Goal: Task Accomplishment & Management: Use online tool/utility

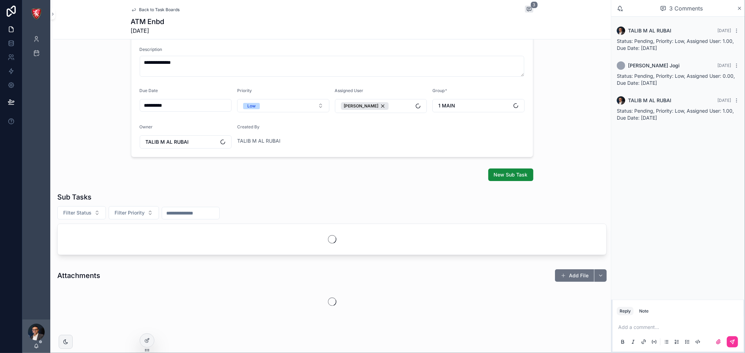
scroll to position [90, 0]
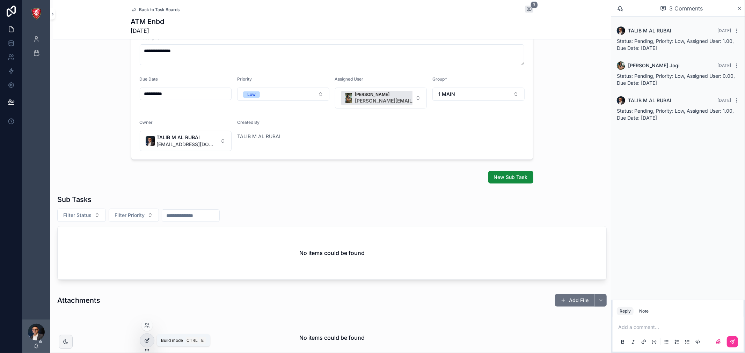
click at [148, 340] on icon at bounding box center [147, 341] width 6 height 6
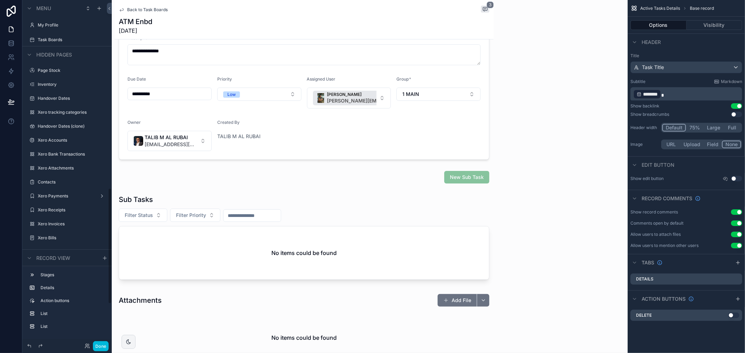
scroll to position [561, 0]
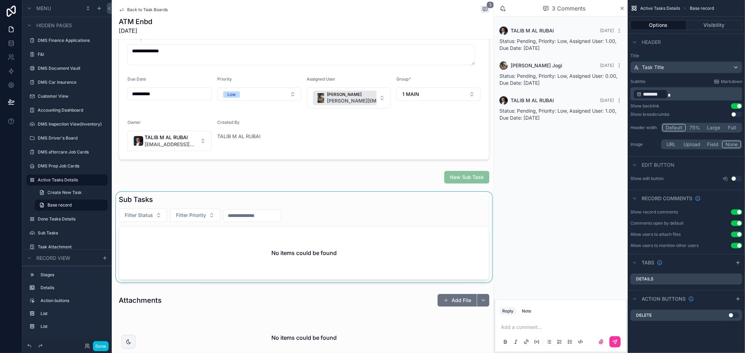
click at [330, 207] on div "scrollable content" at bounding box center [304, 239] width 379 height 94
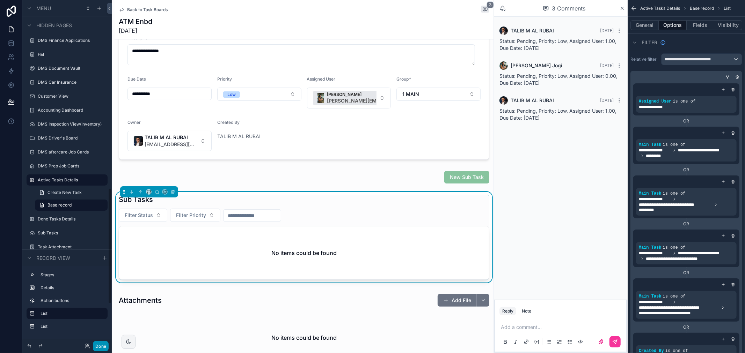
click at [102, 347] on button "Done" at bounding box center [101, 347] width 16 height 10
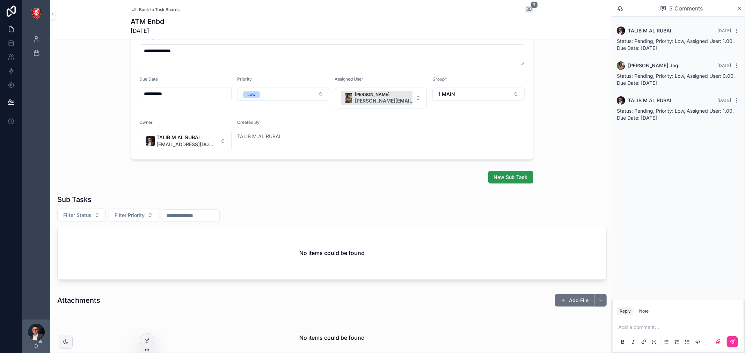
click at [497, 176] on span "New Sub Task" at bounding box center [511, 177] width 34 height 7
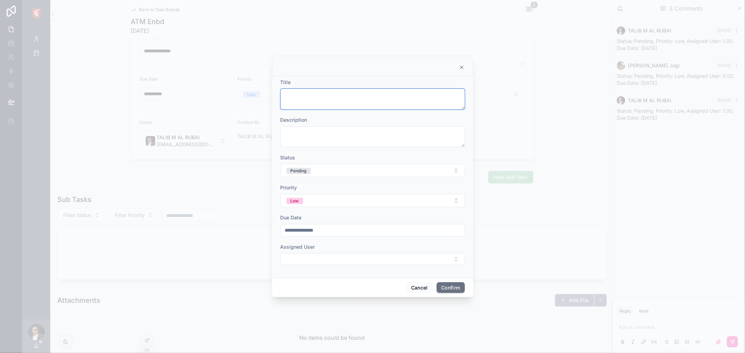
click at [322, 95] on textarea at bounding box center [372, 99] width 184 height 21
type textarea "**********"
click at [351, 263] on button "Select Button" at bounding box center [372, 260] width 184 height 12
type input "***"
click at [350, 290] on span "Myo" at bounding box center [367, 287] width 83 height 7
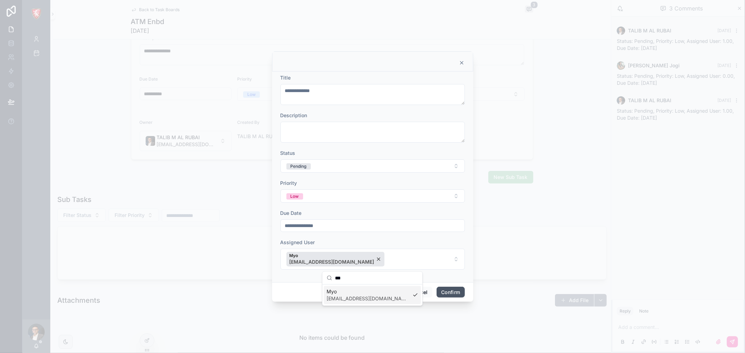
click at [456, 294] on button "Confirm" at bounding box center [450, 292] width 28 height 11
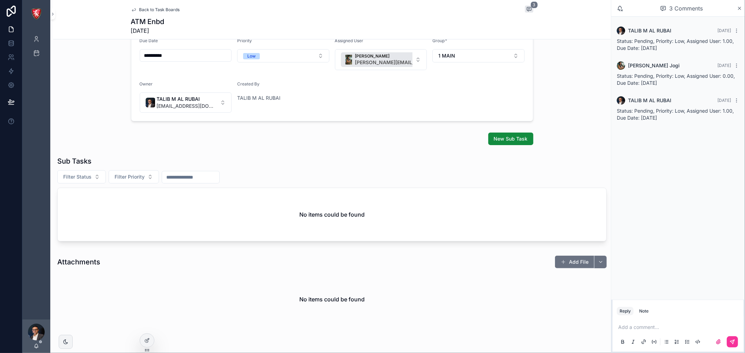
scroll to position [129, 0]
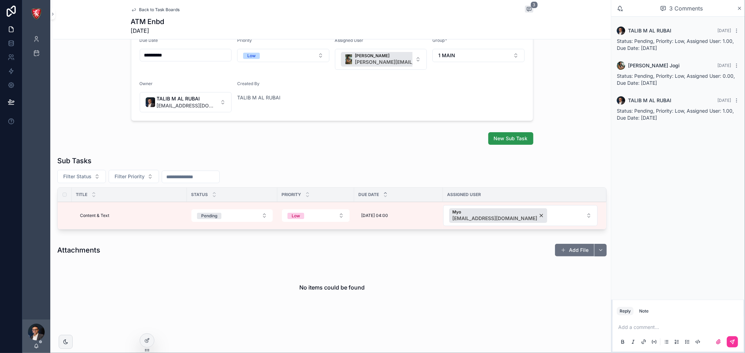
click at [497, 141] on span "New Sub Task" at bounding box center [511, 138] width 34 height 7
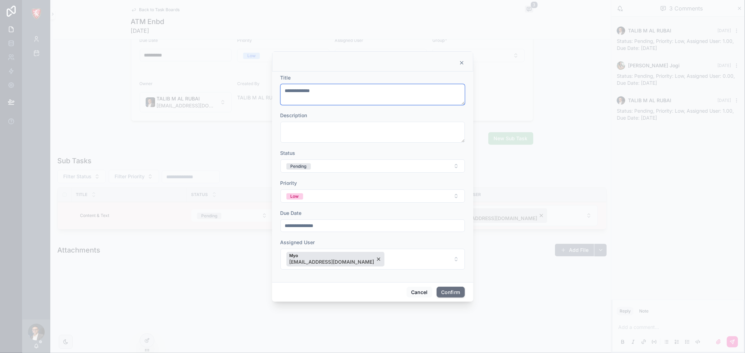
click at [326, 92] on textarea "**********" at bounding box center [372, 94] width 184 height 21
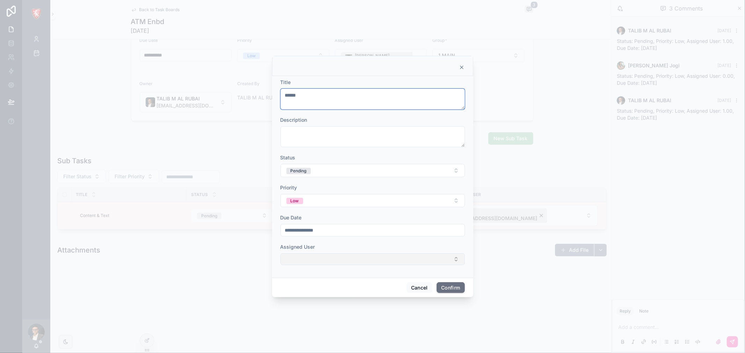
type textarea "******"
click at [319, 257] on button "Select Button" at bounding box center [372, 260] width 184 height 12
type input "****"
click at [346, 289] on span "Rushan" at bounding box center [367, 287] width 83 height 7
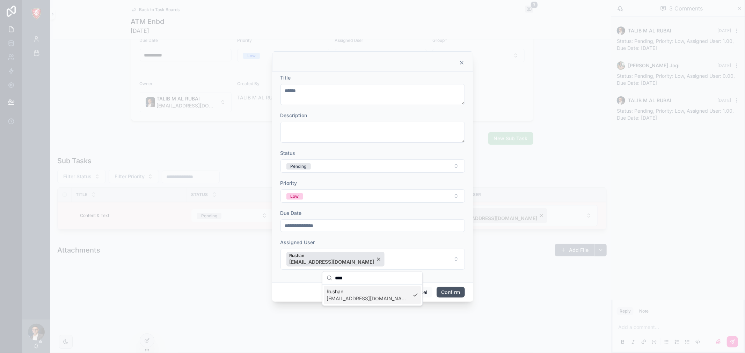
click at [443, 292] on button "Confirm" at bounding box center [450, 292] width 28 height 11
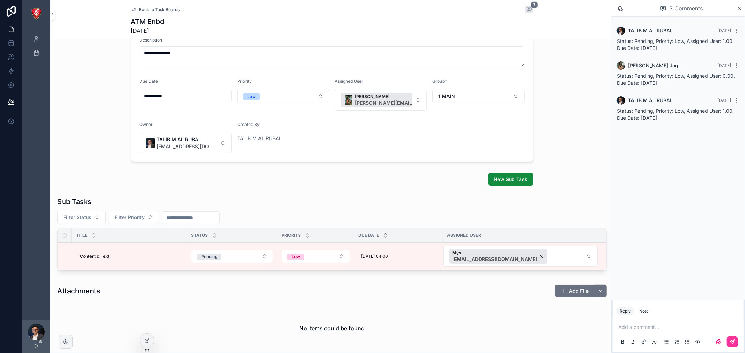
scroll to position [137, 0]
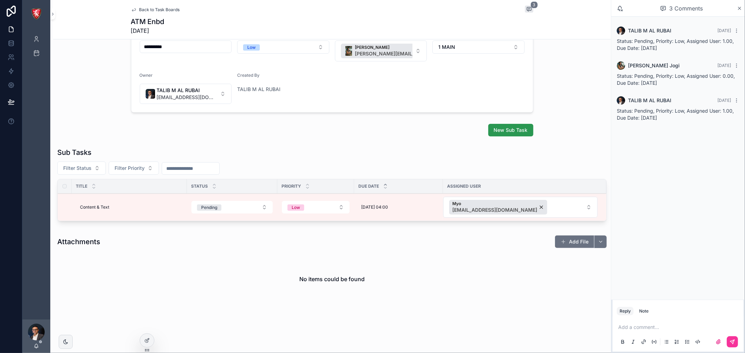
click at [496, 131] on span "New Sub Task" at bounding box center [511, 130] width 34 height 7
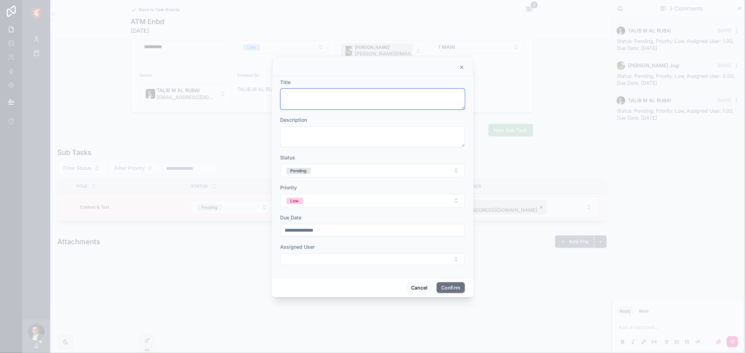
click at [366, 96] on textarea at bounding box center [372, 99] width 184 height 21
type textarea "******"
click at [337, 266] on form "**********" at bounding box center [372, 175] width 184 height 193
click at [337, 260] on button "Select Button" at bounding box center [372, 260] width 184 height 12
type input "****"
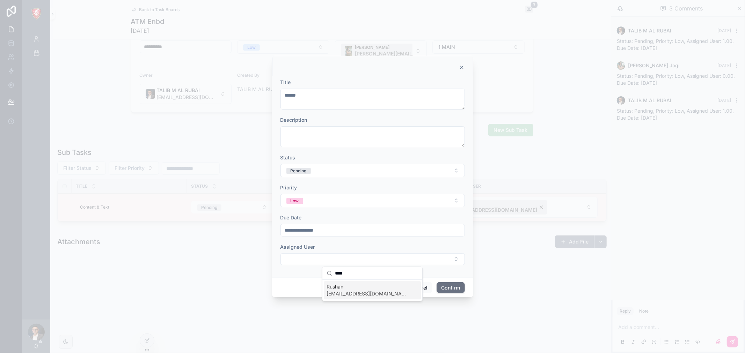
click at [353, 294] on span "rushan@albacars.ae" at bounding box center [367, 294] width 83 height 7
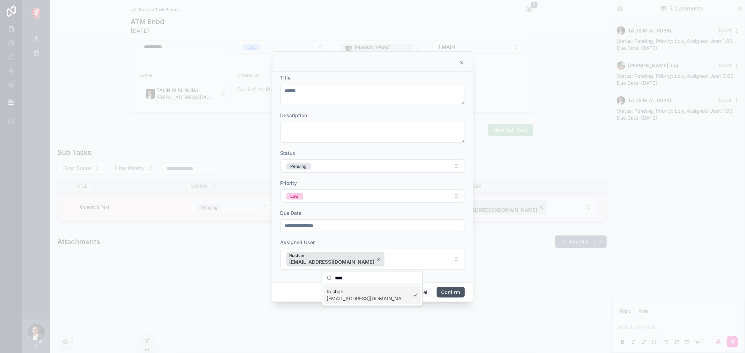
click at [455, 293] on button "Confirm" at bounding box center [450, 292] width 28 height 11
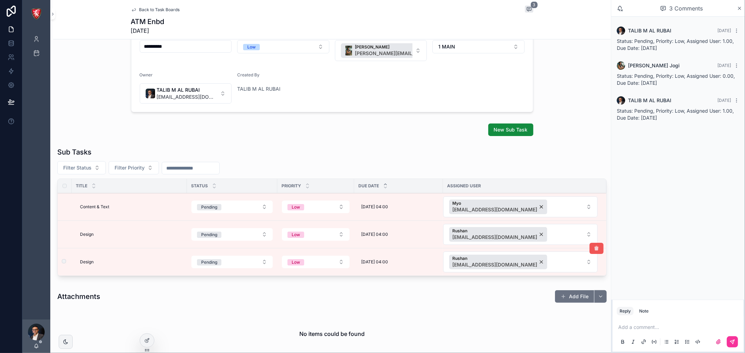
click at [594, 250] on icon "scrollable content" at bounding box center [597, 249] width 6 height 6
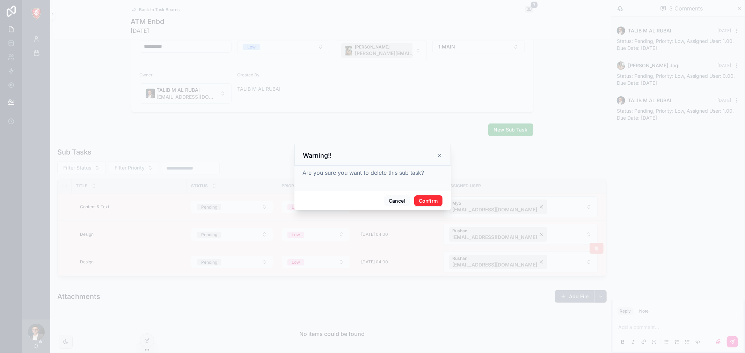
click at [426, 200] on button "Confirm" at bounding box center [428, 201] width 28 height 11
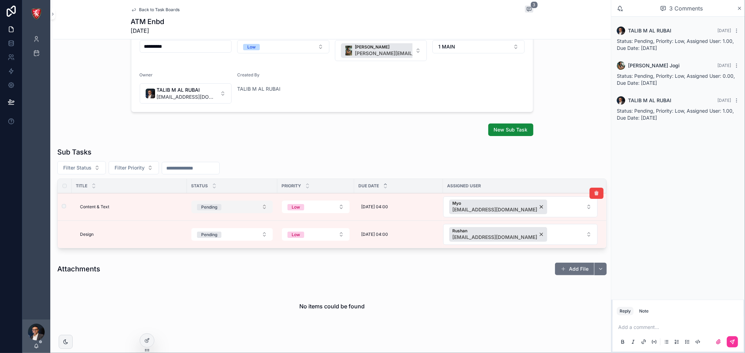
click at [241, 210] on button "Pending" at bounding box center [231, 207] width 81 height 13
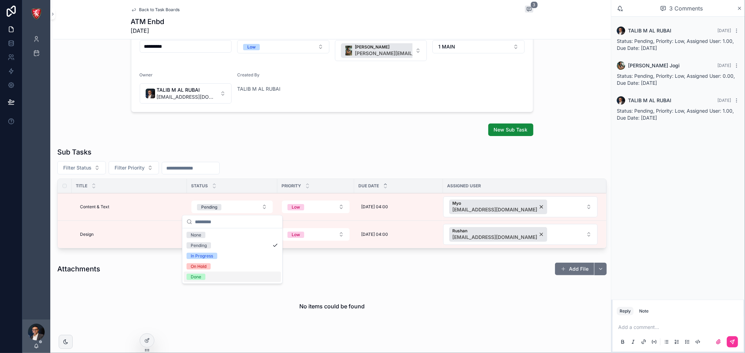
click at [205, 277] on span "Done" at bounding box center [195, 277] width 19 height 6
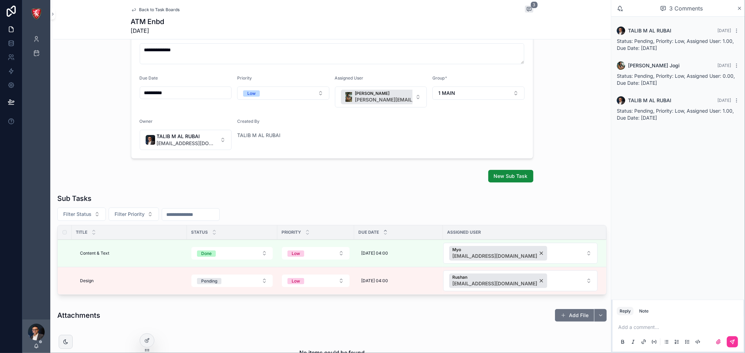
scroll to position [155, 0]
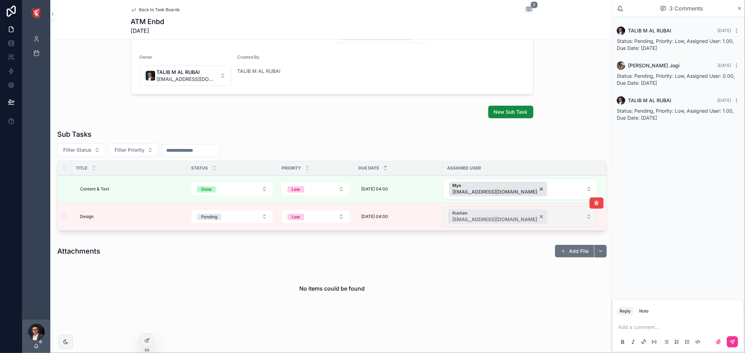
click at [505, 218] on div "Rushan rushan@albacars.ae" at bounding box center [498, 217] width 98 height 15
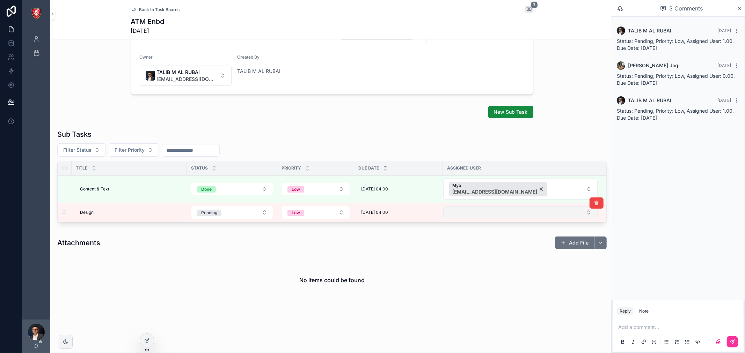
click at [484, 214] on button "Select Button" at bounding box center [520, 213] width 154 height 12
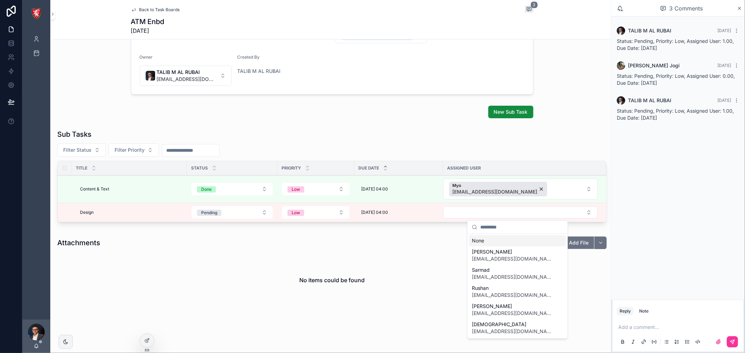
click at [413, 236] on div "Attachments Add File" at bounding box center [331, 242] width 549 height 13
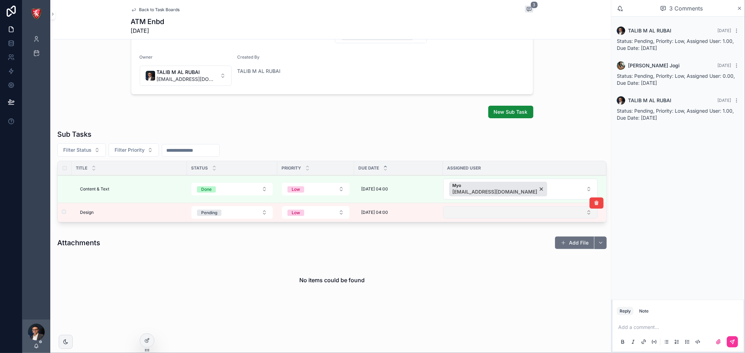
click at [502, 211] on button "Select Button" at bounding box center [520, 213] width 154 height 12
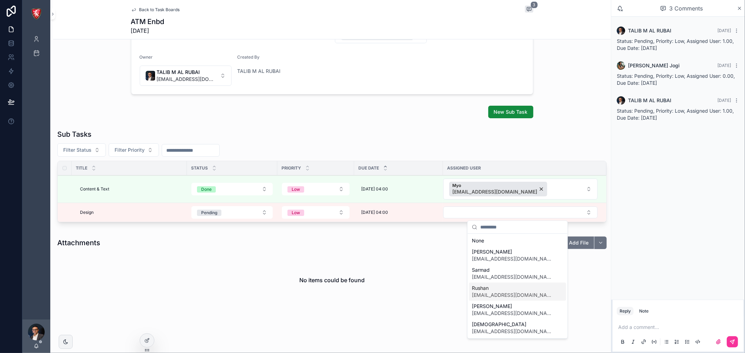
click at [483, 291] on span "Rushan" at bounding box center [513, 288] width 83 height 7
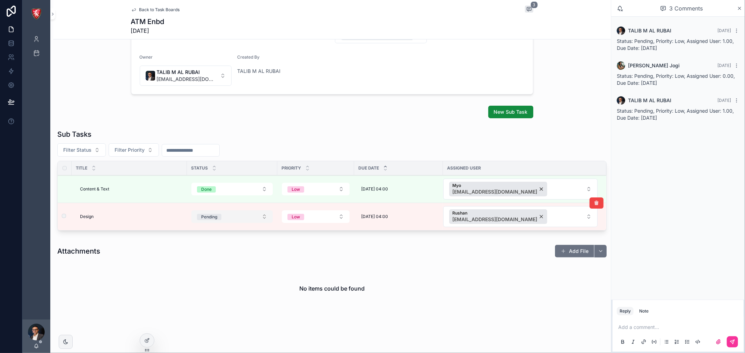
click at [249, 219] on button "Pending" at bounding box center [231, 217] width 81 height 13
click at [247, 215] on button "Pending" at bounding box center [231, 217] width 81 height 13
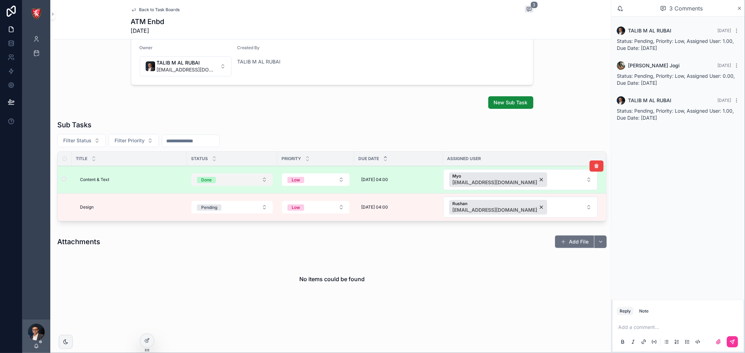
click at [238, 178] on button "Done" at bounding box center [231, 180] width 81 height 13
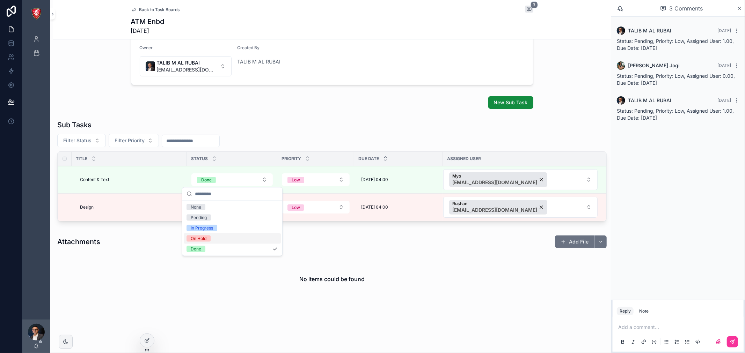
click at [320, 238] on div "Attachments Add File" at bounding box center [331, 241] width 549 height 13
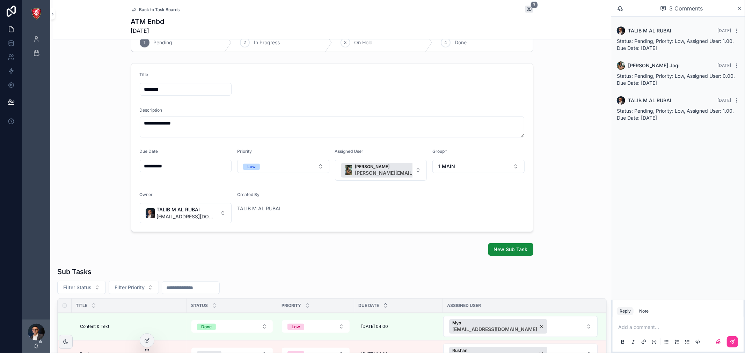
scroll to position [0, 0]
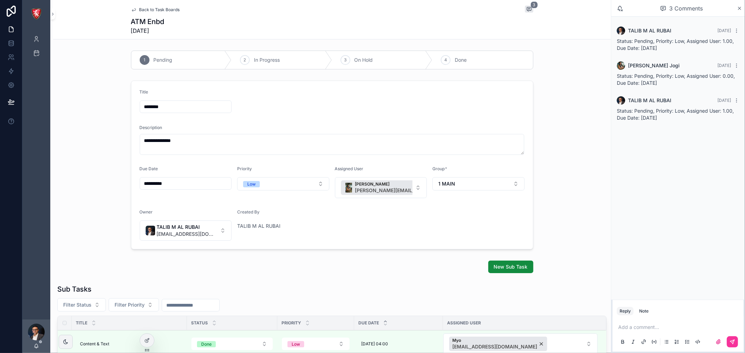
click at [154, 13] on div "Back to Task Boards 3" at bounding box center [332, 10] width 402 height 8
click at [156, 11] on span "Back to Task Boards" at bounding box center [159, 10] width 41 height 6
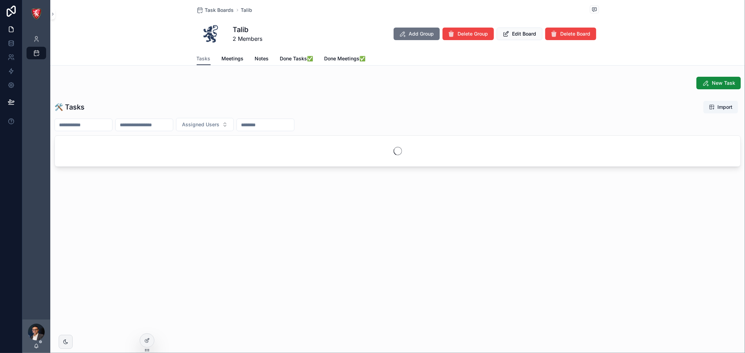
click at [426, 62] on div "Tasks Meetings Notes Done Tasks✅ Done Meetings✅" at bounding box center [398, 58] width 402 height 13
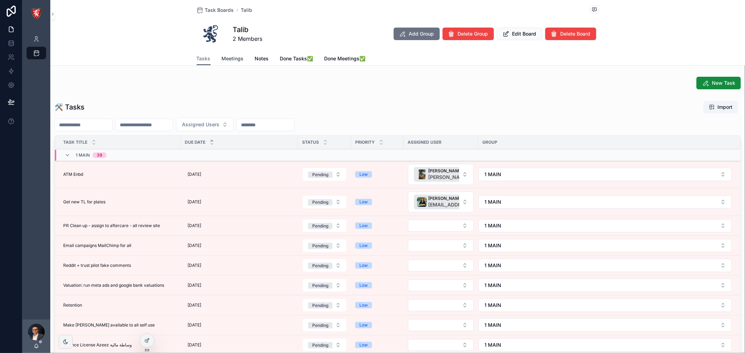
click at [229, 60] on span "Meetings" at bounding box center [233, 58] width 22 height 7
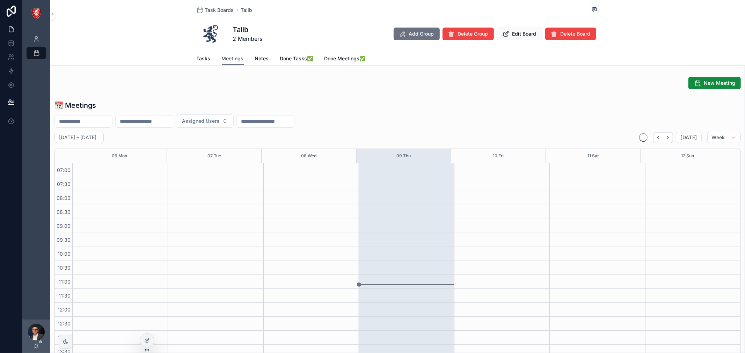
scroll to position [196, 0]
click at [199, 56] on span "Tasks" at bounding box center [204, 58] width 14 height 7
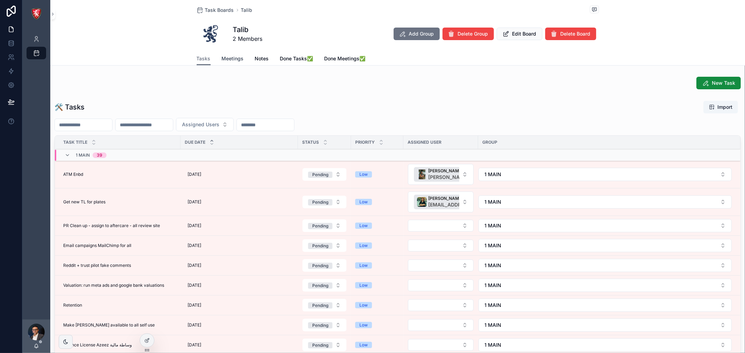
click at [233, 60] on span "Meetings" at bounding box center [233, 58] width 22 height 7
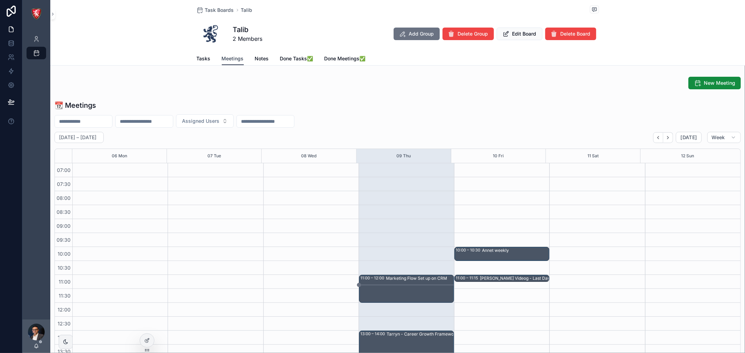
scroll to position [196, 0]
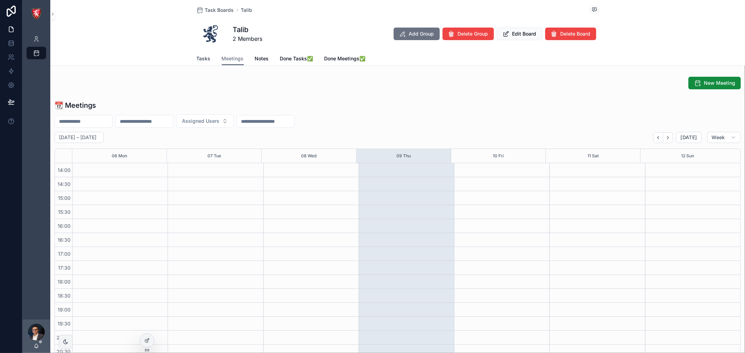
click at [203, 60] on span "Tasks" at bounding box center [204, 58] width 14 height 7
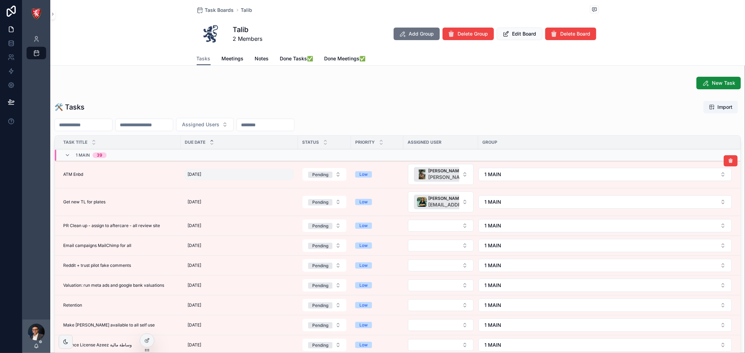
click at [201, 176] on span "04/10/2025" at bounding box center [195, 175] width 14 height 6
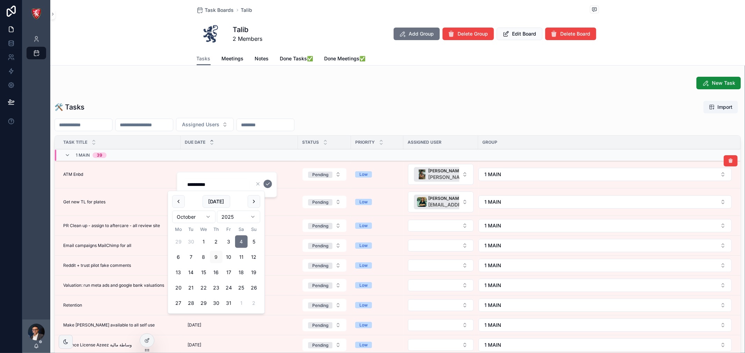
click at [147, 183] on td "ATM Enbd ATM Enbd" at bounding box center [118, 175] width 126 height 28
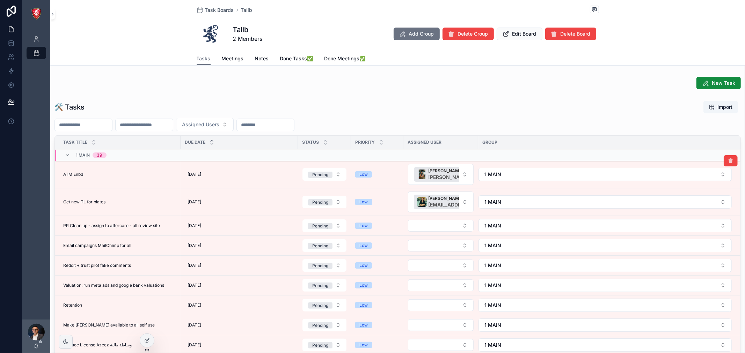
click at [82, 175] on span "ATM Enbd" at bounding box center [73, 175] width 20 height 6
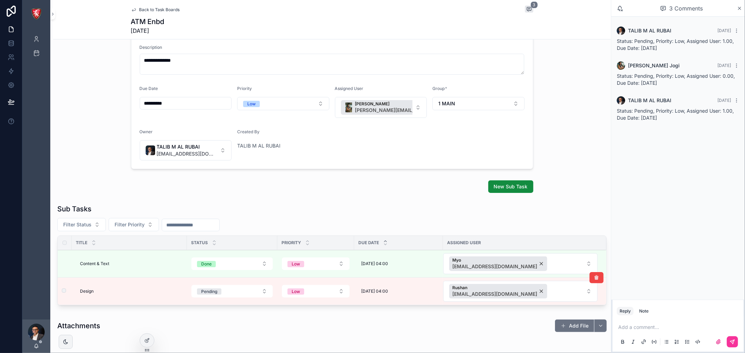
scroll to position [165, 0]
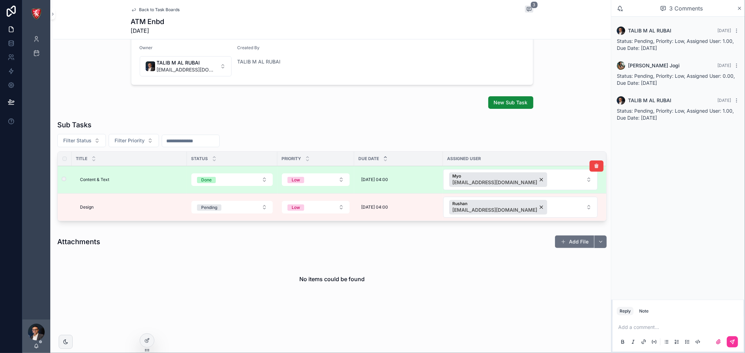
click at [99, 179] on span "Content & Text" at bounding box center [94, 180] width 29 height 6
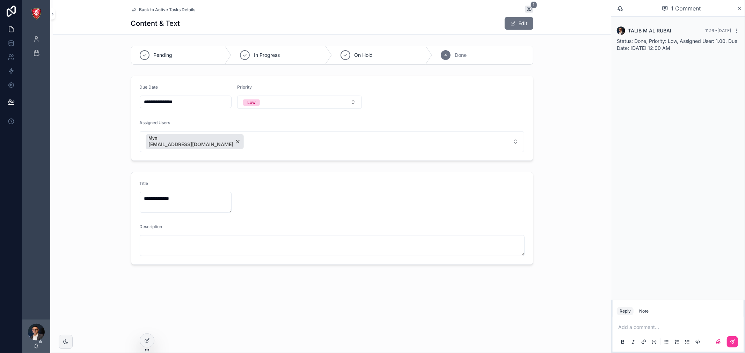
click at [293, 194] on form "**********" at bounding box center [332, 219] width 402 height 92
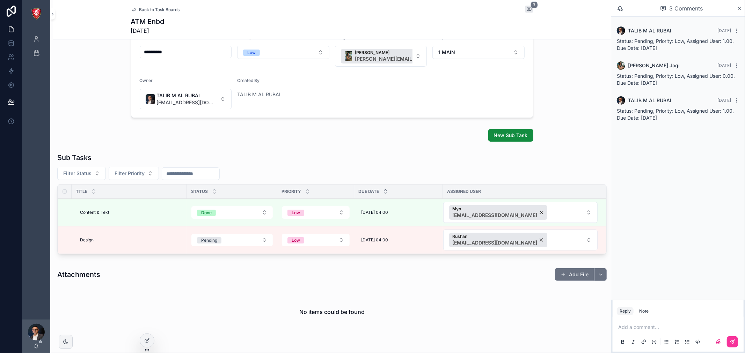
scroll to position [165, 0]
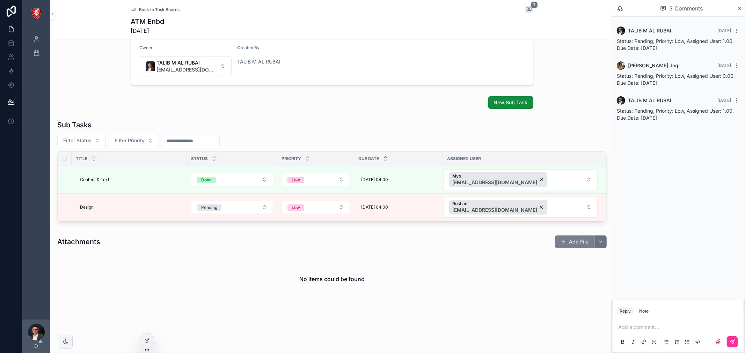
click at [572, 240] on button "Add File" at bounding box center [574, 242] width 39 height 13
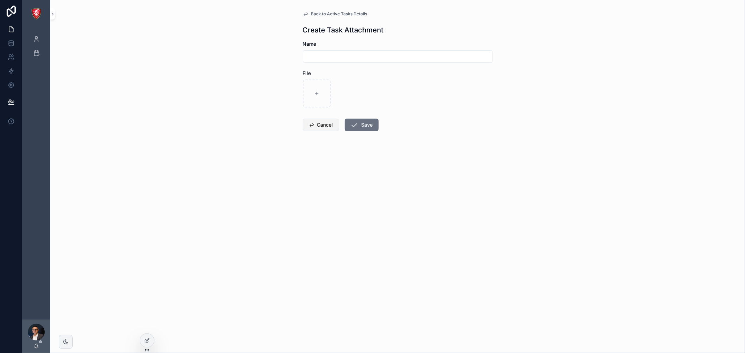
click at [322, 125] on button "Cancel" at bounding box center [321, 125] width 36 height 13
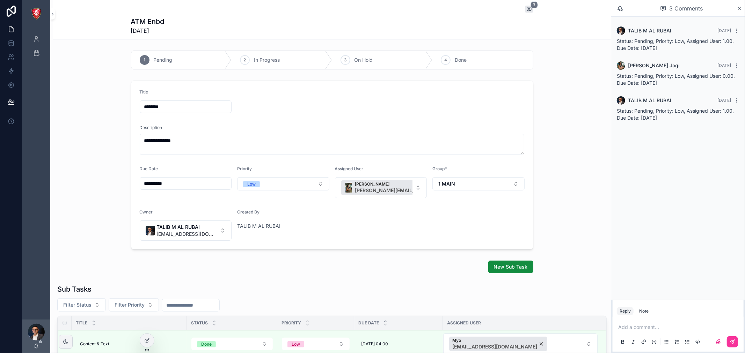
scroll to position [165, 0]
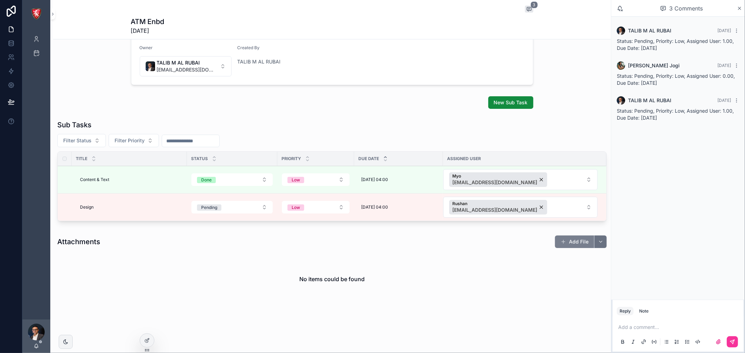
click at [568, 243] on button "Add File" at bounding box center [574, 242] width 39 height 13
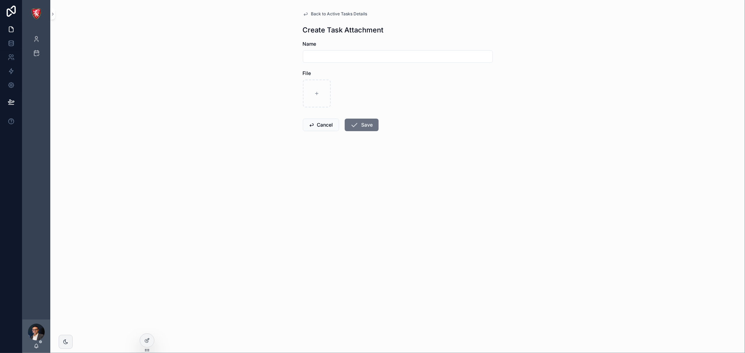
click at [332, 60] on input "scrollable content" at bounding box center [397, 57] width 189 height 10
type input "******"
click at [318, 105] on div "scrollable content" at bounding box center [317, 94] width 28 height 28
type input "**********"
click at [367, 125] on button "Save" at bounding box center [362, 125] width 34 height 13
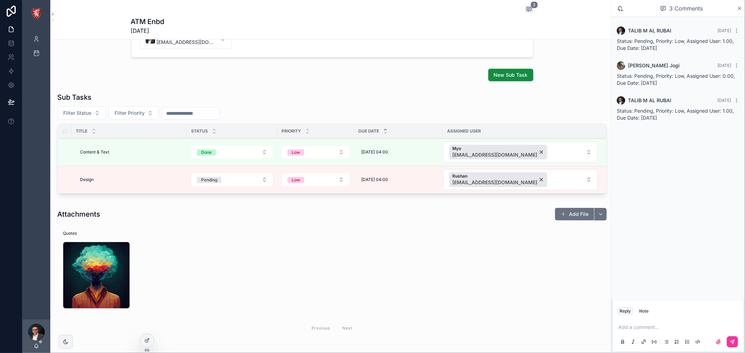
scroll to position [223, 0]
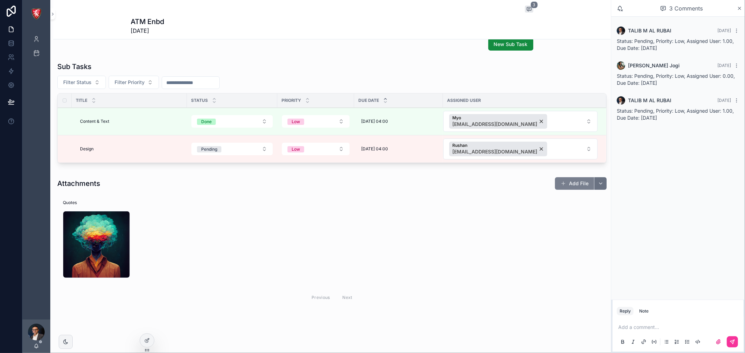
click at [581, 186] on button "Add File" at bounding box center [574, 183] width 39 height 13
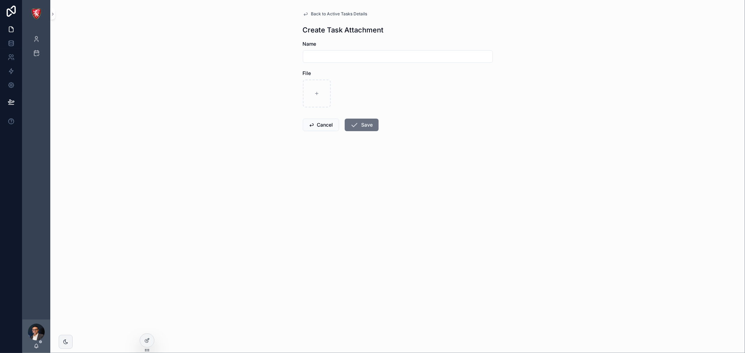
click at [361, 62] on div "scrollable content" at bounding box center [398, 56] width 190 height 13
click at [361, 54] on input "scrollable content" at bounding box center [397, 57] width 189 height 10
type input "******"
click at [322, 82] on div "scrollable content" at bounding box center [317, 94] width 28 height 28
type input "**********"
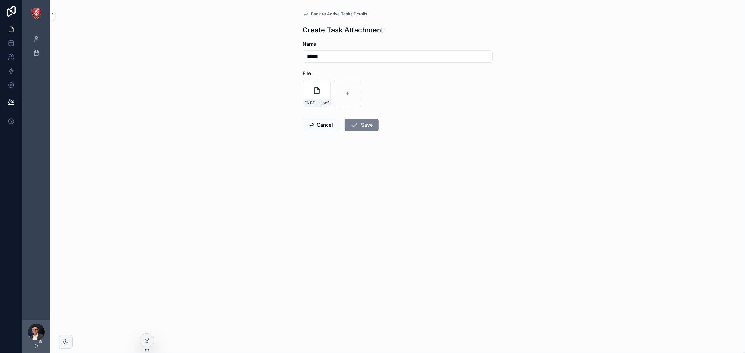
click at [364, 128] on button "Save" at bounding box center [362, 125] width 34 height 13
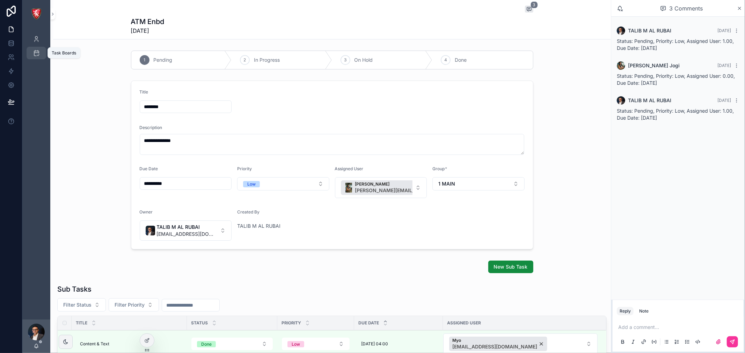
click at [36, 56] on icon "scrollable content" at bounding box center [36, 53] width 7 height 7
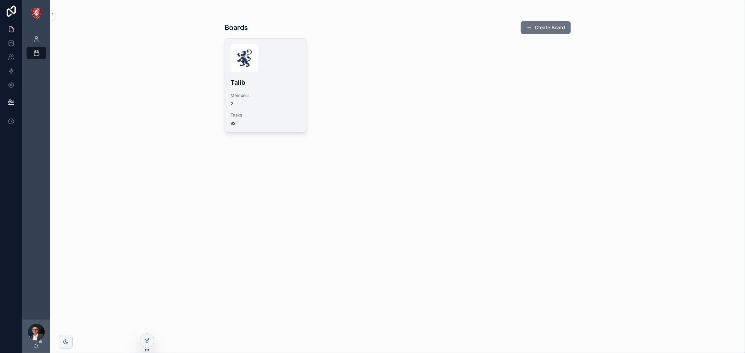
click at [253, 90] on div "Talib Members 2 Tasks 92" at bounding box center [266, 85] width 82 height 93
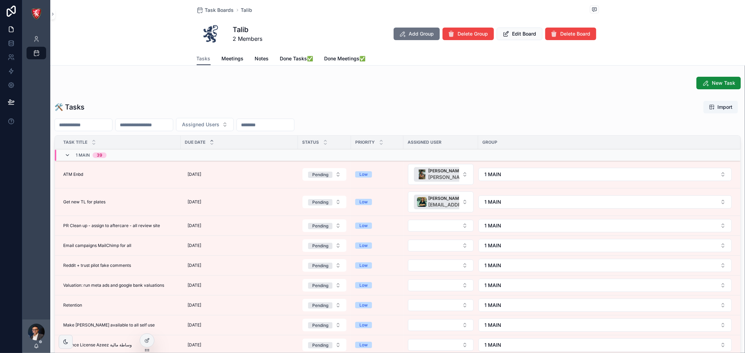
click at [68, 155] on icon "scrollable content" at bounding box center [68, 156] width 6 height 6
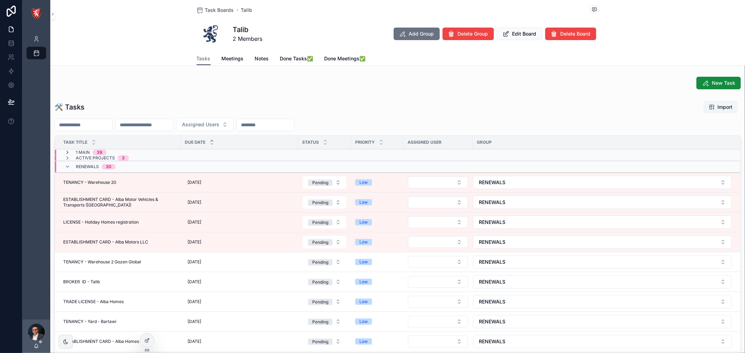
click at [67, 153] on icon "scrollable content" at bounding box center [68, 153] width 6 height 6
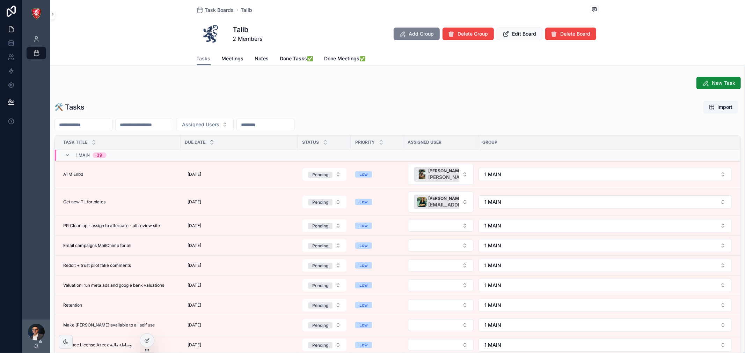
click at [420, 34] on span "Add Group" at bounding box center [421, 33] width 25 height 7
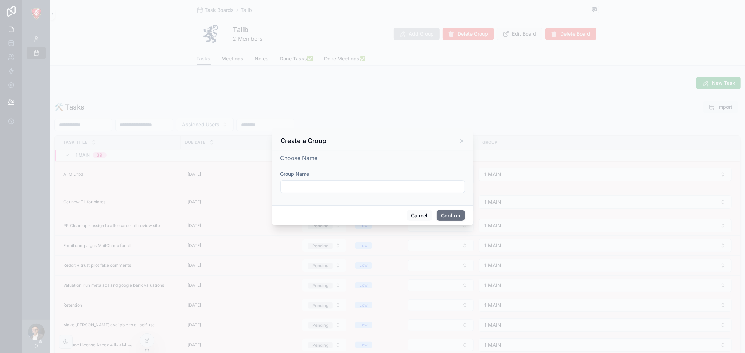
click at [338, 188] on input "text" at bounding box center [373, 187] width 184 height 10
type input "**********"
click at [445, 215] on button "Confirm" at bounding box center [450, 215] width 28 height 11
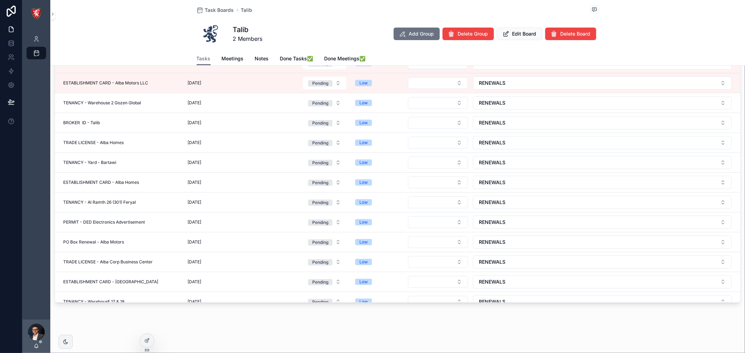
scroll to position [675, 0]
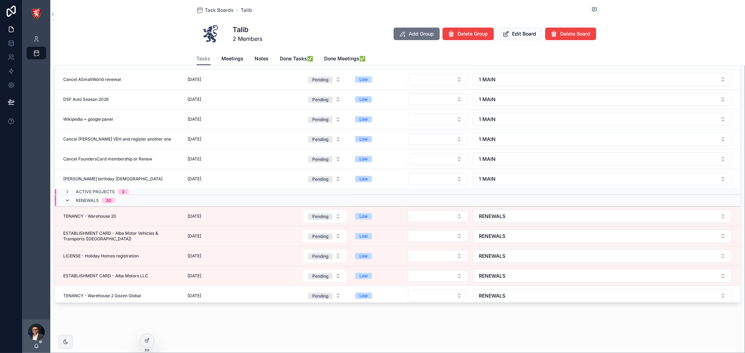
click at [67, 201] on icon "scrollable content" at bounding box center [68, 201] width 6 height 6
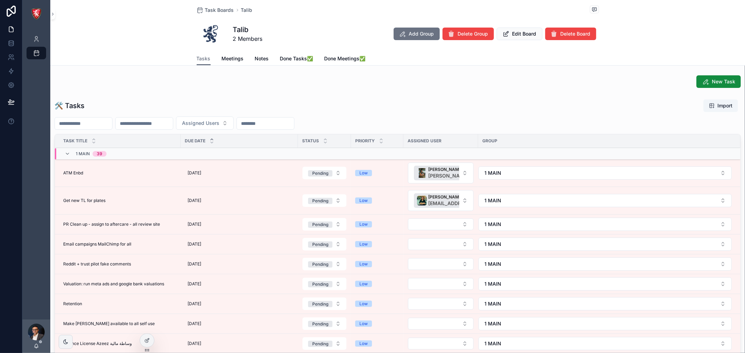
scroll to position [0, 0]
click at [67, 156] on icon "scrollable content" at bounding box center [68, 156] width 6 height 6
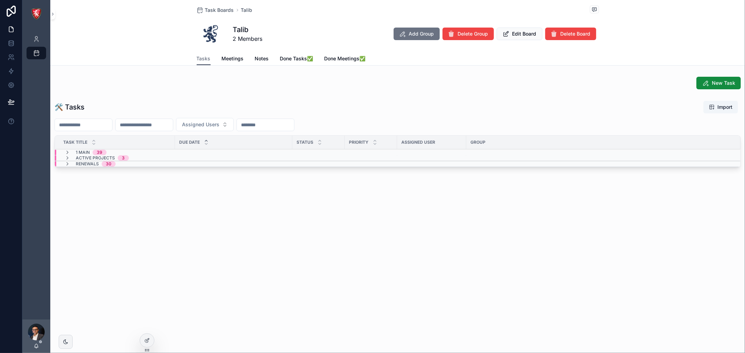
click at [375, 87] on div "New Task" at bounding box center [397, 83] width 686 height 13
click at [66, 152] on icon "scrollable content" at bounding box center [68, 153] width 6 height 6
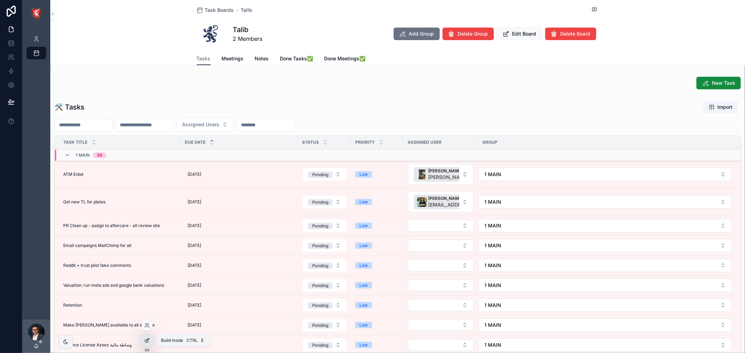
click at [146, 342] on icon at bounding box center [147, 341] width 6 height 6
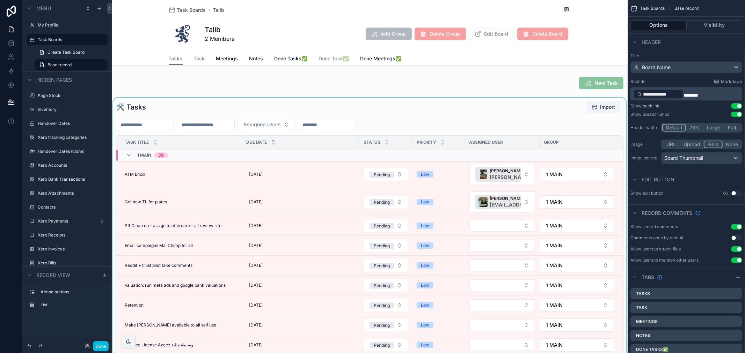
click at [379, 108] on div "scrollable content" at bounding box center [370, 252] width 516 height 309
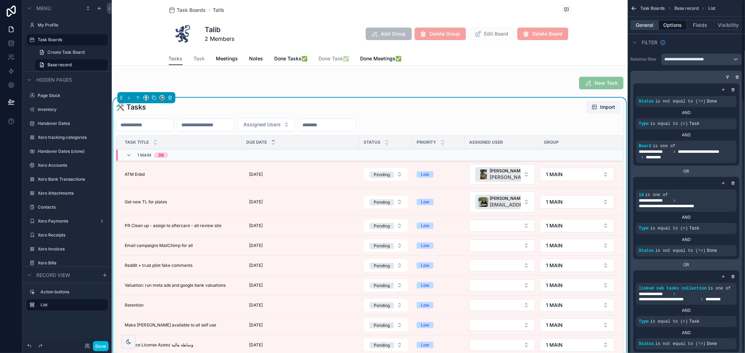
click at [646, 26] on button "General" at bounding box center [644, 25] width 28 height 10
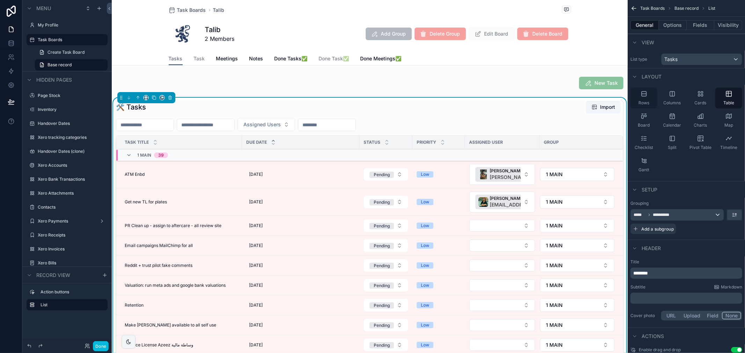
click at [649, 99] on div "Rows" at bounding box center [643, 98] width 27 height 21
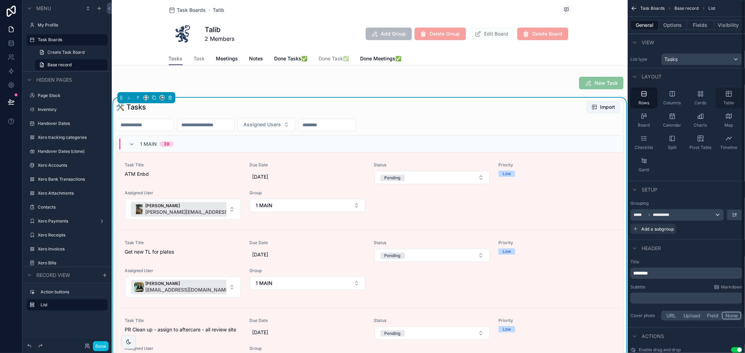
click at [727, 104] on span "Table" at bounding box center [728, 103] width 11 height 6
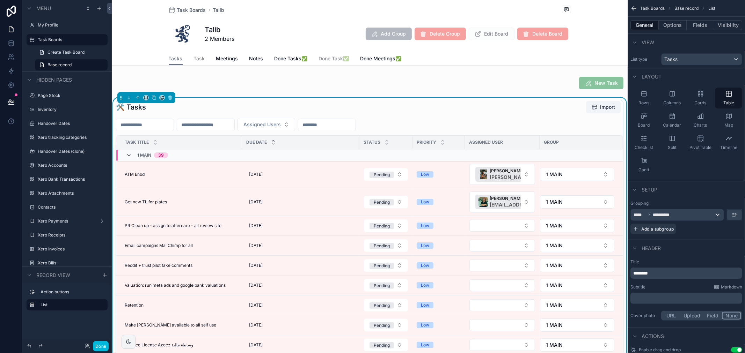
click at [129, 155] on icon "scrollable content" at bounding box center [129, 156] width 6 height 6
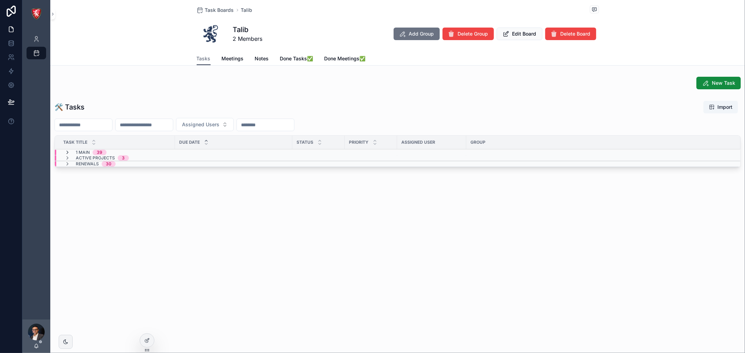
click at [67, 152] on icon "scrollable content" at bounding box center [68, 153] width 6 height 6
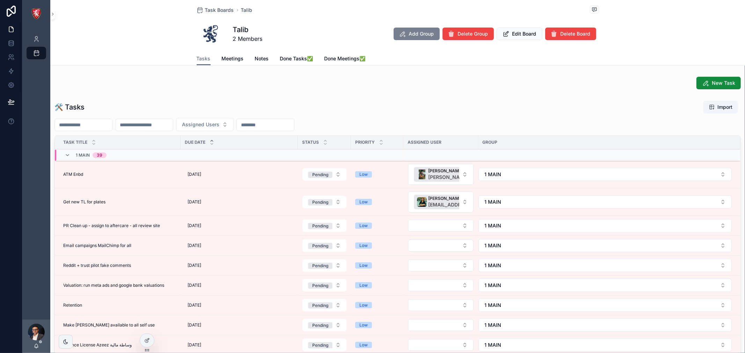
click at [418, 31] on span "Add Group" at bounding box center [421, 33] width 25 height 7
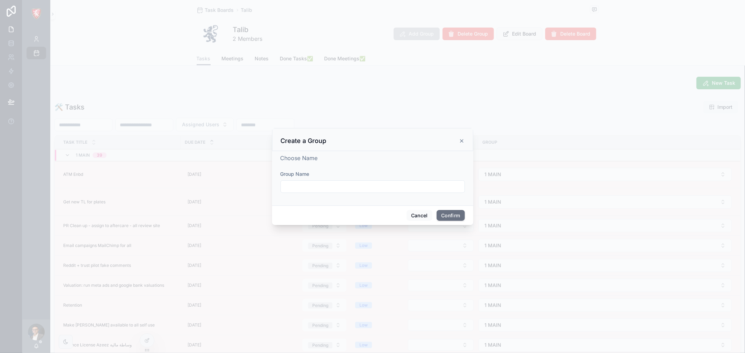
click at [353, 188] on input "text" at bounding box center [373, 187] width 184 height 10
type input "**********"
click at [444, 213] on button "Confirm" at bounding box center [450, 215] width 28 height 11
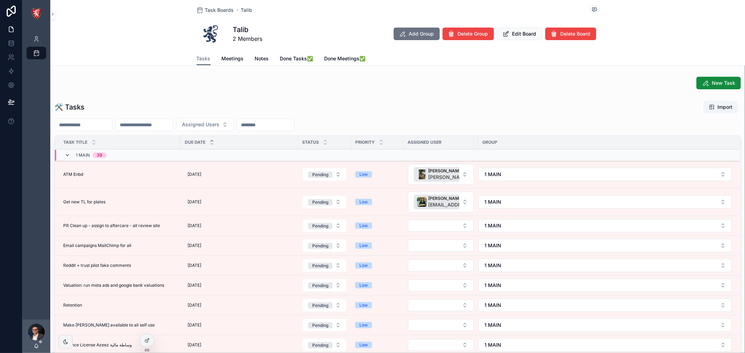
click at [69, 154] on icon "scrollable content" at bounding box center [68, 156] width 6 height 6
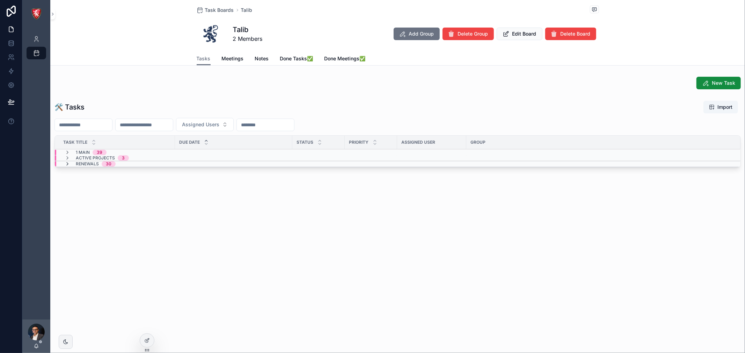
click at [65, 165] on icon "scrollable content" at bounding box center [68, 164] width 6 height 6
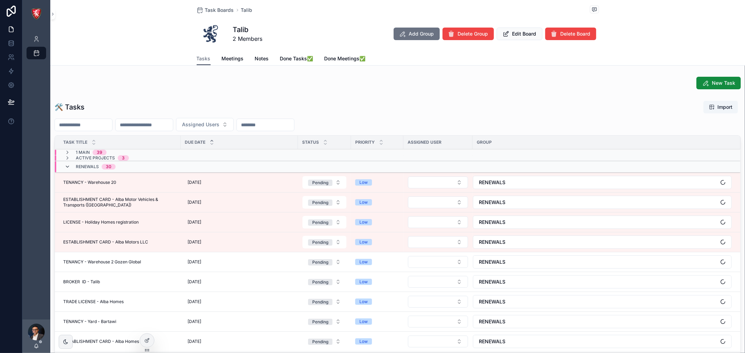
click at [66, 165] on icon "scrollable content" at bounding box center [68, 167] width 6 height 6
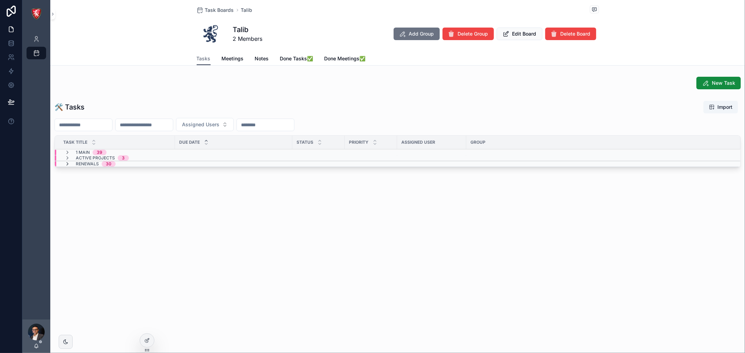
click at [67, 166] on icon "scrollable content" at bounding box center [68, 164] width 6 height 6
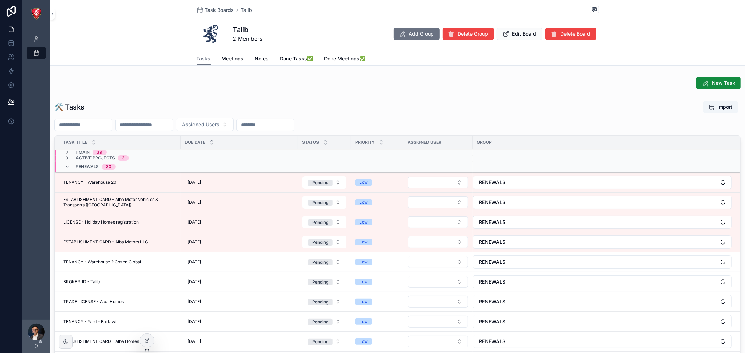
click at [67, 166] on icon "scrollable content" at bounding box center [68, 167] width 6 height 6
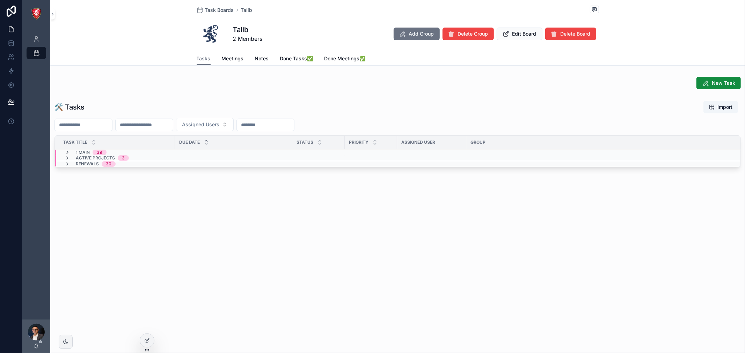
click at [67, 151] on icon "scrollable content" at bounding box center [68, 153] width 6 height 6
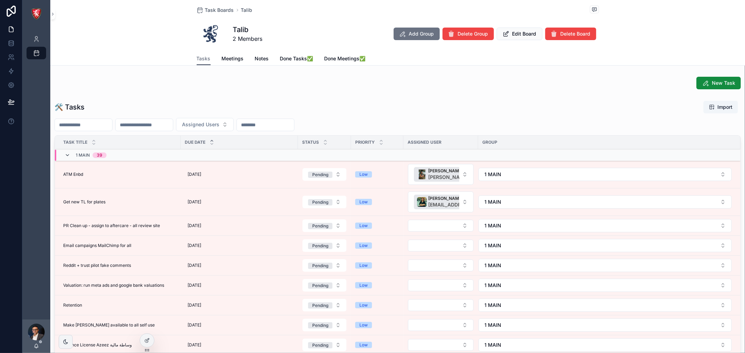
click at [66, 153] on icon "scrollable content" at bounding box center [68, 156] width 6 height 6
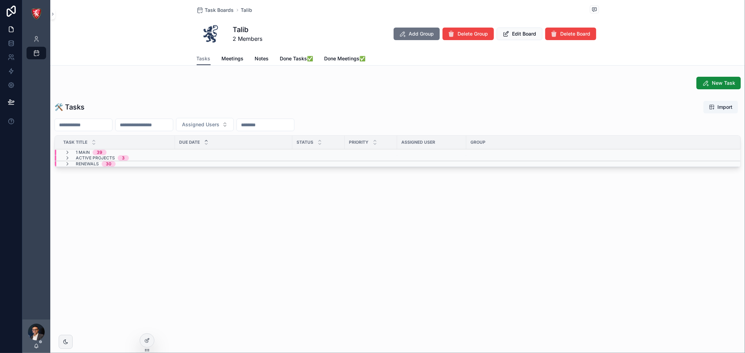
click at [66, 153] on icon "scrollable content" at bounding box center [68, 153] width 6 height 6
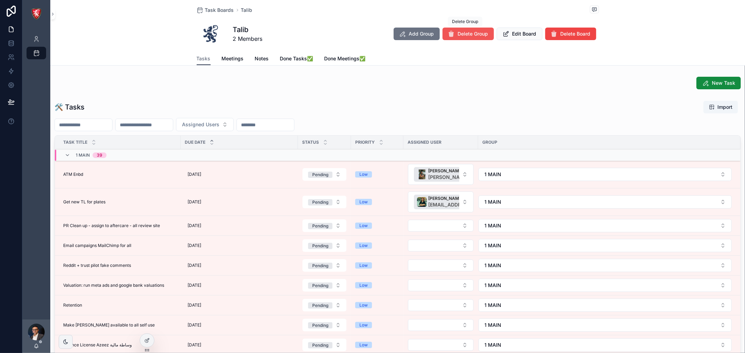
click at [460, 29] on button "Delete Group" at bounding box center [467, 34] width 51 height 13
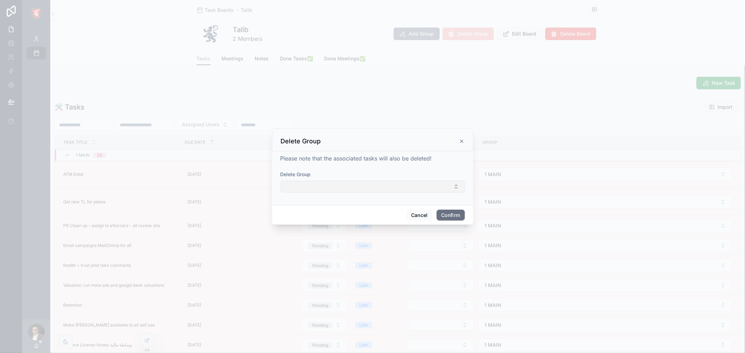
click at [359, 190] on button "Select Button" at bounding box center [372, 187] width 184 height 12
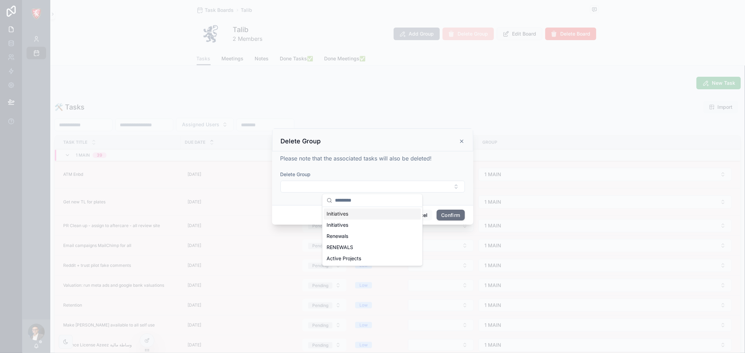
click at [354, 212] on div "Initiatives" at bounding box center [372, 214] width 97 height 11
click at [451, 215] on button "Confirm" at bounding box center [450, 216] width 28 height 11
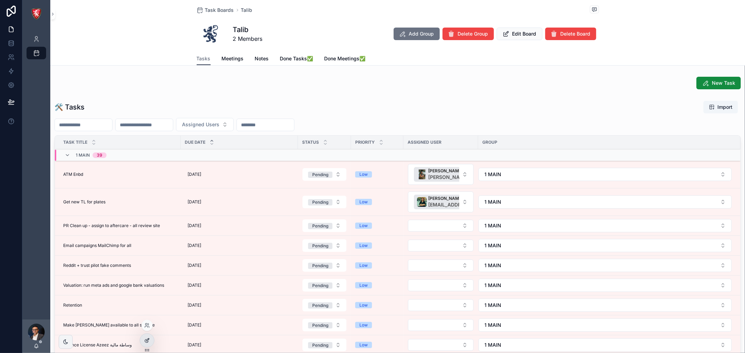
click at [149, 337] on div at bounding box center [147, 340] width 14 height 13
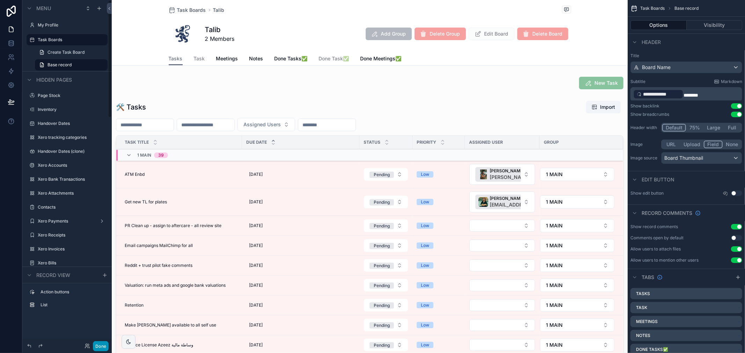
click at [97, 348] on button "Done" at bounding box center [101, 347] width 16 height 10
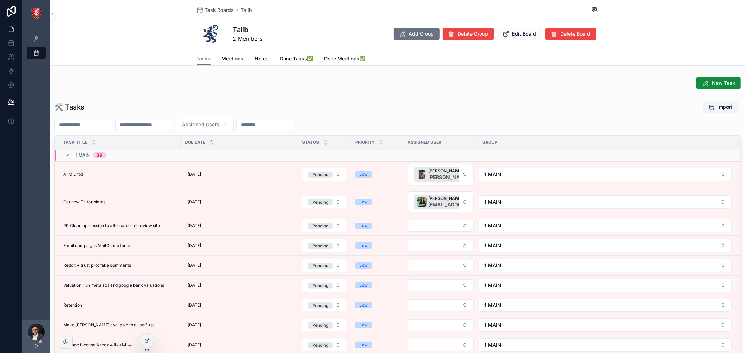
click at [66, 157] on icon "scrollable content" at bounding box center [68, 156] width 6 height 6
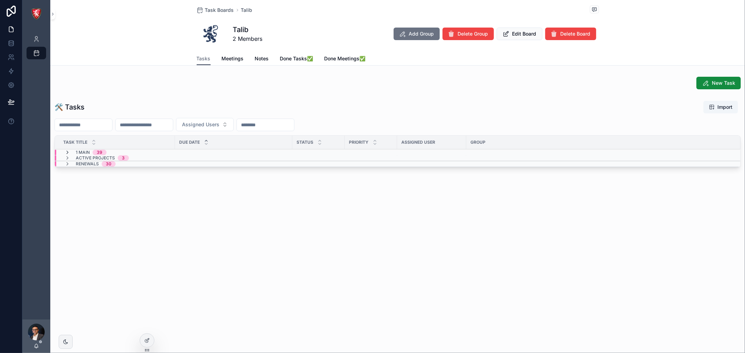
click at [67, 153] on icon "scrollable content" at bounding box center [68, 153] width 6 height 6
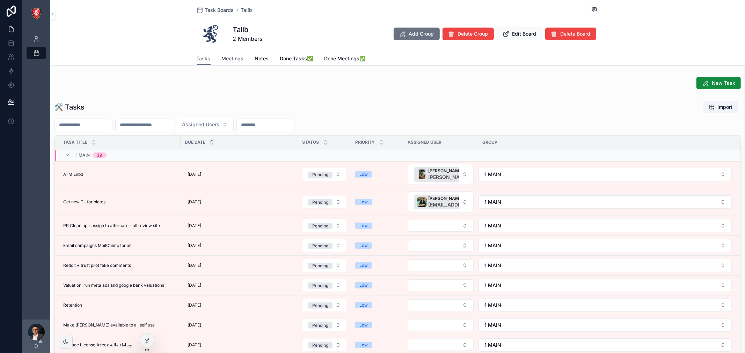
click at [237, 59] on span "Meetings" at bounding box center [233, 58] width 22 height 7
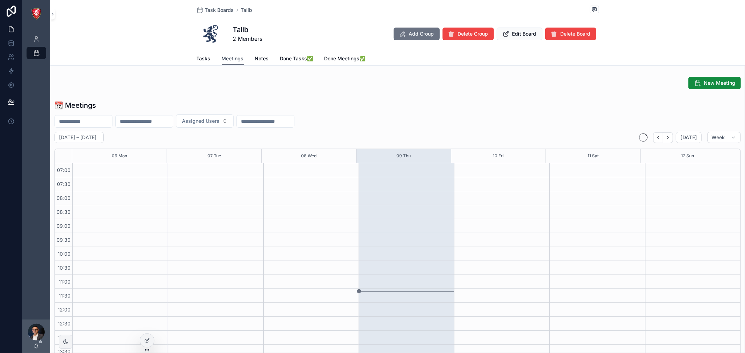
scroll to position [196, 0]
click at [146, 341] on icon at bounding box center [147, 340] width 3 height 3
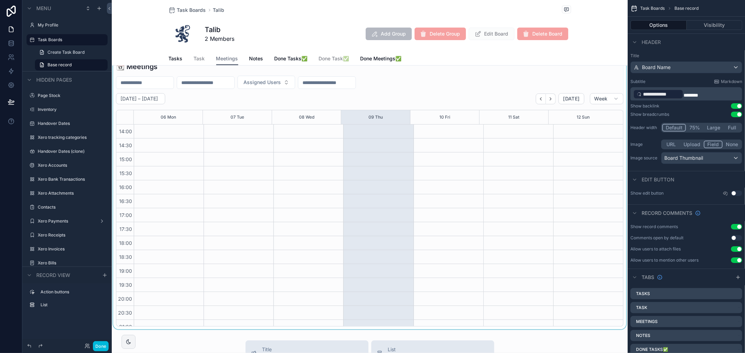
scroll to position [0, 0]
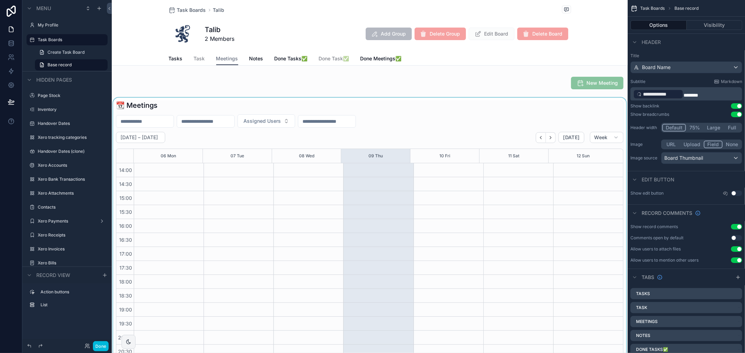
click at [393, 215] on div "scrollable content" at bounding box center [370, 233] width 516 height 271
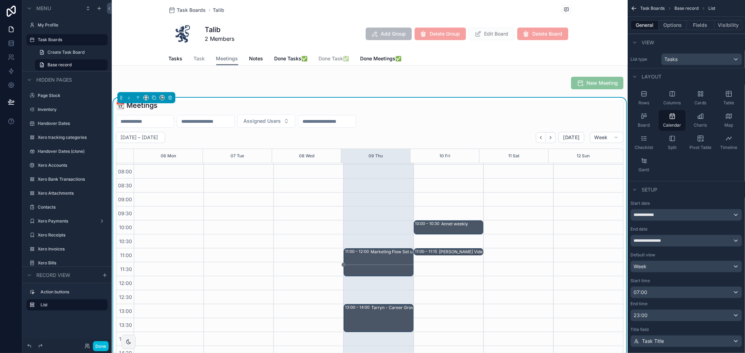
scroll to position [40, 0]
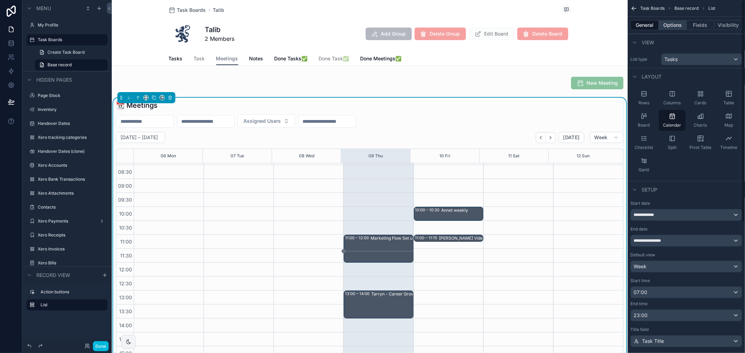
click at [674, 29] on button "Options" at bounding box center [673, 25] width 28 height 10
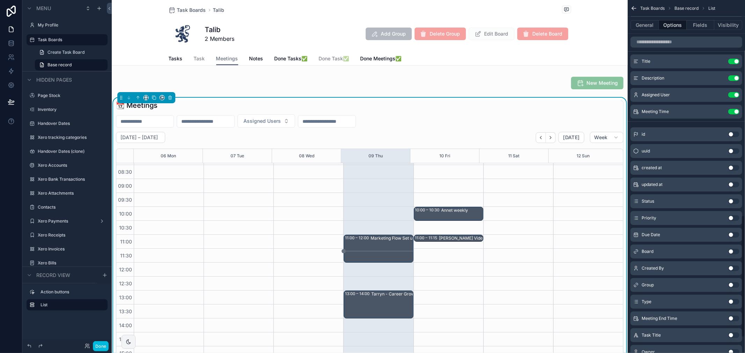
scroll to position [621, 0]
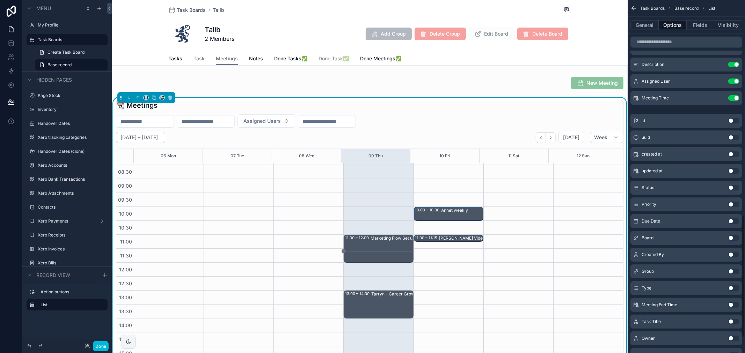
click at [733, 187] on button "Use setting" at bounding box center [733, 188] width 11 height 6
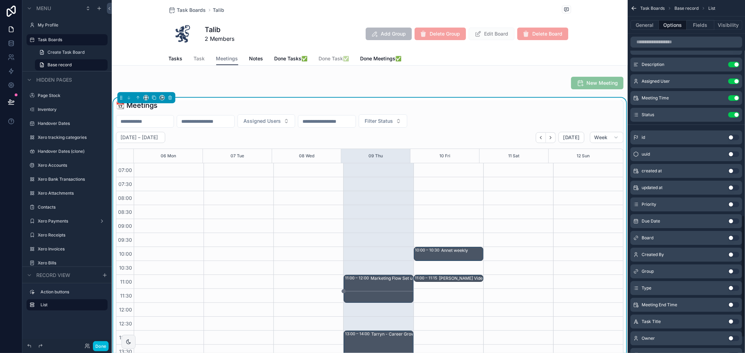
scroll to position [196, 0]
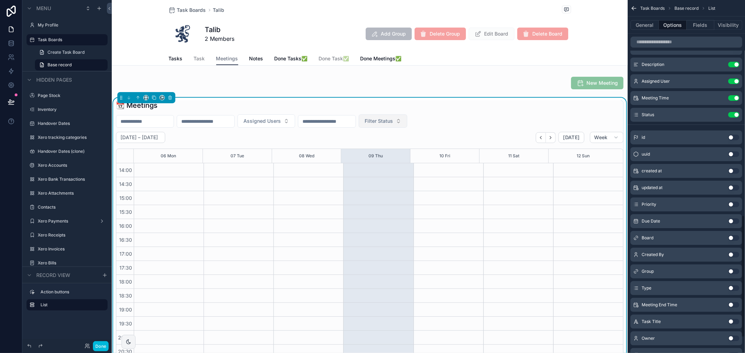
click at [407, 125] on button "Filter Status" at bounding box center [383, 121] width 49 height 13
click at [403, 148] on div "Pending" at bounding box center [431, 149] width 97 height 11
click at [398, 120] on button "Pending" at bounding box center [378, 121] width 39 height 13
click at [430, 147] on div "None" at bounding box center [427, 149] width 97 height 11
click at [393, 118] on span "Filter Status" at bounding box center [379, 121] width 28 height 7
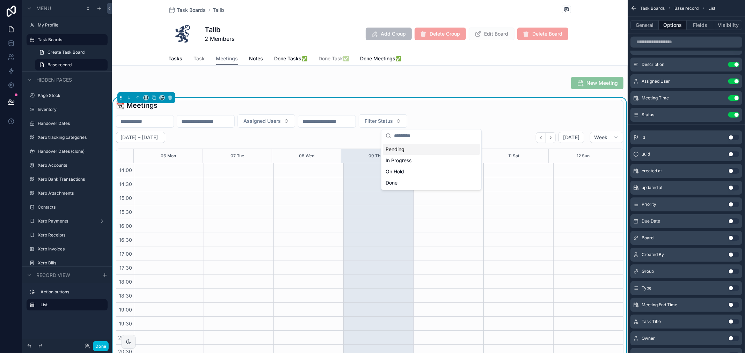
click at [459, 115] on div "Assigned Users Filter Status" at bounding box center [369, 121] width 507 height 13
click at [731, 113] on button "Use setting" at bounding box center [733, 115] width 11 height 6
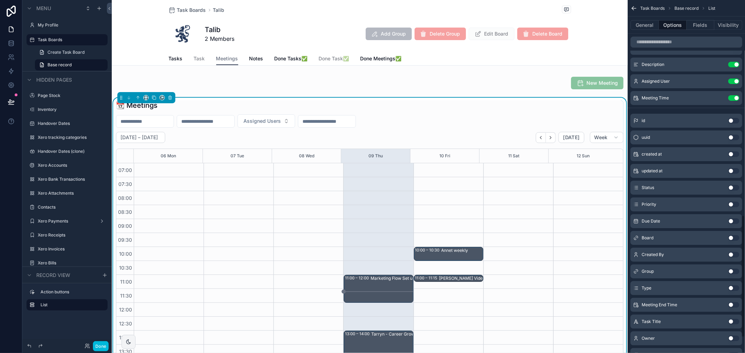
scroll to position [196, 0]
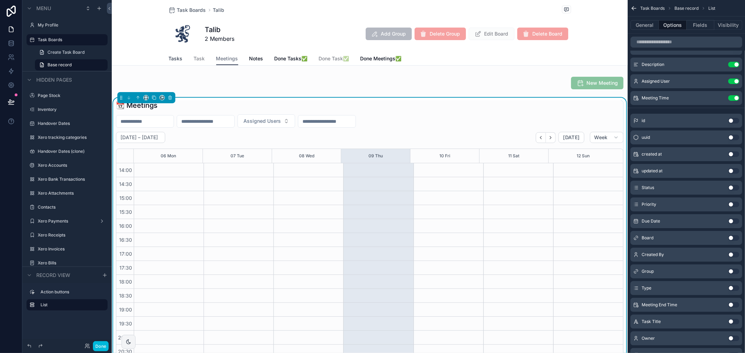
click at [181, 58] on div "Tasks Task Meetings Notes Done Tasks✅ Done Task✅ Done Meetings✅" at bounding box center [370, 58] width 402 height 13
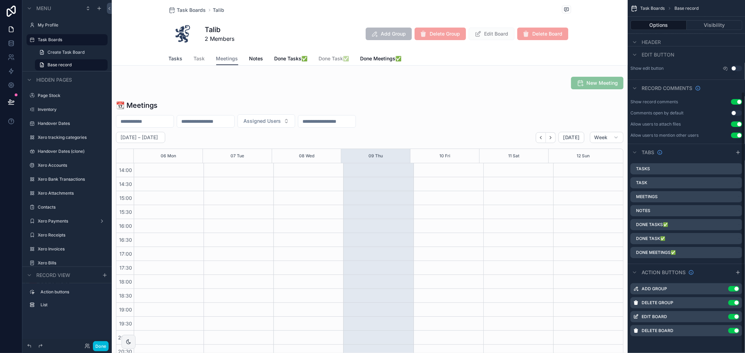
scroll to position [124, 0]
click at [173, 58] on span "Tasks" at bounding box center [176, 58] width 14 height 7
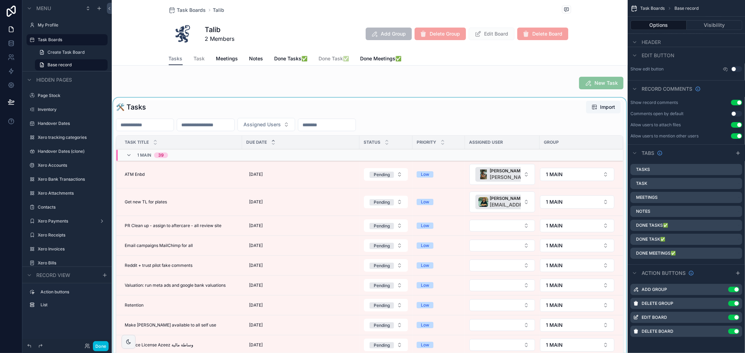
click at [137, 171] on div "scrollable content" at bounding box center [370, 252] width 516 height 309
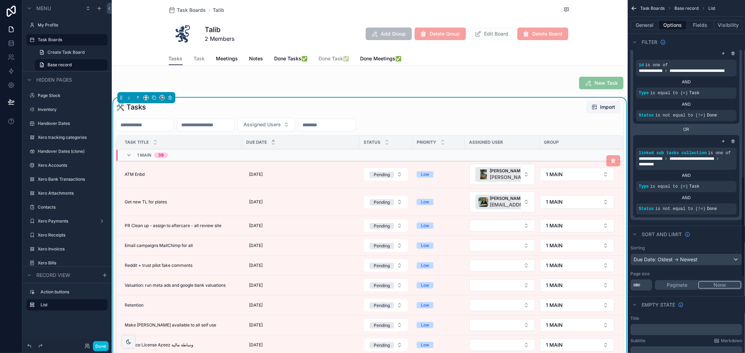
scroll to position [621, 0]
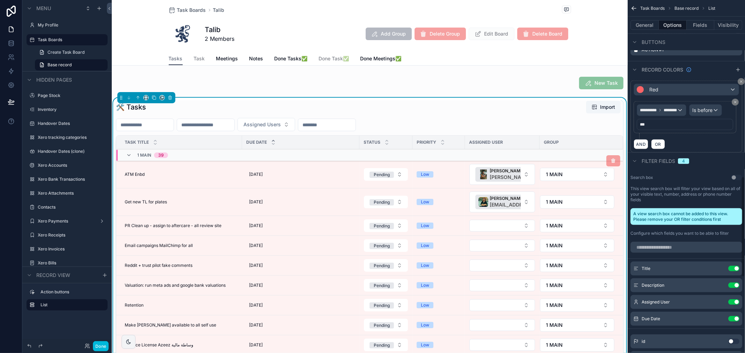
click at [134, 174] on span "ATM Enbd" at bounding box center [135, 175] width 20 height 6
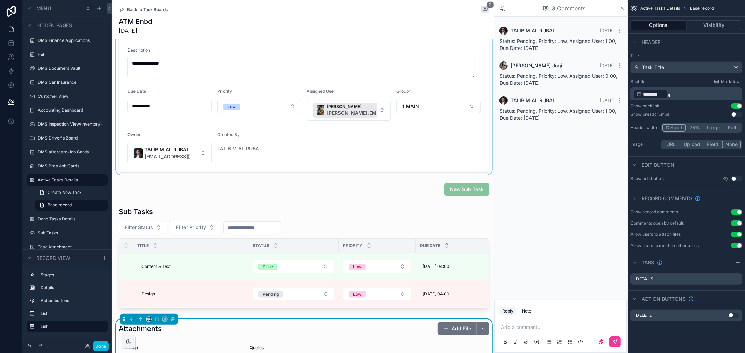
scroll to position [194, 0]
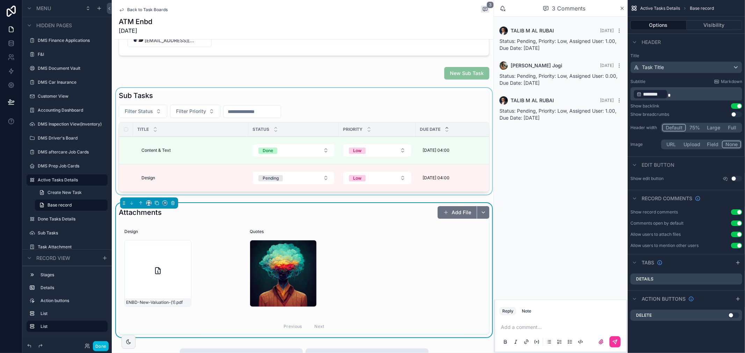
drag, startPoint x: 394, startPoint y: 194, endPoint x: 399, endPoint y: 197, distance: 5.9
click at [399, 197] on div "scrollable content" at bounding box center [304, 143] width 379 height 110
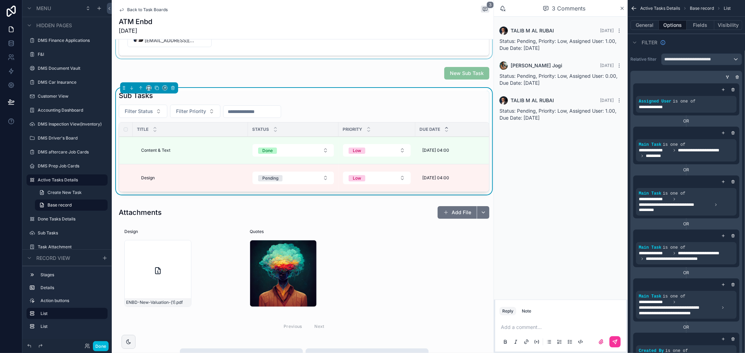
scroll to position [0, 0]
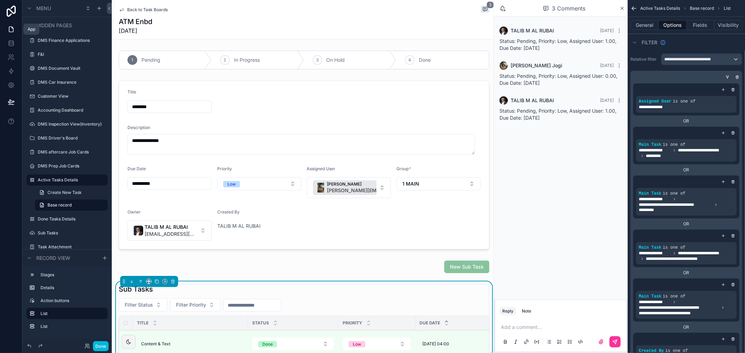
click at [10, 34] on link at bounding box center [11, 29] width 22 height 14
click at [623, 10] on icon "scrollable content" at bounding box center [621, 9] width 5 height 6
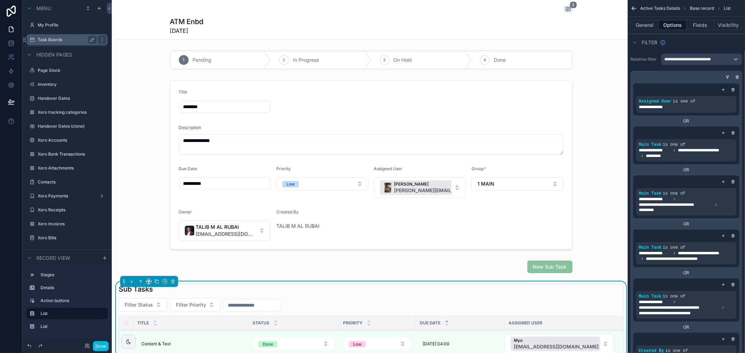
click at [65, 37] on label "Task Boards" at bounding box center [66, 40] width 56 height 6
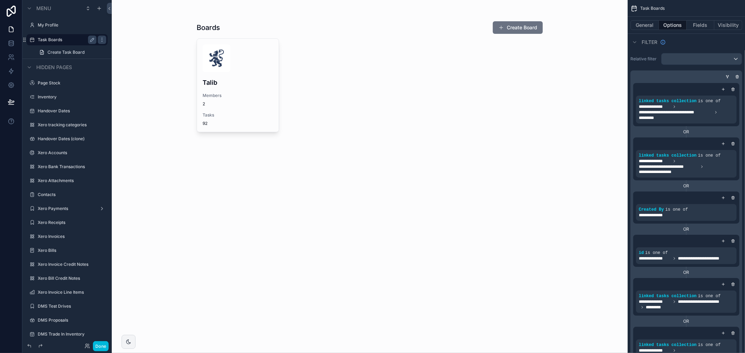
click at [235, 77] on div "scrollable content" at bounding box center [369, 77] width 357 height 155
click at [233, 80] on h4 "Talib" at bounding box center [238, 82] width 71 height 9
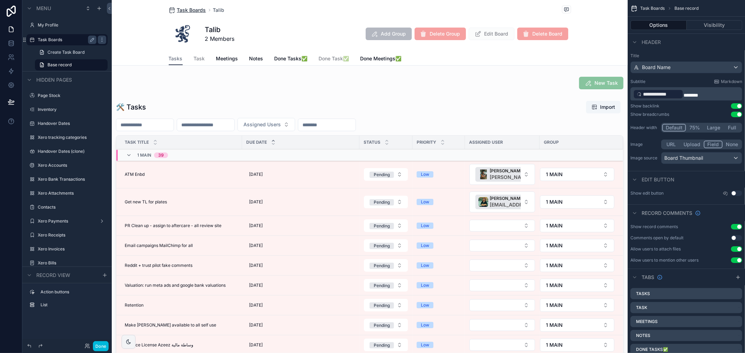
click at [190, 9] on span "Task Boards" at bounding box center [191, 10] width 29 height 7
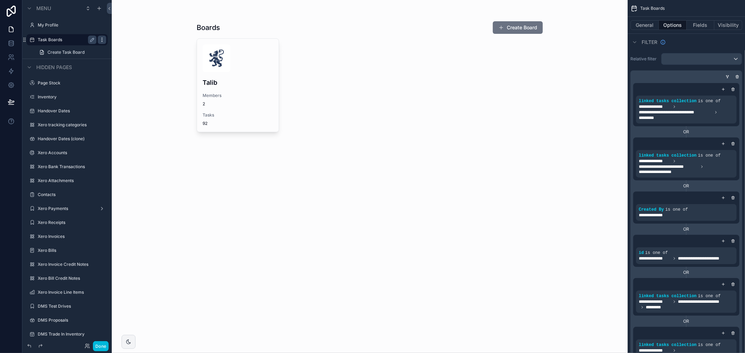
click at [99, 40] on icon "scrollable content" at bounding box center [102, 40] width 6 height 6
click at [334, 219] on div "Boards Create Board Talib Members 2 Tasks 92" at bounding box center [370, 176] width 516 height 353
click at [648, 24] on button "General" at bounding box center [644, 25] width 28 height 10
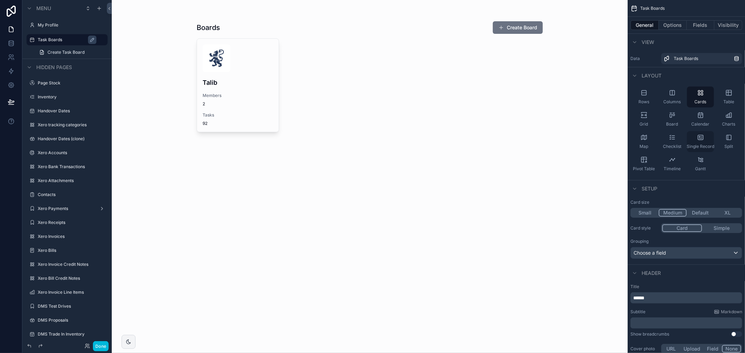
click at [708, 138] on div "Single Record" at bounding box center [700, 141] width 27 height 21
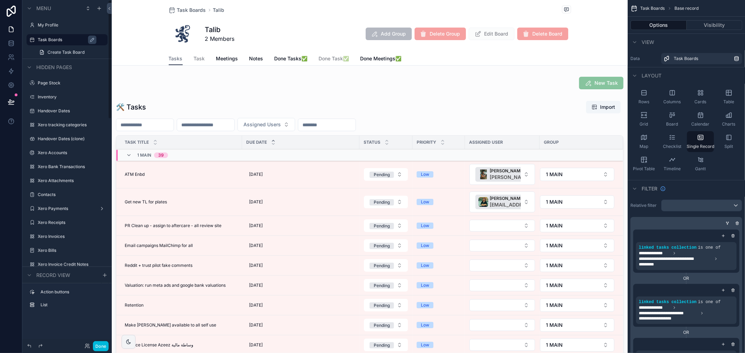
click at [64, 40] on label "Task Boards" at bounding box center [71, 40] width 66 height 6
click at [729, 98] on div "Table" at bounding box center [728, 97] width 27 height 21
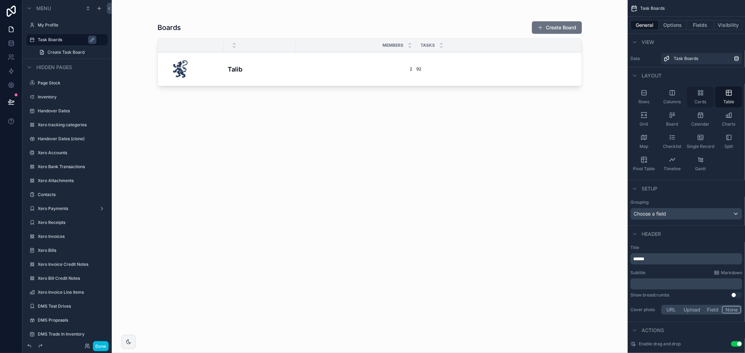
click at [706, 100] on div "Cards" at bounding box center [700, 97] width 27 height 21
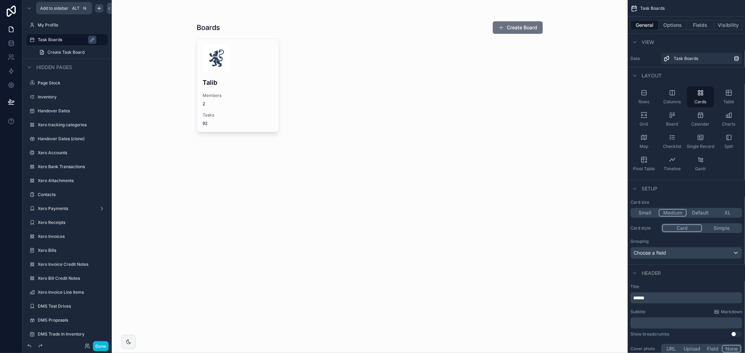
click at [97, 9] on icon "scrollable content" at bounding box center [99, 9] width 6 height 6
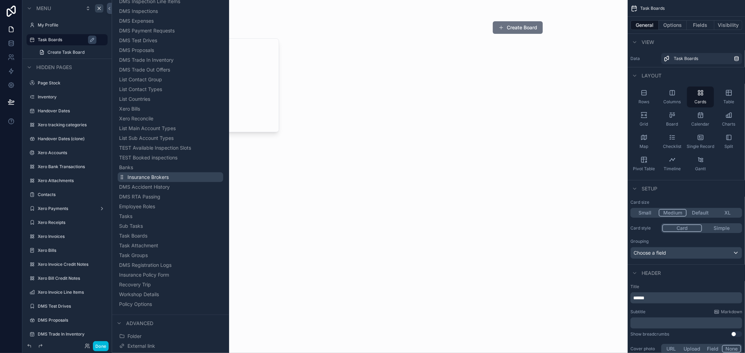
scroll to position [633, 0]
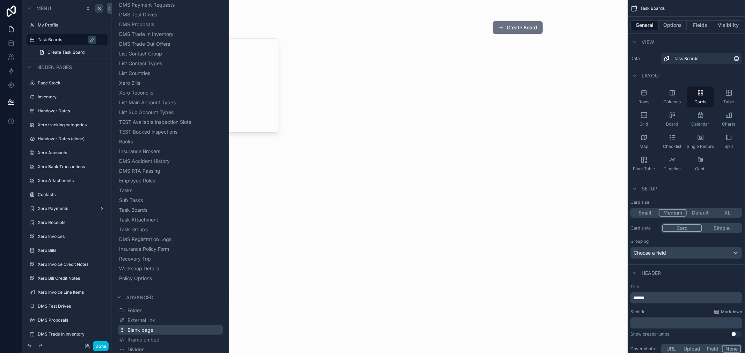
click at [162, 332] on button "Blank page" at bounding box center [170, 330] width 105 height 10
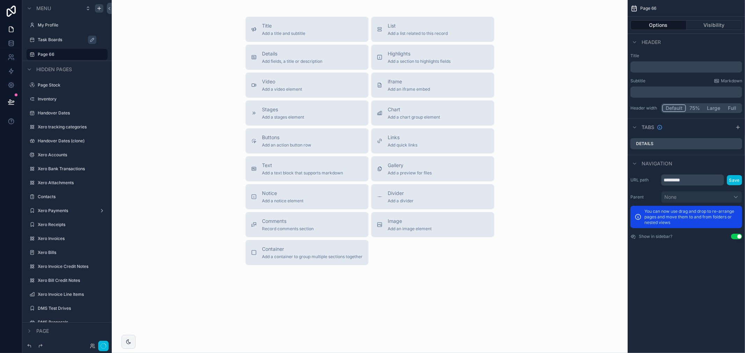
click at [60, 43] on div "Task Boards" at bounding box center [72, 40] width 68 height 8
click at [427, 39] on button "List Add a list related to this record" at bounding box center [432, 29] width 123 height 25
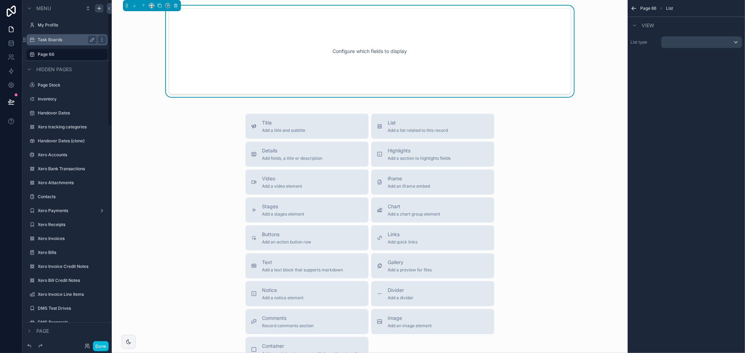
click at [62, 36] on div "Task Boards" at bounding box center [67, 40] width 59 height 8
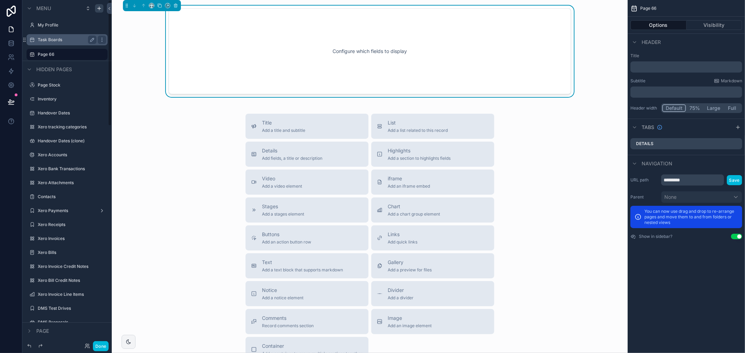
click at [58, 41] on label "Task Boards" at bounding box center [66, 40] width 56 height 6
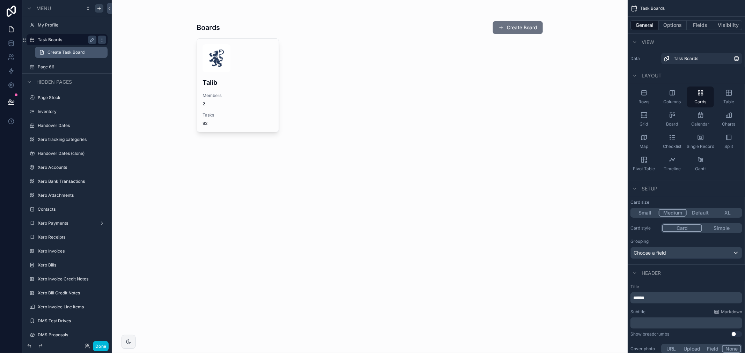
click at [63, 53] on span "Create Task Board" at bounding box center [65, 53] width 37 height 6
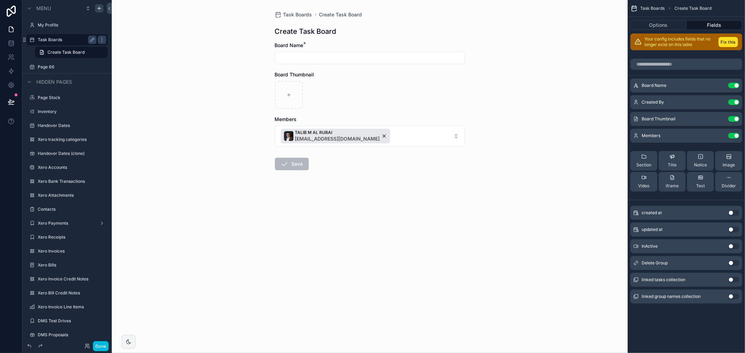
click at [55, 38] on label "Task Boards" at bounding box center [66, 40] width 56 height 6
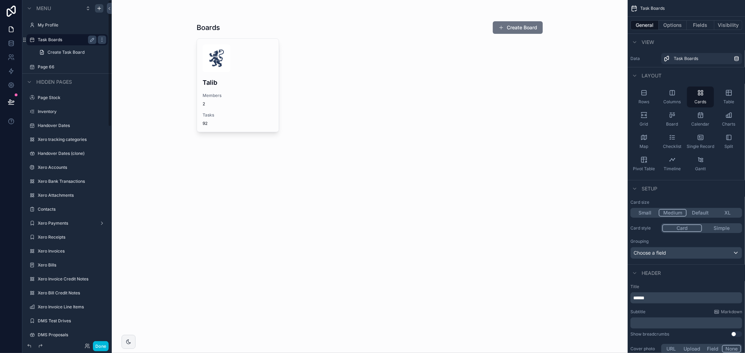
click at [231, 64] on div "scrollable content" at bounding box center [369, 77] width 357 height 155
click at [222, 49] on img "scrollable content" at bounding box center [217, 58] width 28 height 28
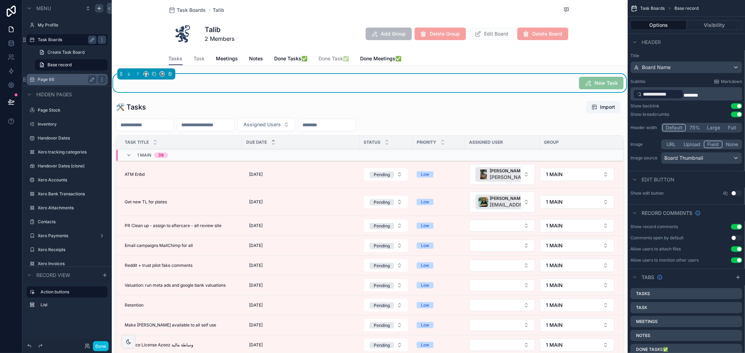
click at [54, 77] on label "Page 66" at bounding box center [66, 80] width 56 height 6
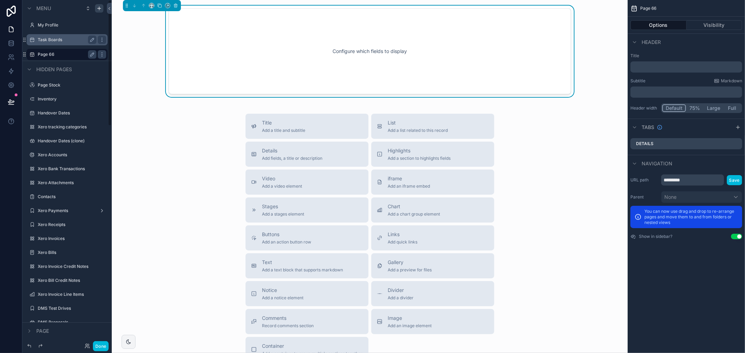
click at [53, 42] on label "Task Boards" at bounding box center [66, 40] width 56 height 6
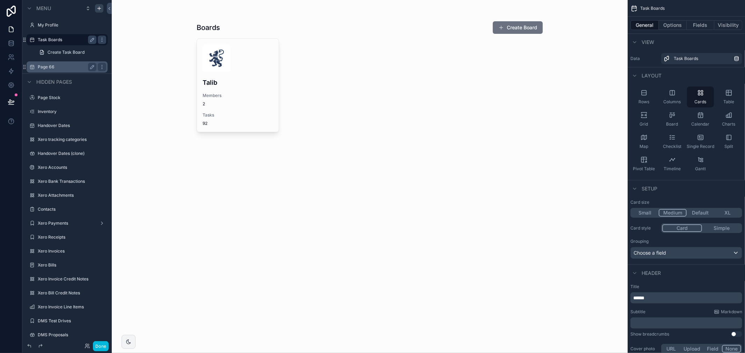
click at [62, 65] on label "Page 66" at bounding box center [66, 67] width 56 height 6
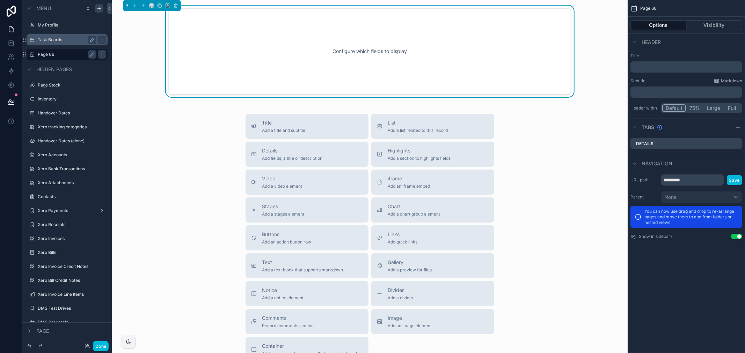
click at [408, 68] on div "Configure which fields to display" at bounding box center [369, 51] width 379 height 63
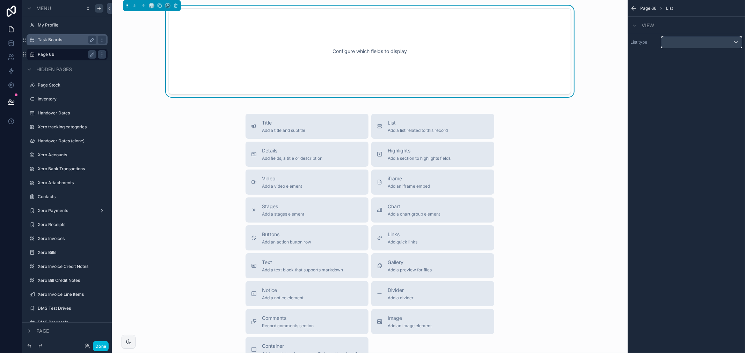
click at [719, 46] on div "scrollable content" at bounding box center [701, 42] width 80 height 11
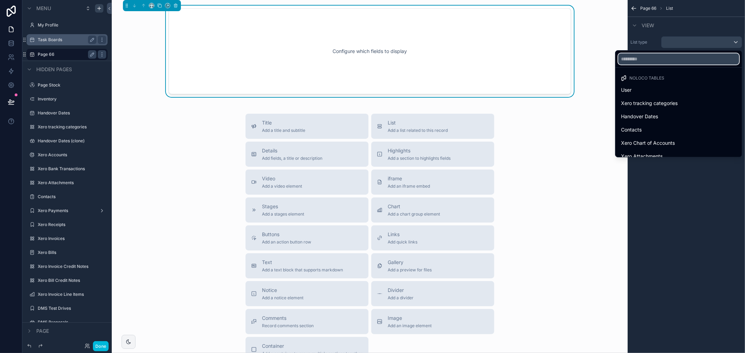
click at [689, 58] on input "text" at bounding box center [678, 58] width 121 height 11
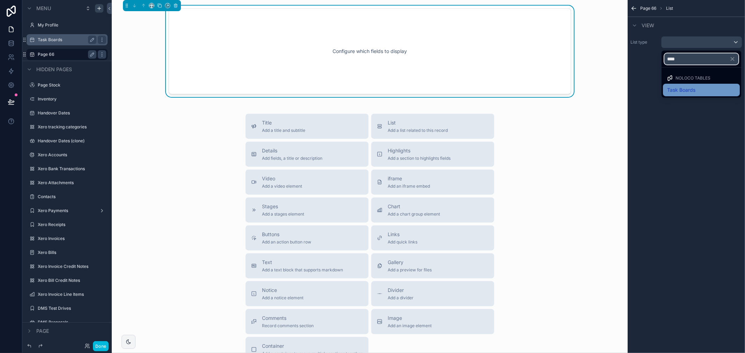
type input "****"
click at [683, 86] on span "Task Boards" at bounding box center [681, 90] width 28 height 8
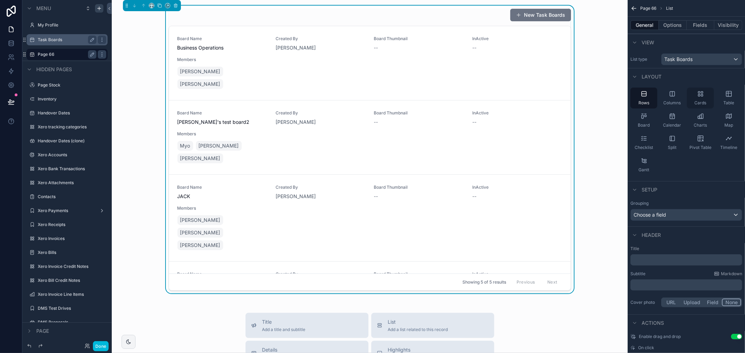
click at [703, 93] on icon "scrollable content" at bounding box center [702, 92] width 2 height 2
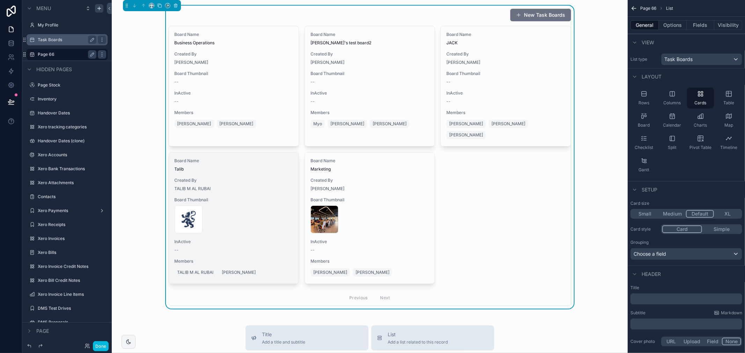
click at [243, 197] on span "Board Thumbnail" at bounding box center [234, 200] width 118 height 6
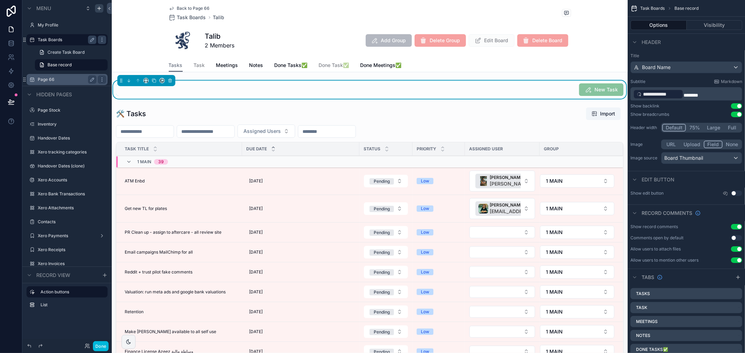
click at [180, 7] on span "Back to Page 66" at bounding box center [193, 9] width 33 height 6
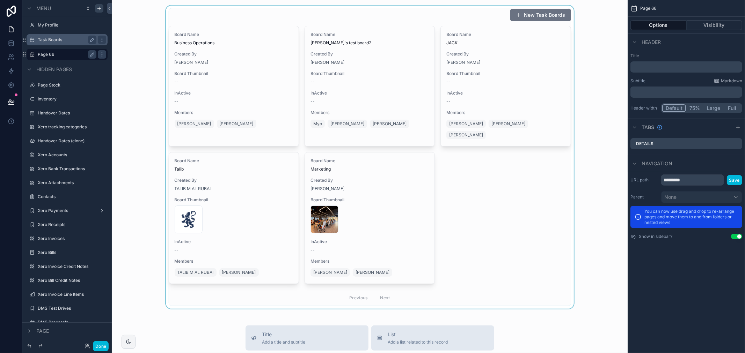
click at [579, 78] on div "scrollable content" at bounding box center [369, 157] width 505 height 303
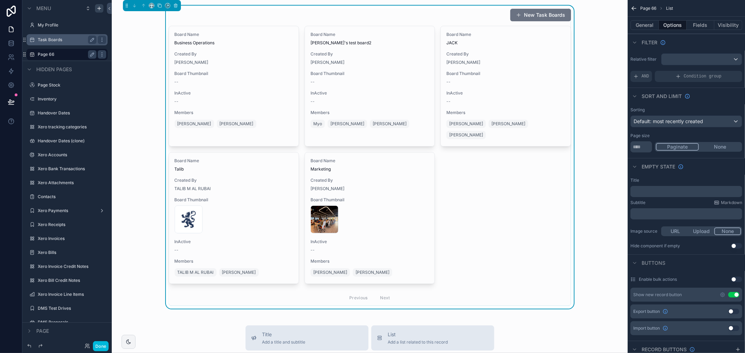
click at [595, 72] on div "New Task Boards Board Name Business Operations Created By Juby Jogi Board Thumb…" at bounding box center [369, 157] width 505 height 303
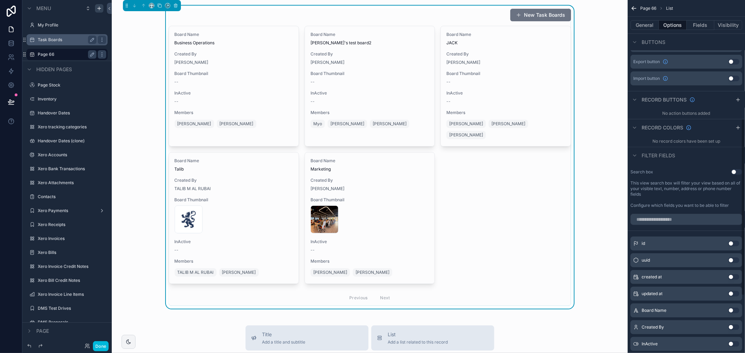
scroll to position [233, 0]
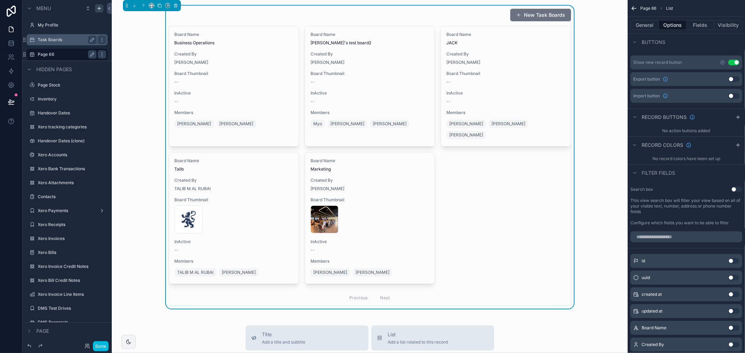
click at [148, 235] on div "New Task Boards Board Name Business Operations Created By Juby Jogi Board Thumb…" at bounding box center [369, 157] width 505 height 303
click at [612, 112] on div "New Task Boards Board Name Business Operations Created By Juby Jogi Board Thumb…" at bounding box center [369, 157] width 505 height 303
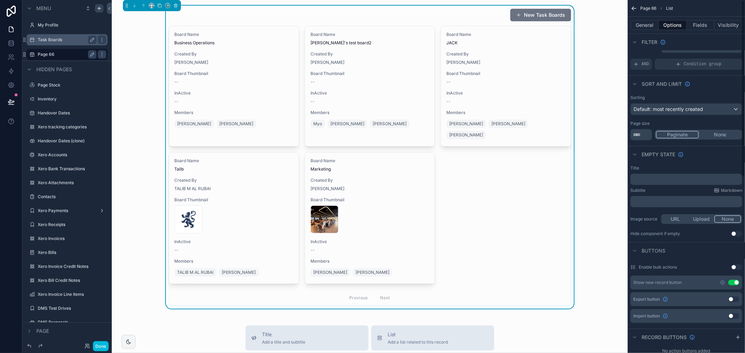
scroll to position [0, 0]
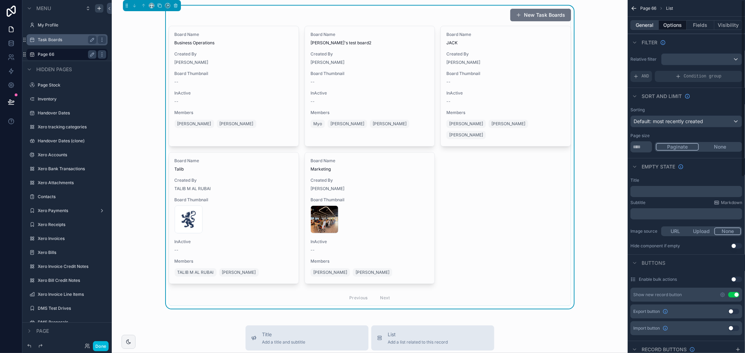
click at [645, 24] on button "General" at bounding box center [644, 25] width 28 height 10
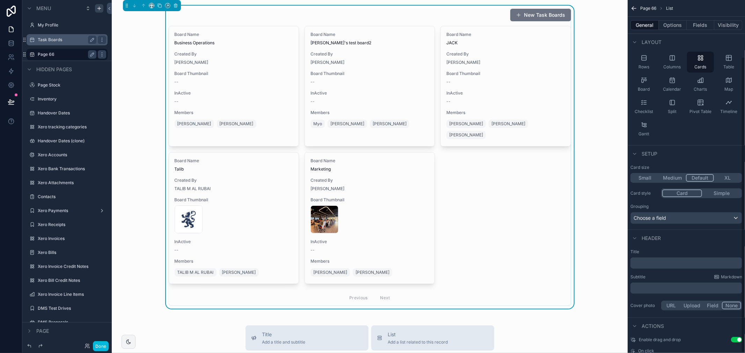
scroll to position [68, 0]
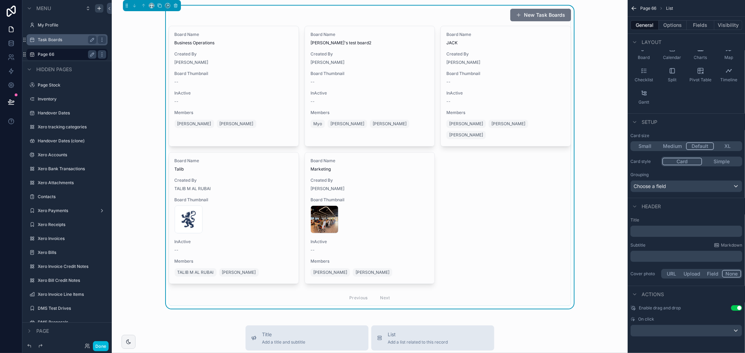
click at [668, 8] on span "List" at bounding box center [669, 9] width 7 height 6
click at [646, 8] on span "Page 66" at bounding box center [648, 9] width 16 height 6
click at [633, 8] on icon "scrollable content" at bounding box center [633, 8] width 7 height 7
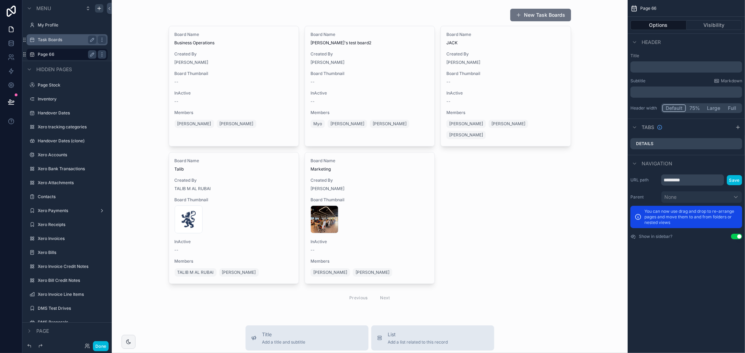
scroll to position [0, 0]
click at [708, 25] on button "Visibility" at bounding box center [715, 25] width 56 height 10
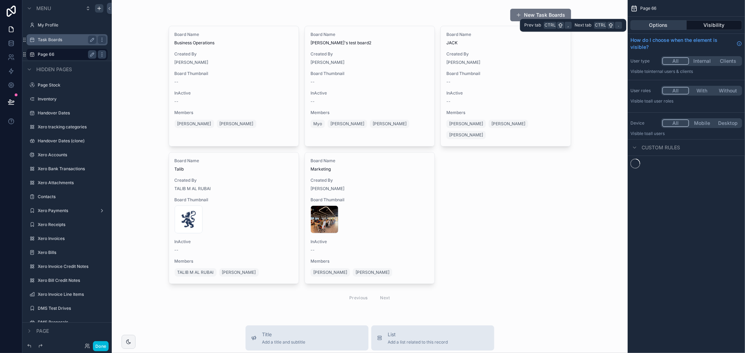
click at [669, 25] on button "Options" at bounding box center [658, 25] width 56 height 10
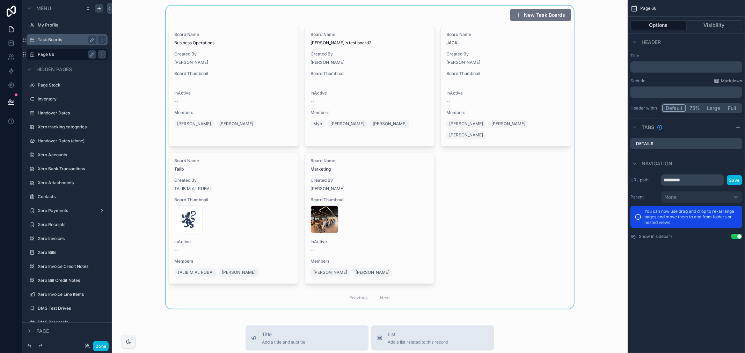
click at [596, 85] on div "scrollable content" at bounding box center [369, 157] width 505 height 303
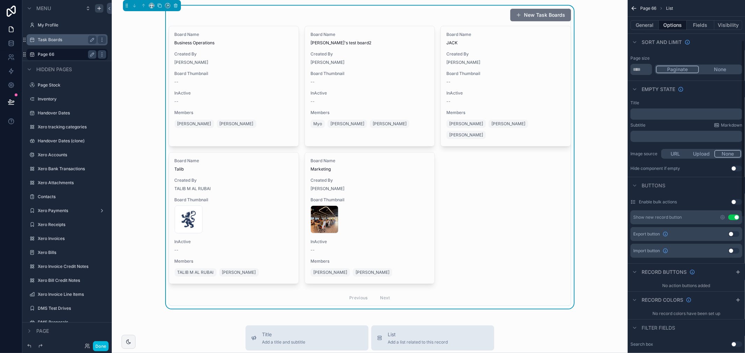
scroll to position [194, 0]
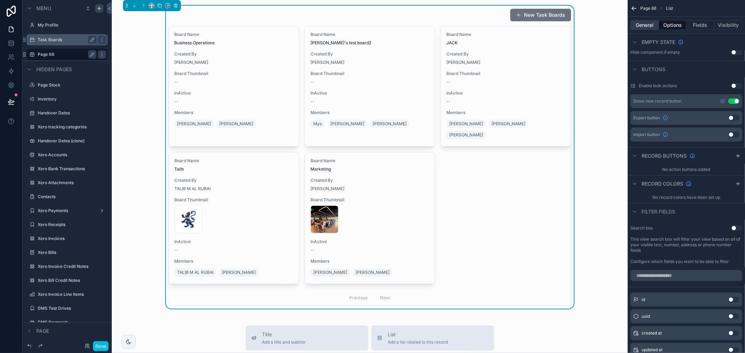
click at [648, 22] on button "General" at bounding box center [644, 25] width 28 height 10
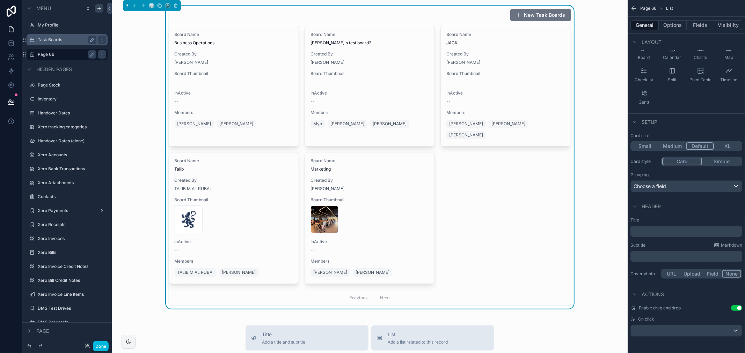
click at [522, 310] on div "New Task Boards Board Name Business Operations Created By Juby Jogi Board Thumb…" at bounding box center [370, 315] width 516 height 630
click at [593, 44] on div "New Task Boards Board Name Business Operations Created By Juby Jogi Board Thumb…" at bounding box center [369, 157] width 505 height 303
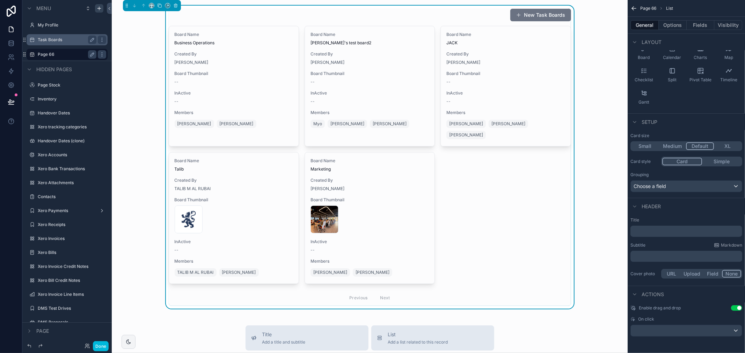
click at [147, 70] on div "New Task Boards Board Name Business Operations Created By Juby Jogi Board Thumb…" at bounding box center [369, 157] width 505 height 303
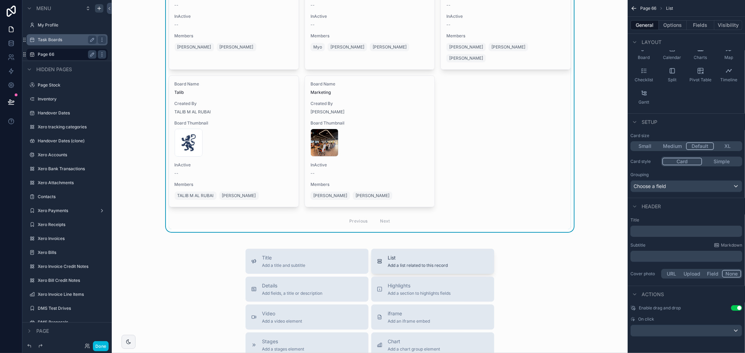
scroll to position [78, 0]
click at [318, 254] on div "Title Add a title and subtitle" at bounding box center [307, 261] width 112 height 14
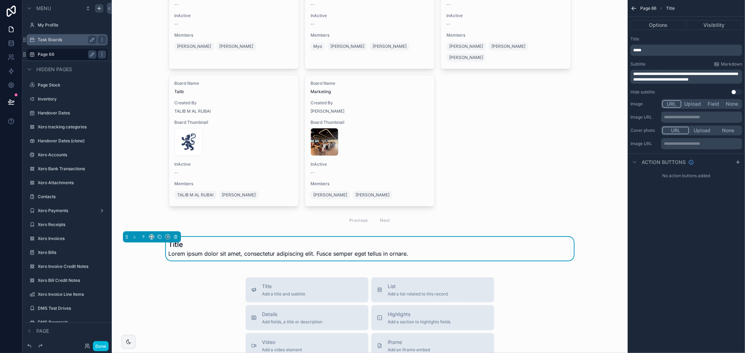
scroll to position [138, 0]
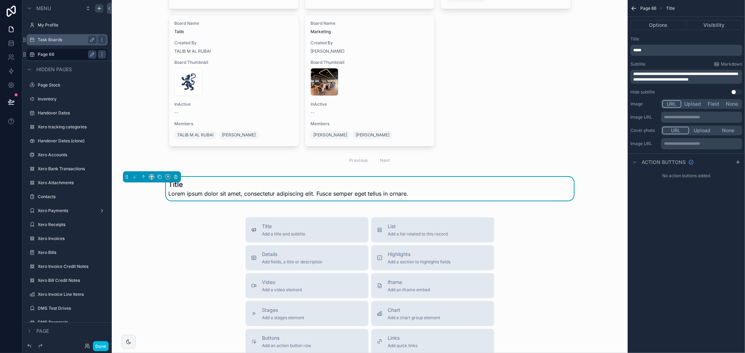
click at [579, 218] on div "Title Add a title and subtitle List Add a list related to this record Details A…" at bounding box center [369, 342] width 505 height 249
click at [531, 198] on div "New Task Boards Board Name Business Operations Created By Juby Jogi Board Thumb…" at bounding box center [370, 192] width 516 height 660
click at [545, 156] on div "scrollable content" at bounding box center [369, 19] width 505 height 303
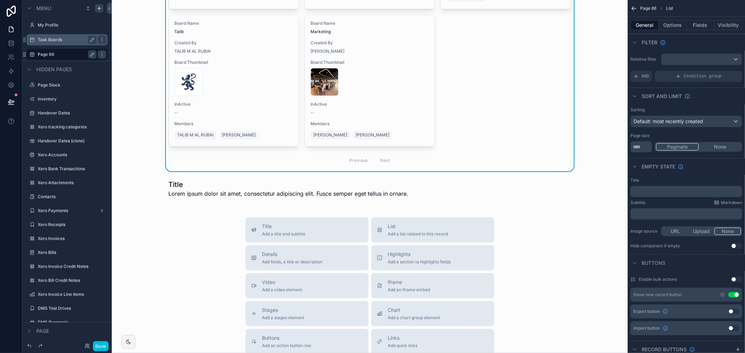
click at [549, 162] on div "New Task Boards Board Name Business Operations Created By Juby Jogi Board Thumb…" at bounding box center [370, 192] width 516 height 660
click at [541, 177] on div "scrollable content" at bounding box center [369, 189] width 505 height 24
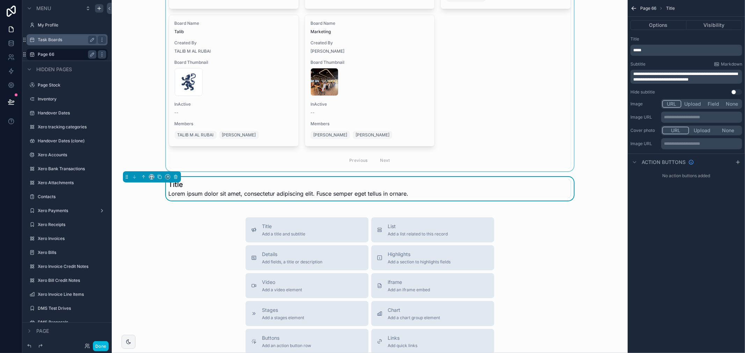
click at [641, 6] on span "Page 66" at bounding box center [648, 9] width 16 height 6
click at [587, 68] on div "scrollable content" at bounding box center [369, 19] width 505 height 303
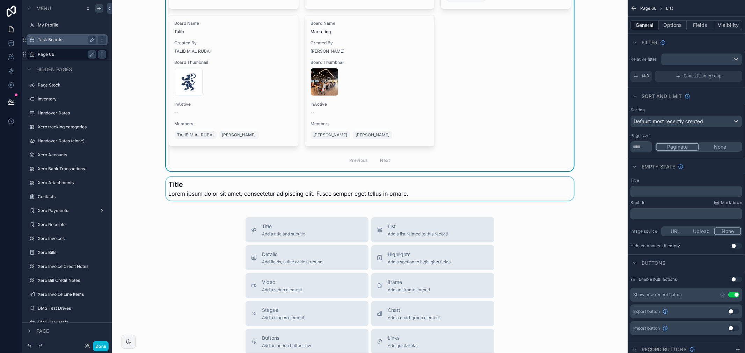
click at [587, 68] on div "New Task Boards Board Name Business Operations Created By Juby Jogi Board Thumb…" at bounding box center [369, 19] width 505 height 303
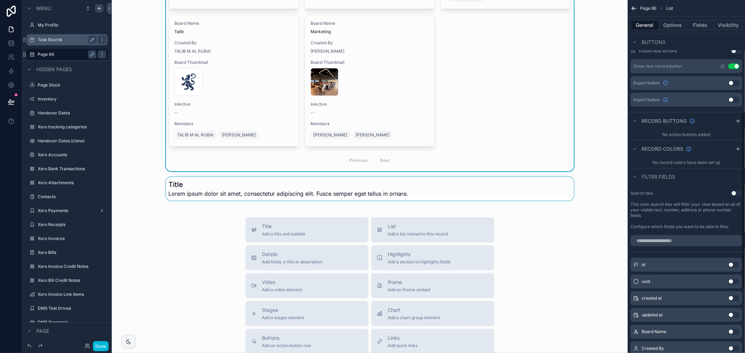
scroll to position [233, 0]
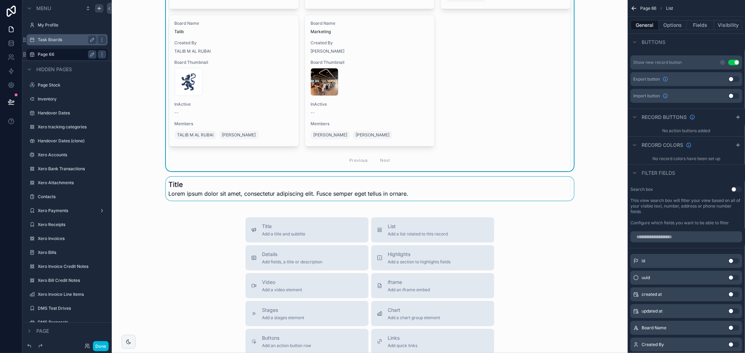
click at [526, 204] on div "New Task Boards Board Name Business Operations Created By Juby Jogi Board Thumb…" at bounding box center [370, 192] width 516 height 660
click at [532, 188] on div "scrollable content" at bounding box center [369, 189] width 505 height 24
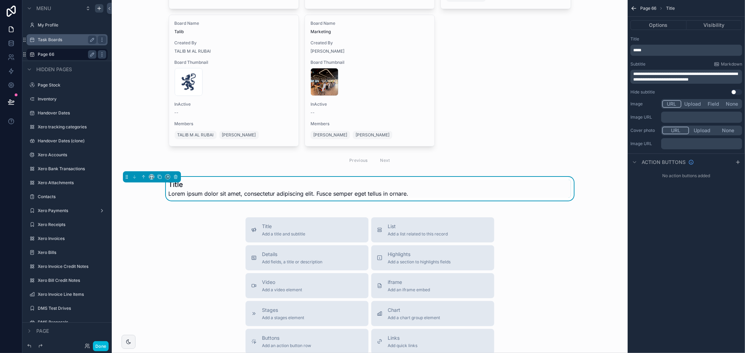
scroll to position [0, 0]
click at [586, 226] on div "Title Add a title and subtitle List Add a list related to this record Details A…" at bounding box center [369, 342] width 505 height 249
click at [553, 238] on div "Title Add a title and subtitle List Add a list related to this record Details A…" at bounding box center [369, 342] width 505 height 249
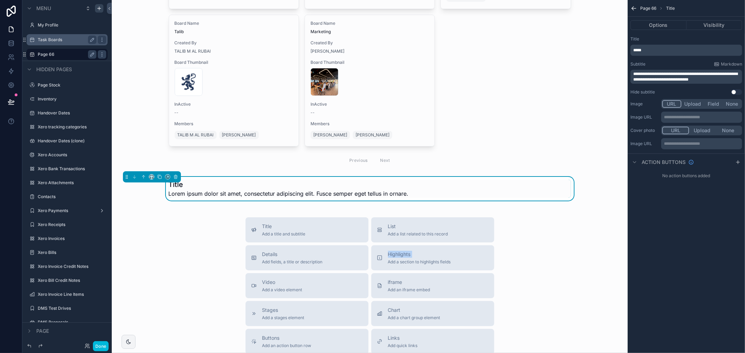
click at [553, 238] on div "Title Add a title and subtitle List Add a list related to this record Details A…" at bounding box center [369, 342] width 505 height 249
click at [539, 229] on div "Title Add a title and subtitle List Add a list related to this record Details A…" at bounding box center [369, 342] width 505 height 249
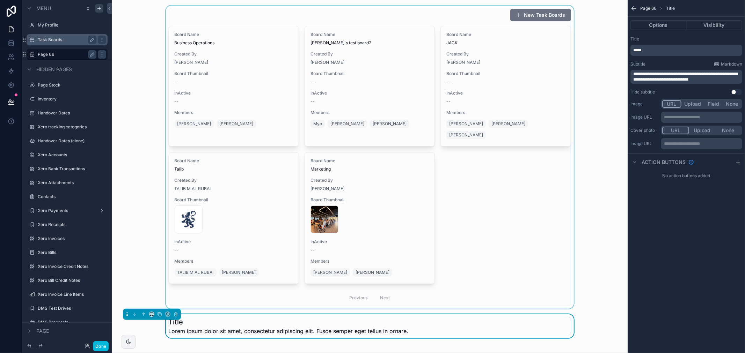
click at [141, 20] on div "scrollable content" at bounding box center [369, 157] width 505 height 303
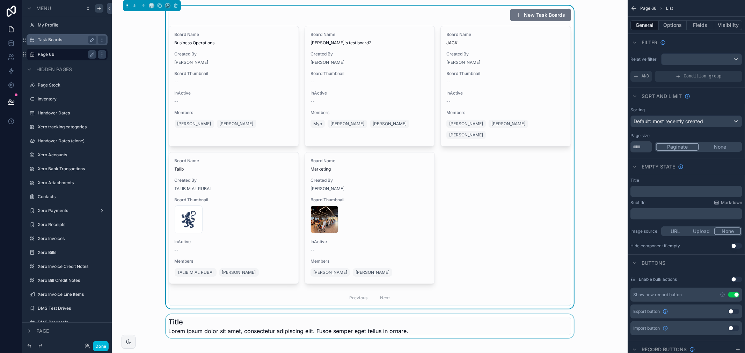
click at [141, 20] on div "New Task Boards Board Name Business Operations Created By Juby Jogi Board Thumb…" at bounding box center [369, 157] width 505 height 303
click at [593, 116] on div "New Task Boards Board Name Business Operations Created By Juby Jogi Board Thumb…" at bounding box center [369, 157] width 505 height 303
click at [651, 9] on span "Page 66" at bounding box center [648, 9] width 16 height 6
click at [633, 8] on icon "scrollable content" at bounding box center [633, 8] width 7 height 7
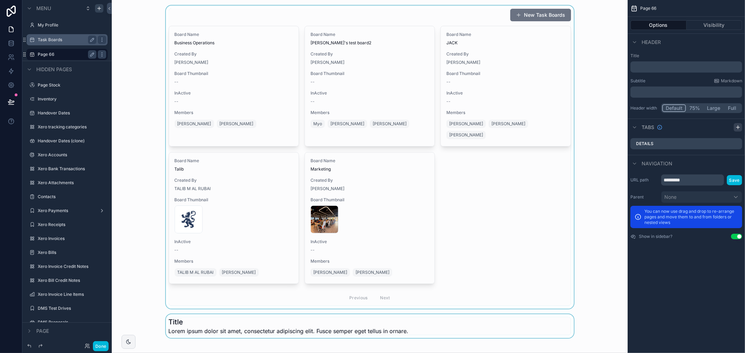
click at [734, 128] on div "scrollable content" at bounding box center [738, 127] width 8 height 8
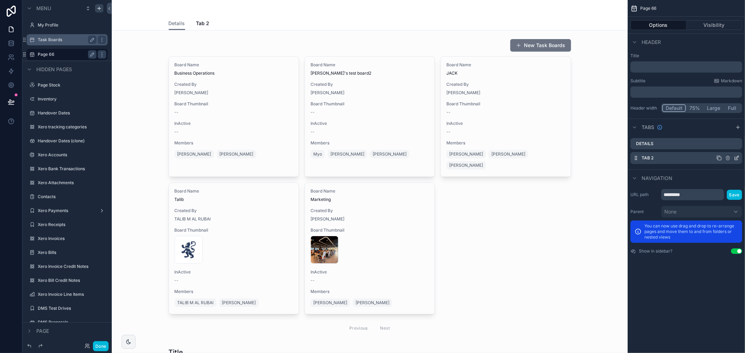
click at [736, 156] on icon "scrollable content" at bounding box center [737, 158] width 6 height 6
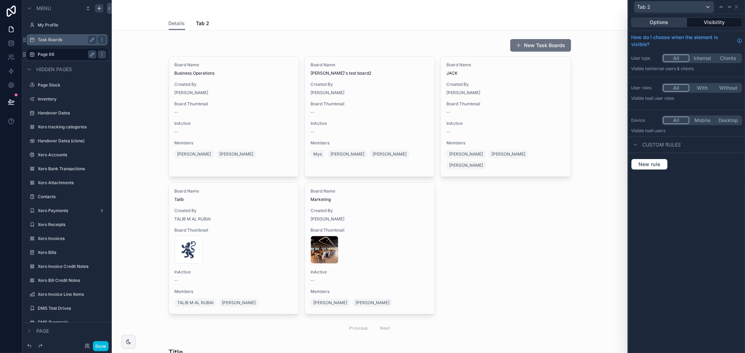
click at [668, 18] on button "Options" at bounding box center [659, 22] width 56 height 10
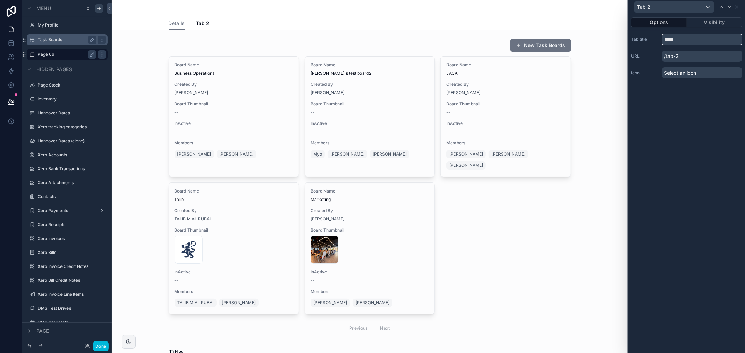
click at [679, 41] on input "*****" at bounding box center [702, 39] width 80 height 11
type input "**********"
click at [730, 127] on div "**********" at bounding box center [686, 183] width 117 height 339
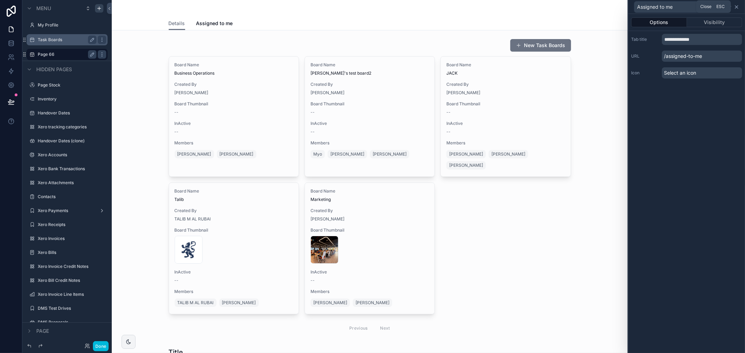
click at [739, 7] on icon at bounding box center [737, 7] width 6 height 6
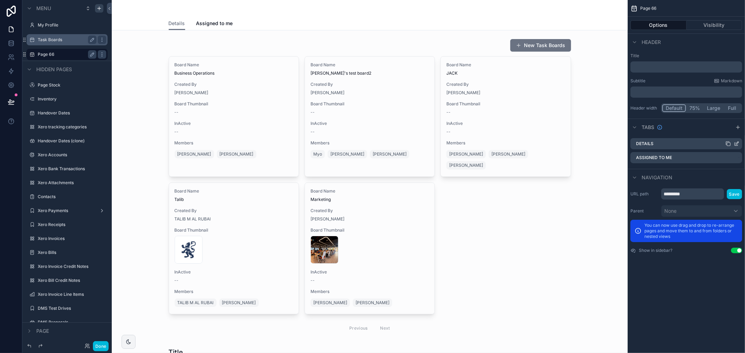
click at [735, 144] on icon "scrollable content" at bounding box center [737, 144] width 6 height 6
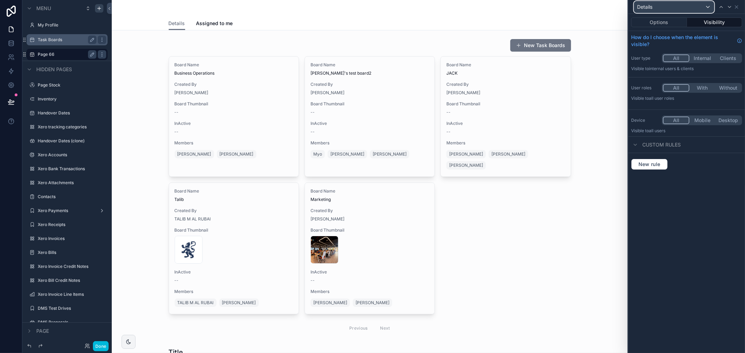
click at [653, 7] on div "Details" at bounding box center [674, 6] width 80 height 11
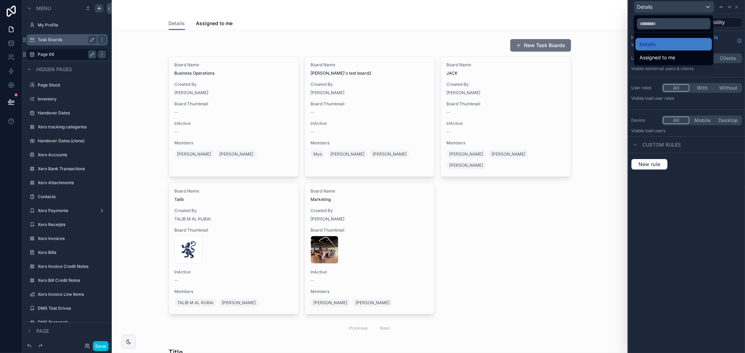
click at [653, 7] on div at bounding box center [686, 176] width 117 height 353
click at [659, 20] on button "Options" at bounding box center [659, 22] width 56 height 10
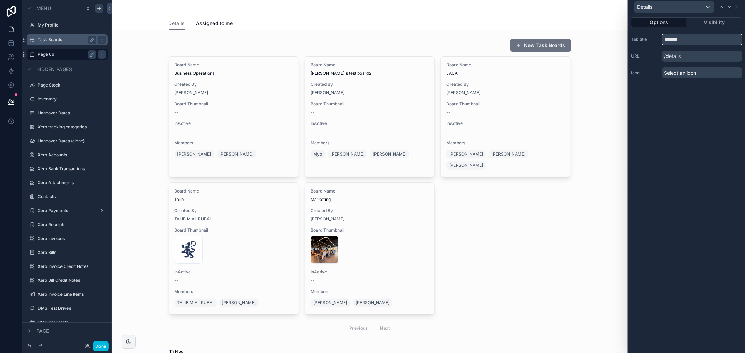
click at [681, 41] on input "*******" at bounding box center [702, 39] width 80 height 11
type input "******"
click at [684, 113] on div "Options Visibility Tab title ****** URL /details Icon Select an icon" at bounding box center [686, 183] width 117 height 339
click at [212, 27] on link "Assigned to me" at bounding box center [214, 24] width 37 height 14
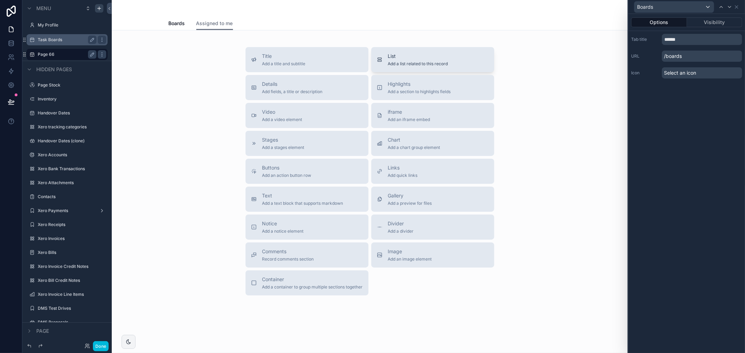
click at [403, 62] on span "Add a list related to this record" at bounding box center [418, 64] width 60 height 6
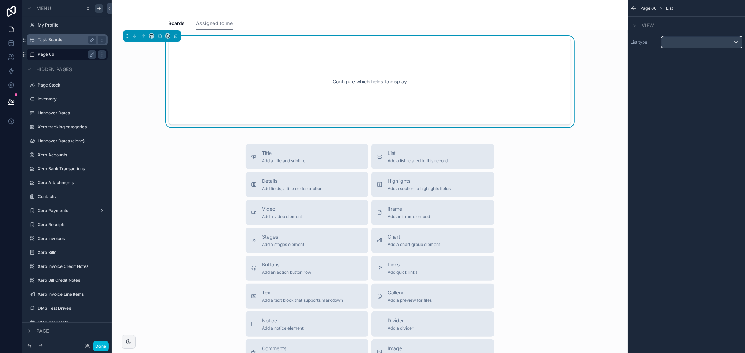
click at [696, 42] on div "scrollable content" at bounding box center [701, 42] width 80 height 11
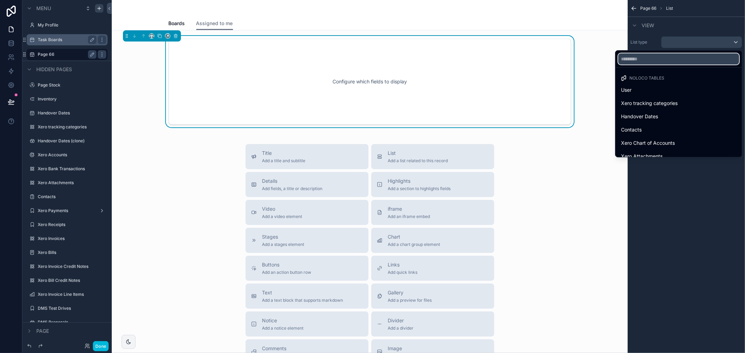
click at [686, 63] on input "text" at bounding box center [678, 58] width 121 height 11
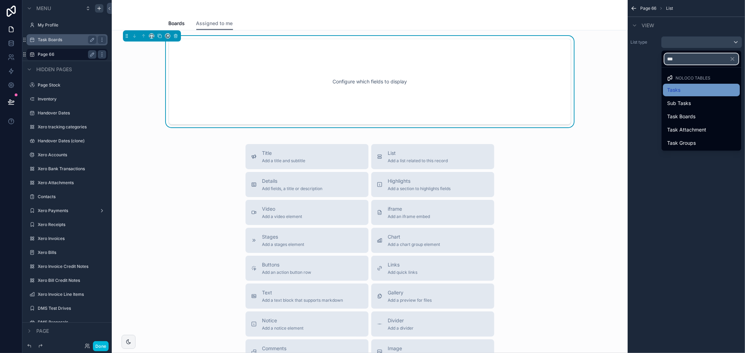
type input "***"
click at [689, 93] on div "Tasks" at bounding box center [701, 90] width 68 height 8
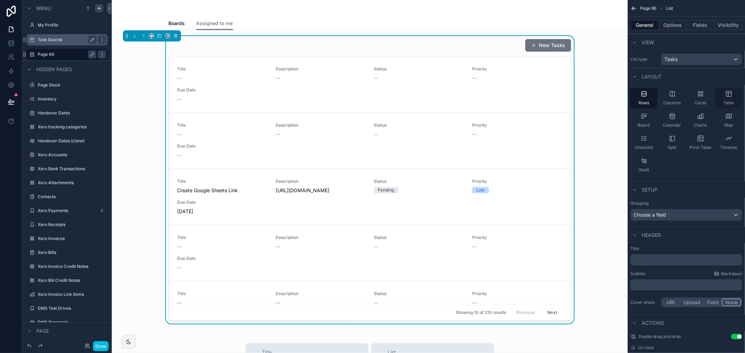
click at [734, 98] on div "Table" at bounding box center [728, 98] width 27 height 21
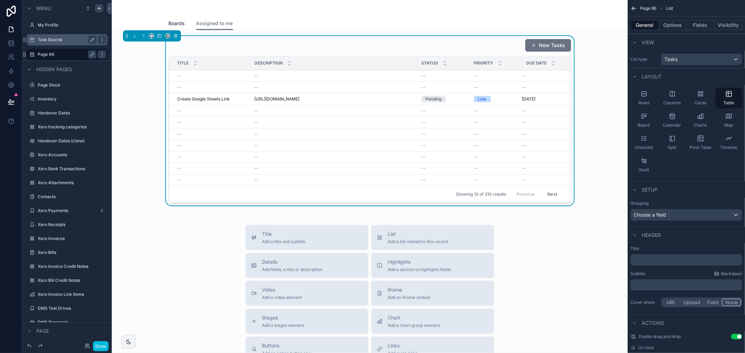
click at [178, 24] on span "Boards" at bounding box center [177, 23] width 16 height 7
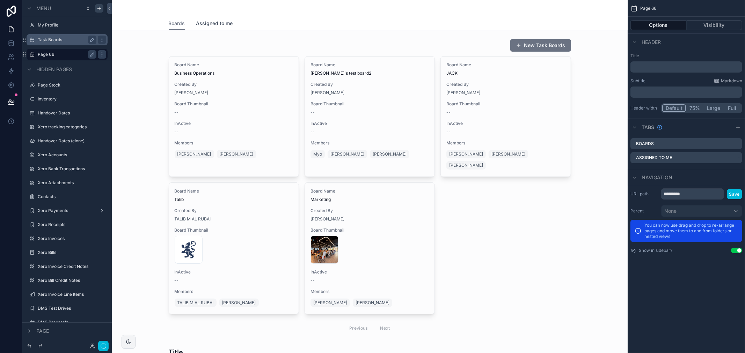
click at [203, 22] on span "Assigned to me" at bounding box center [214, 23] width 37 height 7
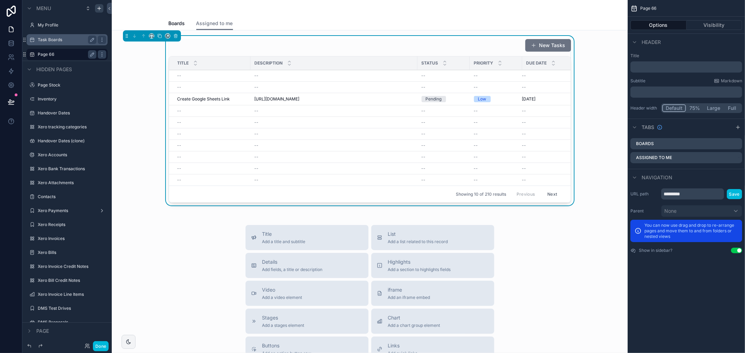
click at [249, 24] on div "Boards Assigned to me" at bounding box center [370, 23] width 402 height 13
click at [737, 129] on icon "scrollable content" at bounding box center [738, 128] width 6 height 6
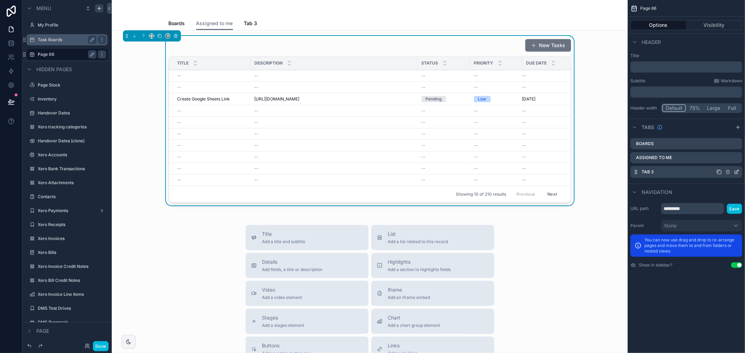
click at [736, 173] on icon "scrollable content" at bounding box center [737, 171] width 3 height 3
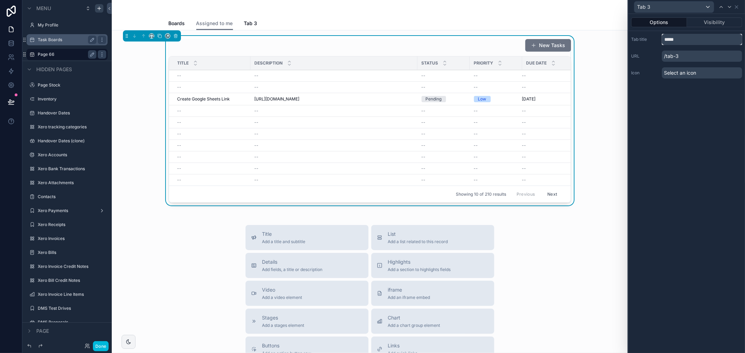
click at [672, 38] on input "*****" at bounding box center [702, 39] width 80 height 11
type input "*********"
click at [662, 123] on div "Options Visibility Tab title ********* URL /approvals Icon Select an icon" at bounding box center [686, 183] width 117 height 339
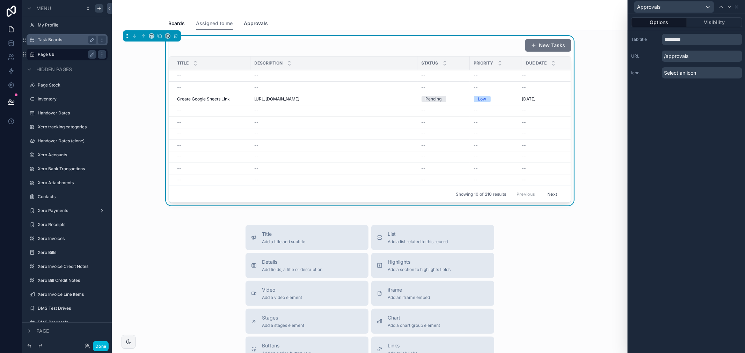
click at [251, 23] on span "Approvals" at bounding box center [256, 23] width 24 height 7
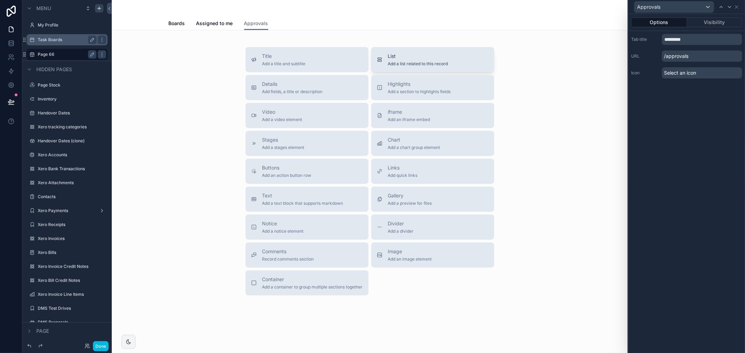
click at [397, 59] on span "List" at bounding box center [418, 56] width 60 height 7
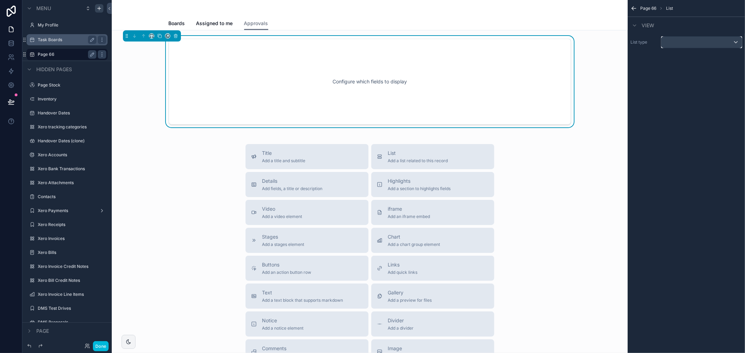
click at [669, 41] on div "scrollable content" at bounding box center [701, 42] width 80 height 11
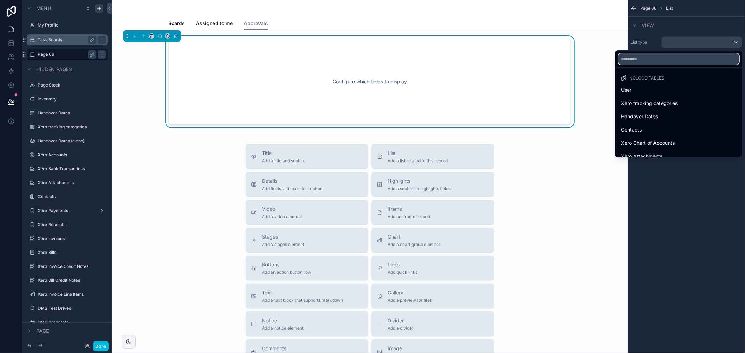
click at [678, 62] on input "text" at bounding box center [678, 58] width 121 height 11
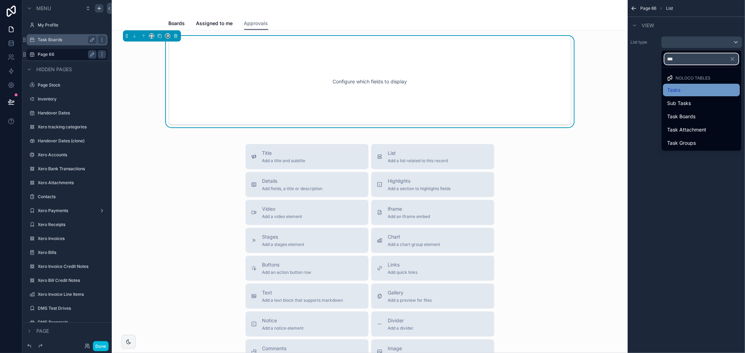
type input "***"
click at [689, 88] on div "Tasks" at bounding box center [701, 90] width 68 height 8
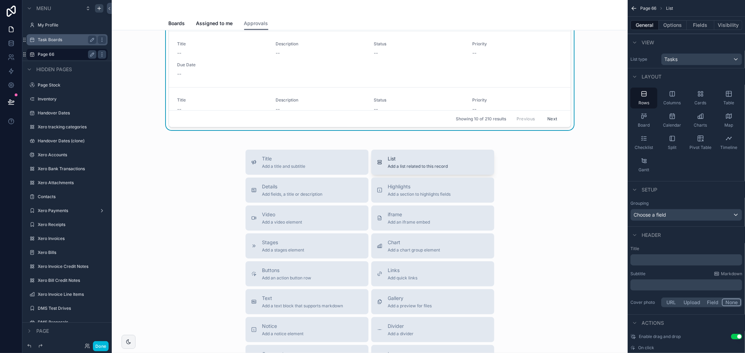
click at [431, 159] on span "List" at bounding box center [418, 158] width 60 height 7
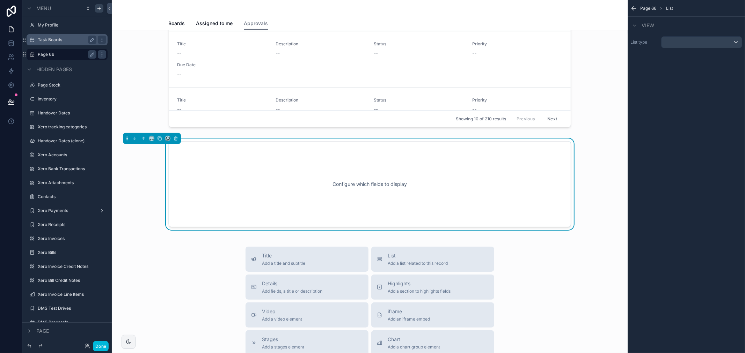
scroll to position [201, 0]
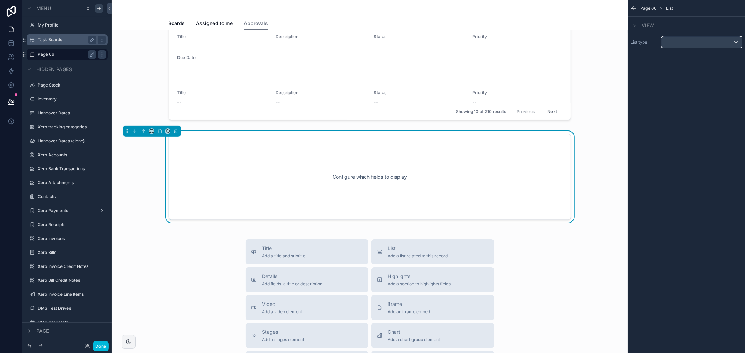
click at [682, 37] on div "scrollable content" at bounding box center [701, 42] width 80 height 11
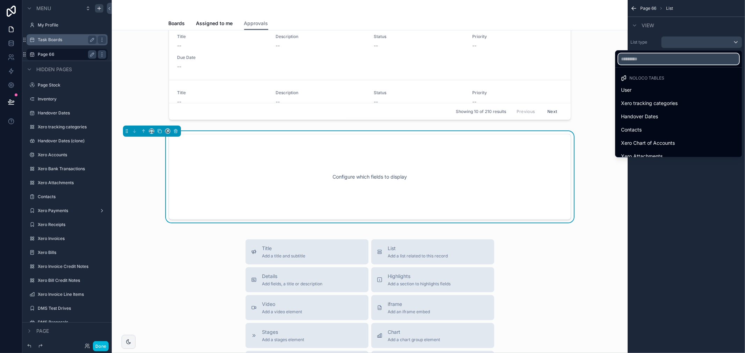
click at [666, 63] on input "text" at bounding box center [678, 58] width 121 height 11
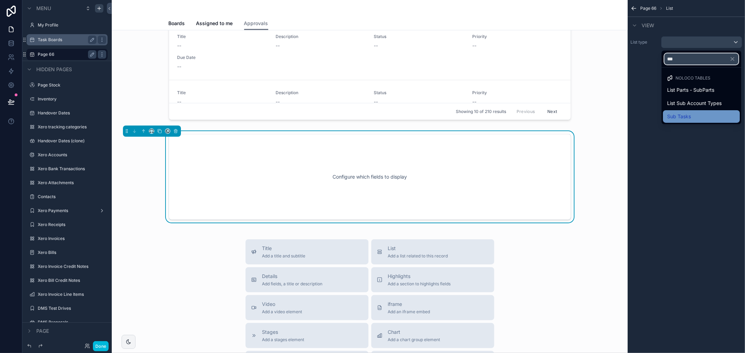
type input "***"
click at [720, 116] on div "Sub Tasks" at bounding box center [701, 116] width 68 height 8
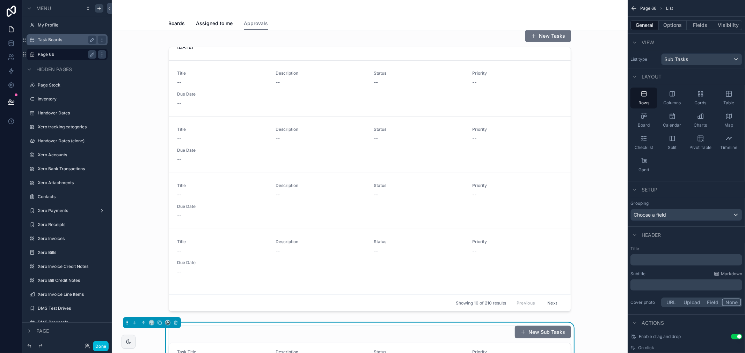
scroll to position [0, 0]
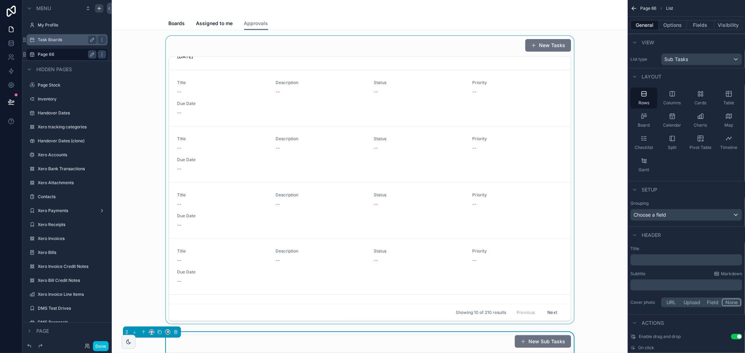
drag, startPoint x: 565, startPoint y: 184, endPoint x: 544, endPoint y: 98, distance: 87.7
click at [544, 98] on div "scrollable content" at bounding box center [369, 181] width 505 height 291
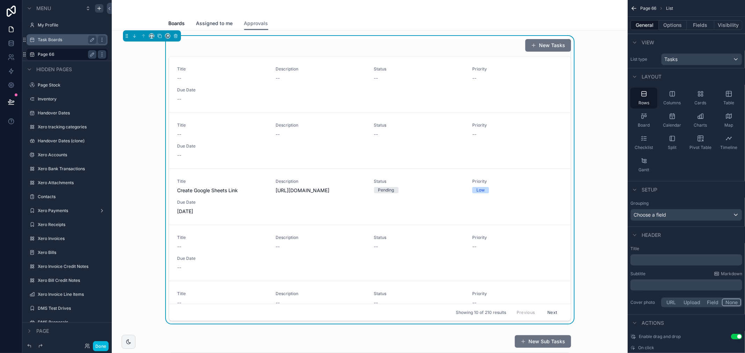
click at [212, 27] on link "Assigned to me" at bounding box center [214, 24] width 37 height 14
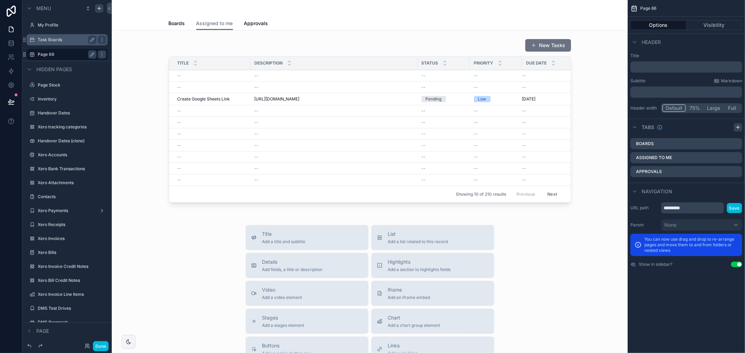
click at [736, 130] on icon "scrollable content" at bounding box center [738, 128] width 6 height 6
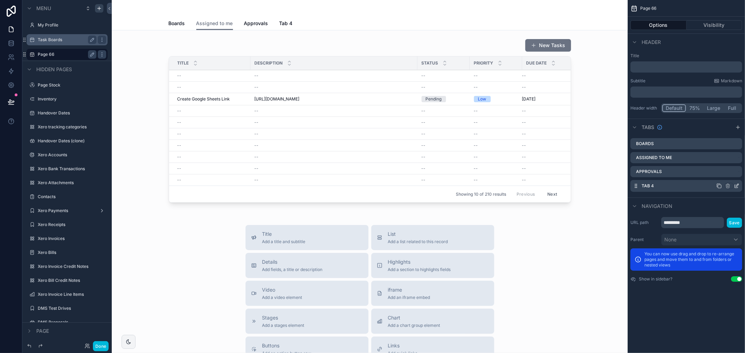
click at [735, 185] on icon "scrollable content" at bounding box center [736, 186] width 3 height 3
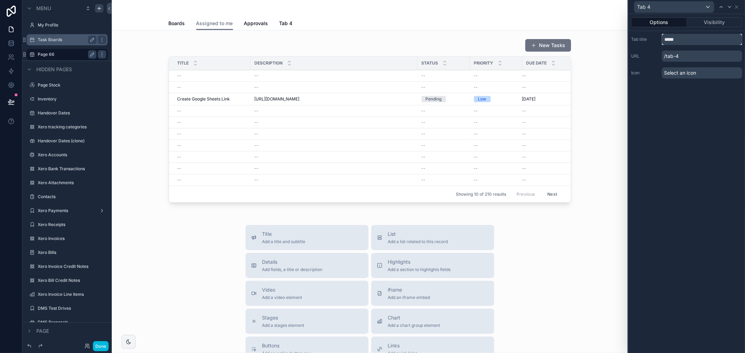
click at [683, 42] on input "*****" at bounding box center [702, 39] width 80 height 11
type input "**********"
click at [632, 126] on div "**********" at bounding box center [686, 183] width 117 height 339
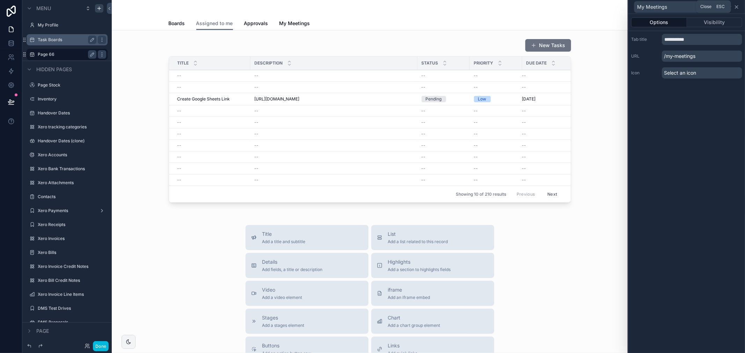
click at [738, 7] on icon at bounding box center [737, 7] width 6 height 6
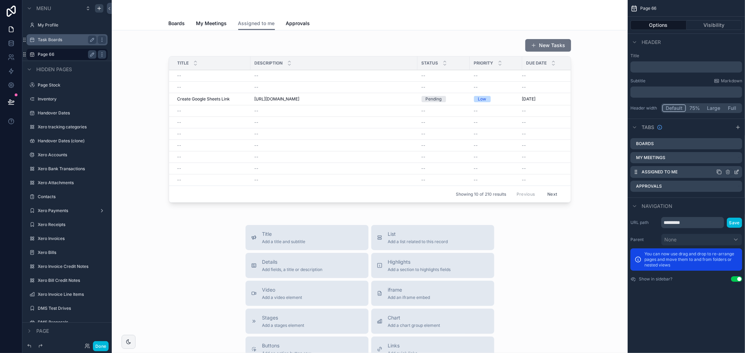
click at [736, 173] on icon "scrollable content" at bounding box center [737, 171] width 3 height 3
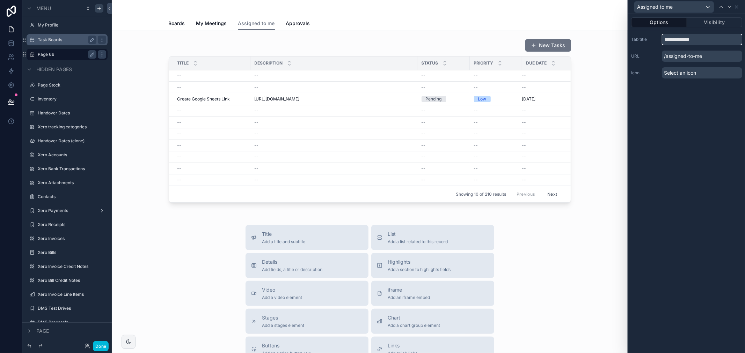
click at [664, 39] on input "**********" at bounding box center [702, 39] width 80 height 11
type input "**********"
click at [691, 116] on div "**********" at bounding box center [686, 183] width 117 height 339
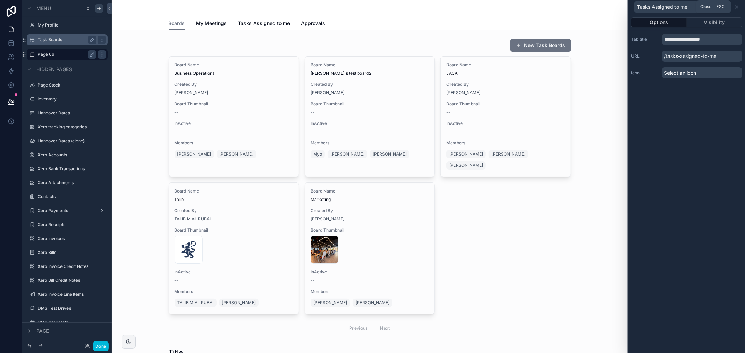
click at [739, 6] on icon at bounding box center [737, 7] width 6 height 6
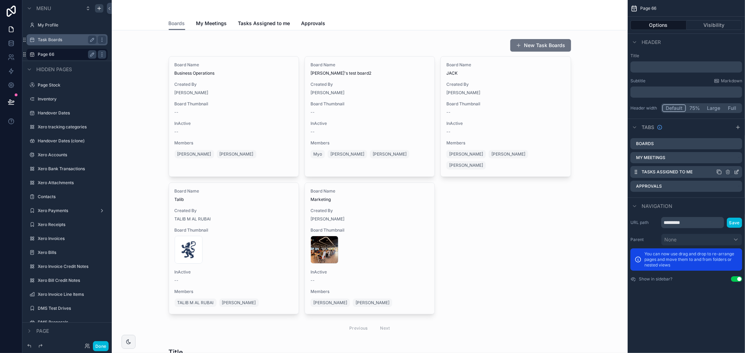
click at [735, 170] on icon "scrollable content" at bounding box center [737, 172] width 6 height 6
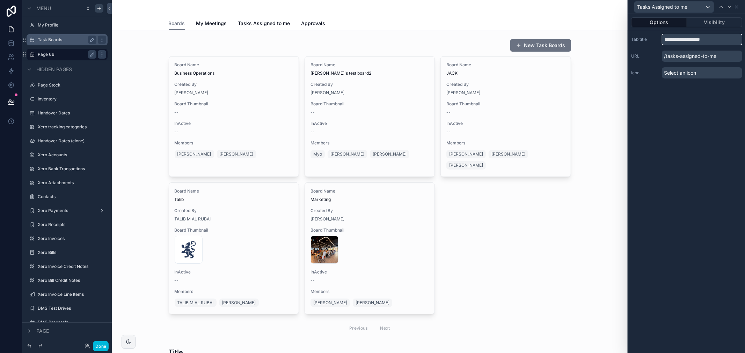
click at [715, 39] on input "**********" at bounding box center [702, 39] width 80 height 11
type input "**********"
click at [707, 123] on div "**********" at bounding box center [686, 183] width 117 height 339
click at [297, 22] on span "Approvals" at bounding box center [299, 23] width 24 height 7
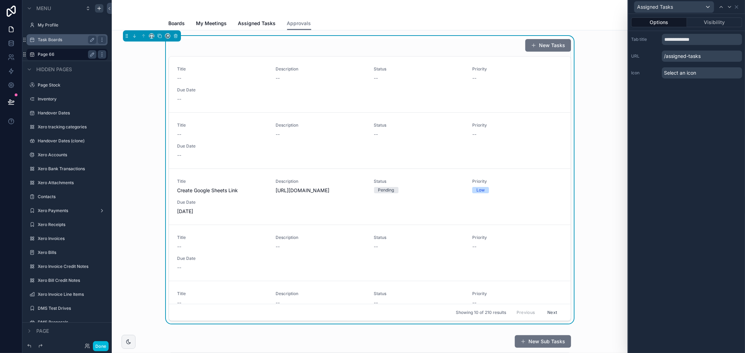
click at [327, 23] on div "Boards My Meetings Assigned Tasks Approvals" at bounding box center [370, 23] width 402 height 13
click at [737, 6] on icon at bounding box center [737, 7] width 6 height 6
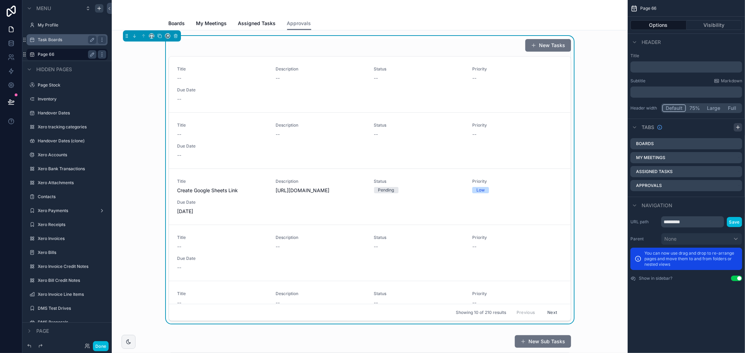
click at [741, 130] on icon "scrollable content" at bounding box center [738, 128] width 6 height 6
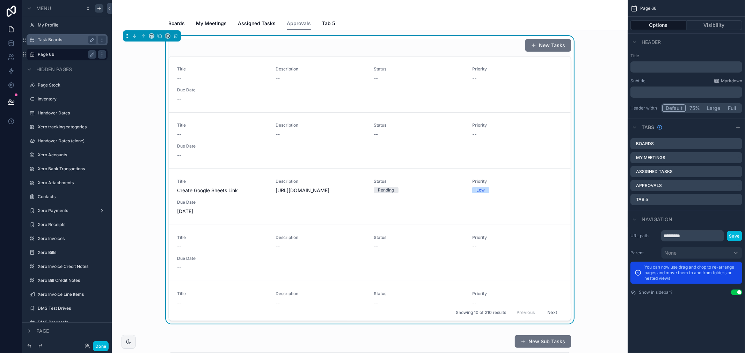
click at [423, 40] on div "New Tasks" at bounding box center [370, 45] width 402 height 13
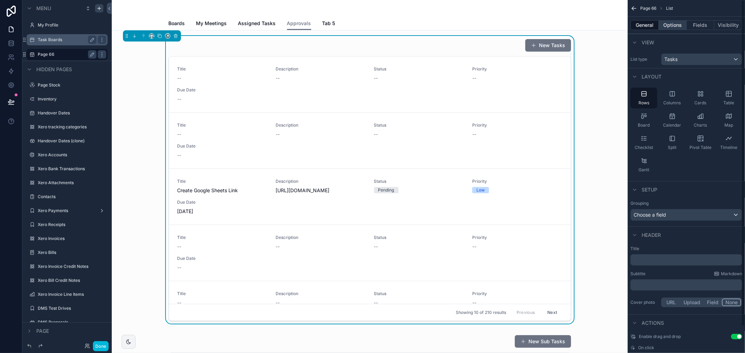
click at [674, 25] on button "Options" at bounding box center [673, 25] width 28 height 10
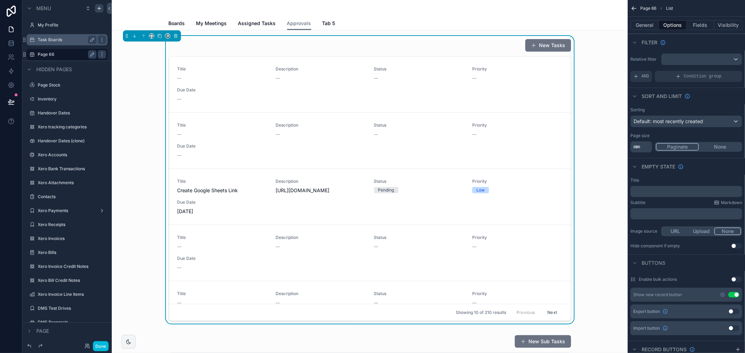
click at [738, 244] on button "Use setting" at bounding box center [736, 246] width 11 height 6
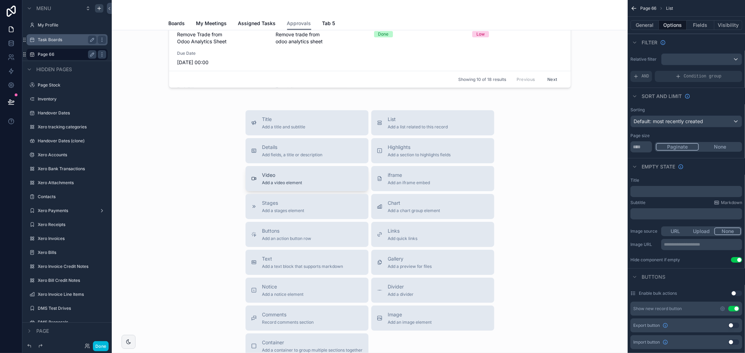
scroll to position [543, 0]
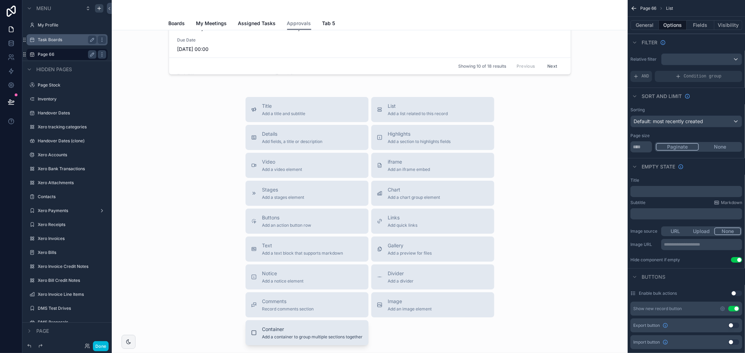
click at [330, 337] on span "Add a container to group multiple sections together" at bounding box center [312, 338] width 101 height 6
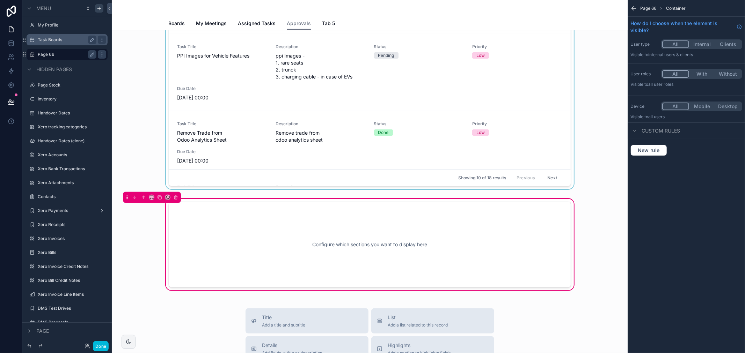
scroll to position [383, 0]
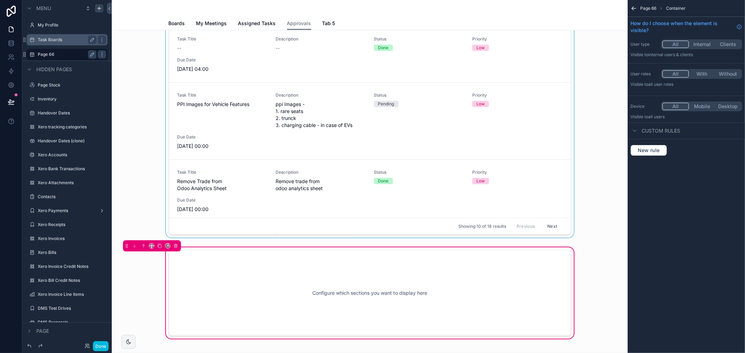
click at [209, 139] on div "scrollable content" at bounding box center [369, 95] width 505 height 291
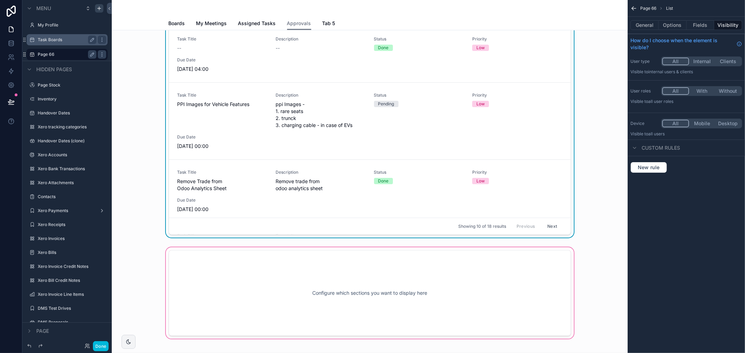
click at [270, 284] on div "scrollable content" at bounding box center [369, 293] width 505 height 94
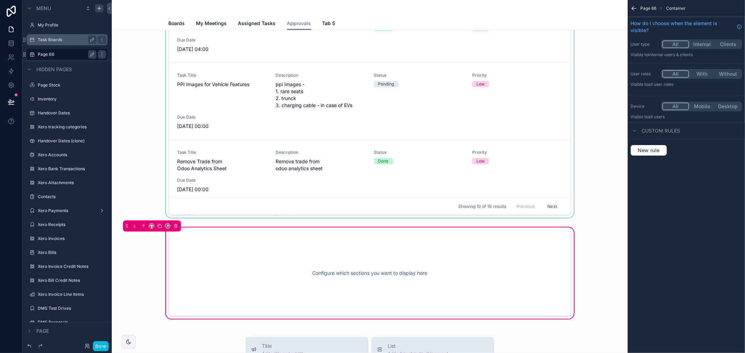
scroll to position [421, 0]
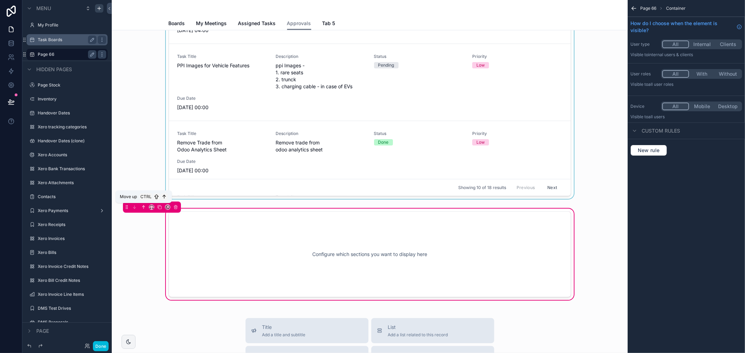
click at [144, 208] on icon "scrollable content" at bounding box center [143, 207] width 5 height 5
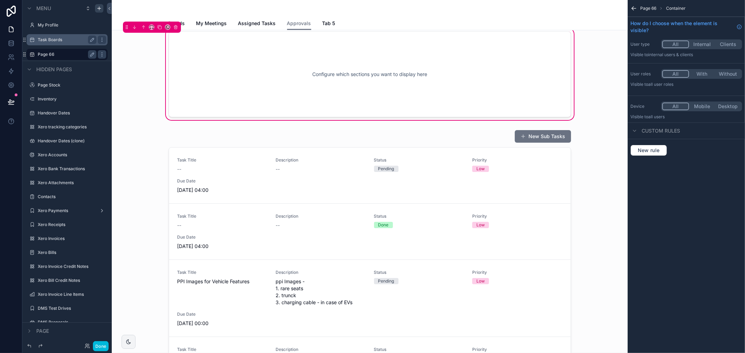
scroll to position [72, 0]
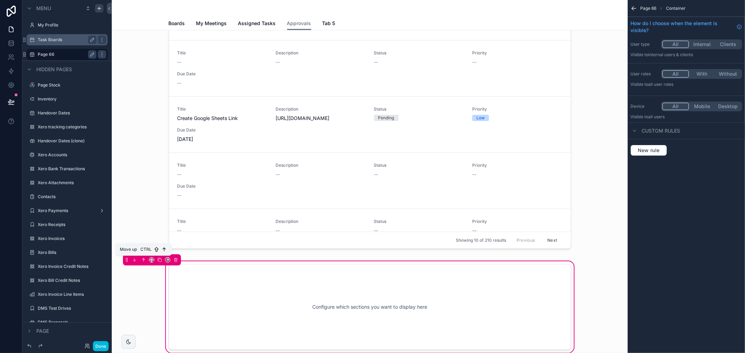
click at [145, 259] on icon "scrollable content" at bounding box center [143, 260] width 5 height 5
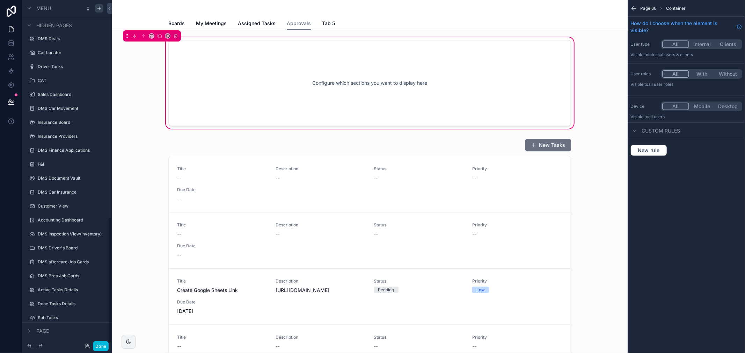
scroll to position [598, 0]
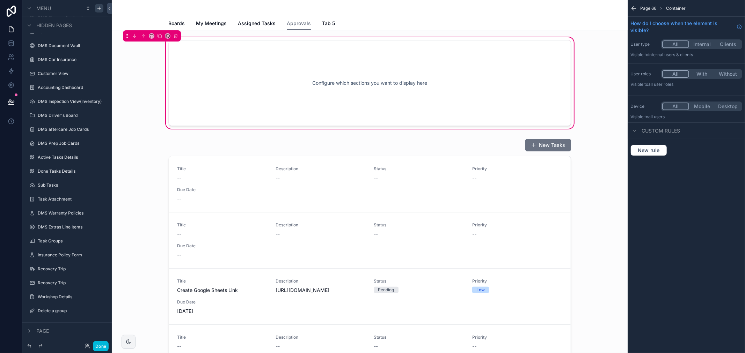
click at [253, 42] on div "Configure which sections you want to display here" at bounding box center [370, 83] width 402 height 86
click at [250, 50] on div "Configure which sections you want to display here" at bounding box center [370, 83] width 402 height 86
click at [202, 84] on div "Configure which sections you want to display here" at bounding box center [369, 83] width 379 height 63
click at [28, 333] on icon "scrollable content" at bounding box center [30, 332] width 6 height 6
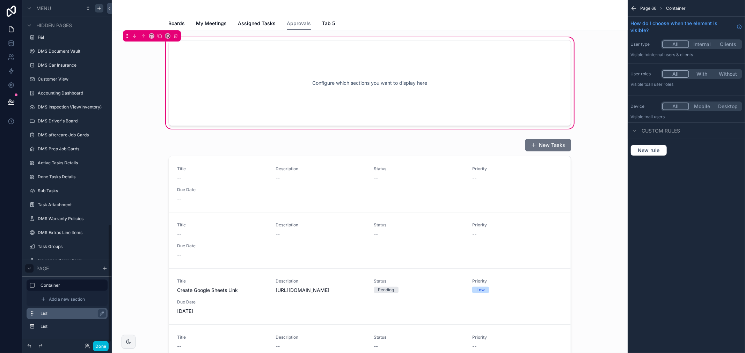
scroll to position [661, 0]
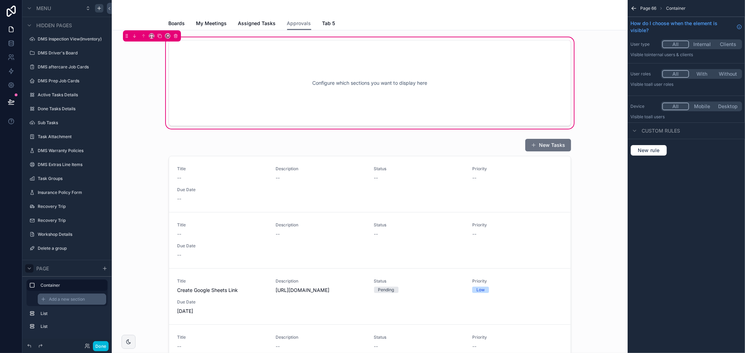
click at [73, 298] on span "Add a new section" at bounding box center [67, 300] width 36 height 6
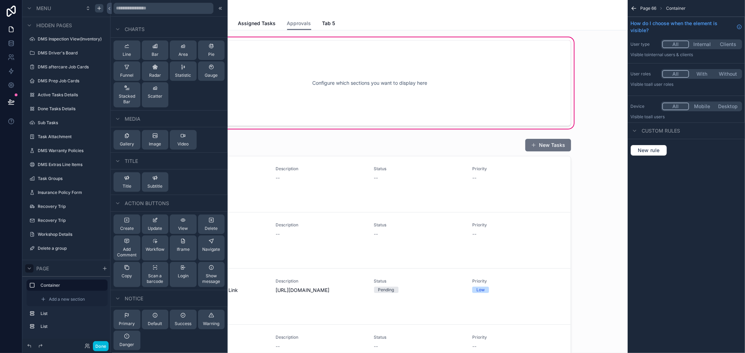
scroll to position [0, 0]
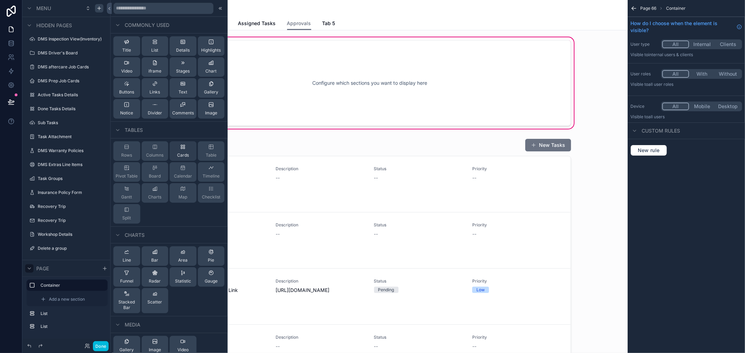
click at [177, 155] on span "Cards" at bounding box center [183, 156] width 12 height 6
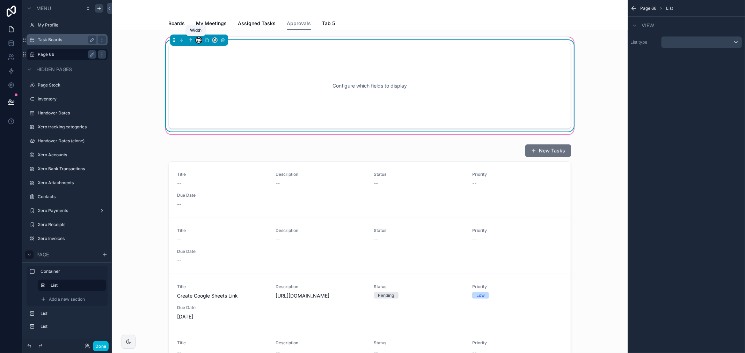
click at [197, 41] on icon "scrollable content" at bounding box center [198, 40] width 5 height 5
click at [212, 91] on div "50%" at bounding box center [210, 92] width 22 height 8
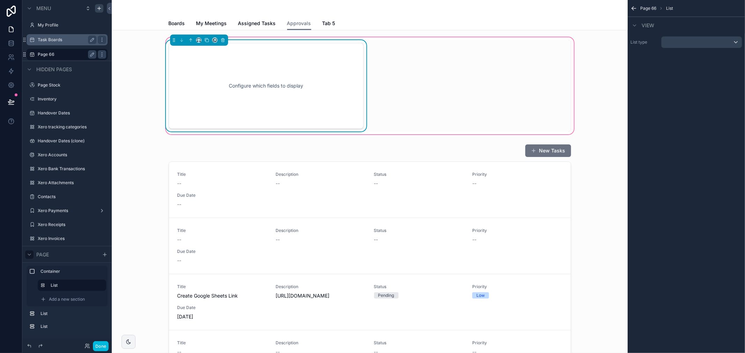
click at [409, 82] on div "Configure which fields to display" at bounding box center [369, 85] width 411 height 91
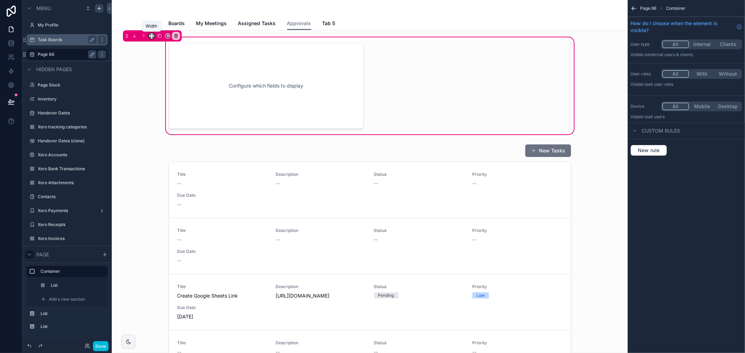
click at [149, 36] on icon "scrollable content" at bounding box center [151, 36] width 5 height 5
click at [165, 108] on span "Full width" at bounding box center [166, 109] width 22 height 8
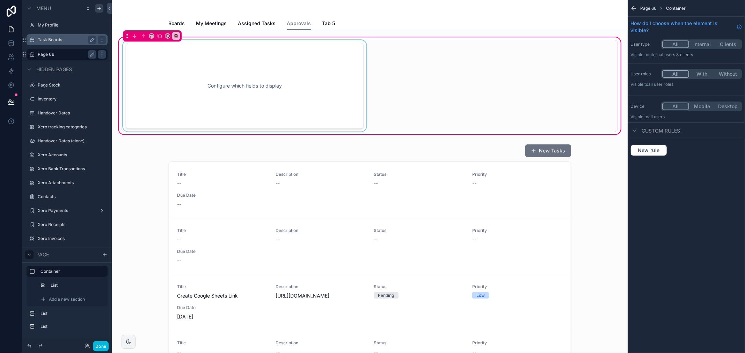
click at [229, 94] on div "scrollable content" at bounding box center [245, 85] width 246 height 91
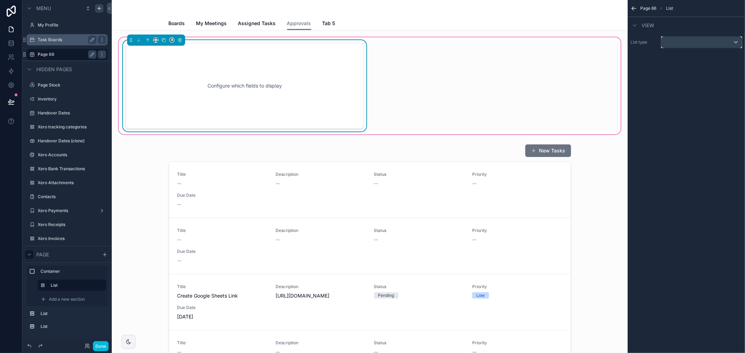
click at [681, 45] on div "scrollable content" at bounding box center [701, 42] width 80 height 11
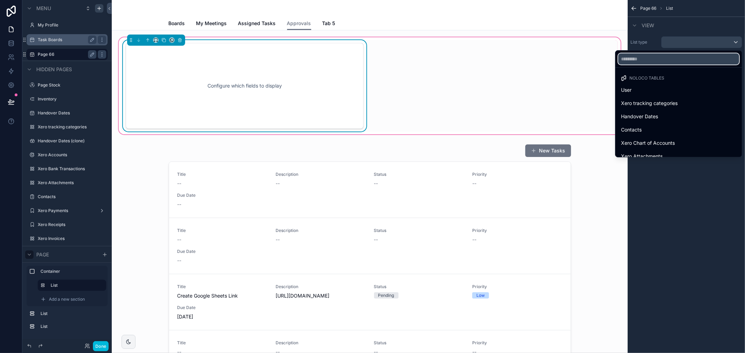
click at [680, 61] on input "text" at bounding box center [678, 58] width 121 height 11
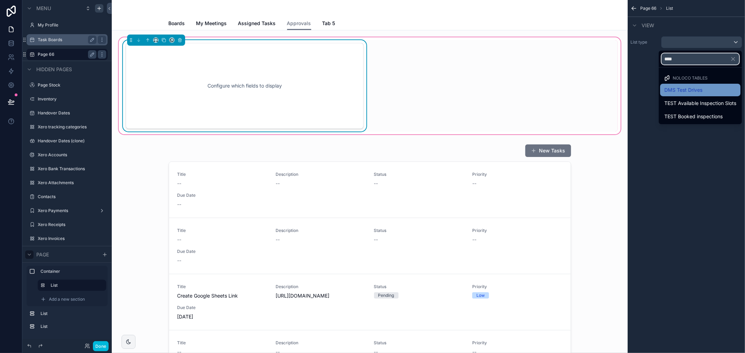
type input "****"
click at [666, 89] on span "DMS Test Drives" at bounding box center [683, 90] width 38 height 8
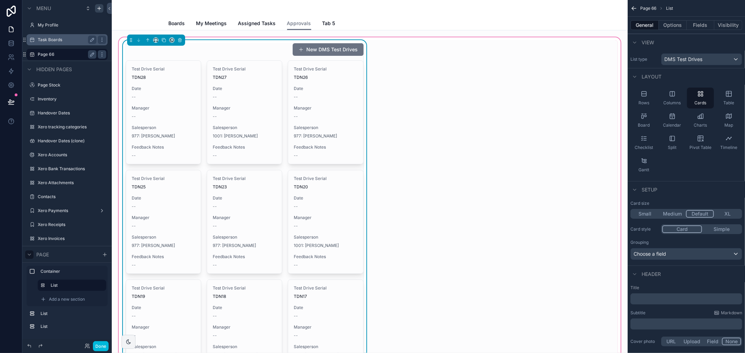
click at [399, 68] on div "New DMS Test Drives Test Drive Serial TDN28 Date -- Manager -- Salesperson 977:…" at bounding box center [370, 284] width 496 height 489
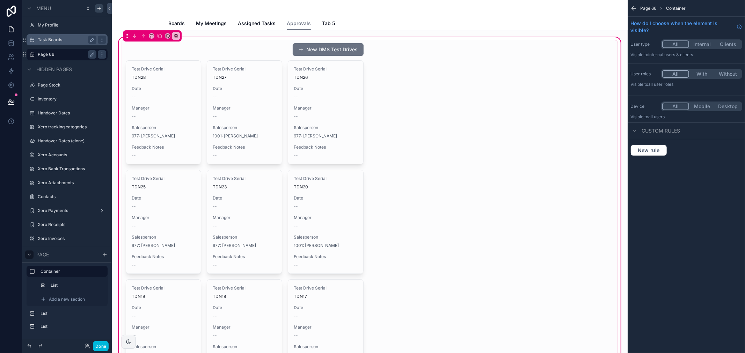
click at [395, 67] on div "New DMS Test Drives Test Drive Serial TDN28 Date -- Manager -- Salesperson 977:…" at bounding box center [370, 284] width 496 height 489
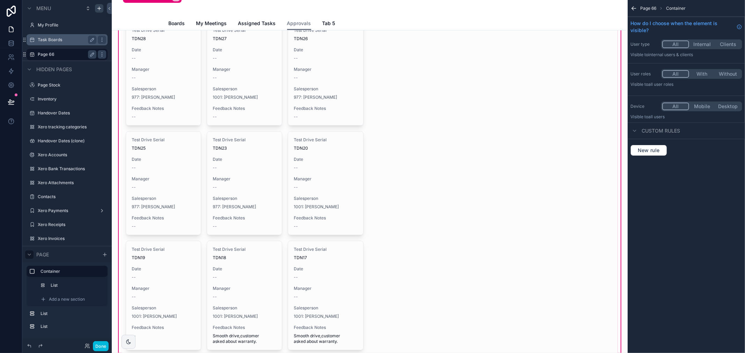
scroll to position [0, 0]
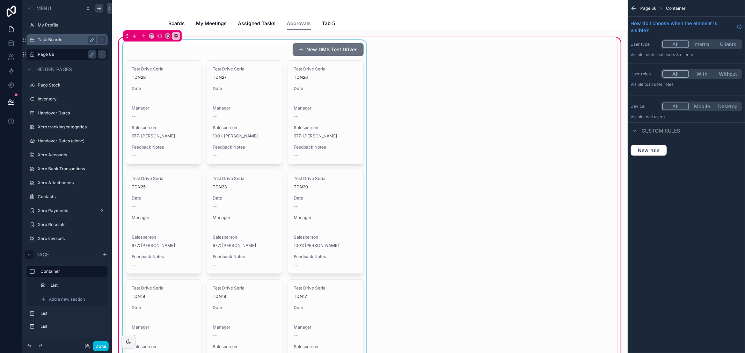
click at [199, 47] on div "scrollable content" at bounding box center [245, 284] width 246 height 489
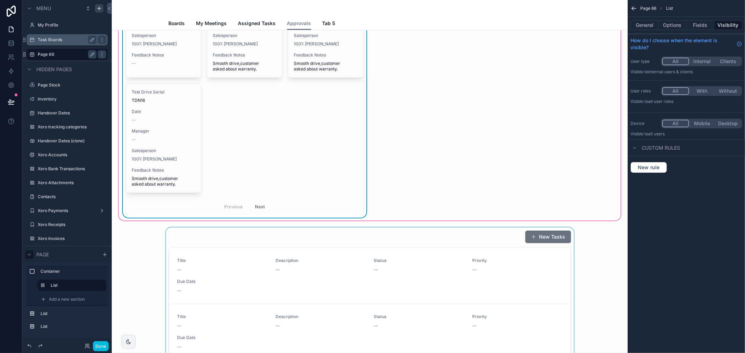
scroll to position [310, 0]
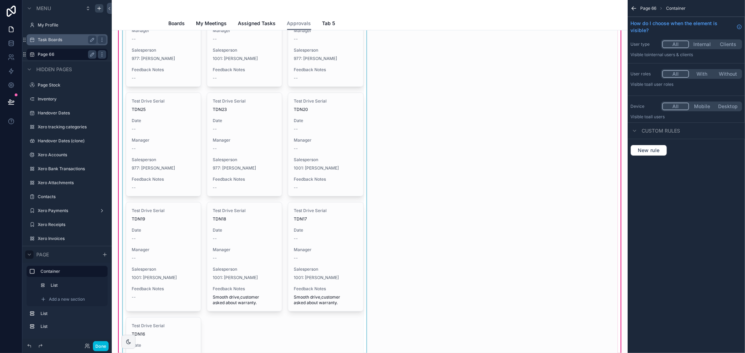
scroll to position [0, 0]
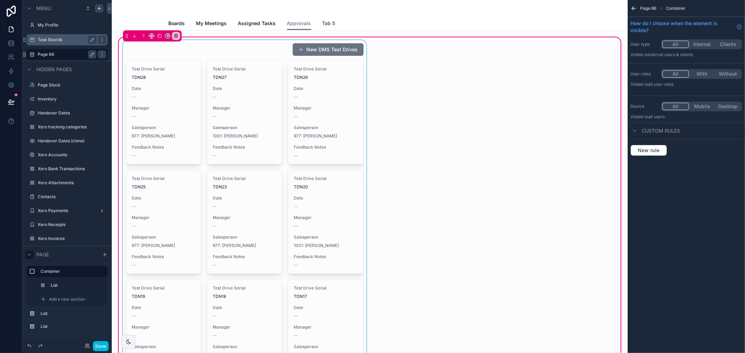
click at [325, 24] on span "Tab 5" at bounding box center [328, 23] width 13 height 7
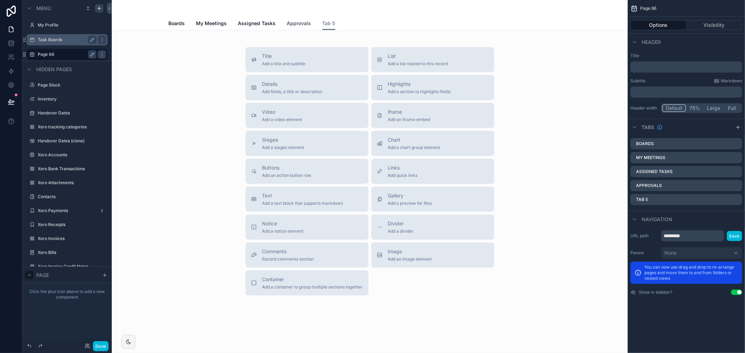
click at [304, 25] on span "Approvals" at bounding box center [299, 23] width 24 height 7
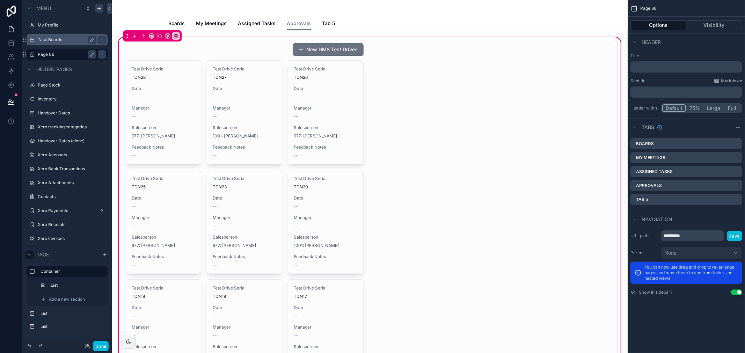
click at [104, 7] on div "Menu" at bounding box center [66, 8] width 89 height 17
click at [99, 8] on icon "scrollable content" at bounding box center [99, 8] width 0 height 3
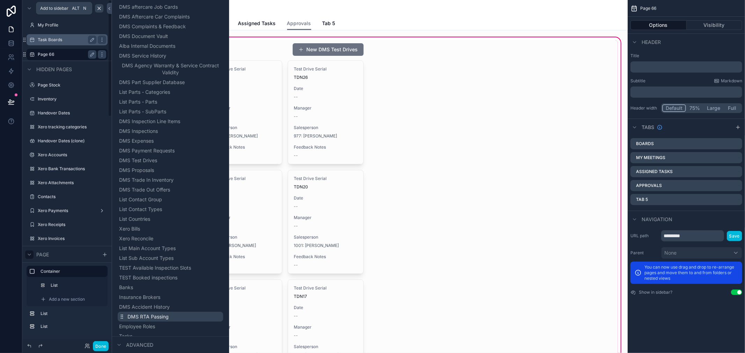
scroll to position [633, 0]
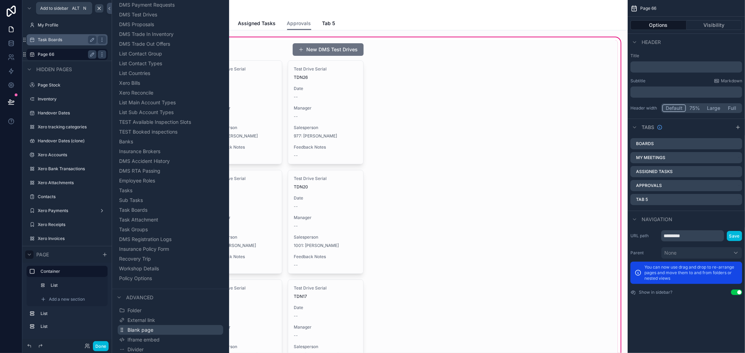
click at [153, 332] on button "Blank page" at bounding box center [170, 330] width 105 height 10
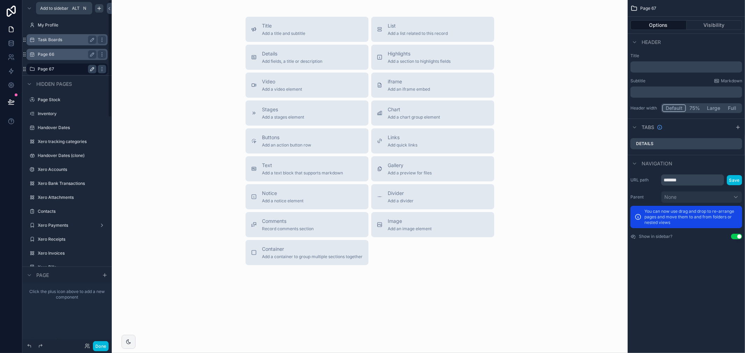
click at [91, 67] on icon "scrollable content" at bounding box center [92, 69] width 6 height 6
click at [71, 67] on input "*******" at bounding box center [61, 69] width 47 height 8
type input "*********"
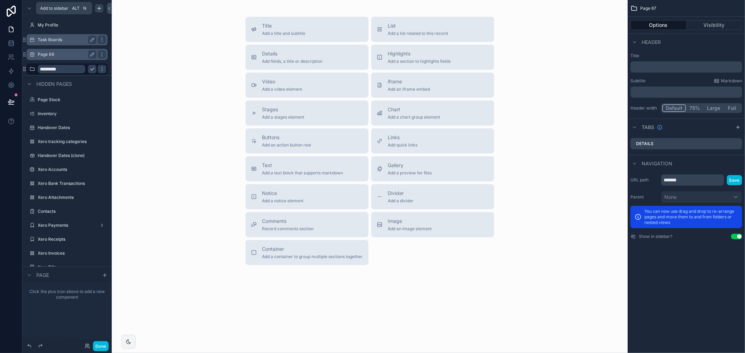
click at [94, 68] on icon "scrollable content" at bounding box center [92, 69] width 6 height 6
click at [737, 128] on icon "scrollable content" at bounding box center [738, 128] width 6 height 6
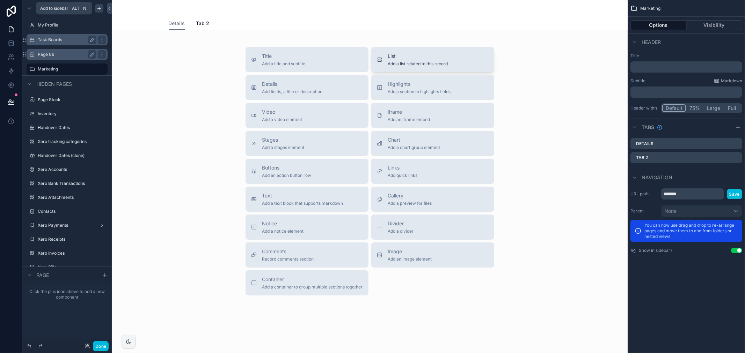
click at [405, 55] on span "List" at bounding box center [418, 56] width 60 height 7
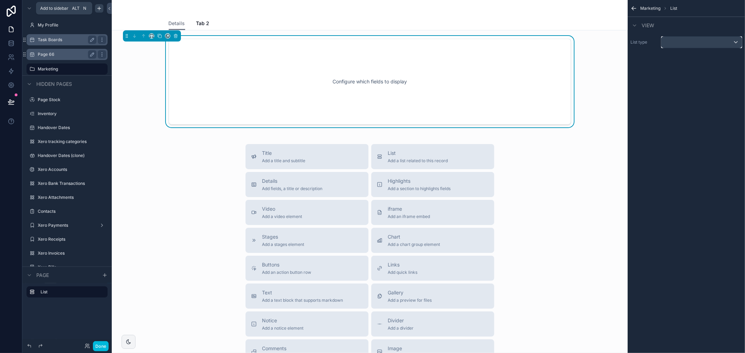
click at [685, 47] on div "scrollable content" at bounding box center [701, 42] width 80 height 11
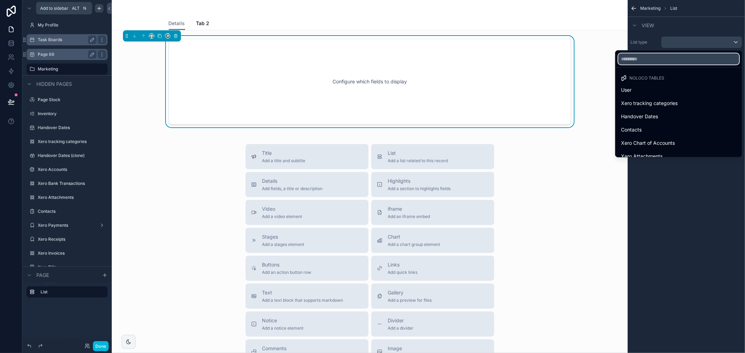
click at [676, 56] on input "text" at bounding box center [678, 58] width 121 height 11
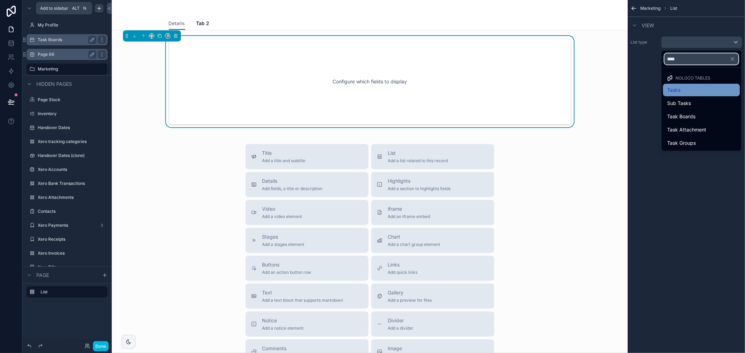
type input "****"
click at [677, 87] on span "Tasks" at bounding box center [673, 90] width 13 height 8
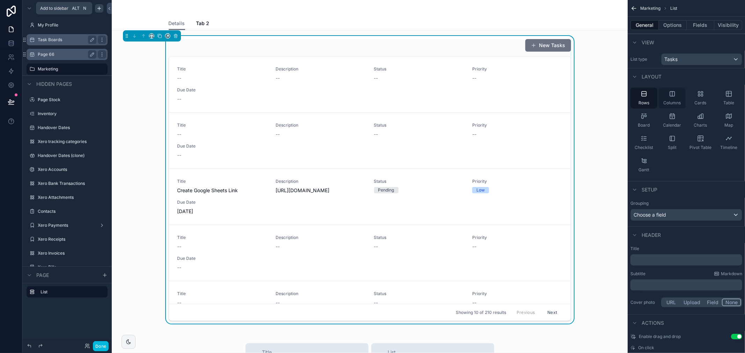
click at [670, 94] on icon "scrollable content" at bounding box center [672, 93] width 5 height 5
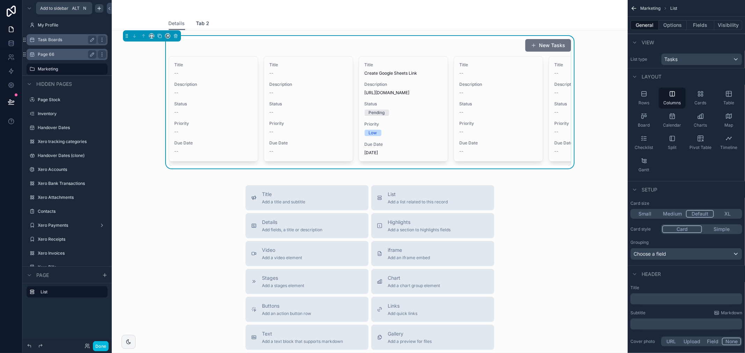
click at [202, 21] on span "Tab 2" at bounding box center [202, 23] width 13 height 7
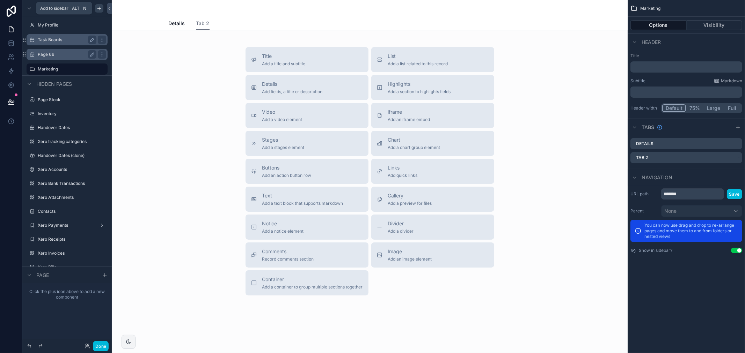
click at [681, 68] on p "﻿" at bounding box center [687, 67] width 108 height 7
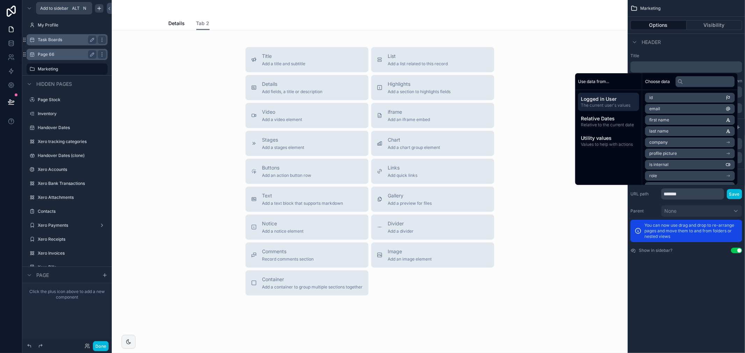
click at [666, 26] on button "Options" at bounding box center [658, 25] width 56 height 10
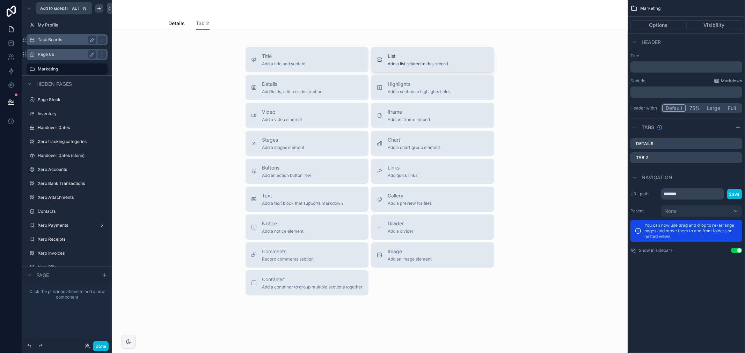
click at [407, 65] on span "Add a list related to this record" at bounding box center [418, 64] width 60 height 6
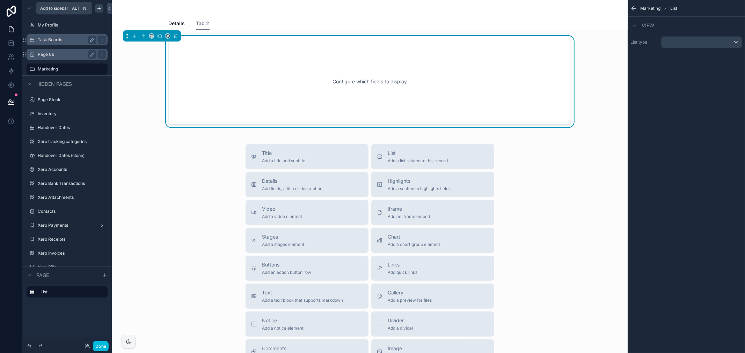
click at [369, 71] on div "Configure which fields to display" at bounding box center [369, 81] width 379 height 63
click at [696, 41] on div "scrollable content" at bounding box center [701, 42] width 80 height 11
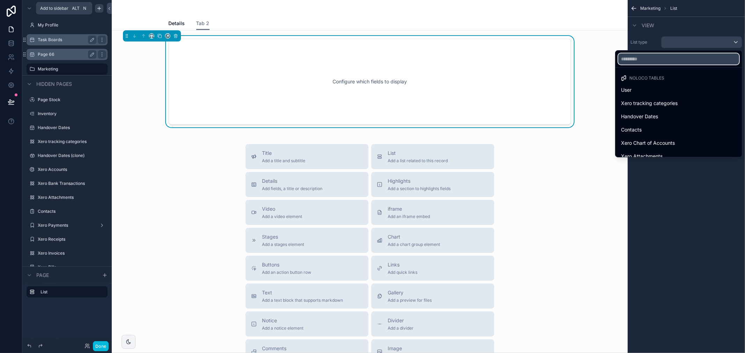
click at [679, 60] on input "text" at bounding box center [678, 58] width 121 height 11
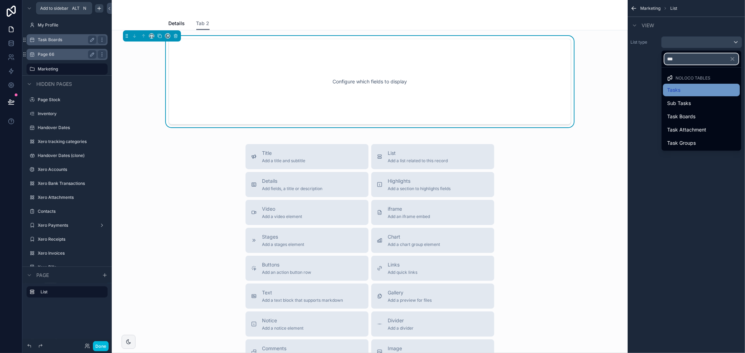
type input "***"
click at [678, 85] on div "Tasks" at bounding box center [701, 90] width 77 height 13
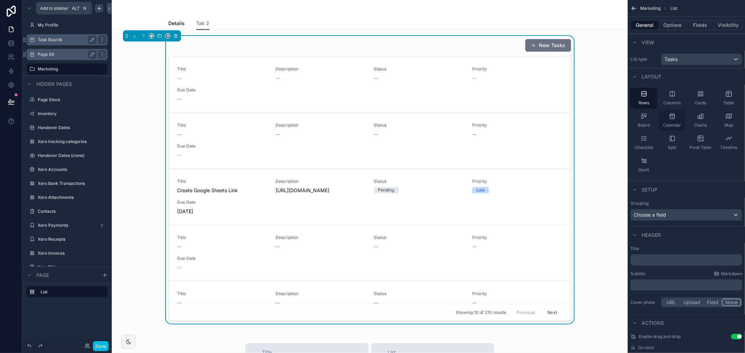
click at [678, 118] on div "Calendar" at bounding box center [672, 120] width 27 height 21
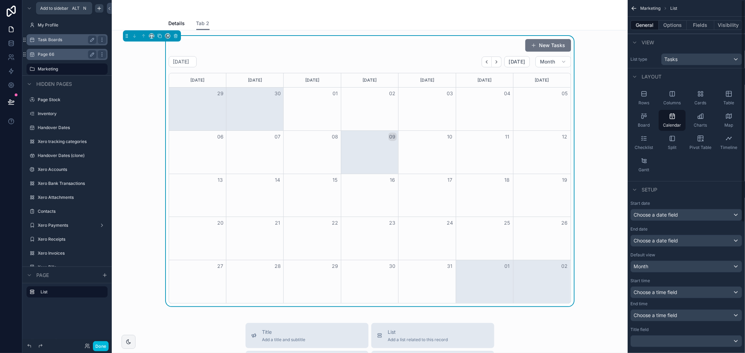
click at [631, 7] on icon "scrollable content" at bounding box center [633, 8] width 7 height 7
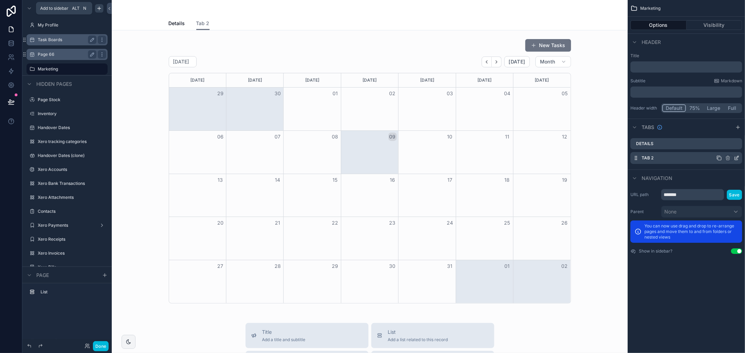
click at [737, 160] on icon "scrollable content" at bounding box center [736, 158] width 3 height 3
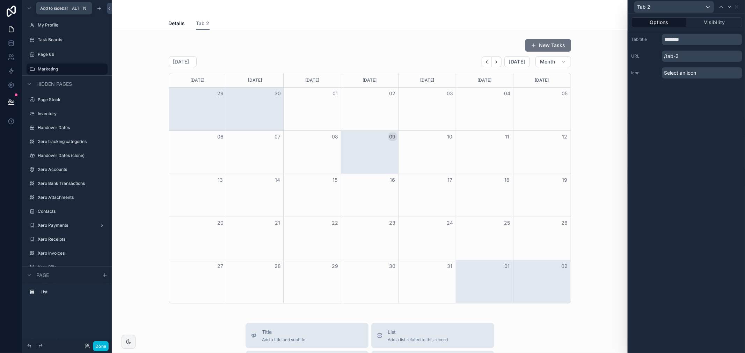
type input "********"
click at [698, 144] on div "Options Visibility Tab title ******** URL /tab-2 Icon Select an icon" at bounding box center [686, 183] width 117 height 339
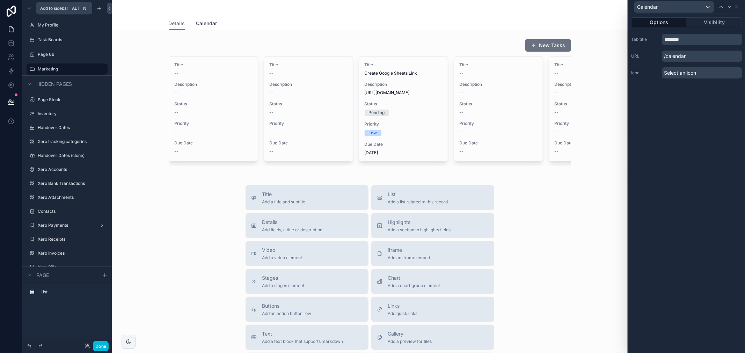
click at [210, 22] on span "Calendar" at bounding box center [206, 23] width 21 height 7
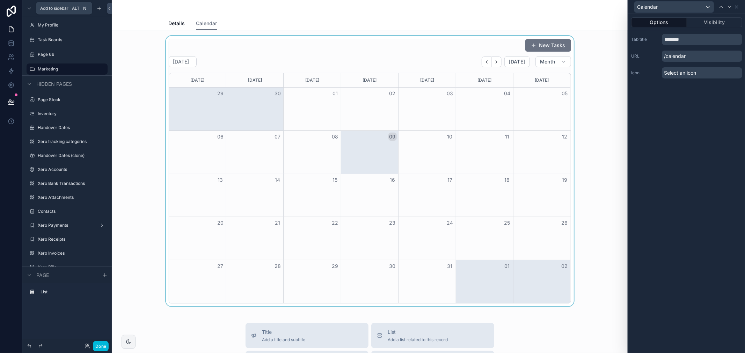
click at [241, 58] on div "scrollable content" at bounding box center [369, 171] width 505 height 271
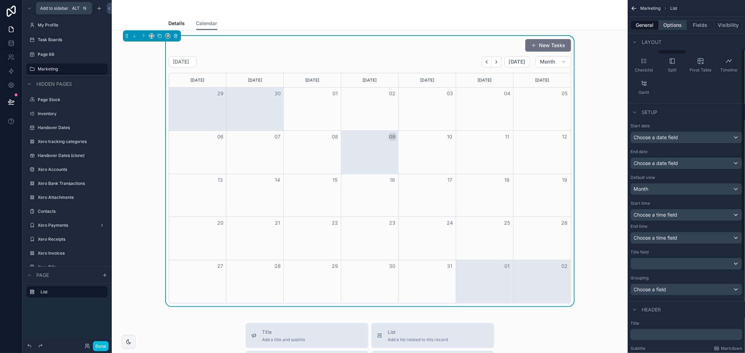
click at [674, 29] on button "Options" at bounding box center [673, 25] width 28 height 10
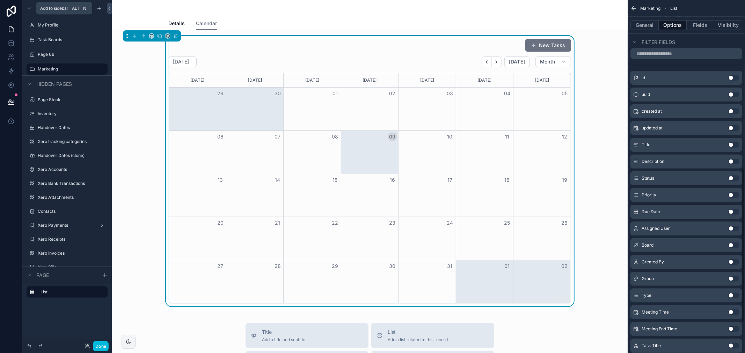
scroll to position [349, 0]
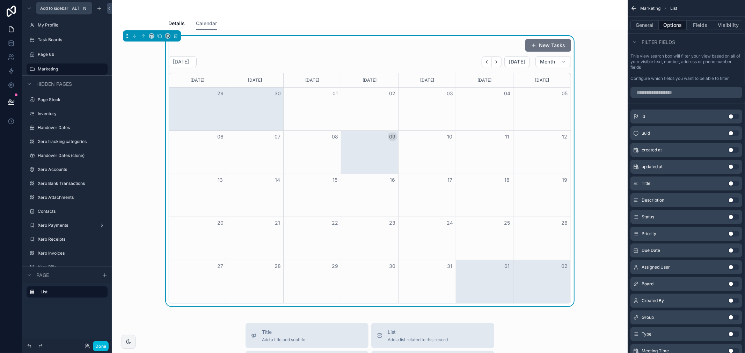
click at [733, 219] on button "Use setting" at bounding box center [733, 217] width 11 height 6
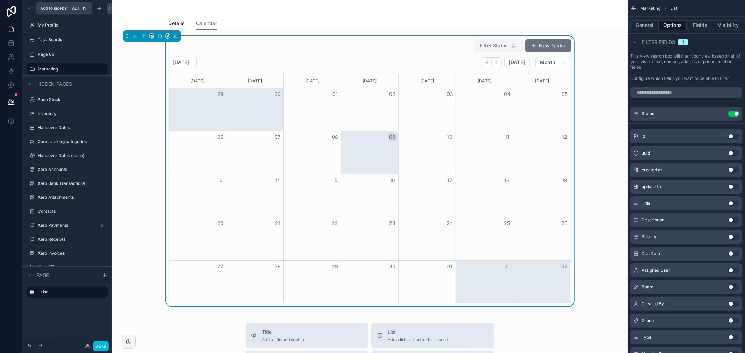
click at [507, 45] on button "Filter Status" at bounding box center [498, 45] width 49 height 13
click at [418, 60] on div "[DATE] [DATE] Month" at bounding box center [370, 62] width 402 height 11
click at [175, 24] on span "Details" at bounding box center [177, 23] width 16 height 7
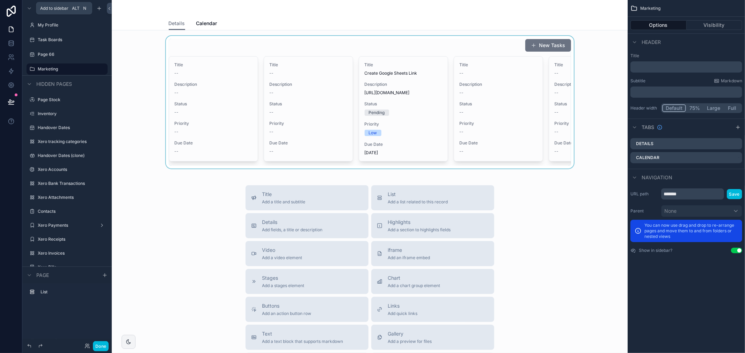
drag, startPoint x: 285, startPoint y: 185, endPoint x: 370, endPoint y: 189, distance: 85.3
click at [370, 169] on div "scrollable content" at bounding box center [369, 102] width 505 height 133
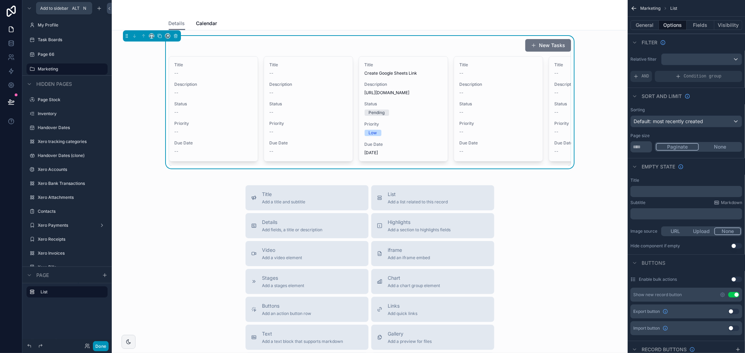
click at [101, 346] on button "Done" at bounding box center [101, 347] width 16 height 10
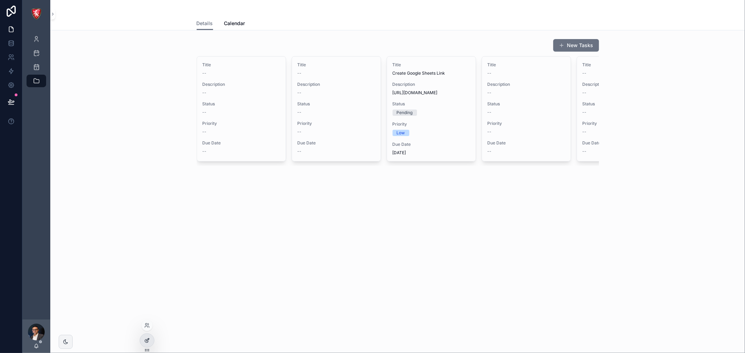
click at [145, 341] on icon at bounding box center [146, 341] width 3 height 3
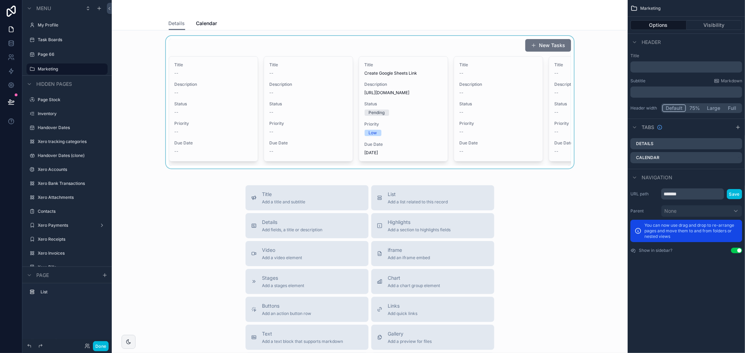
click at [320, 46] on div "scrollable content" at bounding box center [369, 102] width 505 height 133
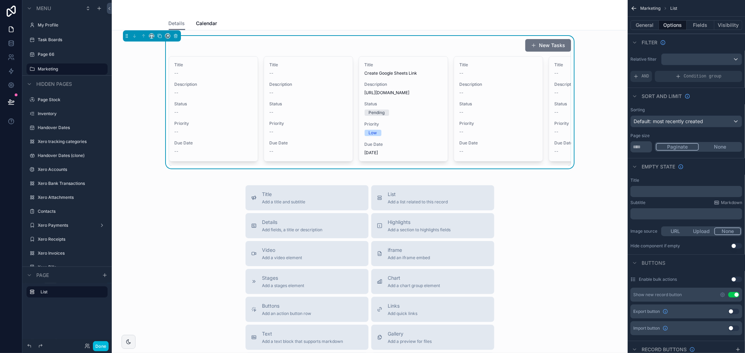
click at [650, 30] on div "General Options Fields Visibility" at bounding box center [686, 25] width 117 height 17
click at [651, 22] on button "General" at bounding box center [644, 25] width 28 height 10
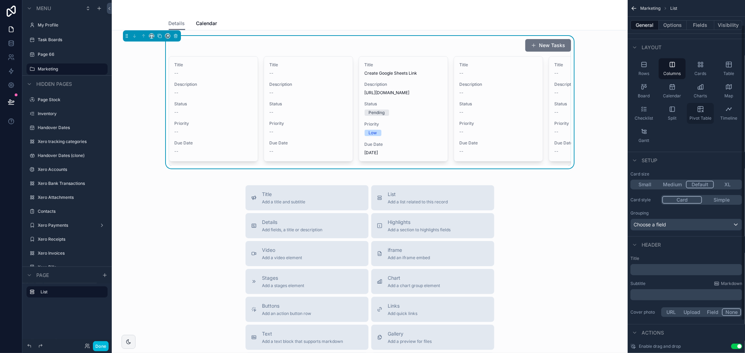
scroll to position [68, 0]
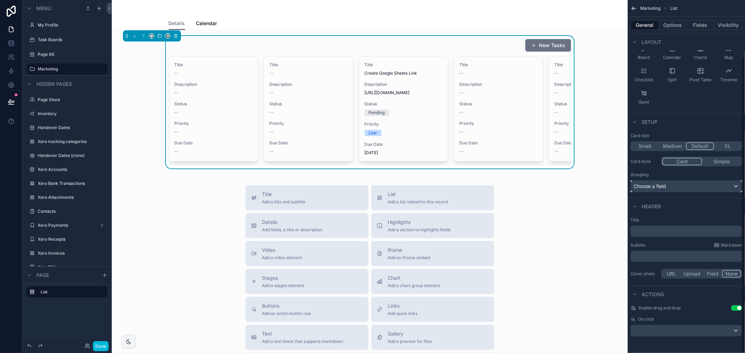
click at [685, 190] on div "Choose a field" at bounding box center [686, 186] width 111 height 11
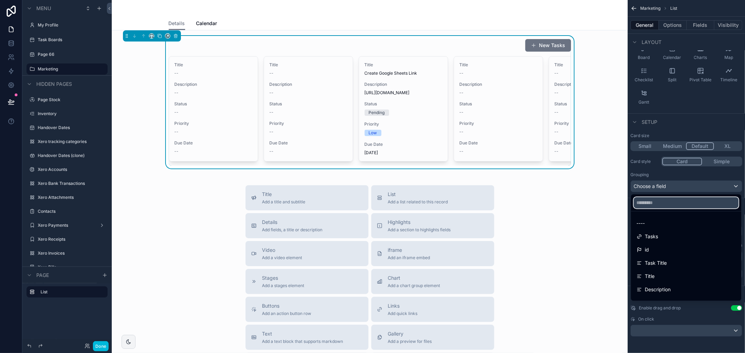
click at [679, 205] on input "text" at bounding box center [686, 202] width 105 height 11
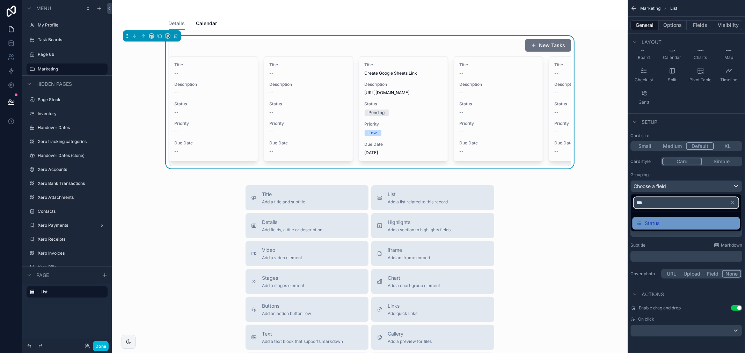
type input "***"
click at [675, 222] on div "Status" at bounding box center [686, 223] width 99 height 8
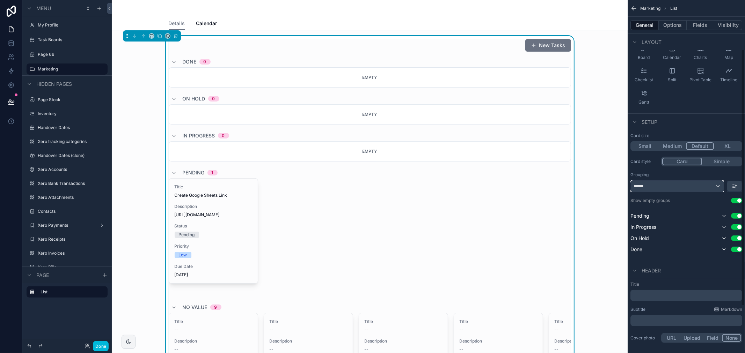
click at [660, 185] on div "******" at bounding box center [677, 186] width 93 height 11
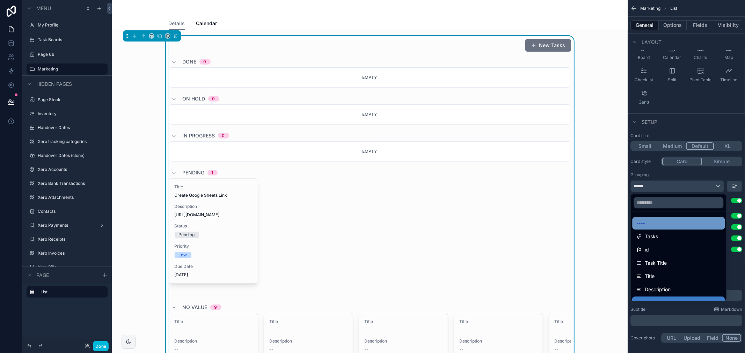
click at [671, 226] on div "----" at bounding box center [679, 223] width 84 height 8
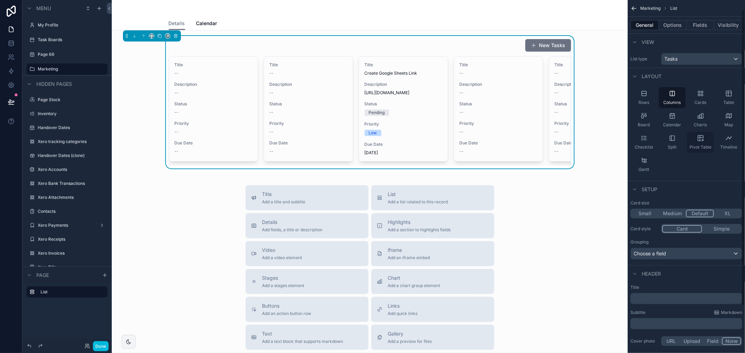
scroll to position [0, 0]
click at [669, 24] on button "Options" at bounding box center [673, 25] width 28 height 10
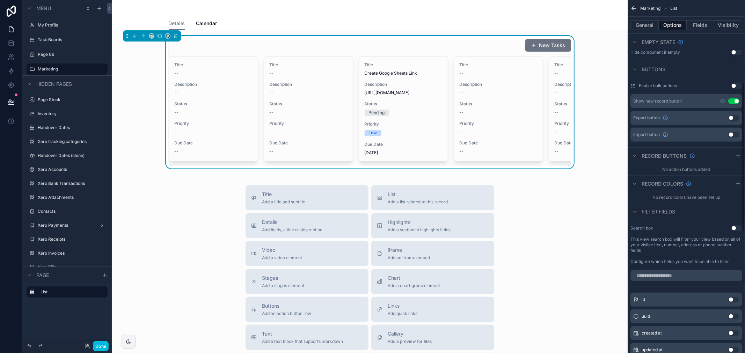
scroll to position [233, 0]
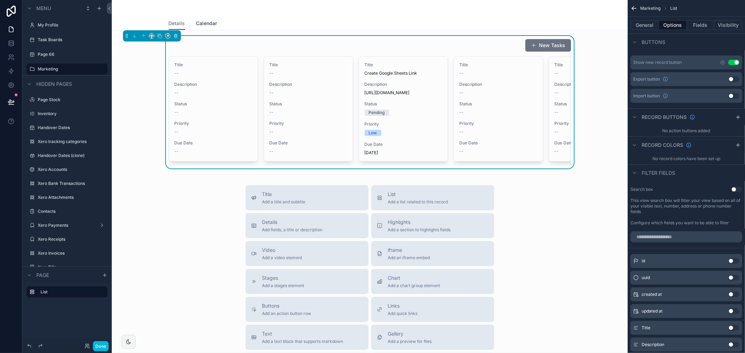
click at [204, 17] on link "Calendar" at bounding box center [206, 24] width 21 height 14
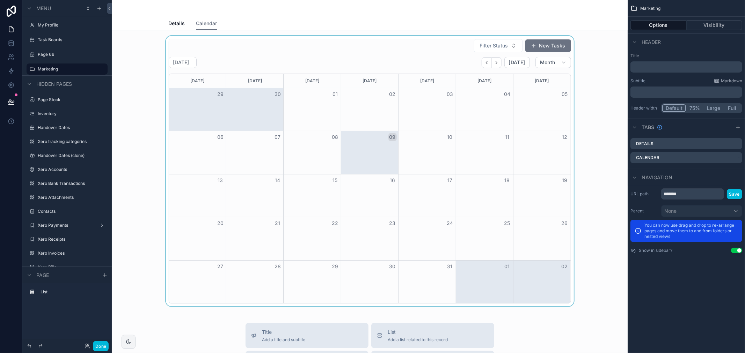
click at [455, 58] on div "scrollable content" at bounding box center [369, 171] width 505 height 271
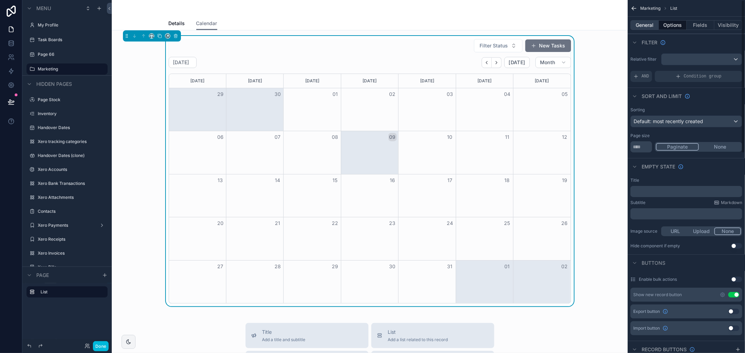
click at [637, 23] on button "General" at bounding box center [644, 25] width 28 height 10
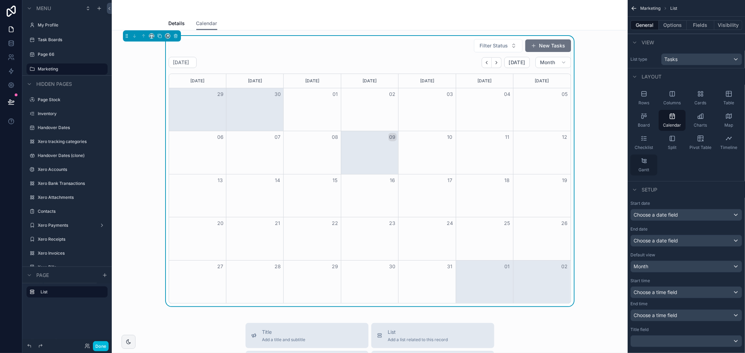
click at [647, 163] on icon "scrollable content" at bounding box center [643, 160] width 7 height 7
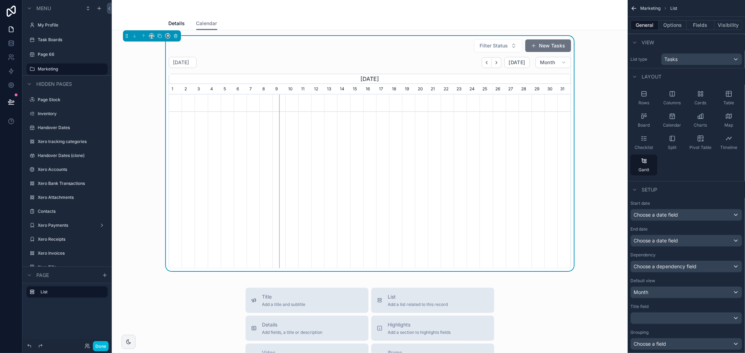
scroll to position [0, 267]
click at [676, 115] on div "Calendar" at bounding box center [672, 120] width 27 height 21
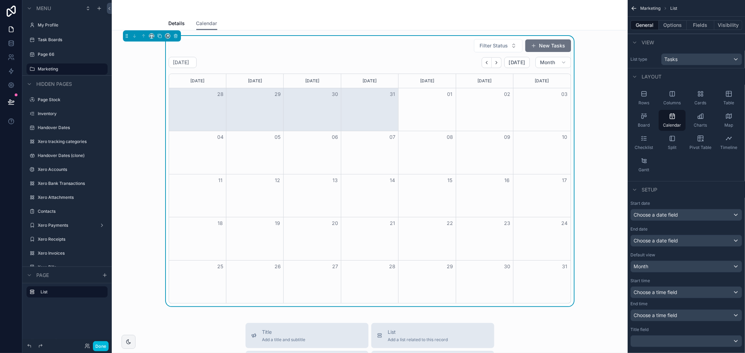
click at [636, 9] on icon "scrollable content" at bounding box center [633, 8] width 7 height 7
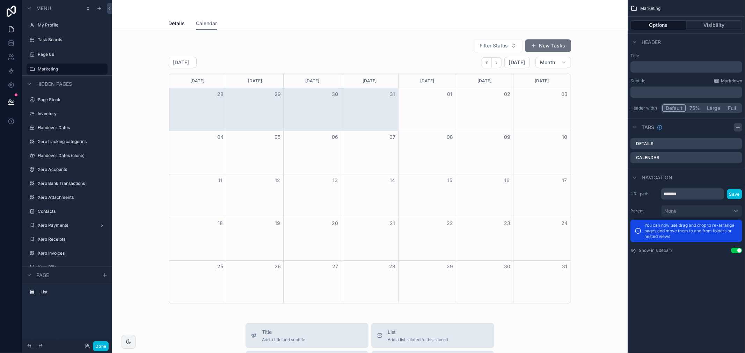
click at [737, 126] on icon "scrollable content" at bounding box center [738, 128] width 6 height 6
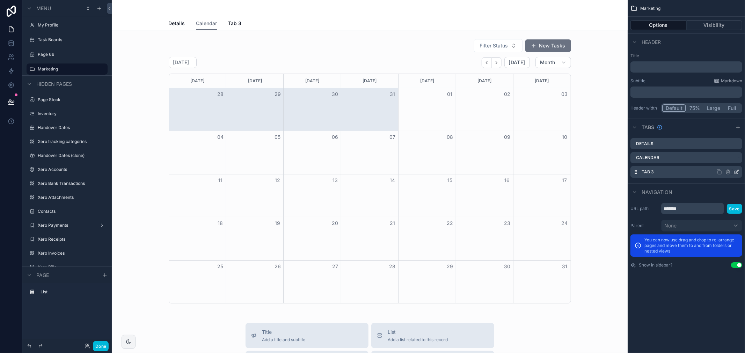
click at [735, 174] on icon "scrollable content" at bounding box center [737, 172] width 6 height 6
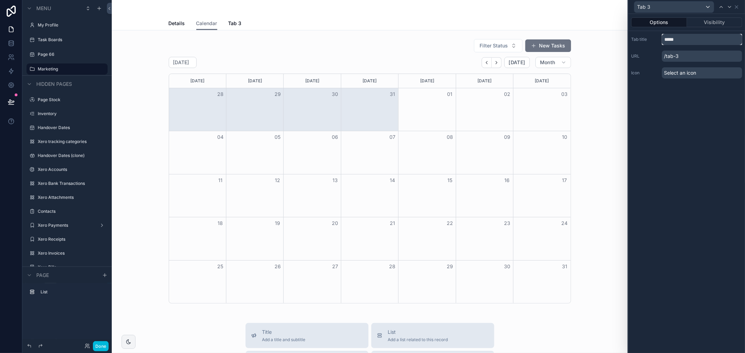
click at [679, 38] on input "*****" at bounding box center [702, 39] width 80 height 11
type input "*****"
click at [677, 117] on div "Options Visibility Tab title ***** URL /que Icon Select an icon" at bounding box center [686, 183] width 117 height 339
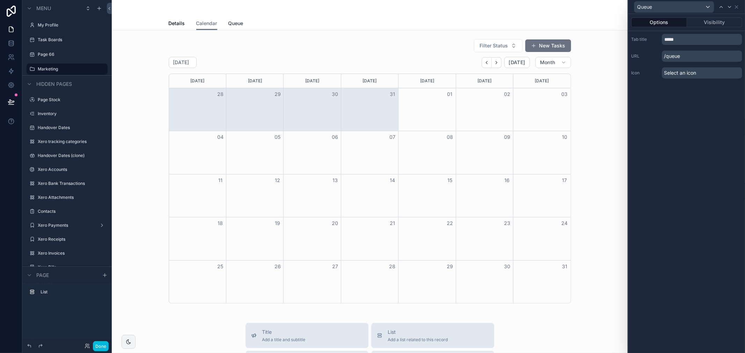
click at [236, 23] on span "Queue" at bounding box center [235, 23] width 15 height 7
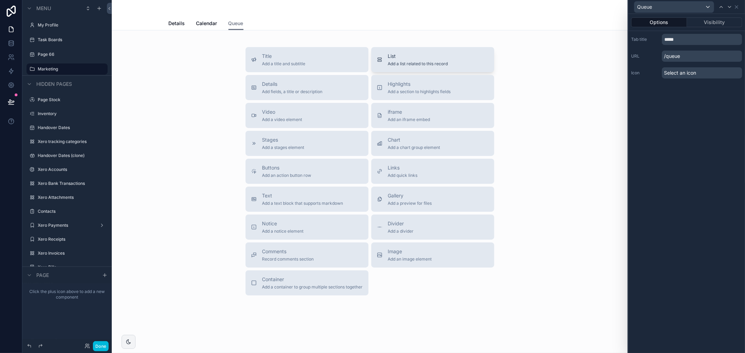
click at [384, 57] on div "List Add a list related to this record" at bounding box center [433, 60] width 112 height 14
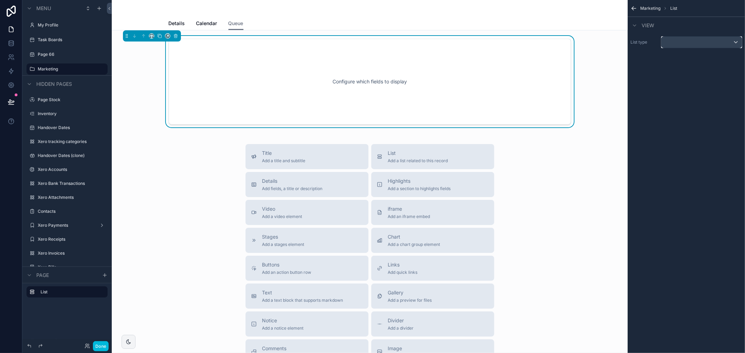
click at [704, 40] on div "scrollable content" at bounding box center [701, 42] width 80 height 11
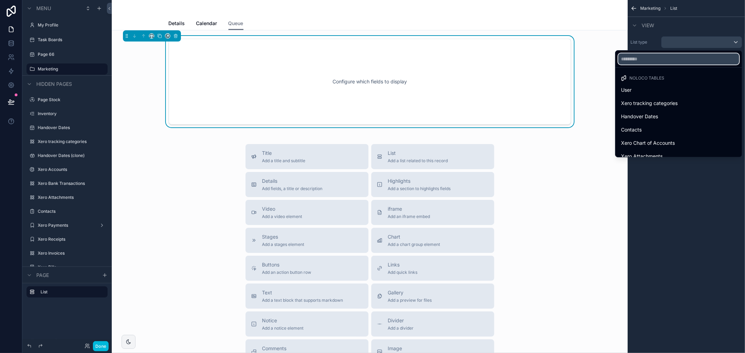
click at [669, 64] on input "text" at bounding box center [678, 58] width 121 height 11
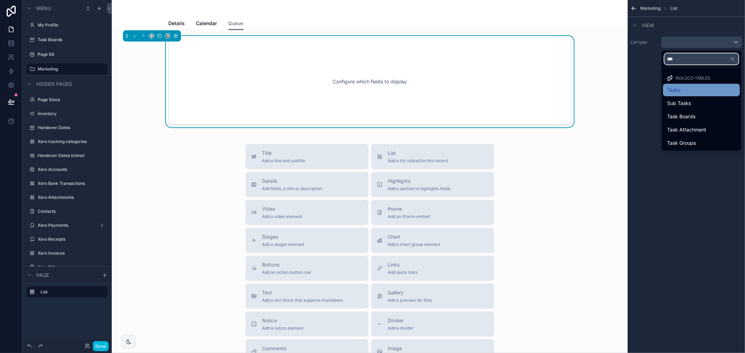
type input "***"
click at [675, 85] on div "Tasks" at bounding box center [701, 90] width 77 height 13
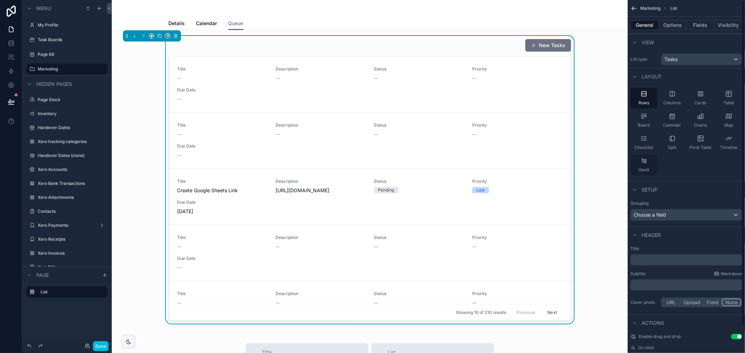
click at [645, 167] on div "Gantt" at bounding box center [643, 165] width 27 height 21
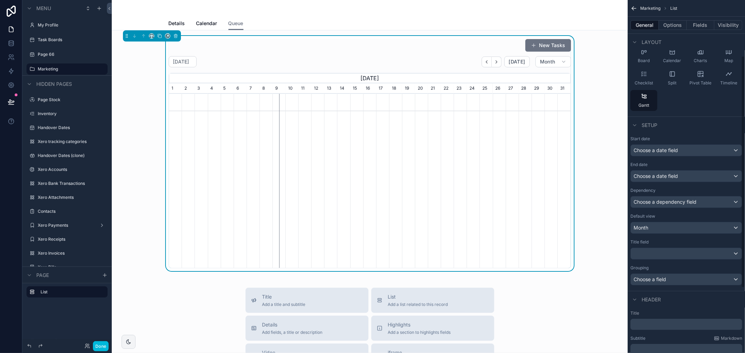
scroll to position [116, 0]
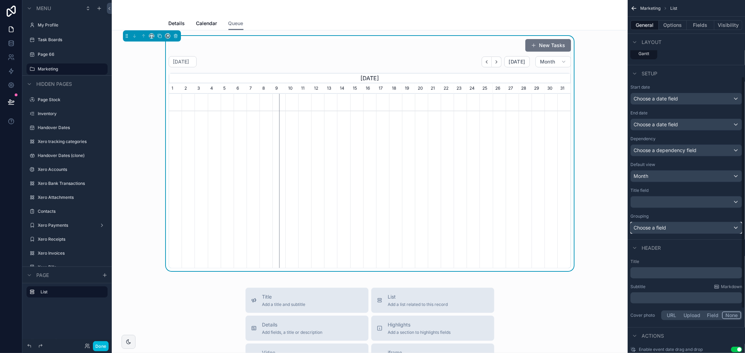
click at [668, 228] on div "Choose a field" at bounding box center [686, 227] width 111 height 11
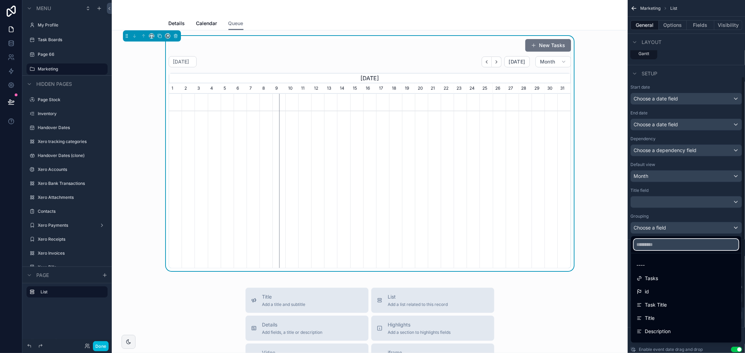
click at [669, 245] on input "text" at bounding box center [686, 244] width 105 height 11
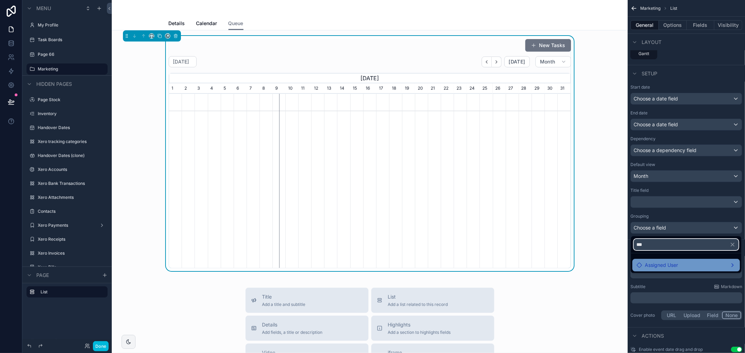
type input "***"
click at [669, 267] on span "Assigned User" at bounding box center [661, 265] width 33 height 8
click at [693, 264] on div "Assigned User" at bounding box center [686, 265] width 99 height 8
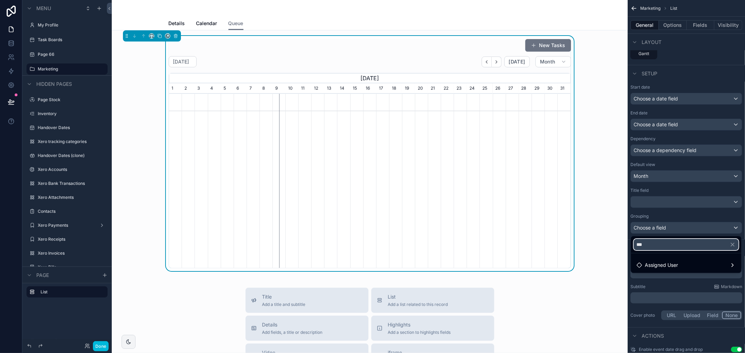
click at [688, 249] on input "***" at bounding box center [686, 244] width 105 height 11
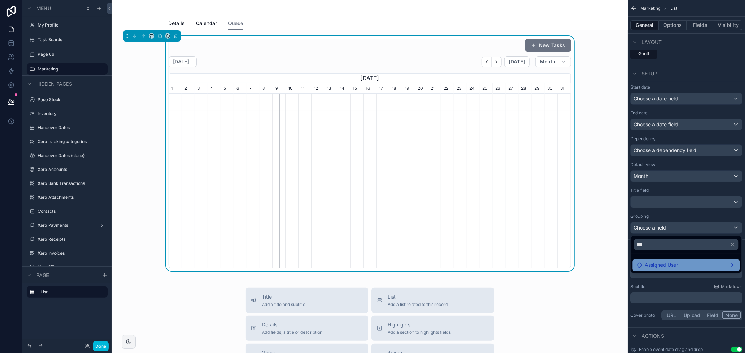
click at [733, 264] on div "Assigned User" at bounding box center [686, 265] width 99 height 8
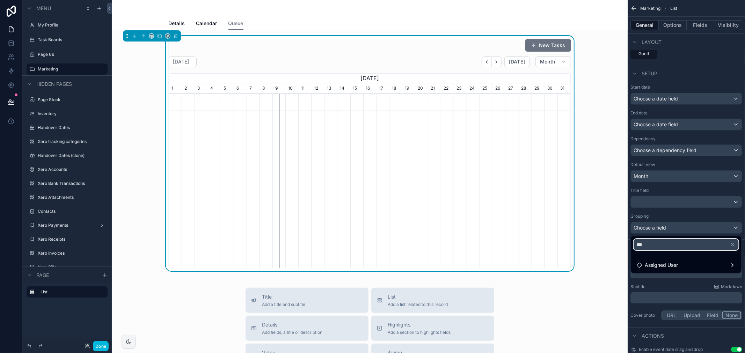
click at [714, 245] on input "***" at bounding box center [686, 244] width 105 height 11
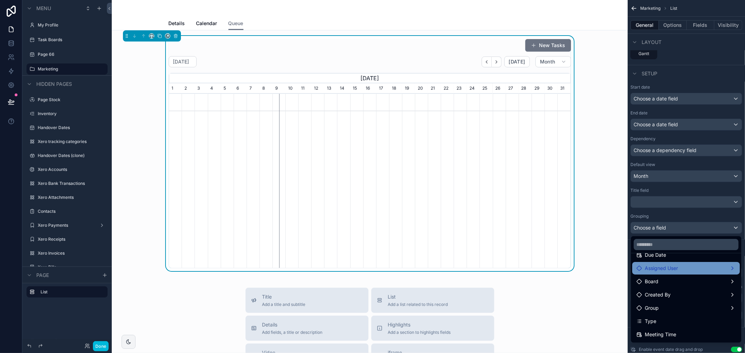
click at [696, 270] on div "Assigned User" at bounding box center [686, 268] width 99 height 8
click at [725, 267] on div "Assigned User" at bounding box center [686, 268] width 99 height 8
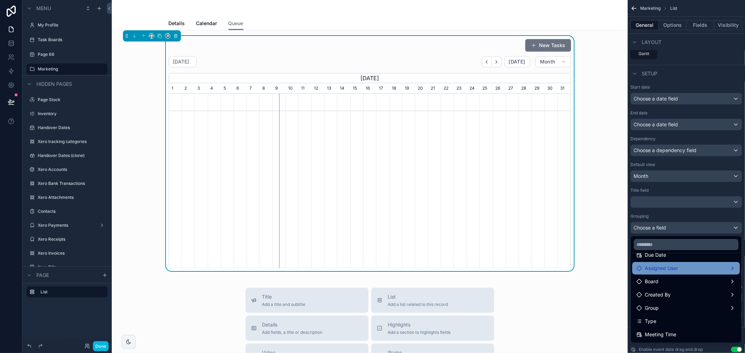
click at [725, 267] on div "Assigned User" at bounding box center [686, 268] width 99 height 8
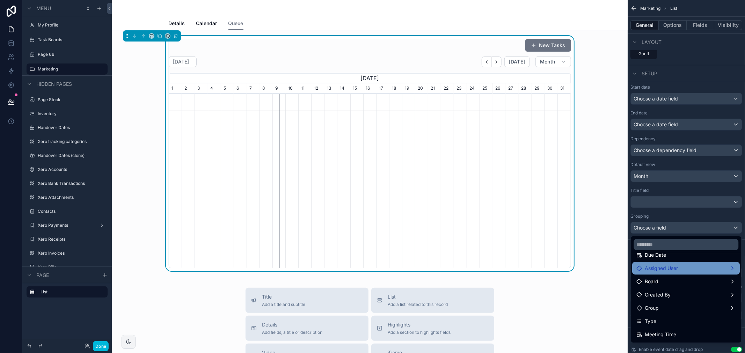
click at [725, 267] on div "Assigned User" at bounding box center [686, 268] width 99 height 8
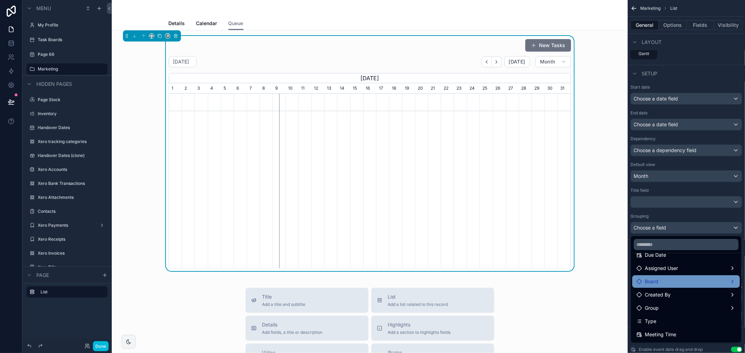
click at [679, 285] on div "Board" at bounding box center [686, 282] width 99 height 8
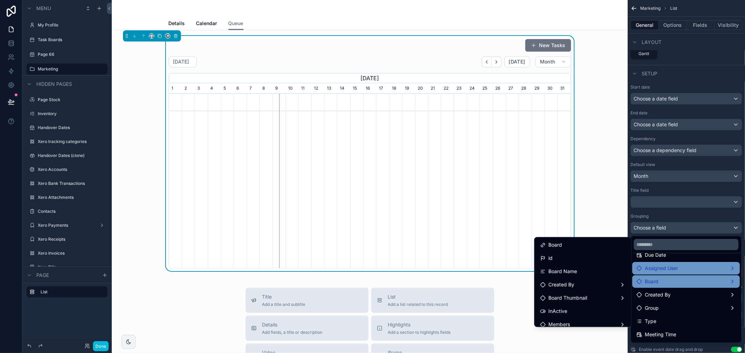
click at [682, 273] on div "Assigned User" at bounding box center [686, 268] width 108 height 13
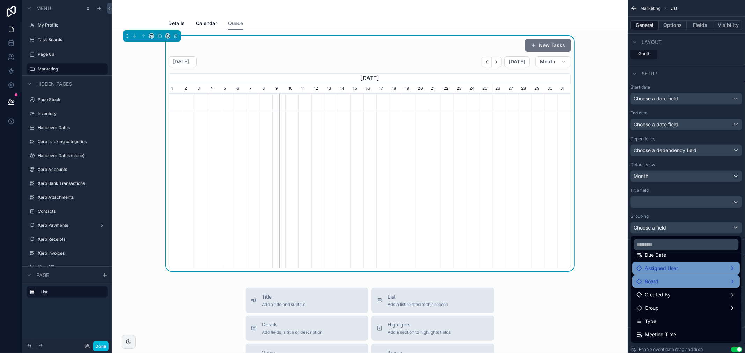
click at [682, 270] on div "Assigned User" at bounding box center [686, 268] width 99 height 8
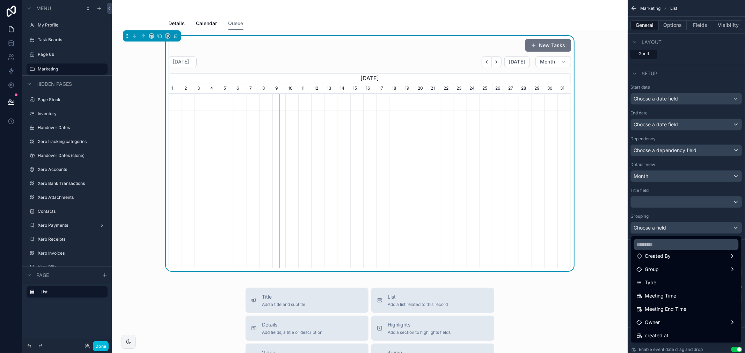
scroll to position [194, 0]
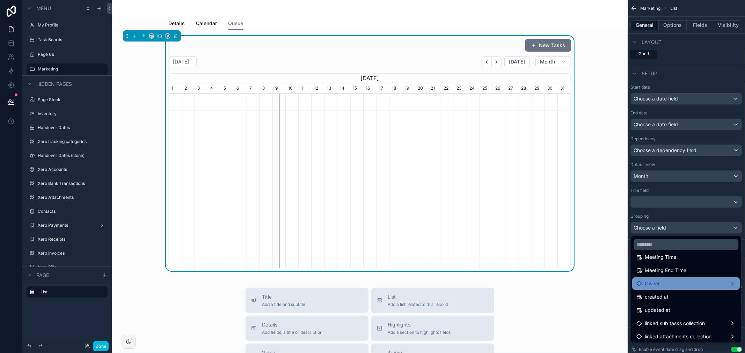
click at [682, 282] on div "Owner" at bounding box center [686, 284] width 99 height 8
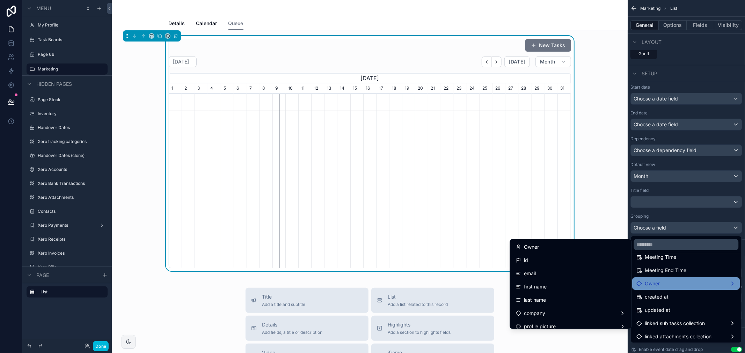
scroll to position [116, 0]
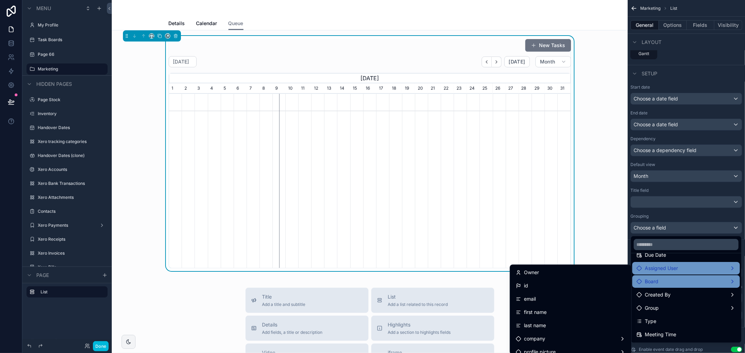
click at [698, 267] on div "Assigned User" at bounding box center [686, 268] width 99 height 8
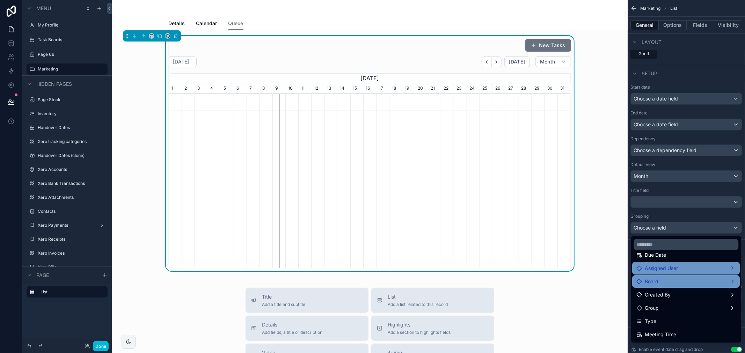
click at [698, 267] on div "Assigned User" at bounding box center [686, 268] width 99 height 8
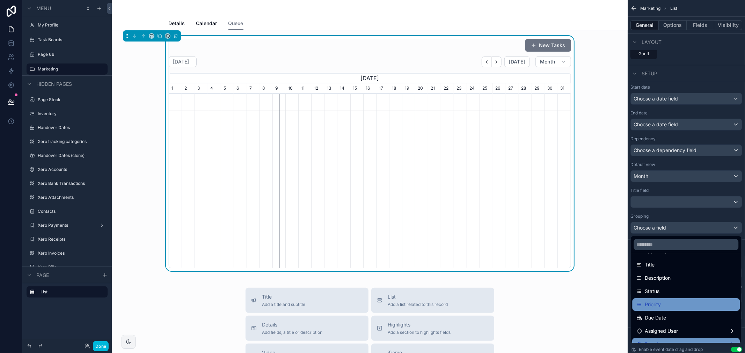
scroll to position [92, 0]
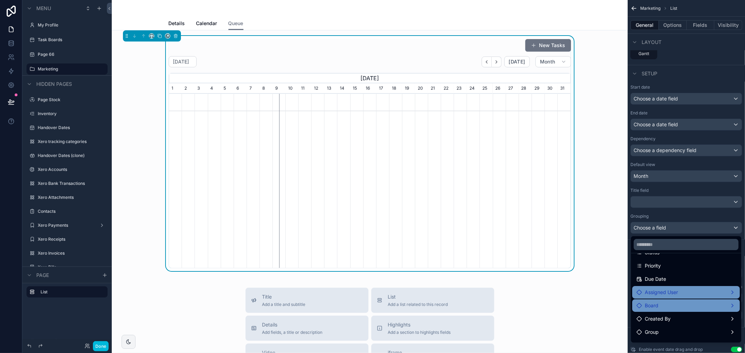
click at [709, 290] on div "Assigned User" at bounding box center [686, 292] width 99 height 8
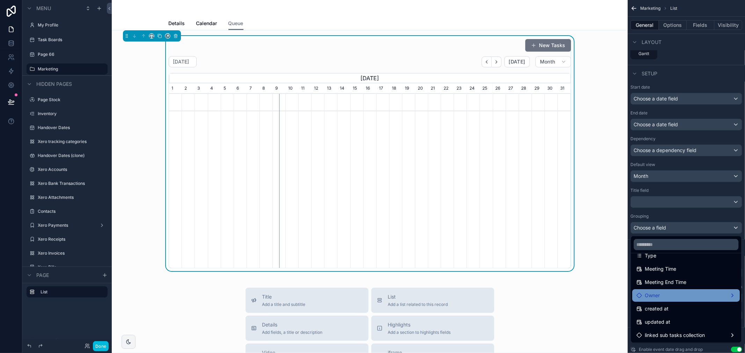
scroll to position [194, 0]
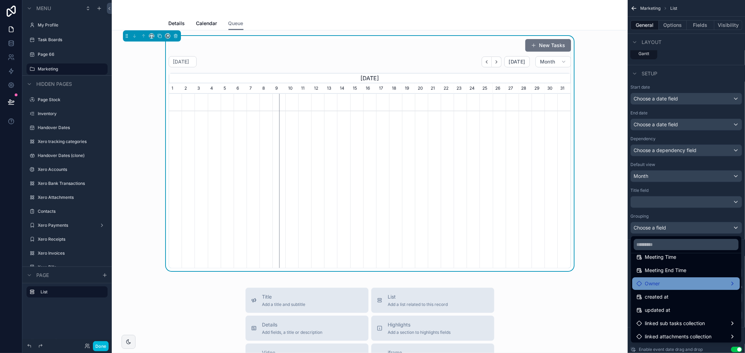
click at [697, 287] on div "Owner" at bounding box center [686, 284] width 99 height 8
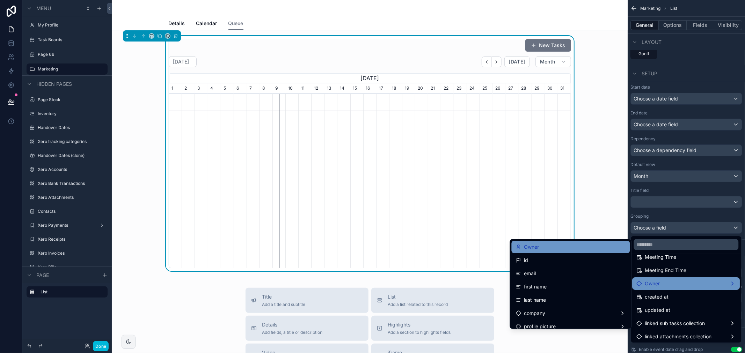
click at [587, 248] on div "Owner" at bounding box center [571, 247] width 110 height 8
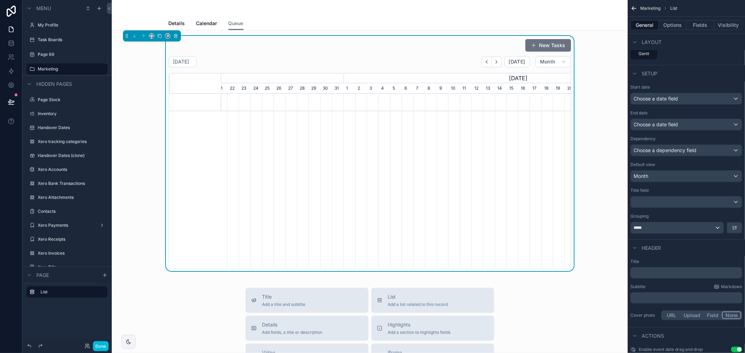
scroll to position [0, 343]
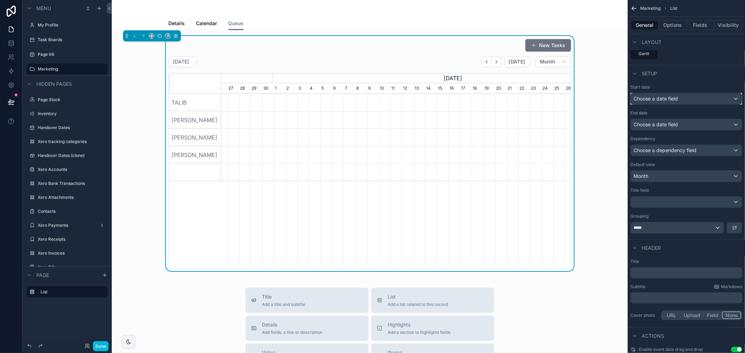
click at [699, 97] on div "Choose a date field" at bounding box center [686, 98] width 111 height 11
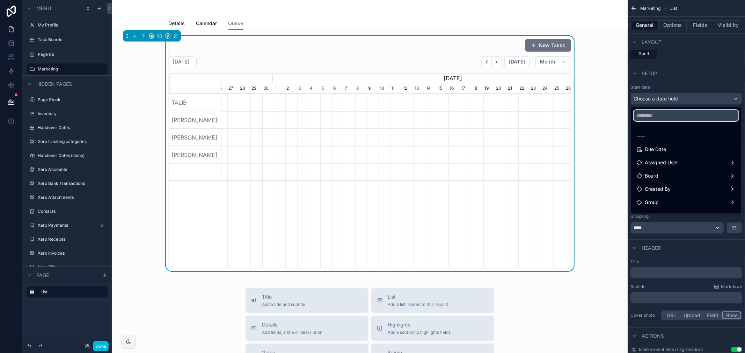
click at [693, 117] on input "text" at bounding box center [686, 115] width 105 height 11
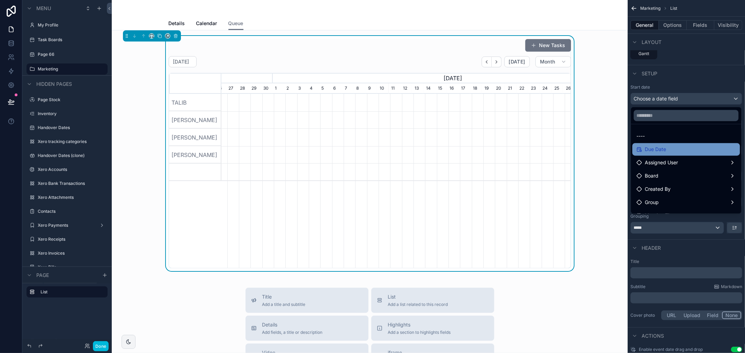
click at [682, 149] on div "Due Date" at bounding box center [686, 149] width 99 height 8
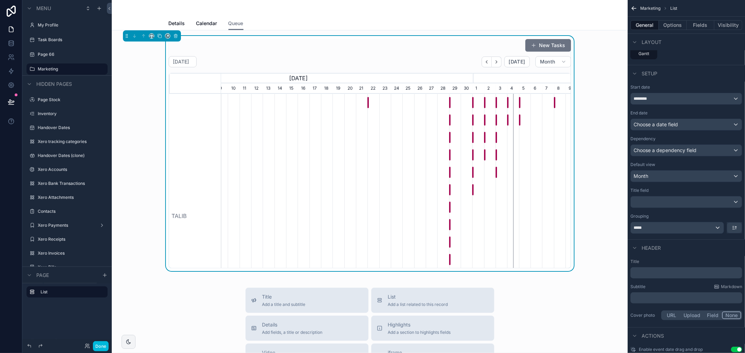
click at [367, 100] on div "ESTABLISHMENT CARD - Alba Motor Vehicles & Transports (Dubai)" at bounding box center [367, 103] width 1 height 12
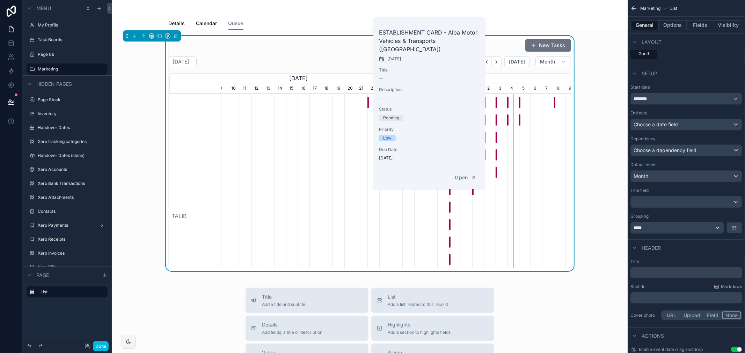
click at [358, 115] on div "scrollable content" at bounding box center [337, 216] width 1047 height 244
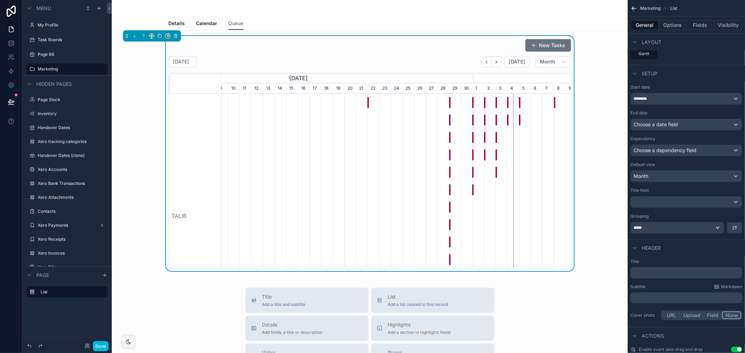
click at [367, 103] on div "ESTABLISHMENT CARD - Alba Motor Vehicles & Transports (Dubai)" at bounding box center [367, 103] width 1 height 12
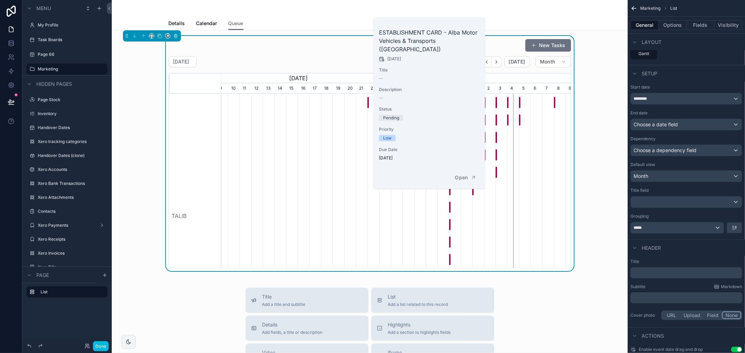
click at [337, 145] on div "scrollable content" at bounding box center [337, 216] width 1047 height 244
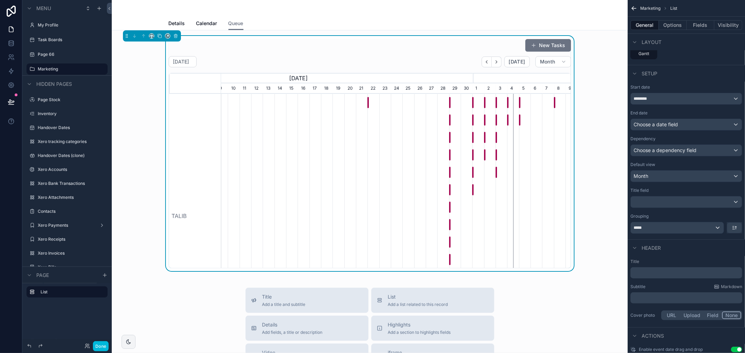
click at [449, 137] on div "Etisalat Transfer - Jhazz to Talib" at bounding box center [449, 138] width 1 height 12
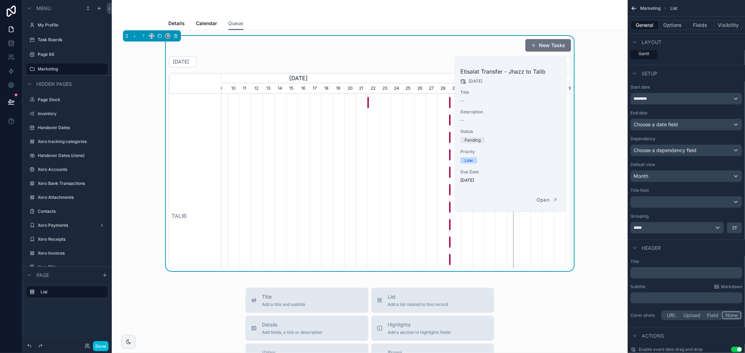
click at [449, 137] on div "Etisalat Transfer - Jhazz to Talib" at bounding box center [449, 138] width 1 height 12
click at [450, 153] on span "Create AutoLoan site" at bounding box center [453, 155] width 6 height 12
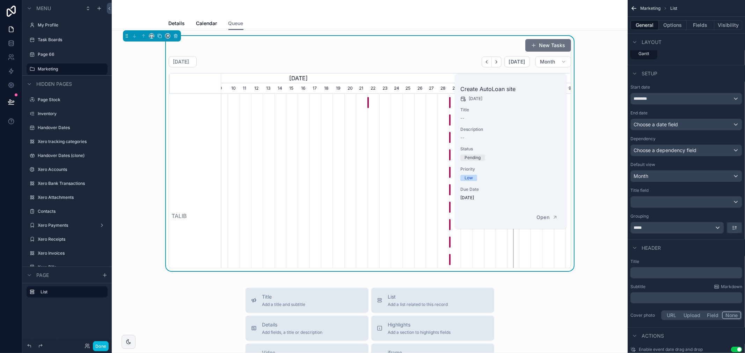
click at [385, 149] on div "scrollable content" at bounding box center [337, 216] width 1047 height 244
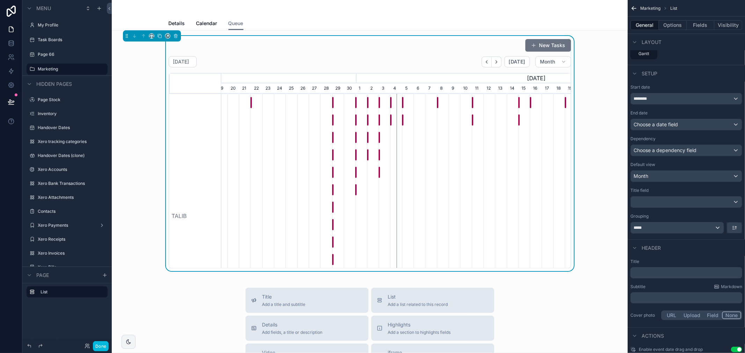
drag, startPoint x: 362, startPoint y: 148, endPoint x: 326, endPoint y: 152, distance: 35.8
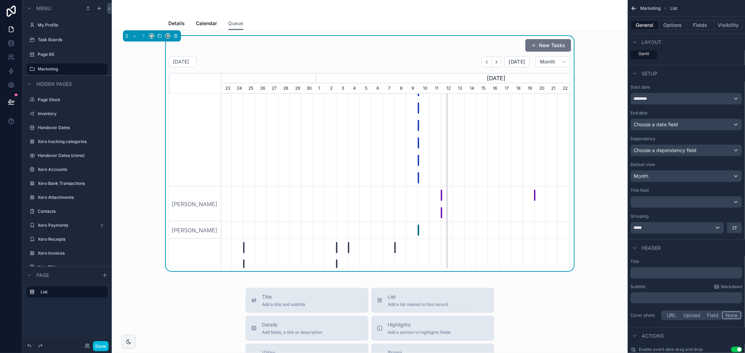
scroll to position [653, 0]
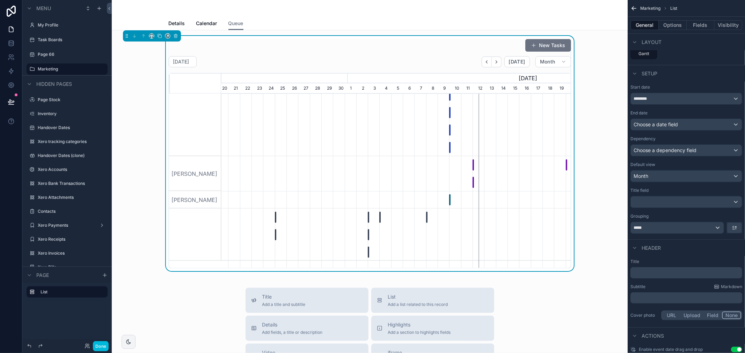
click at [473, 166] on span "Sara Dubizle Trim Upload" at bounding box center [476, 166] width 6 height 12
click at [594, 255] on div "New Tasks September 2025 Today Month August, 2025 September, 2025 October, 2025…" at bounding box center [369, 153] width 505 height 235
click at [704, 23] on button "Fields" at bounding box center [701, 25] width 28 height 10
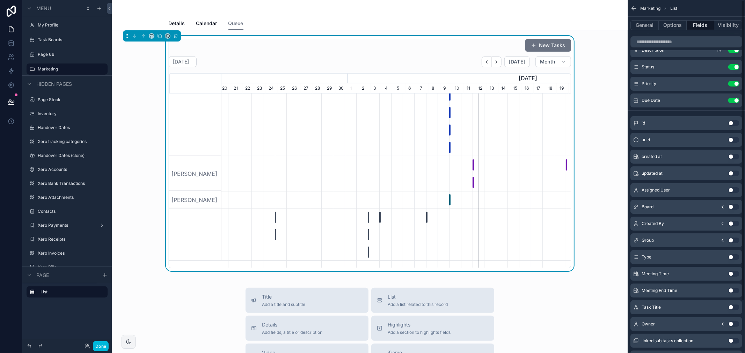
scroll to position [0, 0]
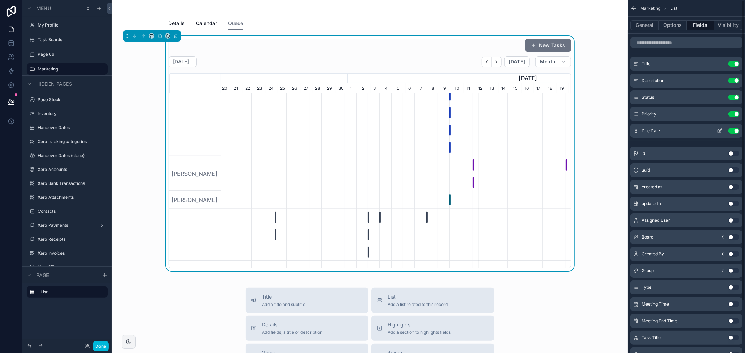
click at [721, 130] on icon "scrollable content" at bounding box center [721, 129] width 1 height 1
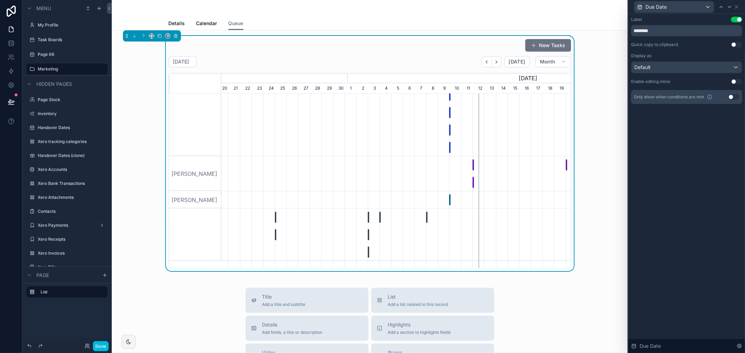
click at [736, 81] on button "Use setting" at bounding box center [736, 82] width 11 height 6
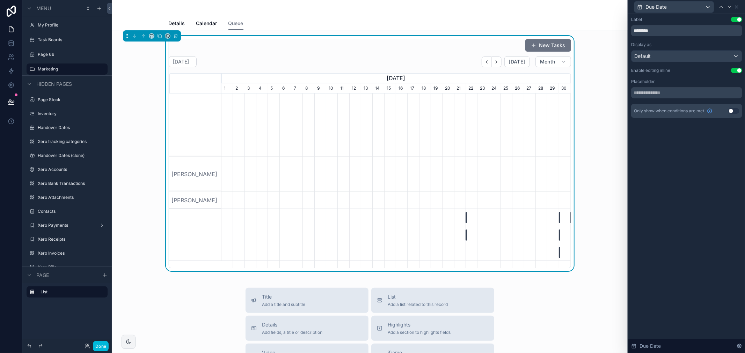
scroll to position [653, 0]
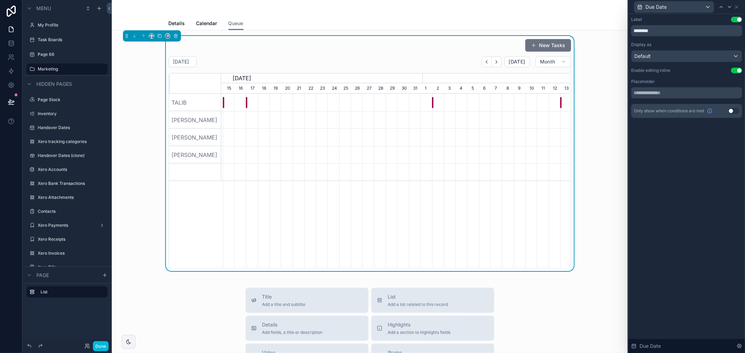
scroll to position [0, 481]
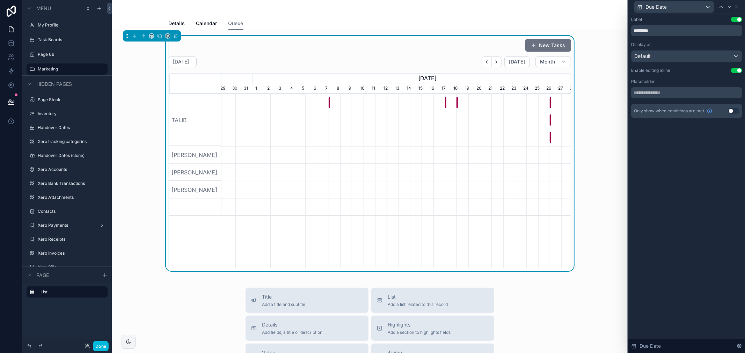
scroll to position [0, 56]
click at [185, 64] on h2 "April 2026" at bounding box center [181, 61] width 16 height 7
select select "****"
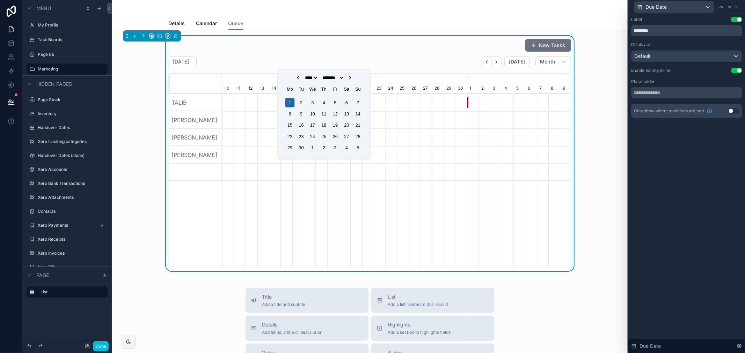
click at [295, 77] on icon "Choose Date" at bounding box center [298, 78] width 6 height 6
select select "*"
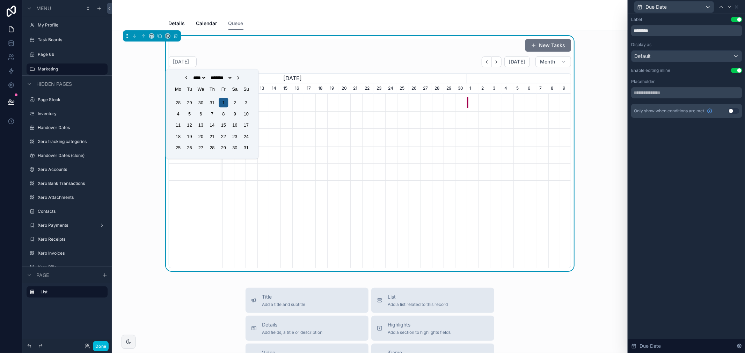
click at [225, 103] on div "1" at bounding box center [223, 102] width 9 height 9
click at [338, 53] on div "New Tasks August 2025 Today Month July, 2025 August, 2025 September, 2025 Octob…" at bounding box center [370, 154] width 402 height 230
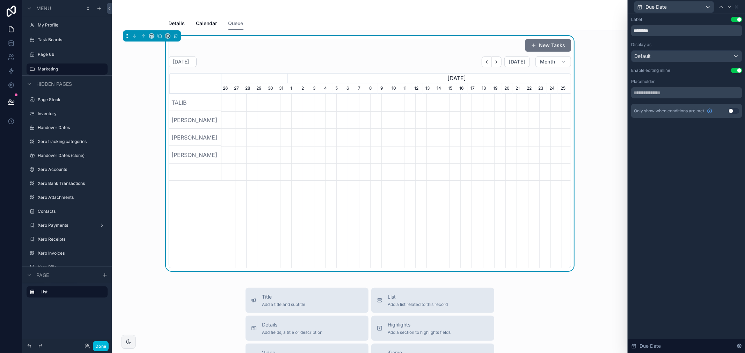
scroll to position [0, 28]
click at [204, 61] on div "February 2024" at bounding box center [186, 61] width 35 height 11
select select "****"
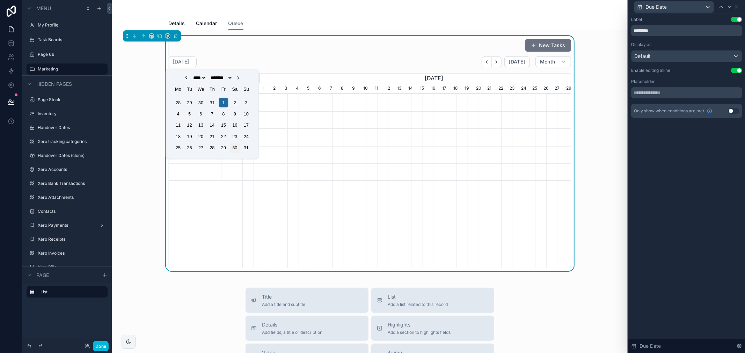
click at [236, 148] on div "30" at bounding box center [234, 147] width 9 height 9
click at [239, 79] on icon "Choose Date" at bounding box center [237, 77] width 1 height 3
select select "*"
click at [204, 112] on div "10" at bounding box center [200, 113] width 9 height 9
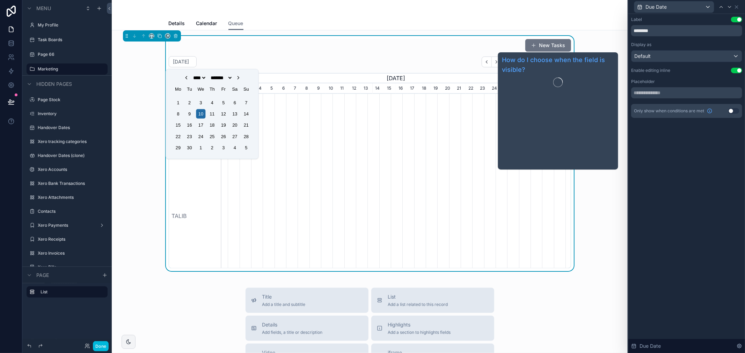
click at [599, 195] on div "New Tasks September 2025 Today Month August, 2025 September, 2025 October, 2025…" at bounding box center [369, 153] width 505 height 235
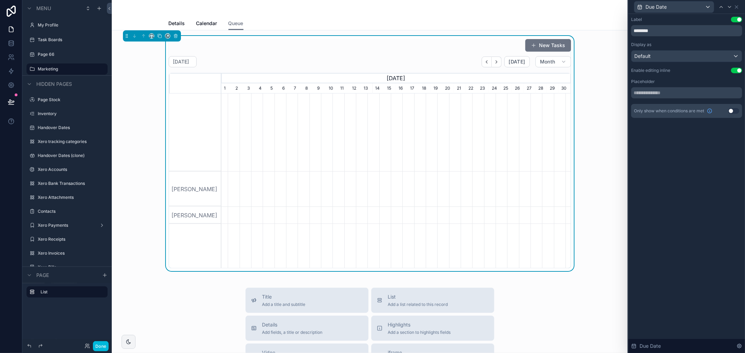
scroll to position [653, 0]
click at [436, 115] on div "Cancel FoundersCard membership or Renew" at bounding box center [436, 121] width 1 height 12
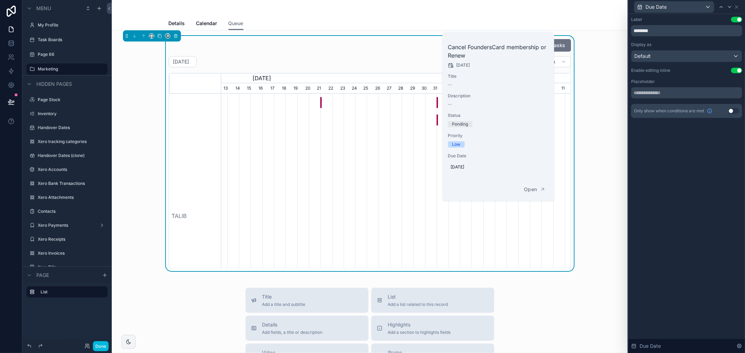
click at [584, 183] on div "New Tasks October 2025 Today Month September, 2025 October, 2025 November, 2025…" at bounding box center [369, 153] width 505 height 235
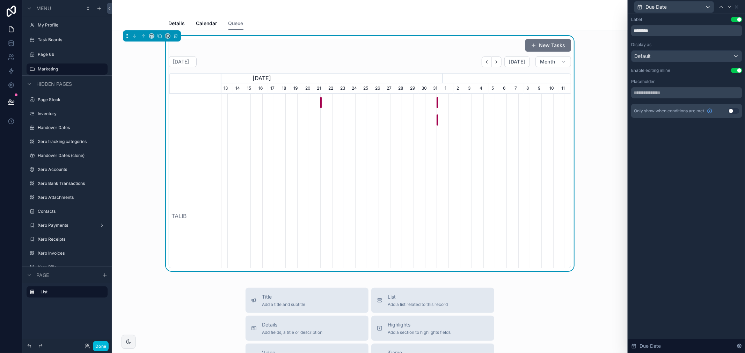
click at [316, 129] on div "scrollable content" at bounding box center [41, 216] width 1047 height 244
click at [538, 46] on button "New Tasks" at bounding box center [548, 45] width 46 height 13
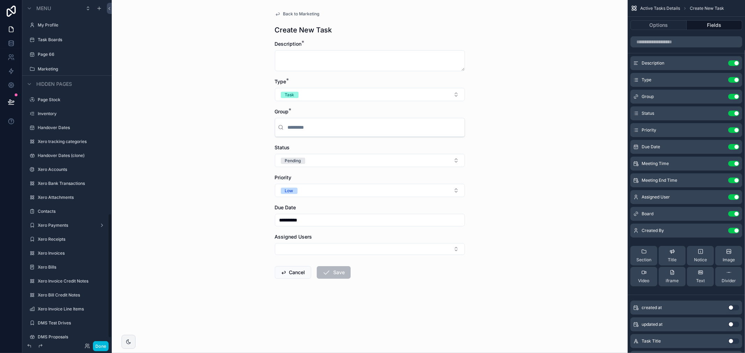
scroll to position [590, 0]
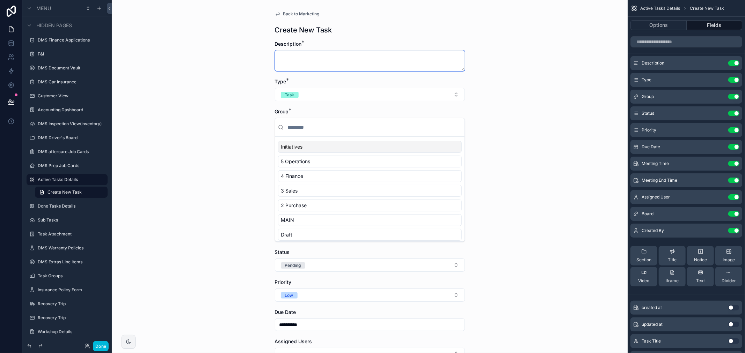
click at [310, 57] on textarea "scrollable content" at bounding box center [370, 60] width 190 height 21
click at [318, 61] on textarea "scrollable content" at bounding box center [370, 60] width 190 height 21
type textarea "****"
click at [233, 99] on div "**********" at bounding box center [370, 176] width 516 height 353
click at [494, 138] on div "**********" at bounding box center [370, 176] width 516 height 353
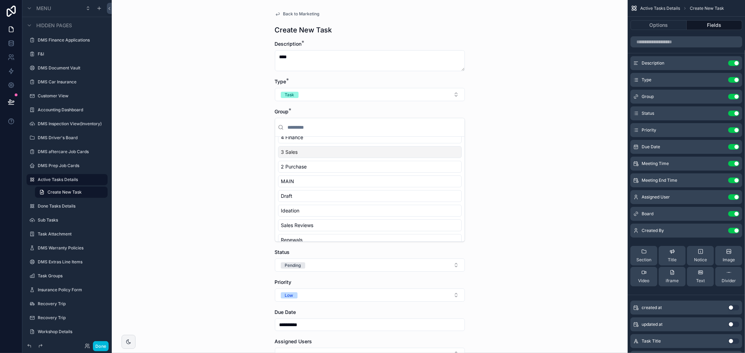
scroll to position [0, 0]
click at [309, 148] on div "Initiatives" at bounding box center [370, 147] width 184 height 12
click at [202, 148] on div "**********" at bounding box center [370, 176] width 516 height 353
click at [523, 178] on div "**********" at bounding box center [370, 176] width 516 height 353
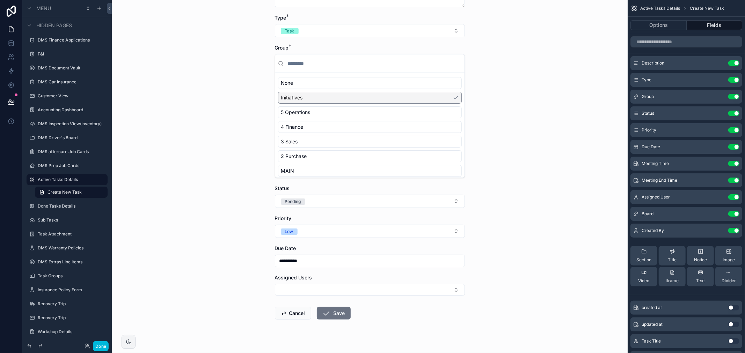
scroll to position [75, 0]
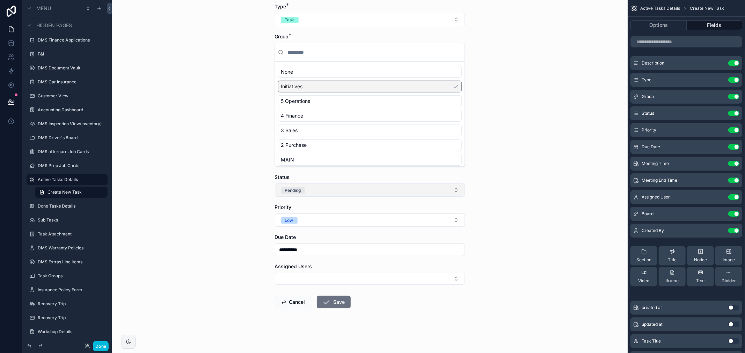
click at [397, 187] on button "Pending" at bounding box center [370, 190] width 190 height 13
click at [197, 193] on div "**********" at bounding box center [370, 101] width 516 height 353
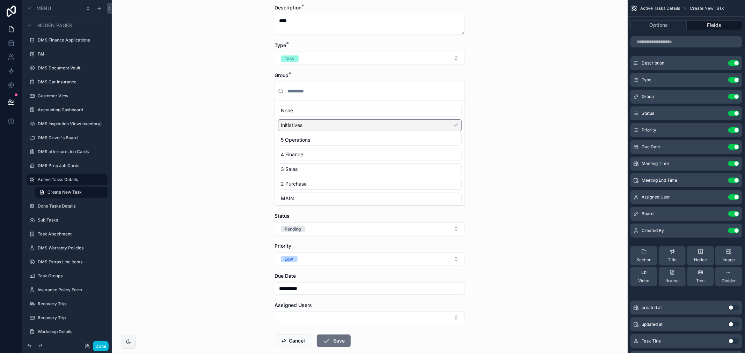
scroll to position [0, 0]
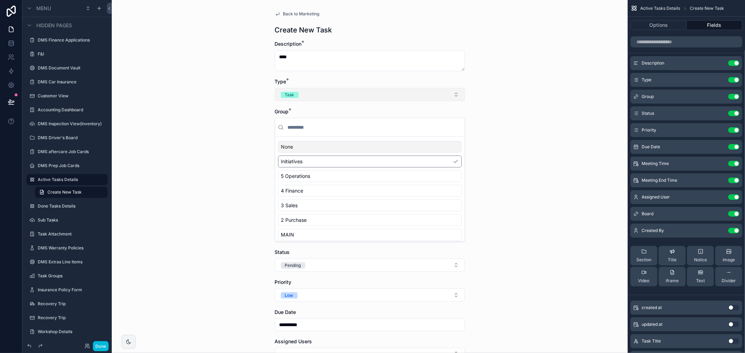
click at [343, 93] on button "Task" at bounding box center [370, 94] width 190 height 13
click at [343, 129] on div "Meeting" at bounding box center [366, 133] width 97 height 10
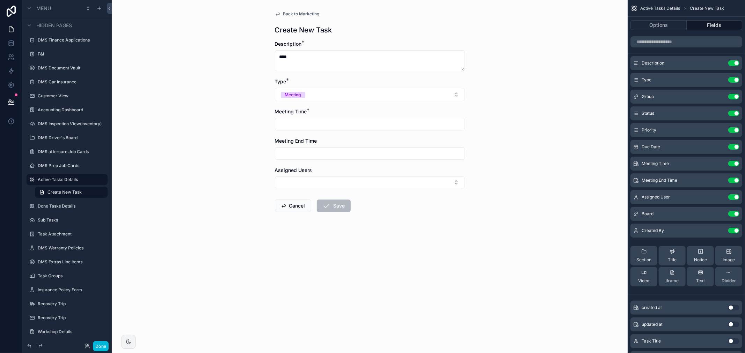
click at [261, 123] on div "Back to Marketing Create New Task Description * **** Type * Meeting Meeting Tim…" at bounding box center [370, 176] width 516 height 353
click at [309, 124] on input "scrollable content" at bounding box center [369, 124] width 189 height 10
click at [360, 186] on button "1" at bounding box center [357, 182] width 13 height 13
type input "**********"
click at [296, 153] on input "scrollable content" at bounding box center [369, 154] width 189 height 10
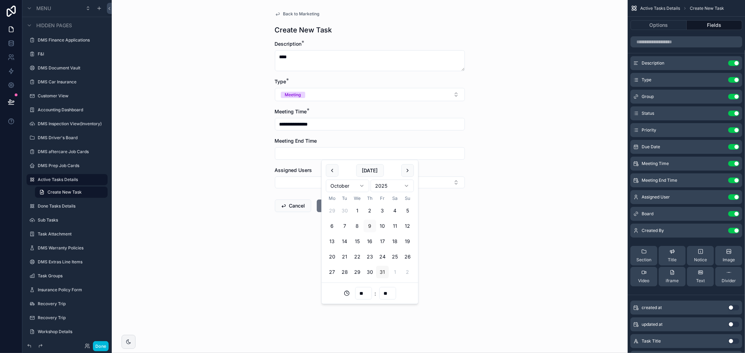
click at [383, 269] on button "31" at bounding box center [382, 272] width 13 height 13
click at [467, 205] on div "**********" at bounding box center [369, 128] width 201 height 257
click at [315, 57] on textarea "****" at bounding box center [370, 60] width 190 height 21
click at [328, 149] on input "**********" at bounding box center [369, 154] width 189 height 10
click at [340, 229] on button "7" at bounding box center [344, 226] width 13 height 13
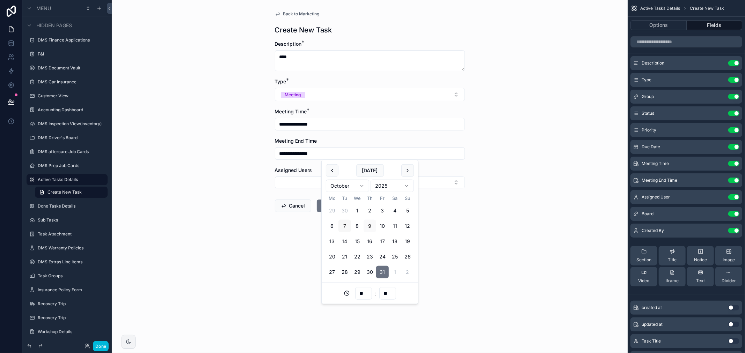
type input "**********"
click at [261, 221] on div "**********" at bounding box center [370, 176] width 516 height 353
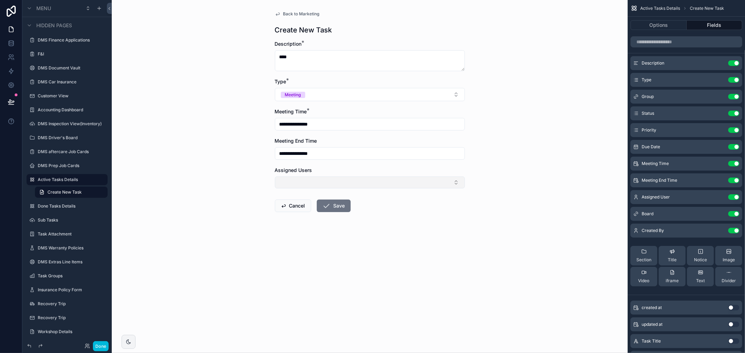
click at [343, 180] on button "Select Button" at bounding box center [370, 183] width 190 height 12
click at [195, 196] on div "**********" at bounding box center [370, 176] width 516 height 353
click at [326, 207] on icon "scrollable content" at bounding box center [326, 206] width 8 height 8
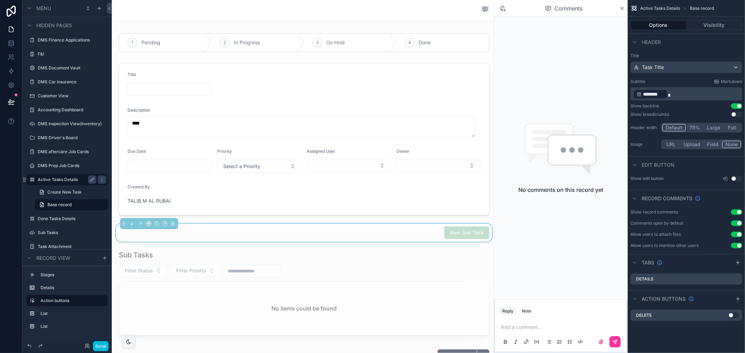
click at [63, 179] on label "Active Tasks Details" at bounding box center [66, 180] width 56 height 6
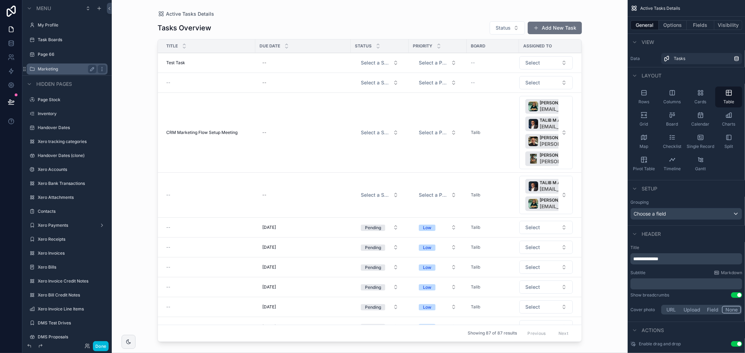
click at [72, 66] on label "Marketing" at bounding box center [66, 69] width 56 height 6
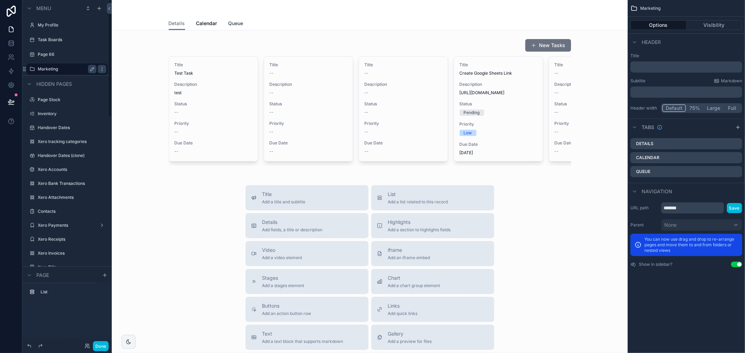
click at [231, 26] on span "Queue" at bounding box center [235, 23] width 15 height 7
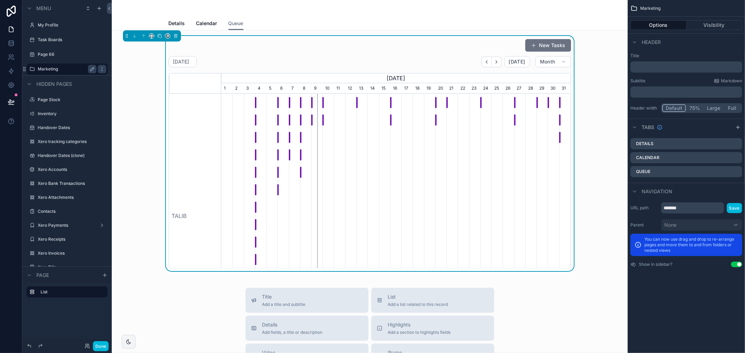
click at [469, 42] on div "New Tasks" at bounding box center [370, 45] width 402 height 13
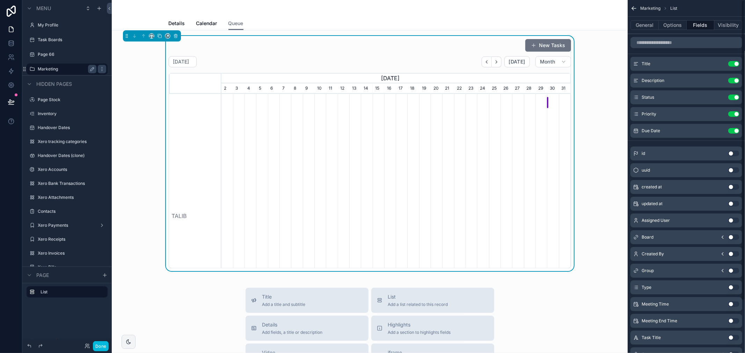
scroll to position [0, 349]
click at [643, 27] on button "General" at bounding box center [644, 25] width 28 height 10
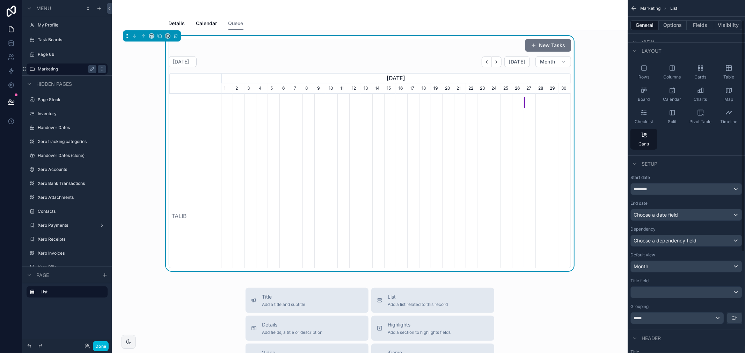
scroll to position [39, 0]
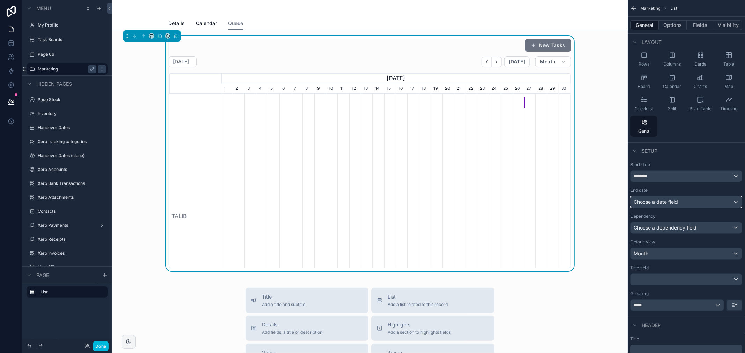
click at [671, 205] on span "Choose a date field" at bounding box center [655, 202] width 44 height 7
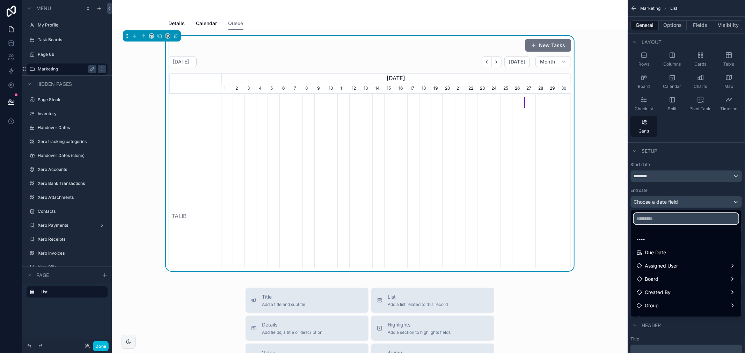
click at [673, 222] on input "text" at bounding box center [686, 218] width 105 height 11
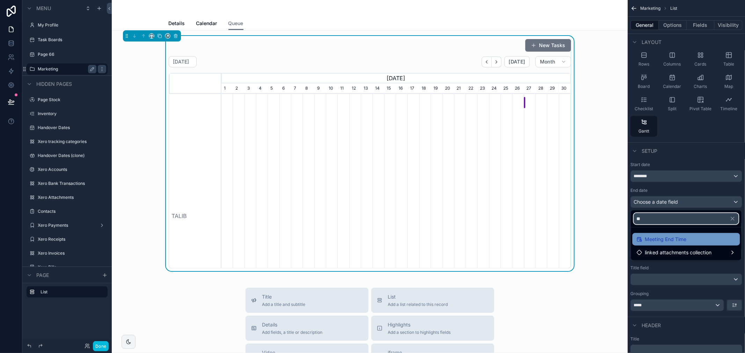
type input "**"
click at [680, 238] on span "Meeting End Time" at bounding box center [666, 239] width 42 height 8
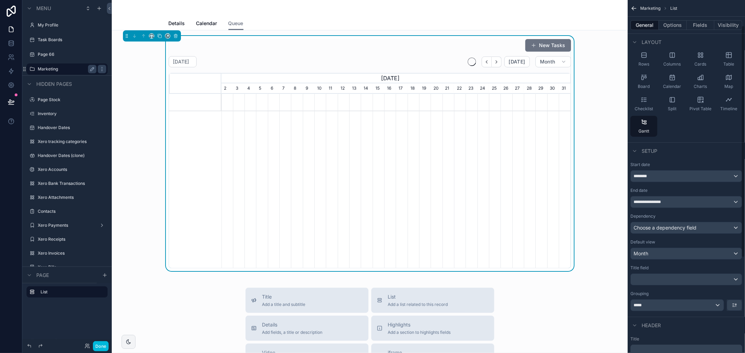
scroll to position [0, 349]
click at [685, 191] on div "End date" at bounding box center [686, 191] width 112 height 6
click at [685, 177] on div "********" at bounding box center [686, 176] width 111 height 11
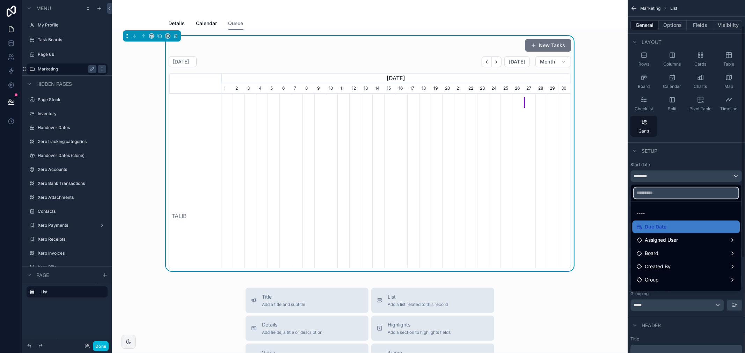
click at [679, 192] on input "text" at bounding box center [686, 193] width 105 height 11
click at [690, 166] on div "scrollable content" at bounding box center [372, 176] width 745 height 353
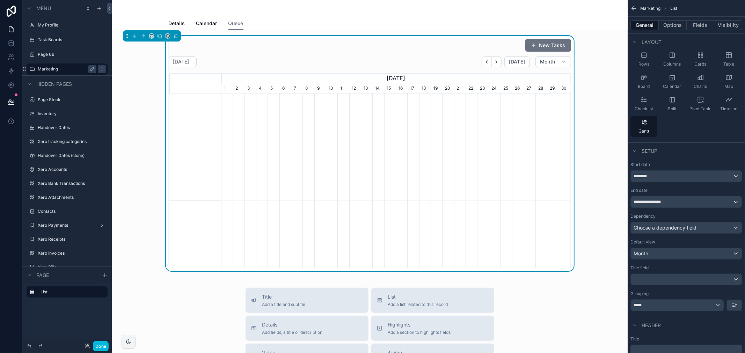
scroll to position [39, 0]
click at [497, 63] on button "scrollable content" at bounding box center [497, 62] width 10 height 11
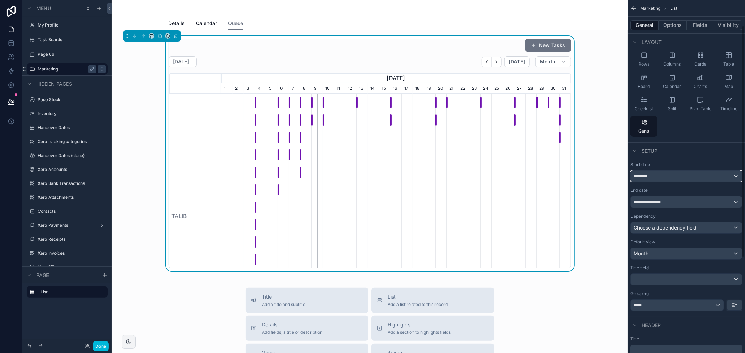
click at [654, 175] on div "********" at bounding box center [686, 176] width 111 height 11
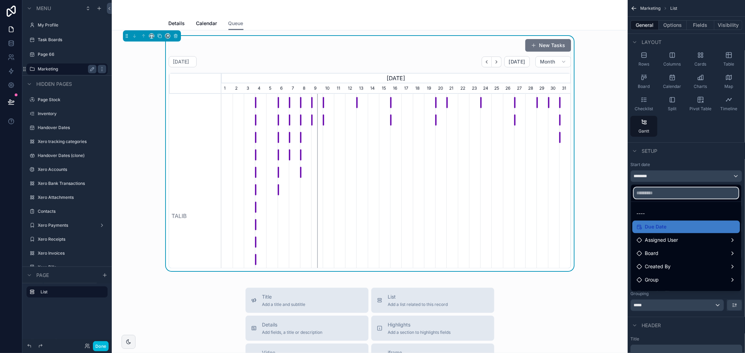
click at [661, 194] on input "text" at bounding box center [686, 193] width 105 height 11
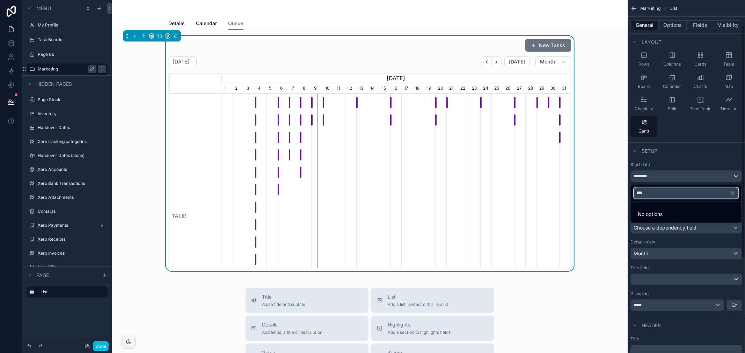
type input "***"
click at [666, 166] on div "scrollable content" at bounding box center [372, 176] width 745 height 353
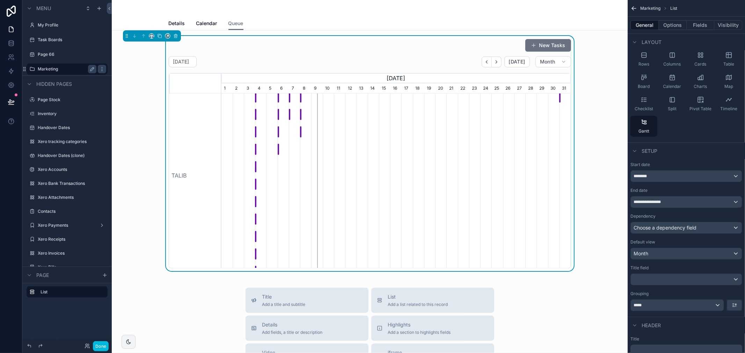
scroll to position [39, 0]
click at [177, 178] on div "TALIB" at bounding box center [195, 177] width 52 height 244
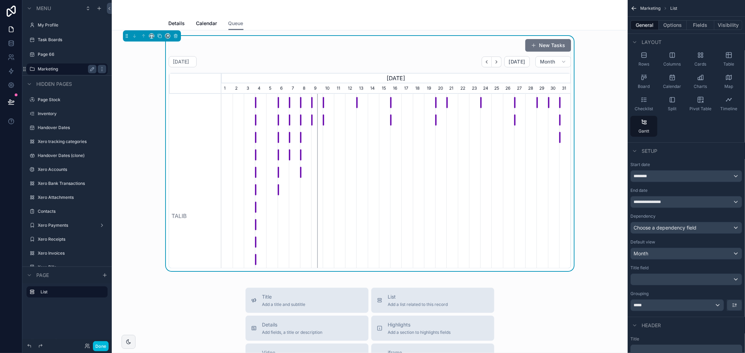
click at [255, 103] on div "LICENSE - Holiday Homes registration" at bounding box center [255, 103] width 1 height 12
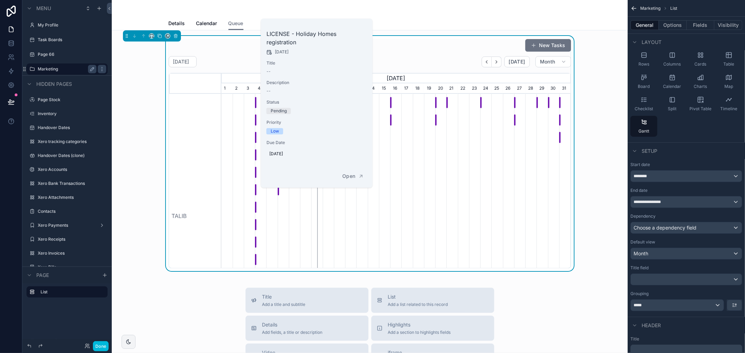
click at [599, 110] on div "New Tasks October 2025 Today Month August, 2025 September, 2025 October, 2025 N…" at bounding box center [369, 153] width 505 height 235
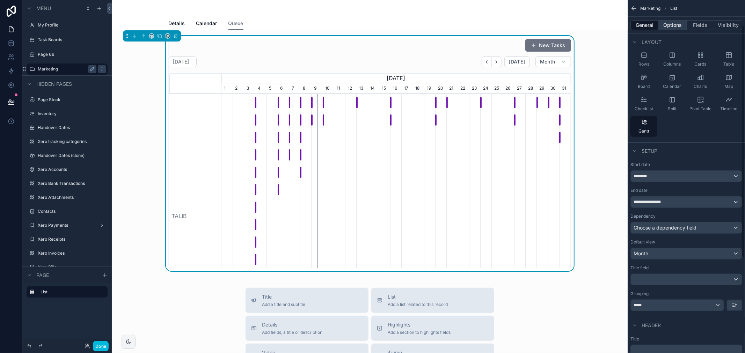
click at [675, 23] on button "Options" at bounding box center [673, 25] width 28 height 10
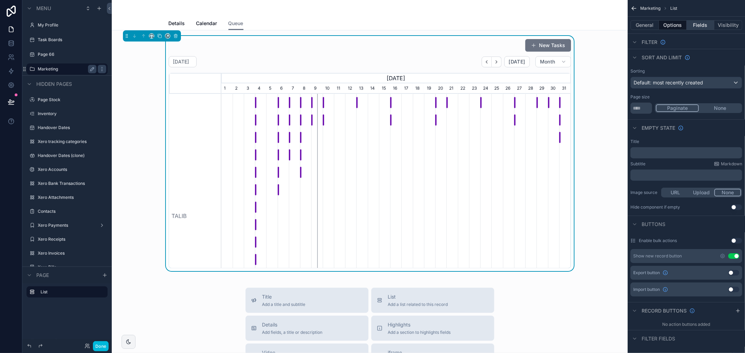
click at [695, 22] on button "Fields" at bounding box center [701, 25] width 28 height 10
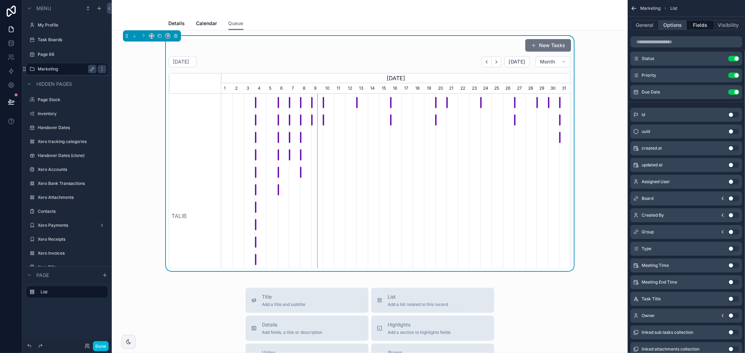
click at [678, 23] on button "Options" at bounding box center [673, 25] width 28 height 10
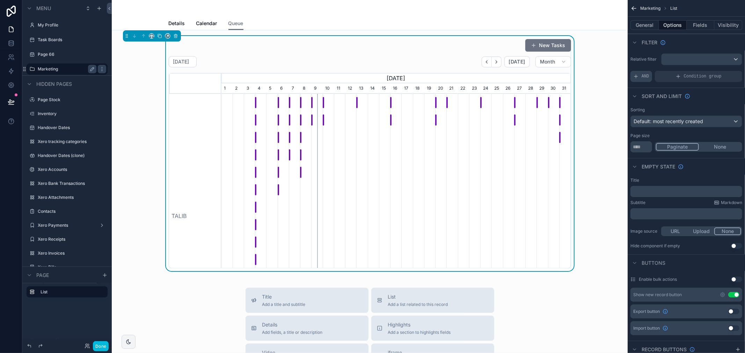
click at [648, 78] on div "AND" at bounding box center [641, 76] width 22 height 11
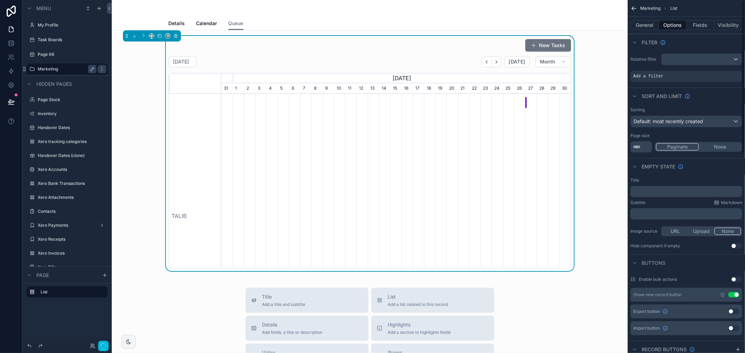
scroll to position [0, 349]
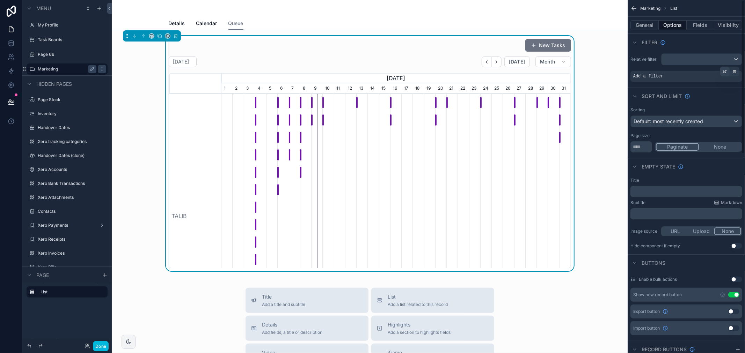
click at [723, 72] on icon "scrollable content" at bounding box center [724, 71] width 4 height 4
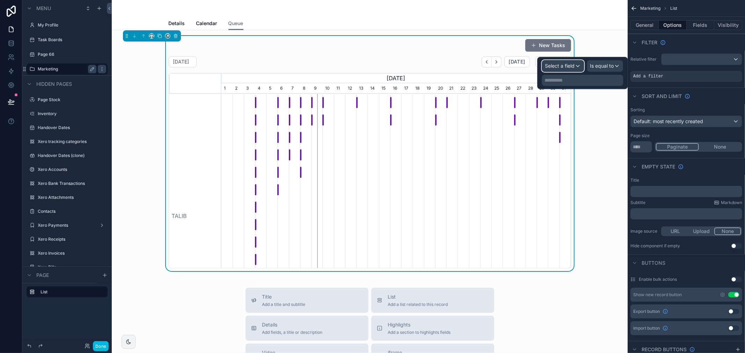
click at [564, 66] on span "Select a field" at bounding box center [560, 66] width 30 height 6
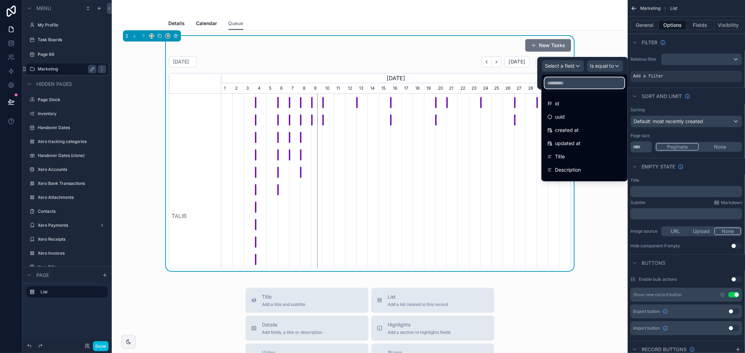
click at [571, 82] on input "text" at bounding box center [584, 83] width 80 height 11
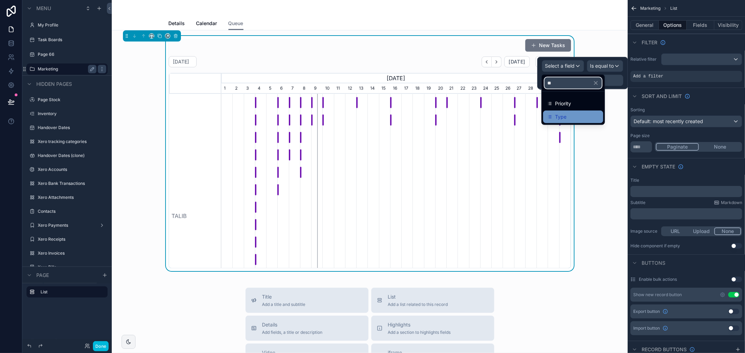
type input "**"
click at [571, 116] on div "Type" at bounding box center [573, 117] width 52 height 8
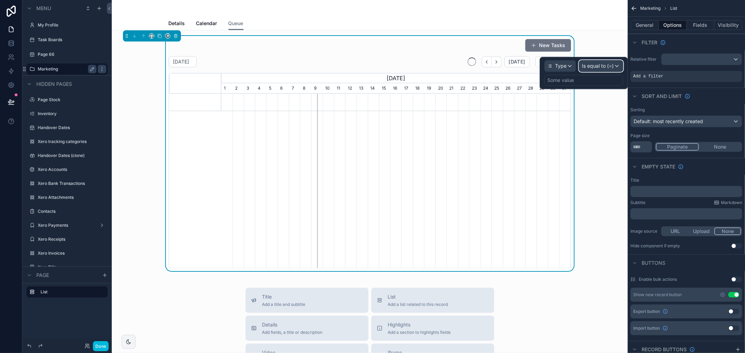
click at [605, 64] on span "Is equal to (=)" at bounding box center [598, 66] width 32 height 7
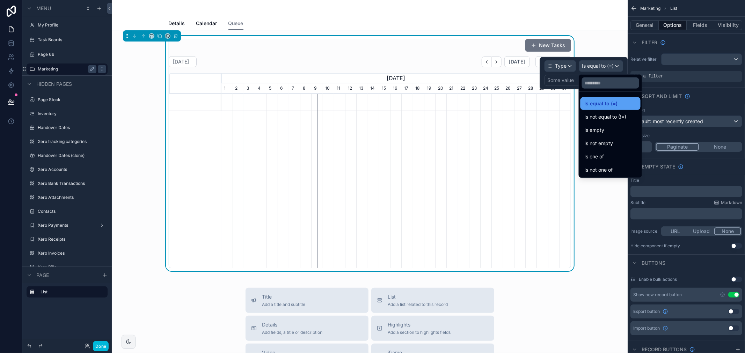
click at [602, 105] on span "Is equal to (=)" at bounding box center [601, 104] width 33 height 8
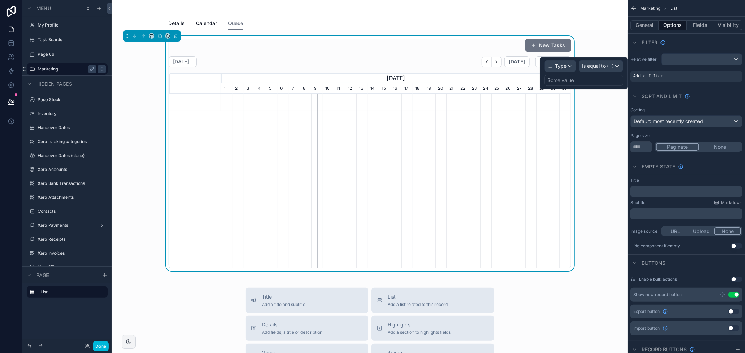
click at [584, 81] on div "Some value" at bounding box center [583, 80] width 79 height 11
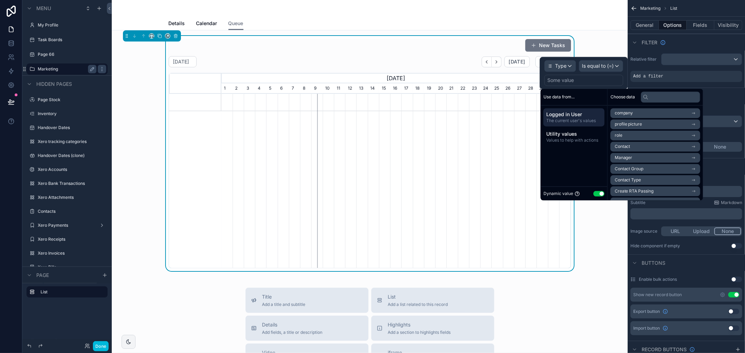
click at [602, 195] on button "Use setting" at bounding box center [598, 194] width 11 height 6
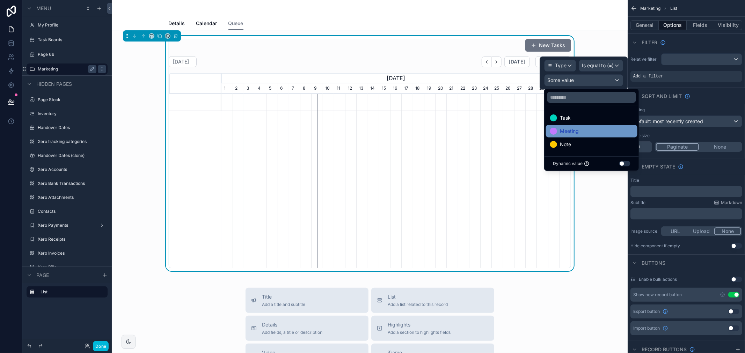
click at [571, 134] on span "Meeting" at bounding box center [569, 131] width 19 height 8
click at [147, 107] on div "New Tasks October 2025 Today Month August, 2025 September, 2025 October, 2025 N…" at bounding box center [369, 153] width 505 height 235
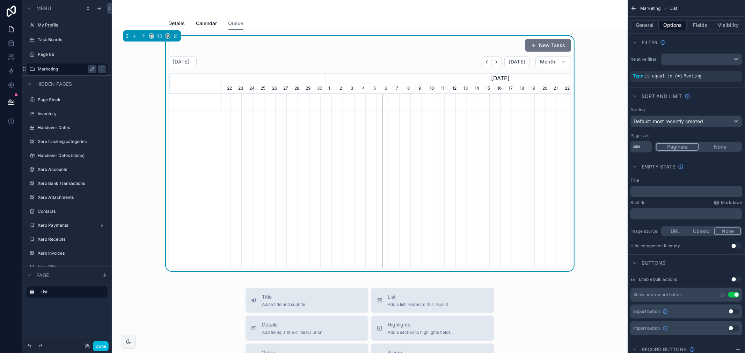
scroll to position [0, 214]
click at [538, 43] on button "New Tasks" at bounding box center [548, 45] width 46 height 13
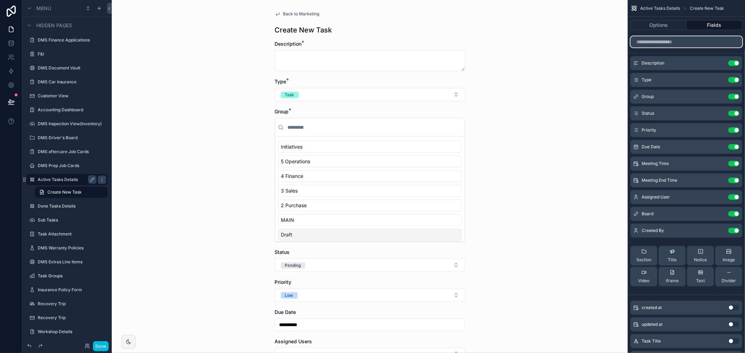
click at [700, 45] on input "scrollable content" at bounding box center [686, 41] width 112 height 11
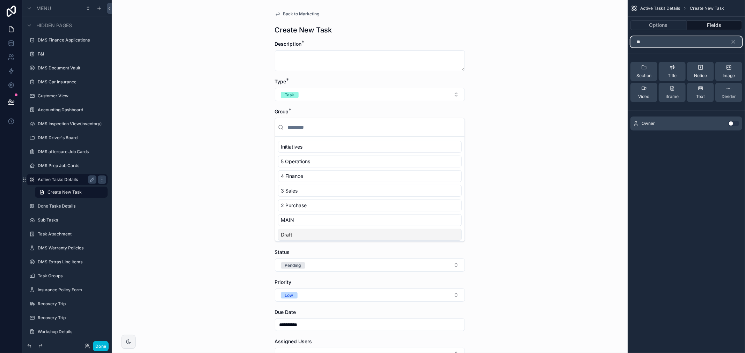
type input "**"
click at [732, 124] on button "Use setting" at bounding box center [733, 124] width 11 height 6
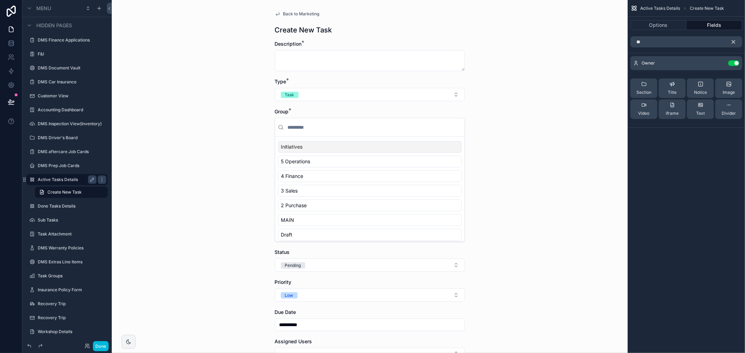
click at [734, 42] on icon "scrollable content" at bounding box center [733, 42] width 3 height 3
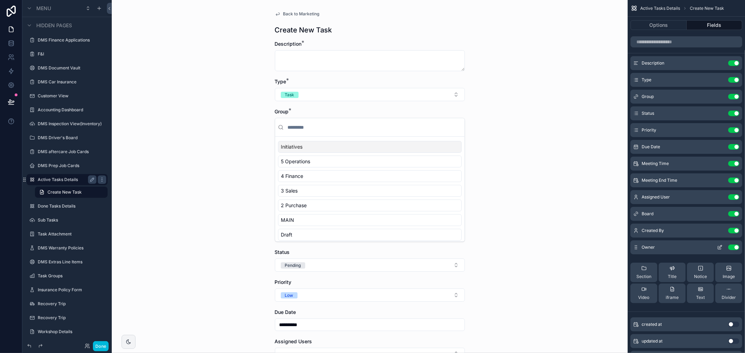
click at [719, 249] on icon "scrollable content" at bounding box center [720, 248] width 6 height 6
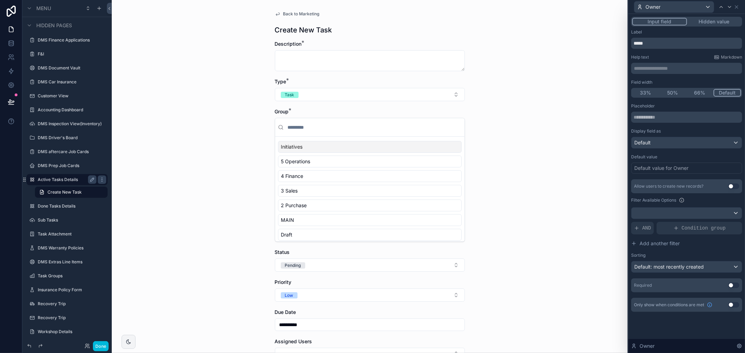
click at [716, 22] on button "Hidden value" at bounding box center [714, 22] width 54 height 8
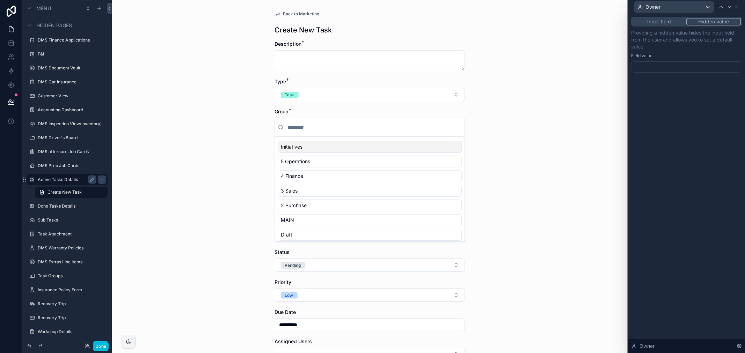
click at [694, 68] on div at bounding box center [686, 66] width 111 height 11
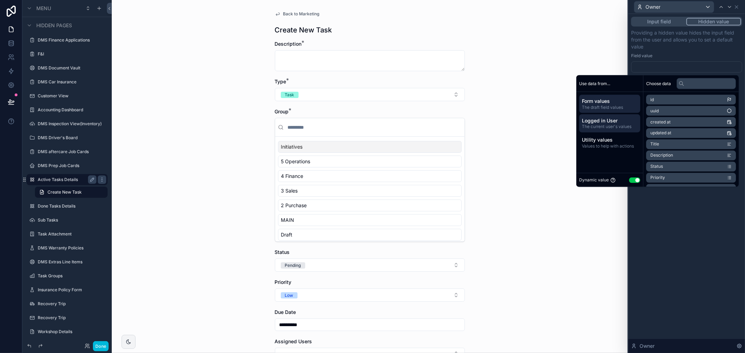
click at [628, 124] on span "The current user's values" at bounding box center [610, 127] width 56 height 6
click at [664, 99] on span "Logged in User" at bounding box center [665, 100] width 30 height 6
click at [666, 233] on div "**********" at bounding box center [686, 183] width 117 height 339
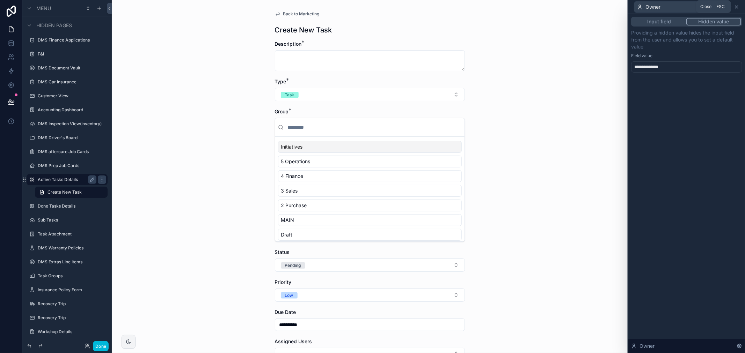
click at [738, 8] on icon at bounding box center [737, 7] width 6 height 6
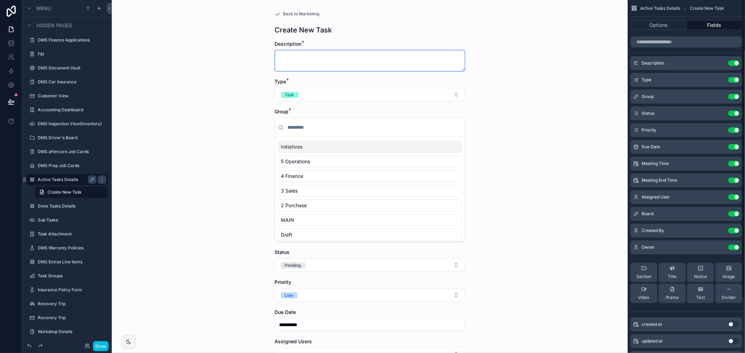
click at [358, 69] on textarea "scrollable content" at bounding box center [370, 60] width 190 height 21
click at [358, 64] on textarea "scrollable content" at bounding box center [370, 60] width 190 height 21
type textarea "******"
click at [348, 95] on button "Task" at bounding box center [370, 94] width 190 height 13
click at [340, 133] on div "Meeting" at bounding box center [333, 133] width 16 height 6
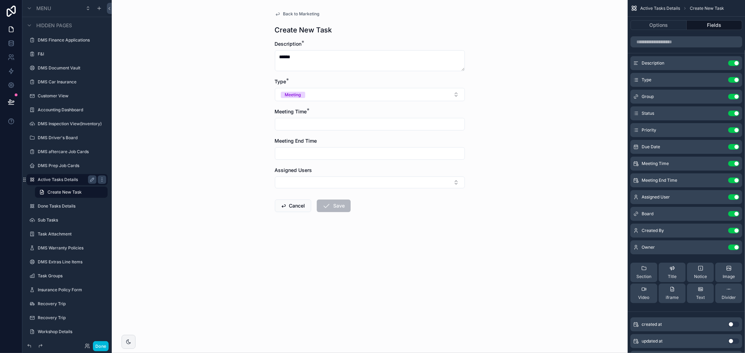
click at [287, 127] on input "scrollable content" at bounding box center [369, 124] width 189 height 10
click at [356, 182] on button "1" at bounding box center [357, 182] width 13 height 13
type input "**********"
click at [301, 156] on input "scrollable content" at bounding box center [369, 154] width 189 height 10
click at [342, 226] on button "7" at bounding box center [344, 226] width 13 height 13
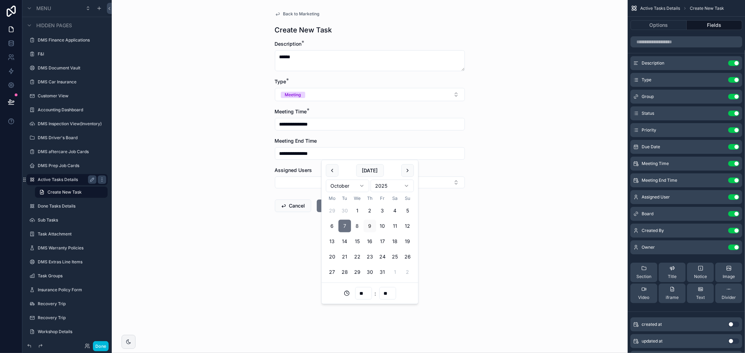
type input "**********"
click at [205, 187] on div "**********" at bounding box center [370, 176] width 516 height 353
click at [330, 208] on icon "scrollable content" at bounding box center [326, 206] width 8 height 8
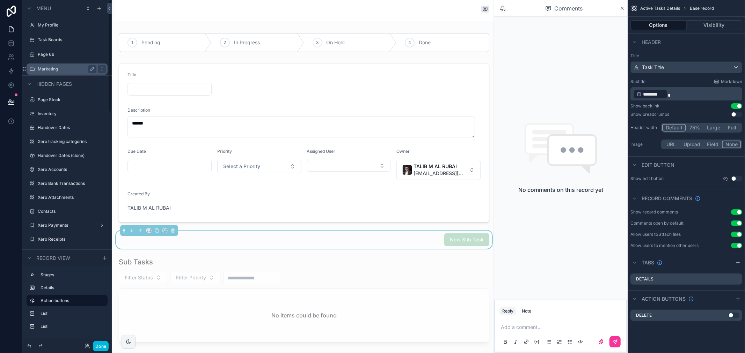
drag, startPoint x: 60, startPoint y: 68, endPoint x: 106, endPoint y: 69, distance: 45.7
click at [60, 68] on label "Marketing" at bounding box center [66, 69] width 56 height 6
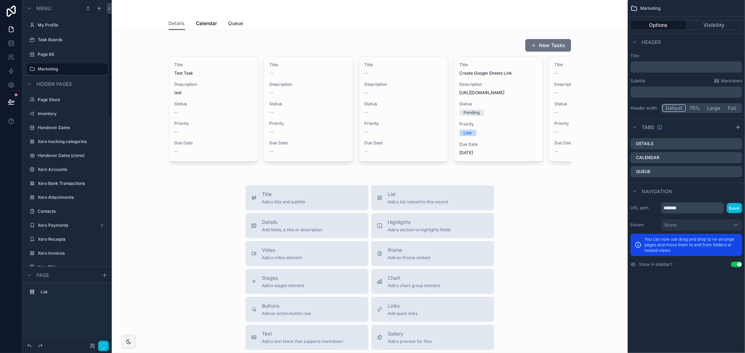
click at [231, 23] on span "Queue" at bounding box center [235, 23] width 15 height 7
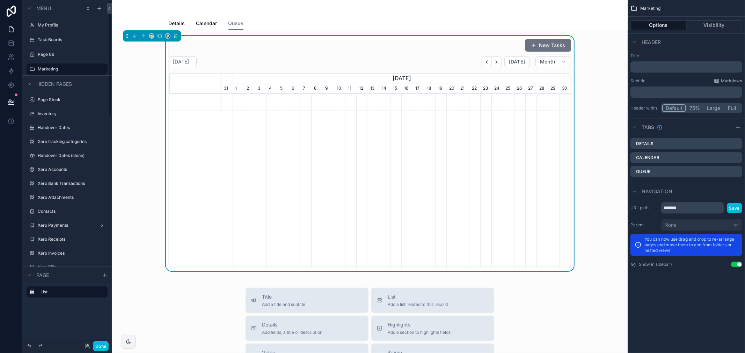
scroll to position [0, 349]
click at [431, 102] on div "scrollable content" at bounding box center [208, 102] width 1047 height 17
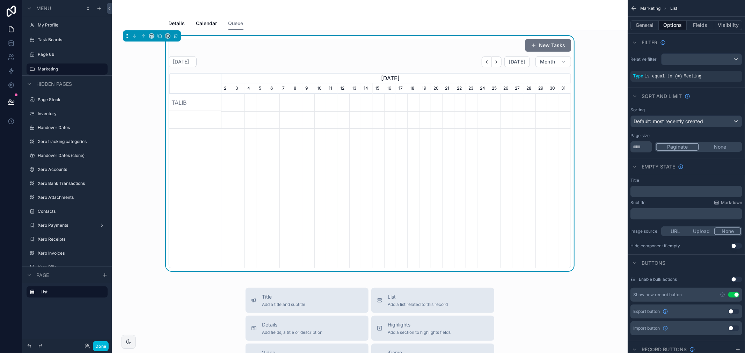
scroll to position [0, 349]
click at [363, 104] on div "scrollable content" at bounding box center [395, 102] width 1047 height 17
click at [345, 102] on div "scrollable content" at bounding box center [395, 102] width 1047 height 17
drag, startPoint x: 405, startPoint y: 107, endPoint x: 232, endPoint y: 120, distance: 174.4
click at [221, 119] on div "scrollable content" at bounding box center [46, 111] width 349 height 35
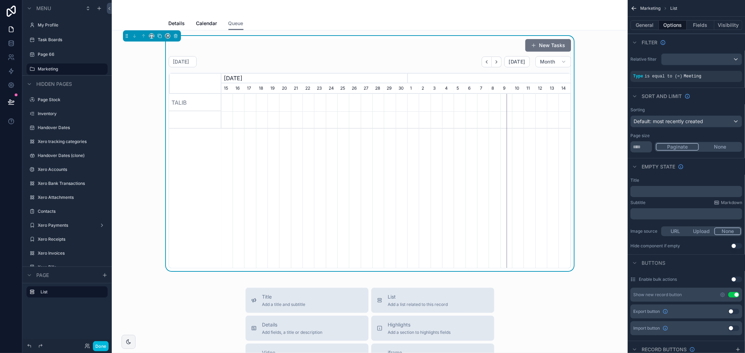
drag, startPoint x: 505, startPoint y: 119, endPoint x: 388, endPoint y: 131, distance: 118.0
click at [388, 131] on div "scrollable content" at bounding box center [395, 181] width 349 height 174
click at [386, 100] on div "scrollable content" at bounding box center [395, 102] width 1047 height 17
drag, startPoint x: 448, startPoint y: 119, endPoint x: 514, endPoint y: 120, distance: 65.3
click at [221, 120] on div "scrollable content" at bounding box center [46, 111] width 349 height 35
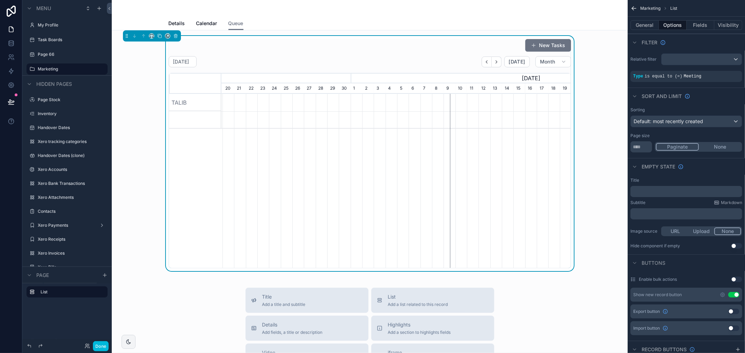
drag, startPoint x: 365, startPoint y: 125, endPoint x: 203, endPoint y: 147, distance: 164.3
click at [192, 151] on div "TALIB" at bounding box center [370, 181] width 402 height 174
drag, startPoint x: 509, startPoint y: 134, endPoint x: 428, endPoint y: 142, distance: 81.7
click at [271, 155] on div "scrollable content" at bounding box center [395, 181] width 349 height 174
drag, startPoint x: 491, startPoint y: 135, endPoint x: 267, endPoint y: 155, distance: 224.4
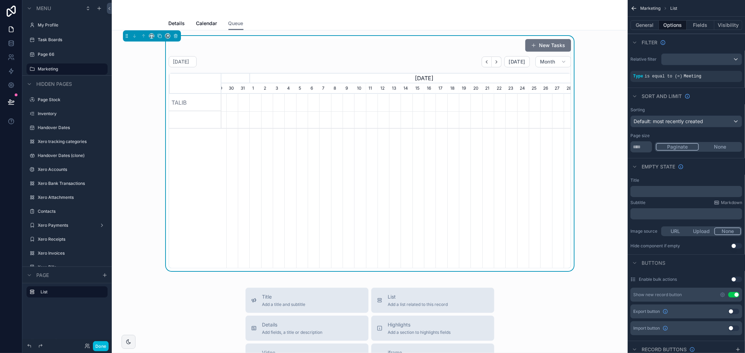
click at [267, 155] on div "scrollable content" at bounding box center [395, 181] width 349 height 174
drag, startPoint x: 389, startPoint y: 107, endPoint x: 322, endPoint y: 115, distance: 67.5
click at [221, 116] on div "scrollable content" at bounding box center [46, 111] width 349 height 35
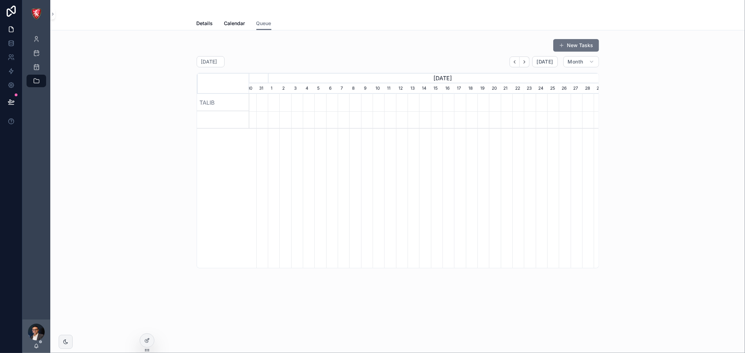
scroll to position [0, 308]
drag, startPoint x: 450, startPoint y: 118, endPoint x: 630, endPoint y: 117, distance: 179.5
click at [630, 117] on div "New Tasks October 2025 Today Month September, 2025 October, 2025 November, 2025…" at bounding box center [397, 153] width 683 height 235
drag, startPoint x: 385, startPoint y: 124, endPoint x: 565, endPoint y: 122, distance: 179.8
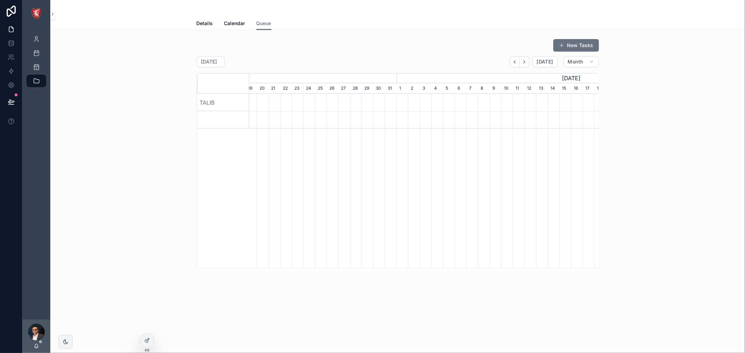
click at [565, 122] on div "scrollable content" at bounding box center [552, 119] width 1047 height 17
drag, startPoint x: 329, startPoint y: 131, endPoint x: 511, endPoint y: 126, distance: 182.0
click at [303, 126] on div "scrollable content" at bounding box center [128, 181] width 349 height 174
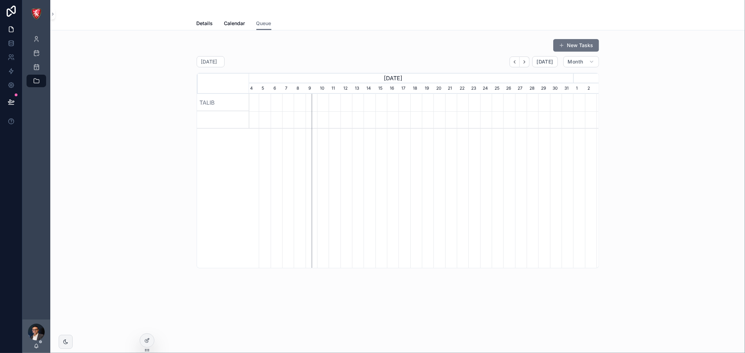
drag, startPoint x: 385, startPoint y: 123, endPoint x: 475, endPoint y: 126, distance: 90.5
click at [487, 121] on div "scrollable content" at bounding box center [550, 119] width 1047 height 17
drag, startPoint x: 383, startPoint y: 122, endPoint x: 417, endPoint y: 120, distance: 33.9
click at [417, 120] on div "scrollable content" at bounding box center [567, 119] width 1047 height 17
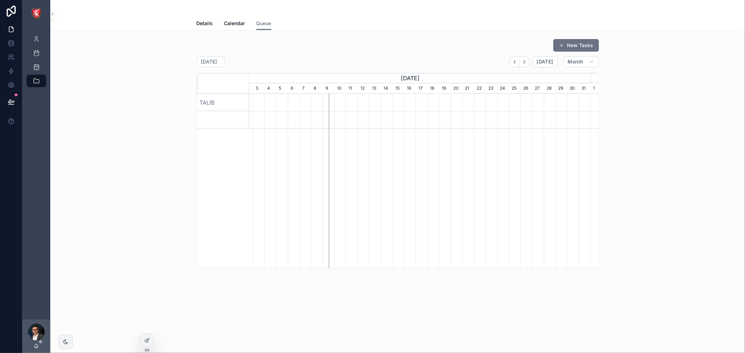
scroll to position [0, 193]
drag, startPoint x: 354, startPoint y: 114, endPoint x: 377, endPoint y: 127, distance: 26.4
click at [377, 127] on div "scrollable content" at bounding box center [581, 119] width 1047 height 17
click at [211, 102] on div "TALIB" at bounding box center [223, 102] width 52 height 17
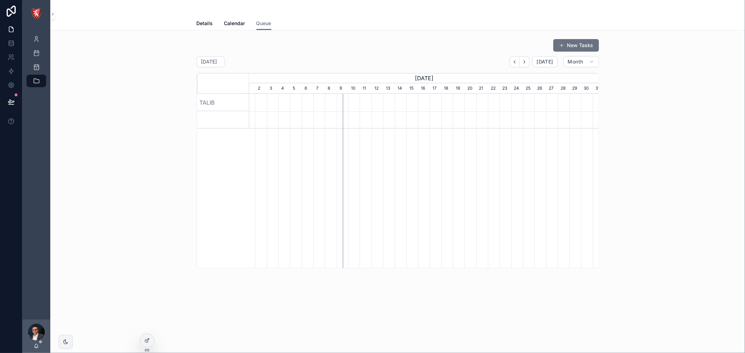
click at [292, 104] on div "scrollable content" at bounding box center [581, 102] width 1047 height 17
click at [333, 105] on div "scrollable content" at bounding box center [581, 102] width 1047 height 17
click at [587, 47] on button "New Tasks" at bounding box center [576, 45] width 46 height 13
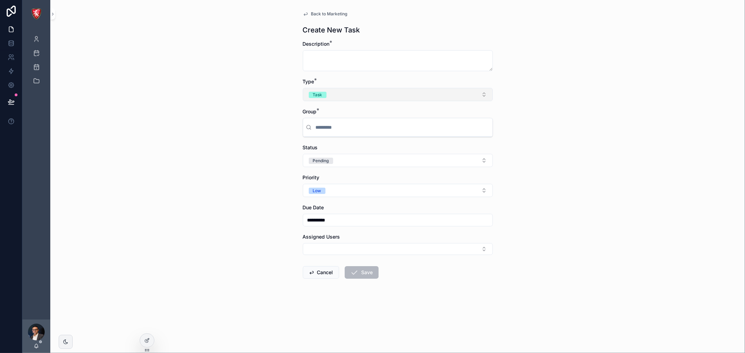
click at [415, 96] on button "Task" at bounding box center [398, 94] width 190 height 13
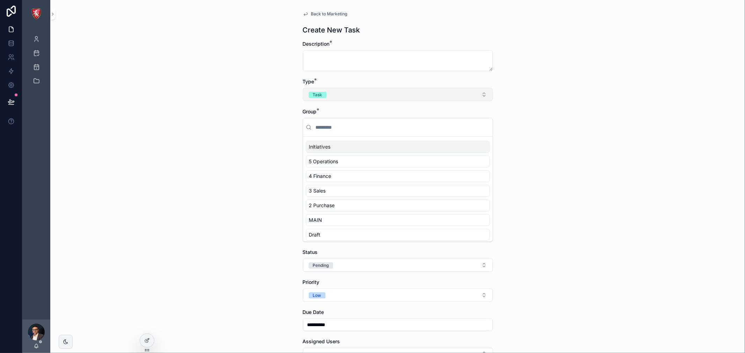
click at [361, 100] on button "Task" at bounding box center [398, 94] width 190 height 13
click at [366, 133] on div "Meeting" at bounding box center [361, 133] width 16 height 6
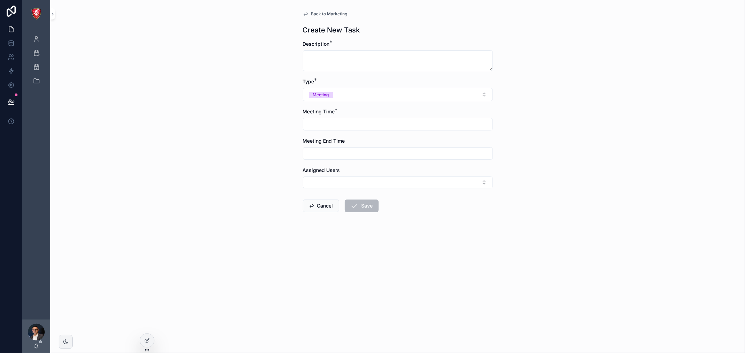
click at [361, 123] on input "scrollable content" at bounding box center [397, 124] width 189 height 10
click at [388, 182] on button "1" at bounding box center [385, 182] width 13 height 13
type input "**********"
click at [338, 150] on input "scrollable content" at bounding box center [397, 154] width 189 height 10
click at [368, 227] on button "7" at bounding box center [372, 226] width 13 height 13
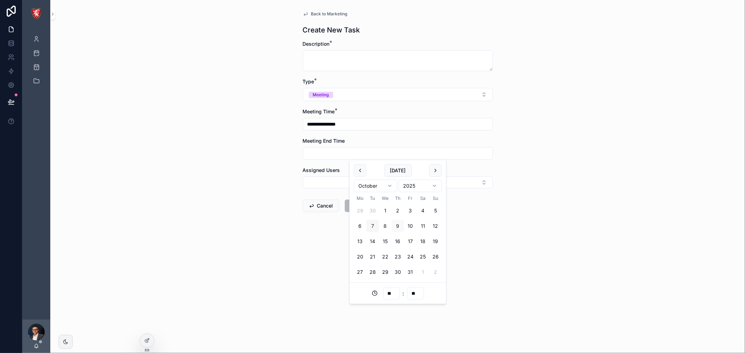
type input "**********"
click at [211, 131] on div "**********" at bounding box center [397, 176] width 695 height 353
click at [346, 58] on textarea "scrollable content" at bounding box center [398, 60] width 190 height 21
type textarea "******"
click at [410, 207] on form "**********" at bounding box center [398, 149] width 190 height 217
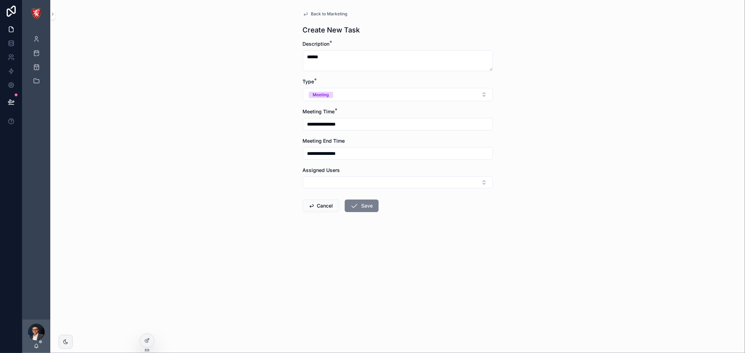
click at [369, 207] on button "Save" at bounding box center [362, 206] width 34 height 13
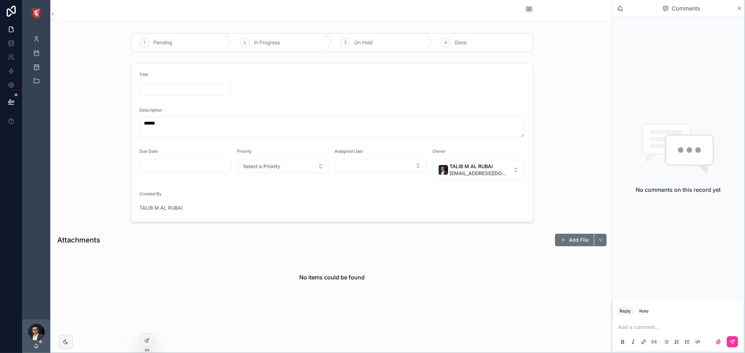
click at [210, 165] on input "scrollable content" at bounding box center [185, 166] width 91 height 10
click at [213, 155] on div "Due Date" at bounding box center [186, 153] width 92 height 8
click at [215, 168] on input "scrollable content" at bounding box center [185, 166] width 91 height 10
click at [173, 224] on button "1" at bounding box center [173, 224] width 13 height 13
type input "**********"
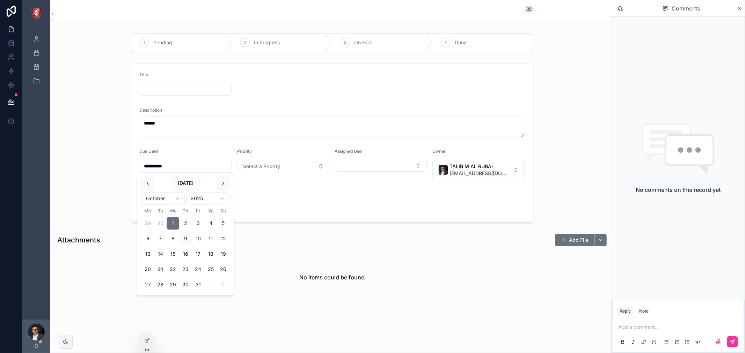
click at [278, 198] on form "**********" at bounding box center [332, 143] width 402 height 159
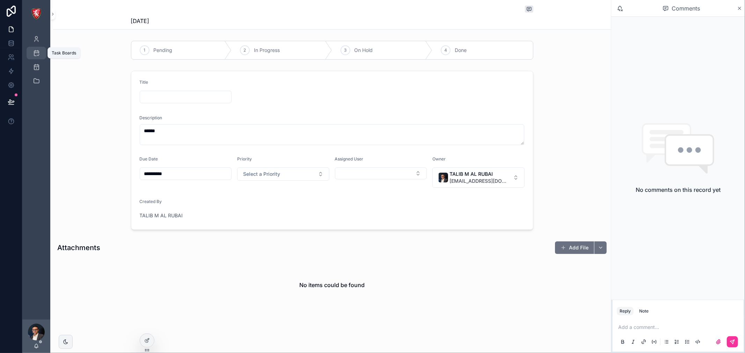
click at [42, 51] on link "Task Boards" at bounding box center [37, 53] width 20 height 13
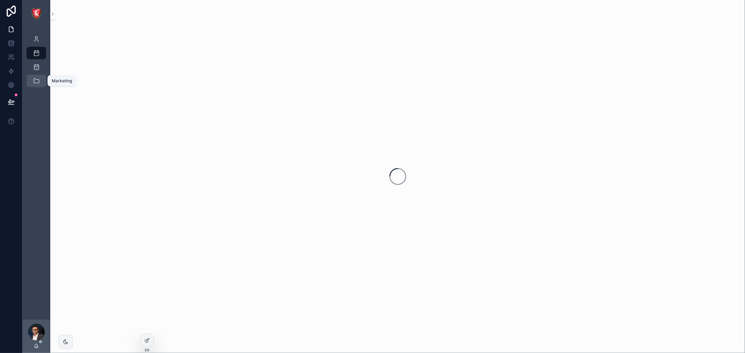
click at [37, 78] on icon "scrollable content" at bounding box center [36, 81] width 7 height 7
click at [271, 27] on link "Queue" at bounding box center [263, 24] width 15 height 14
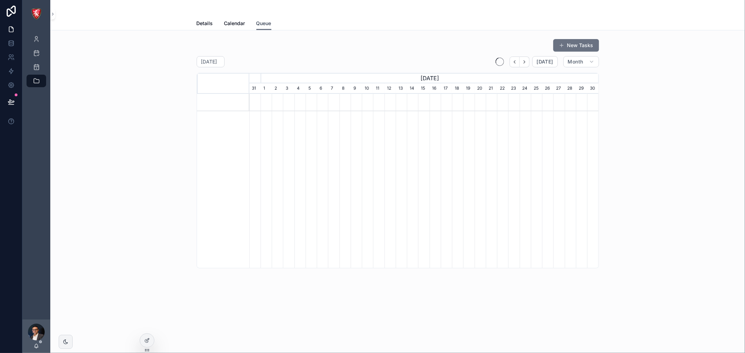
scroll to position [0, 349]
click at [142, 336] on div at bounding box center [147, 340] width 14 height 13
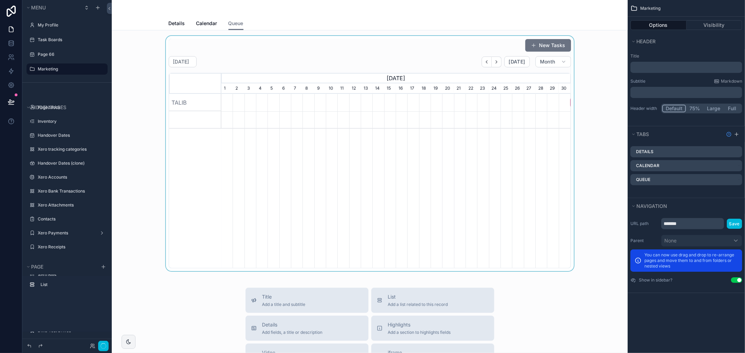
click at [258, 64] on div "scrollable content" at bounding box center [369, 153] width 505 height 235
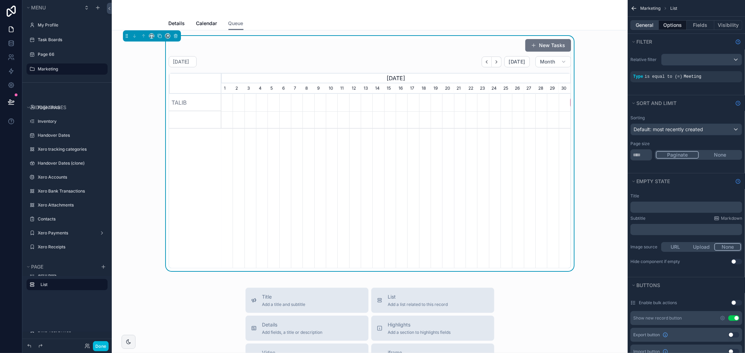
click at [647, 27] on button "General" at bounding box center [644, 25] width 28 height 10
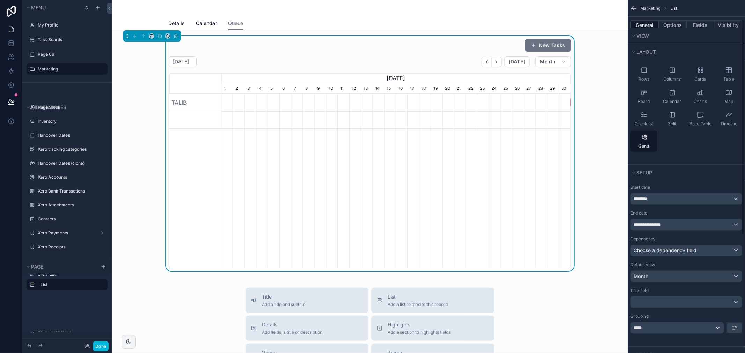
scroll to position [78, 0]
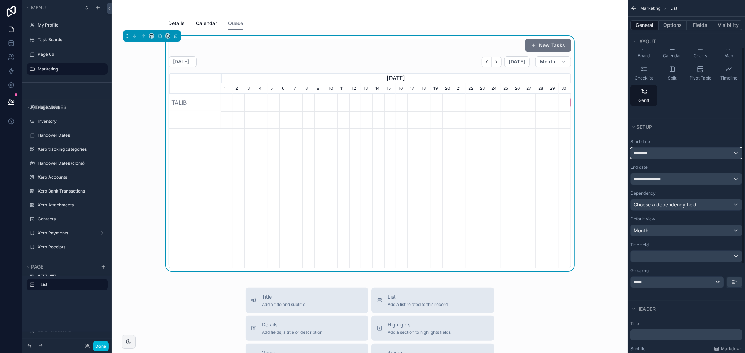
click at [672, 152] on div "********" at bounding box center [686, 153] width 111 height 11
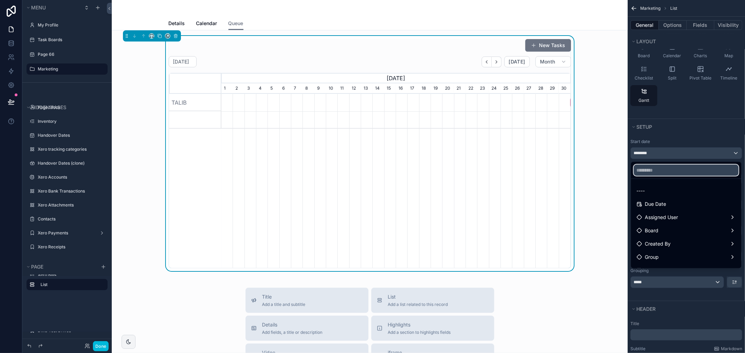
click at [661, 170] on input "text" at bounding box center [686, 170] width 105 height 11
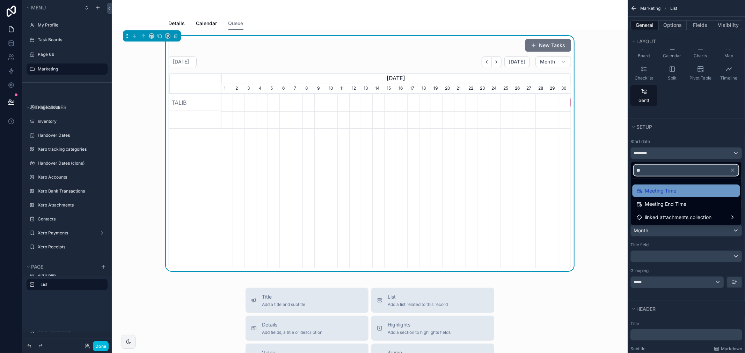
type input "**"
click at [665, 194] on span "Meeting Time" at bounding box center [660, 191] width 31 height 8
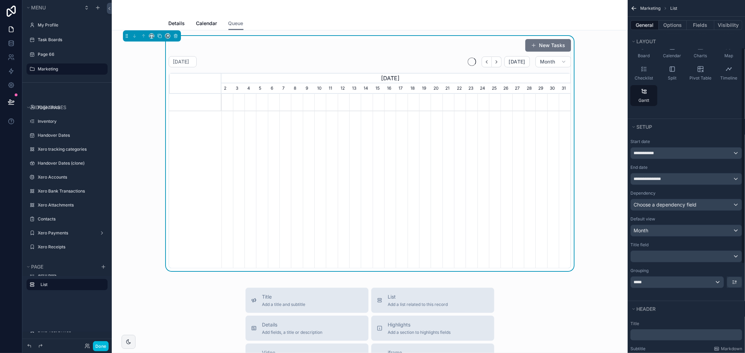
scroll to position [0, 349]
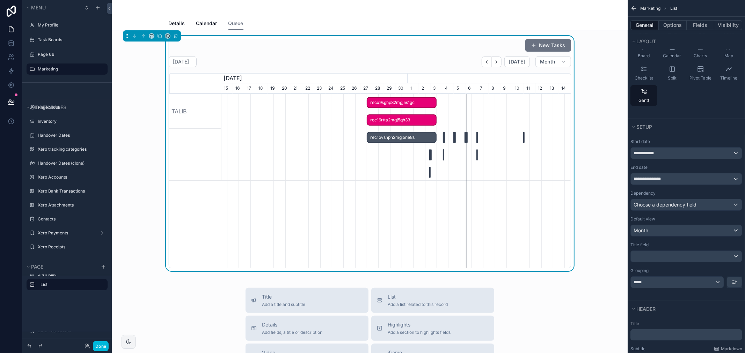
scroll to position [0, 392]
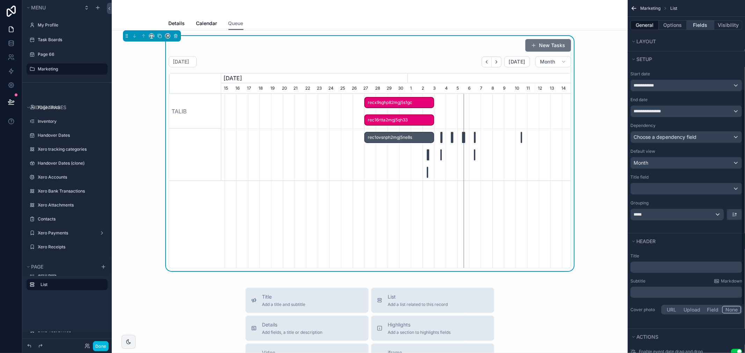
click at [703, 27] on button "Fields" at bounding box center [701, 25] width 28 height 10
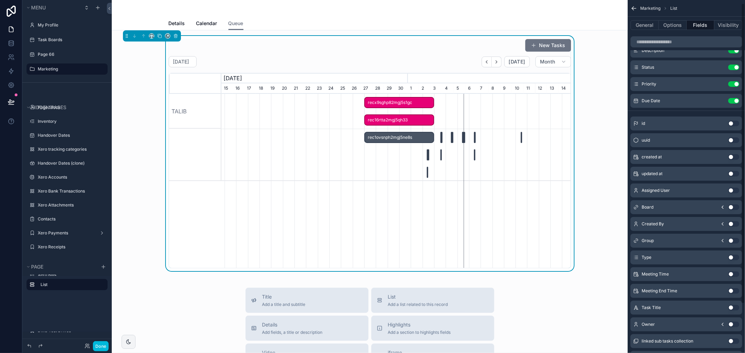
scroll to position [0, 0]
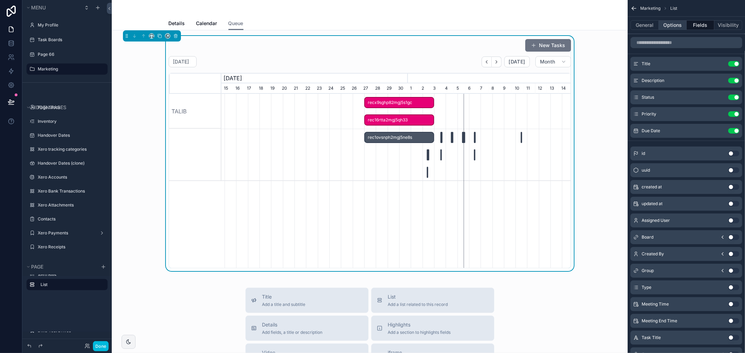
click at [682, 29] on button "Options" at bounding box center [673, 25] width 28 height 10
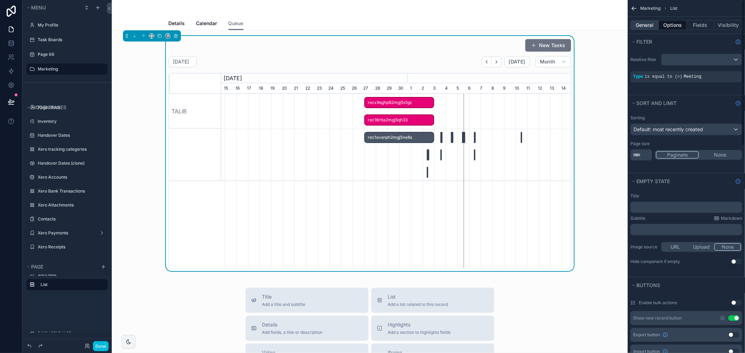
click at [654, 24] on button "General" at bounding box center [644, 25] width 28 height 10
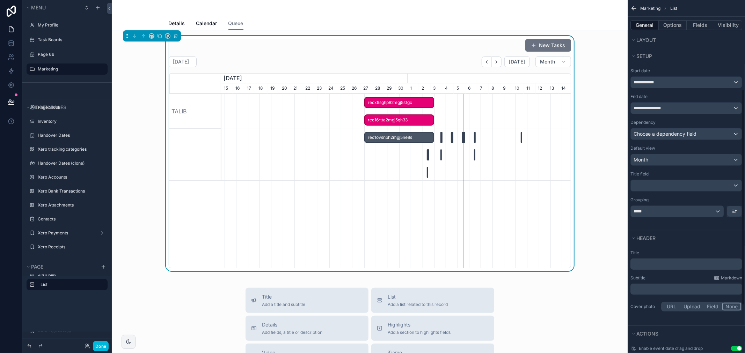
scroll to position [145, 0]
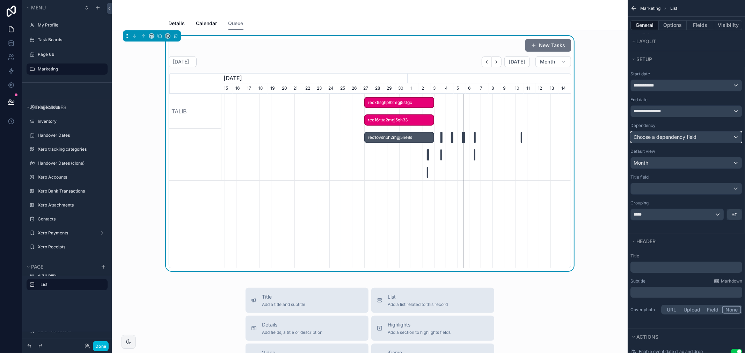
click at [670, 139] on span "Choose a dependency field" at bounding box center [664, 137] width 63 height 6
click at [659, 176] on div "----" at bounding box center [686, 174] width 99 height 8
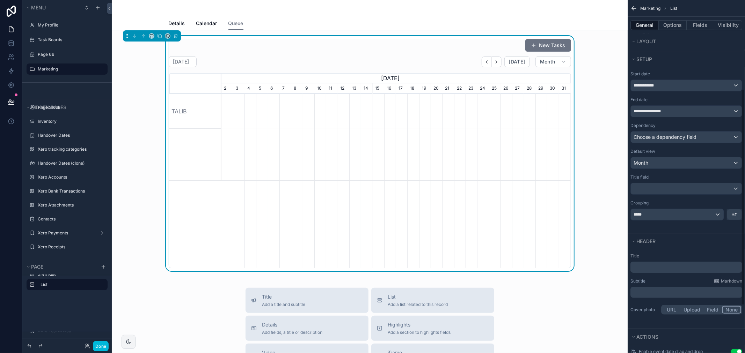
scroll to position [0, 349]
click at [679, 137] on div "Choose a dependency field" at bounding box center [686, 137] width 111 height 11
drag, startPoint x: 679, startPoint y: 137, endPoint x: 680, endPoint y: 140, distance: 3.6
click at [680, 140] on div "scrollable content" at bounding box center [372, 176] width 745 height 353
click at [674, 188] on div "scrollable content" at bounding box center [686, 188] width 111 height 11
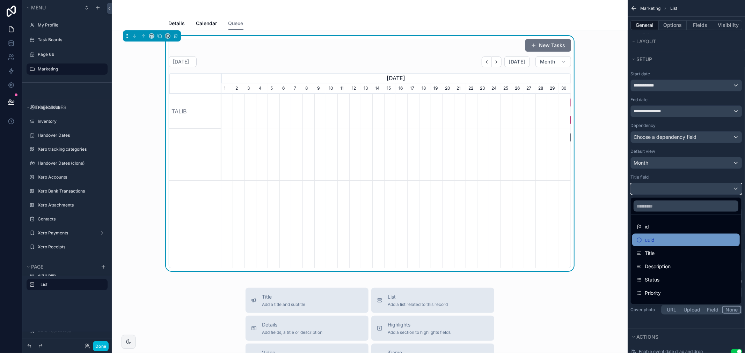
scroll to position [23, 0]
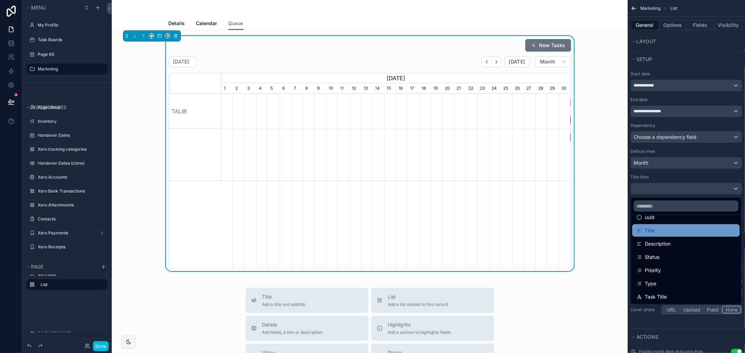
click at [680, 232] on div "Title" at bounding box center [685, 231] width 99 height 8
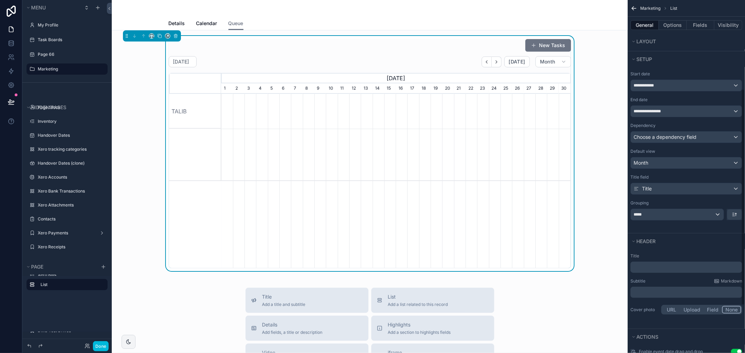
scroll to position [0, 349]
click at [616, 214] on div "New Tasks [DATE] [DATE] Month [DATE] [DATE] [DATE] 2 3 4 5 6 7 8 9 10 11 12 13 …" at bounding box center [370, 311] width 516 height 562
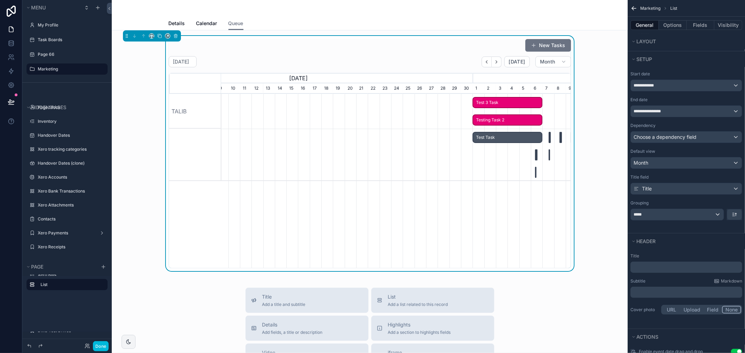
drag, startPoint x: 510, startPoint y: 141, endPoint x: 362, endPoint y: 157, distance: 148.5
click at [362, 157] on div "scrollable content" at bounding box center [395, 155] width 1047 height 52
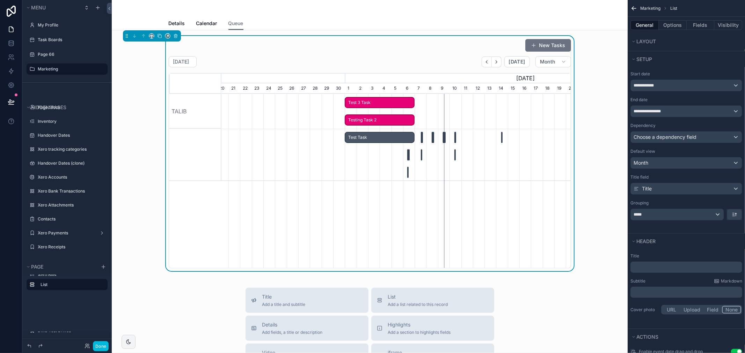
drag, startPoint x: 488, startPoint y: 164, endPoint x: 360, endPoint y: 167, distance: 127.5
click at [360, 167] on div "scrollable content" at bounding box center [395, 155] width 1047 height 52
drag, startPoint x: 491, startPoint y: 114, endPoint x: 441, endPoint y: 115, distance: 49.2
click at [441, 115] on div "scrollable content" at bounding box center [395, 111] width 1047 height 35
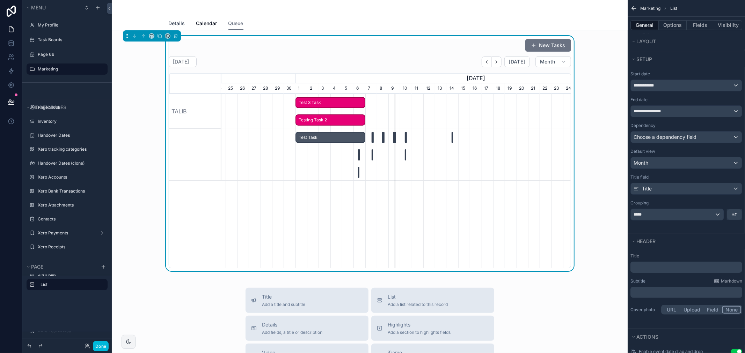
click at [173, 22] on span "Details" at bounding box center [177, 23] width 16 height 7
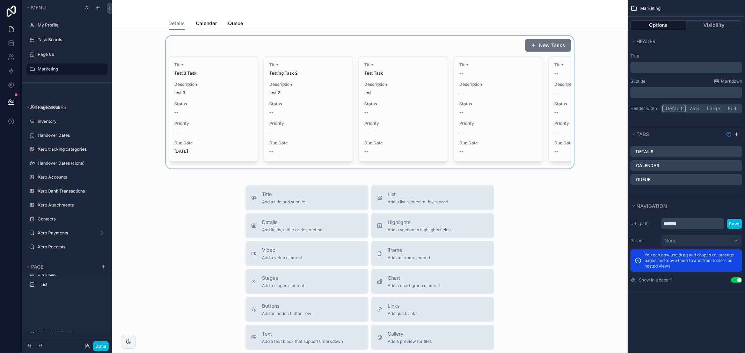
click at [229, 97] on div "scrollable content" at bounding box center [369, 102] width 505 height 133
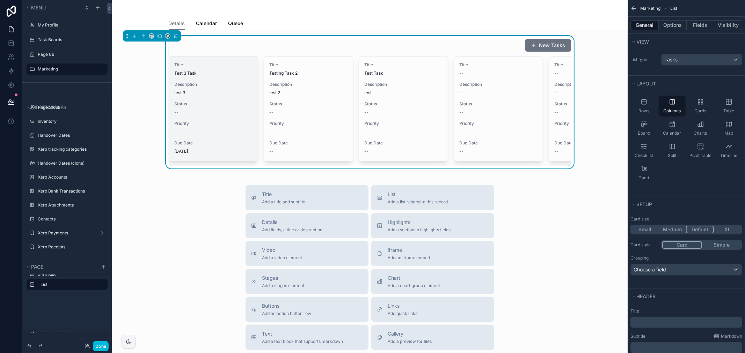
click at [218, 103] on span "Status" at bounding box center [214, 104] width 78 height 6
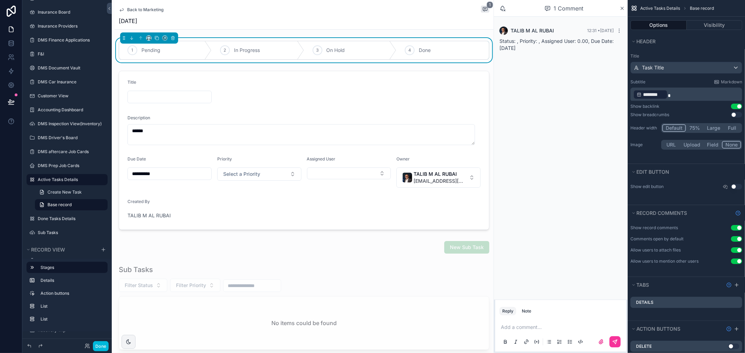
click at [136, 10] on span "Back to Marketing" at bounding box center [145, 10] width 36 height 6
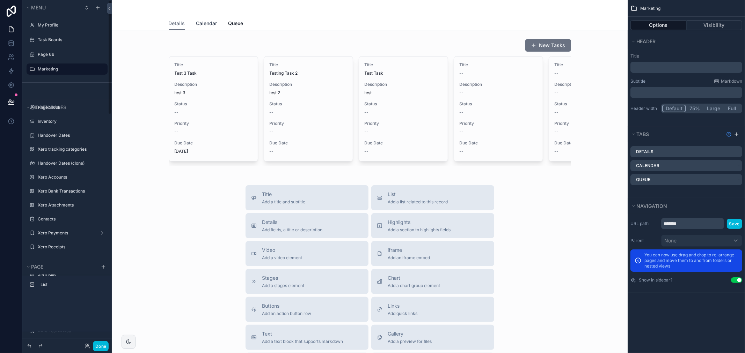
click at [204, 21] on span "Calendar" at bounding box center [206, 23] width 21 height 7
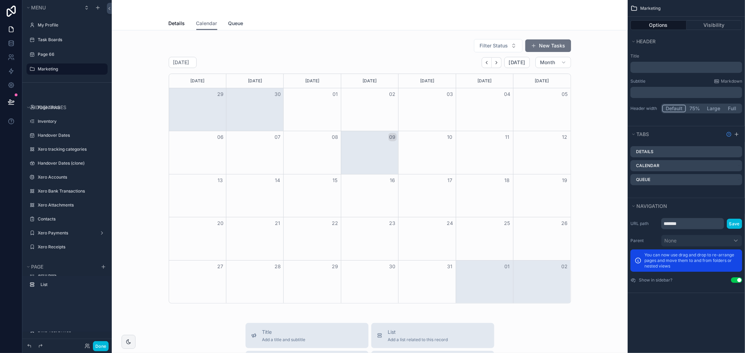
click at [231, 22] on span "Queue" at bounding box center [235, 23] width 15 height 7
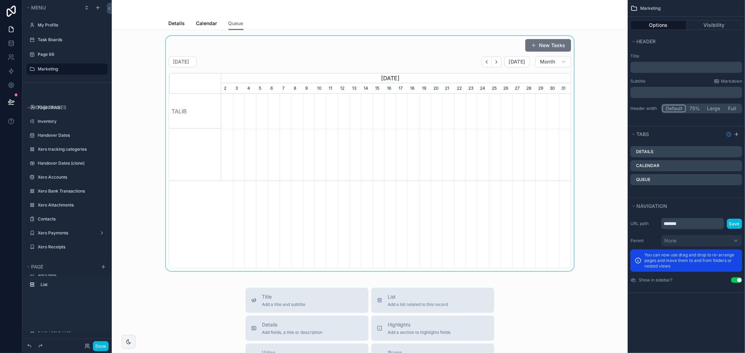
scroll to position [0, 349]
click at [280, 51] on div "scrollable content" at bounding box center [369, 153] width 505 height 235
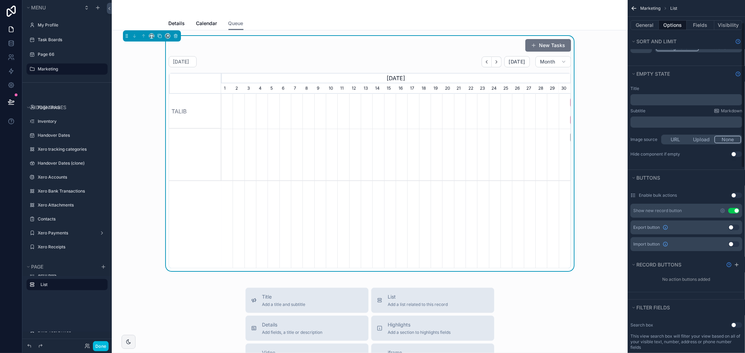
scroll to position [155, 0]
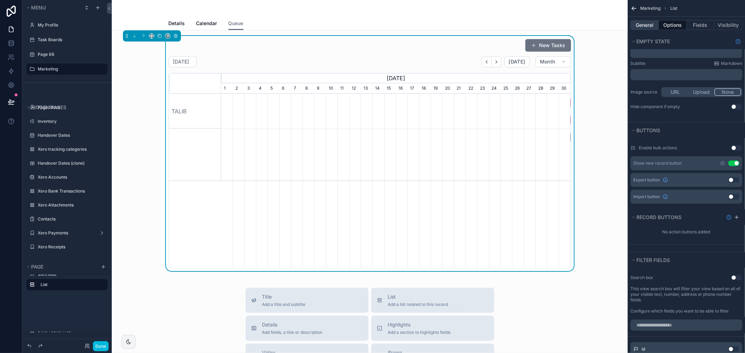
click at [650, 24] on button "General" at bounding box center [644, 25] width 28 height 10
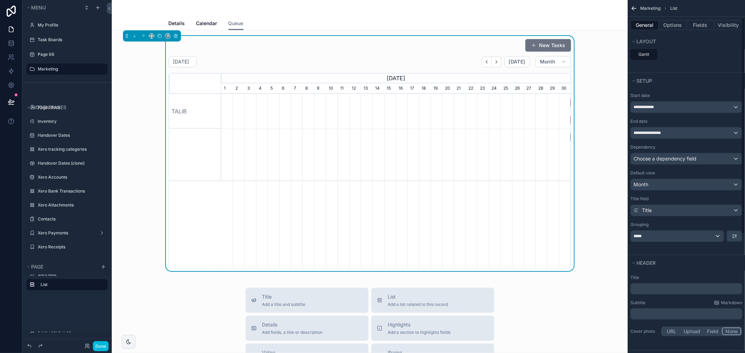
scroll to position [29, 0]
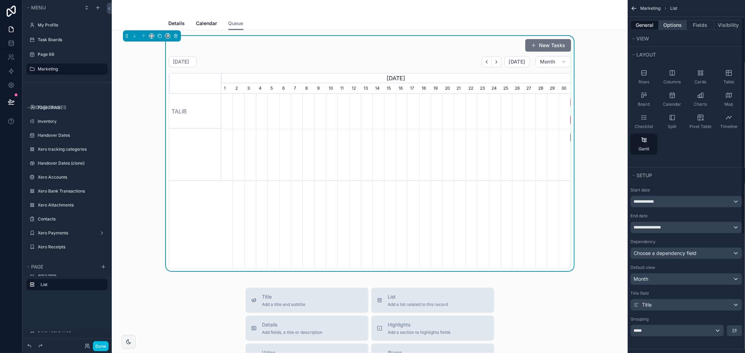
click at [676, 26] on button "Options" at bounding box center [673, 25] width 28 height 10
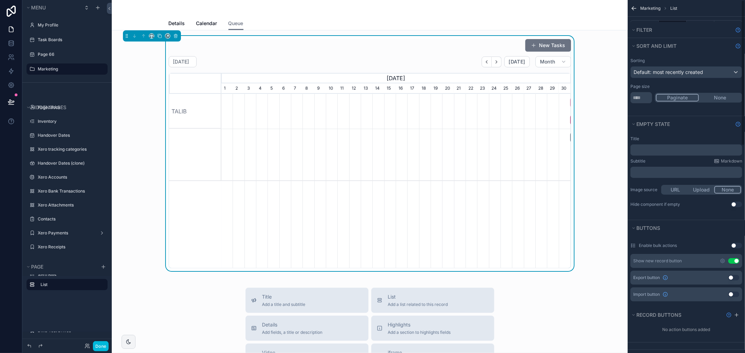
scroll to position [0, 0]
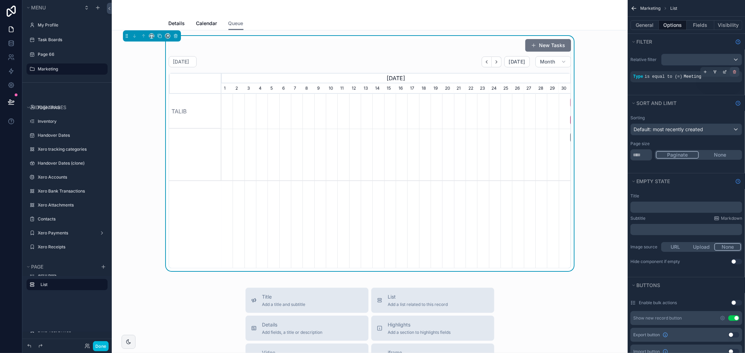
click at [736, 73] on icon "scrollable content" at bounding box center [734, 72] width 4 height 4
click at [205, 26] on span "Calendar" at bounding box center [206, 23] width 21 height 7
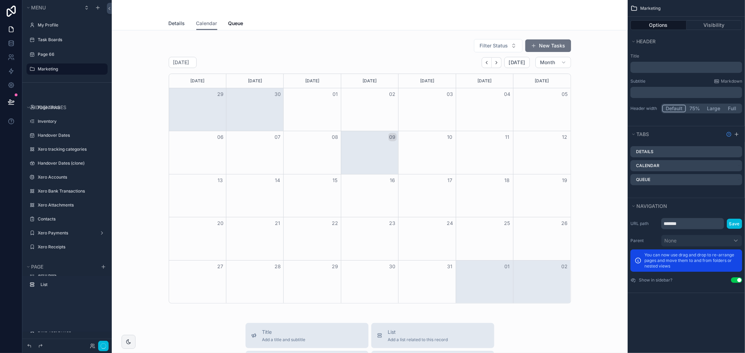
click at [170, 20] on span "Details" at bounding box center [177, 23] width 16 height 7
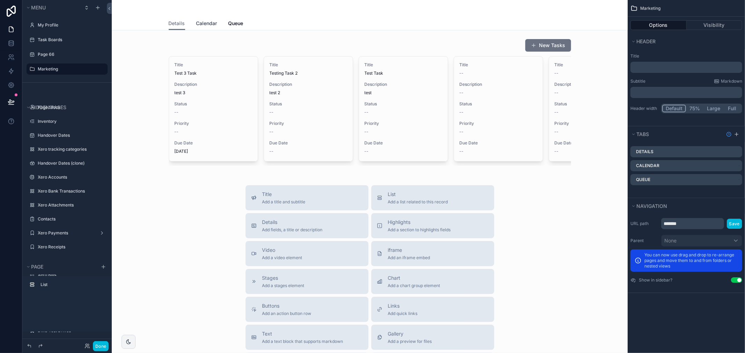
click at [209, 20] on span "Calendar" at bounding box center [206, 23] width 21 height 7
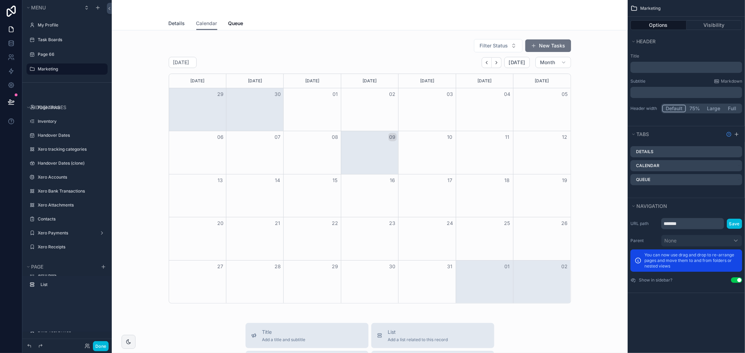
click at [169, 22] on span "Details" at bounding box center [177, 23] width 16 height 7
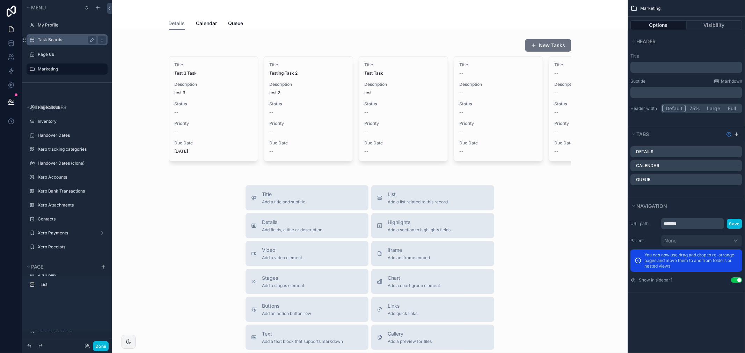
click at [60, 40] on label "Task Boards" at bounding box center [66, 40] width 56 height 6
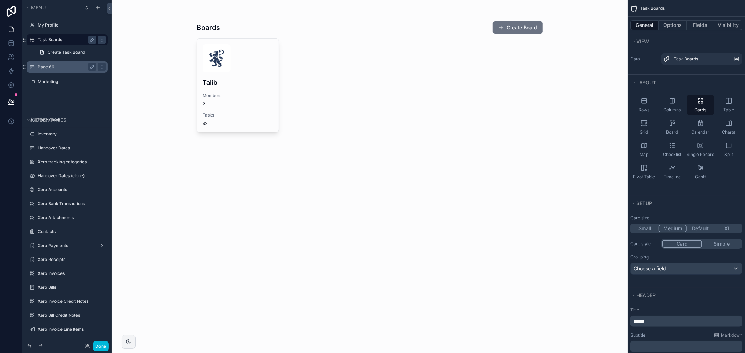
click at [60, 66] on label "Page 66" at bounding box center [66, 67] width 56 height 6
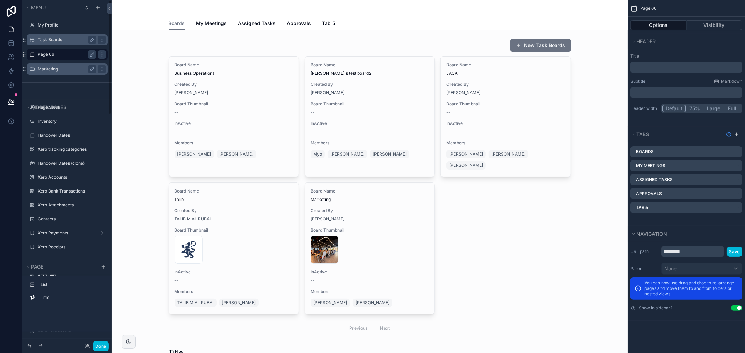
click at [40, 72] on div "Marketing" at bounding box center [67, 69] width 59 height 8
click at [46, 70] on label "Marketing" at bounding box center [66, 69] width 56 height 6
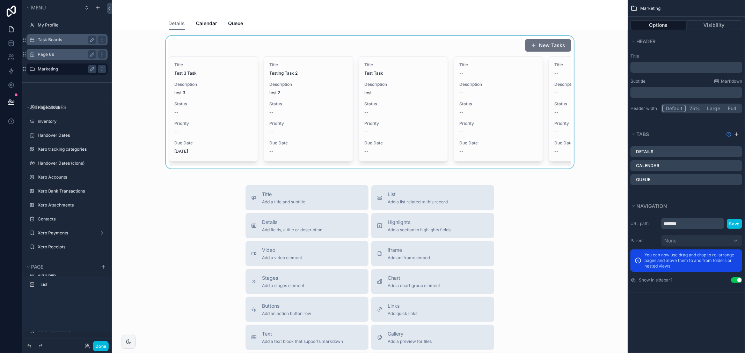
drag, startPoint x: 294, startPoint y: 184, endPoint x: 332, endPoint y: 188, distance: 38.9
click at [332, 169] on div "scrollable content" at bounding box center [369, 102] width 505 height 133
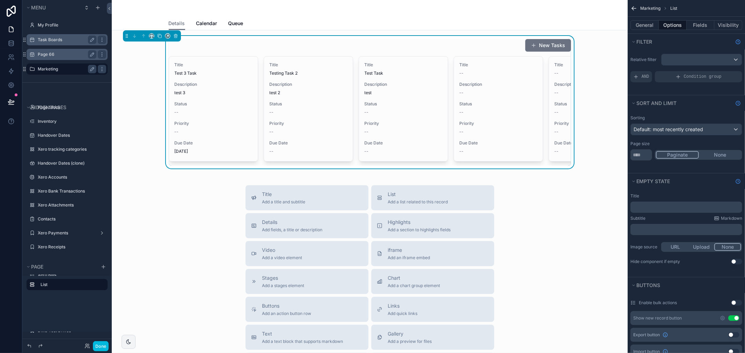
click at [354, 50] on div "New Tasks" at bounding box center [370, 45] width 402 height 13
click at [644, 22] on button "General" at bounding box center [644, 25] width 28 height 10
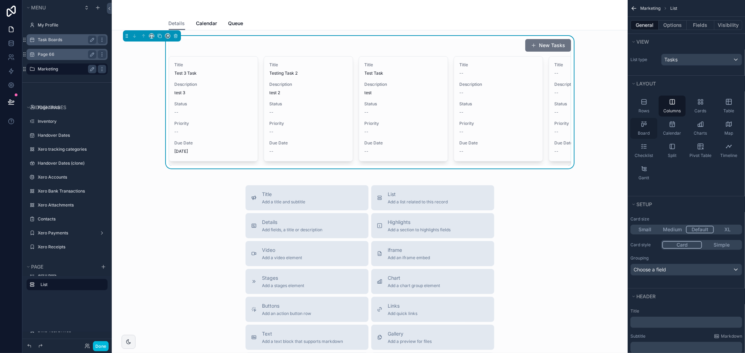
click at [647, 127] on icon "scrollable content" at bounding box center [643, 124] width 7 height 7
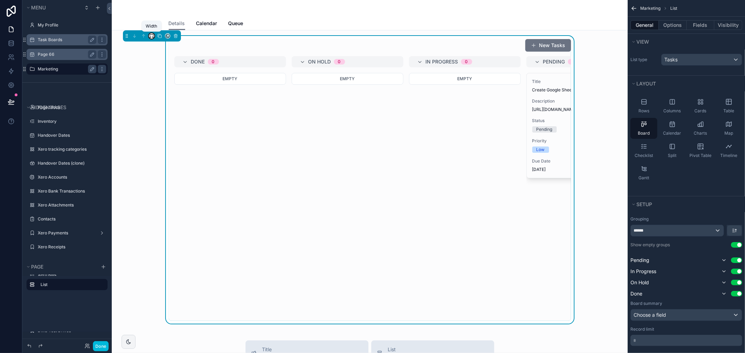
click at [151, 37] on icon "scrollable content" at bounding box center [151, 36] width 5 height 5
click at [163, 107] on span "Full width" at bounding box center [166, 109] width 22 height 8
